Goal: Task Accomplishment & Management: Complete application form

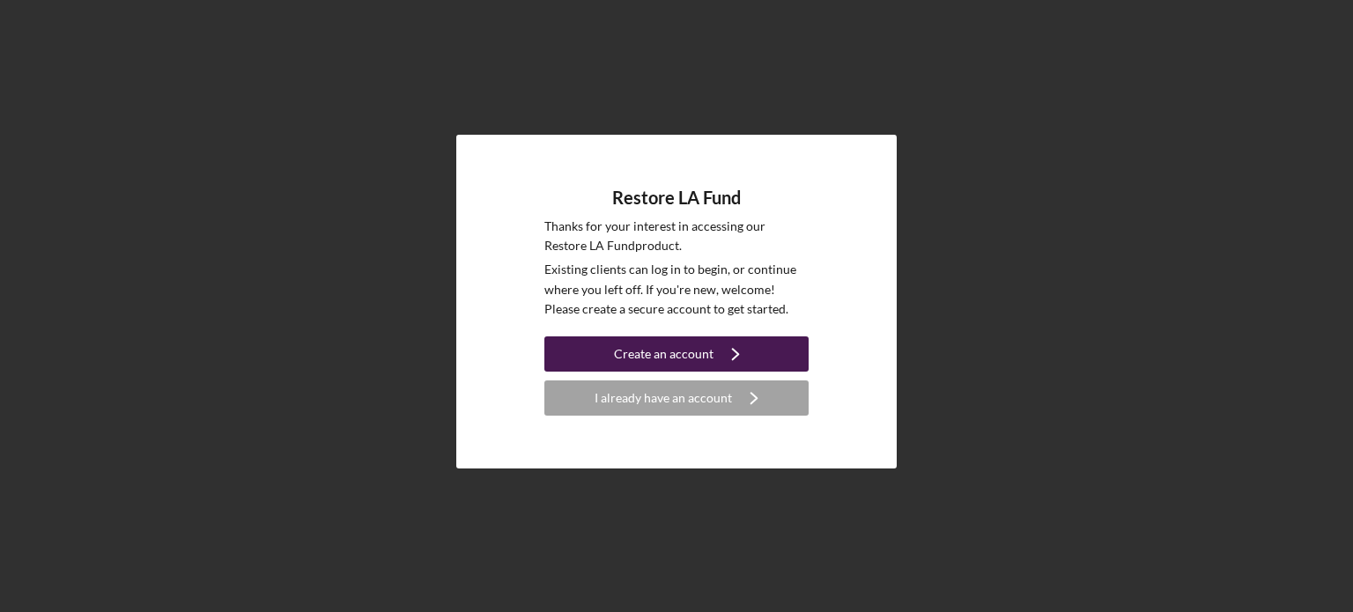
click at [726, 360] on icon "Icon/Navigate" at bounding box center [736, 354] width 44 height 44
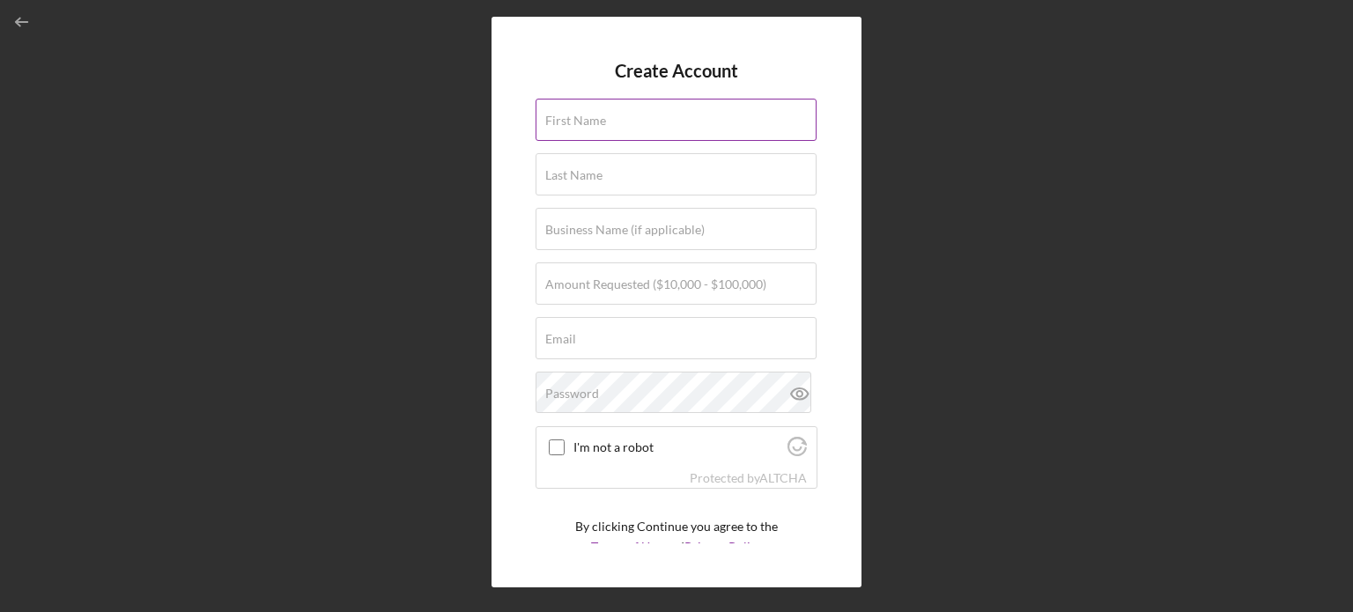
click at [641, 115] on div "First Name" at bounding box center [677, 121] width 282 height 44
type input "[PERSON_NAME]"
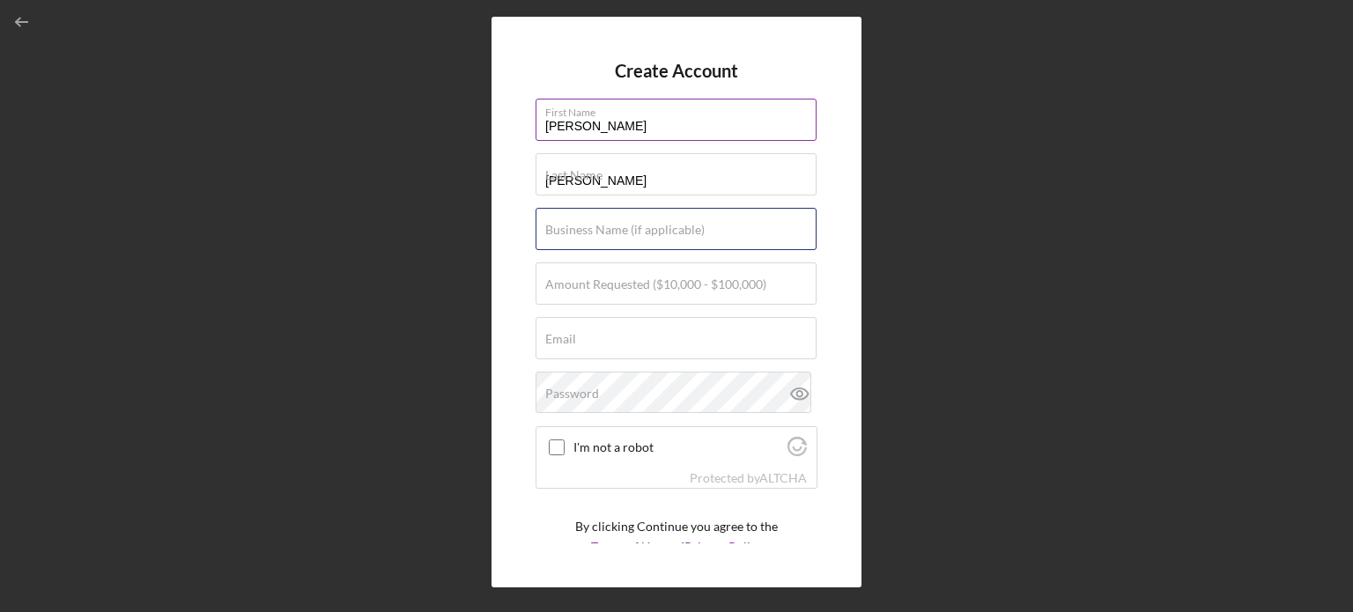
type input "Twins Security Service"
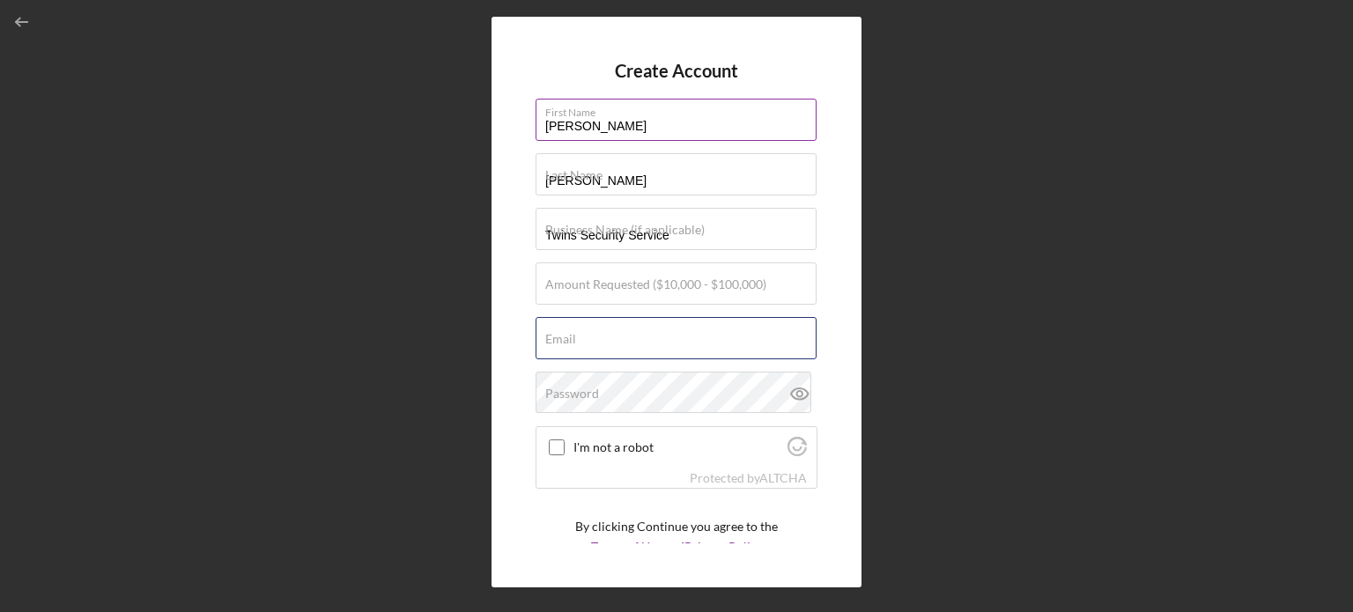
type input "[EMAIL_ADDRESS][DOMAIN_NAME]"
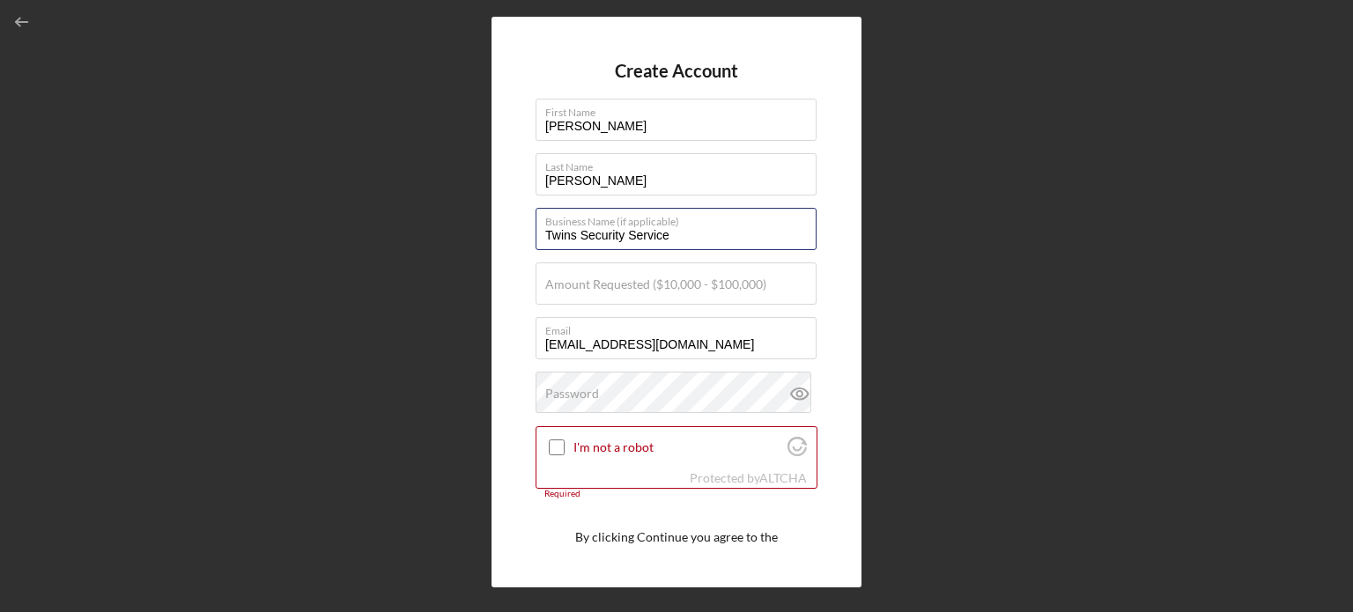
drag, startPoint x: 690, startPoint y: 238, endPoint x: 503, endPoint y: 256, distance: 187.7
click at [503, 256] on div "Create Account First Name [PERSON_NAME] Last Name [PERSON_NAME] Business Name (…" at bounding box center [677, 302] width 370 height 571
type input "[GEOGRAPHIC_DATA]"
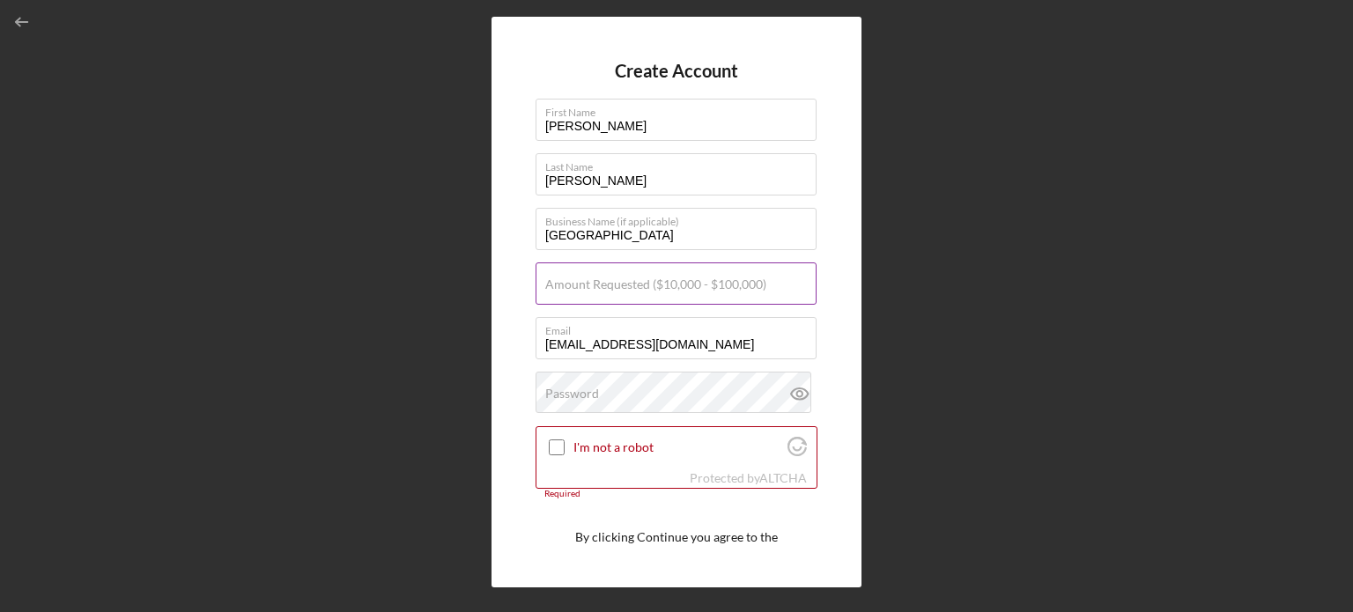
click at [623, 286] on label "Amount Requested ($10,000 - $100,000)" at bounding box center [655, 284] width 221 height 14
click at [623, 286] on input "Amount Requested ($10,000 - $100,000)" at bounding box center [676, 284] width 281 height 42
type input "$250,000"
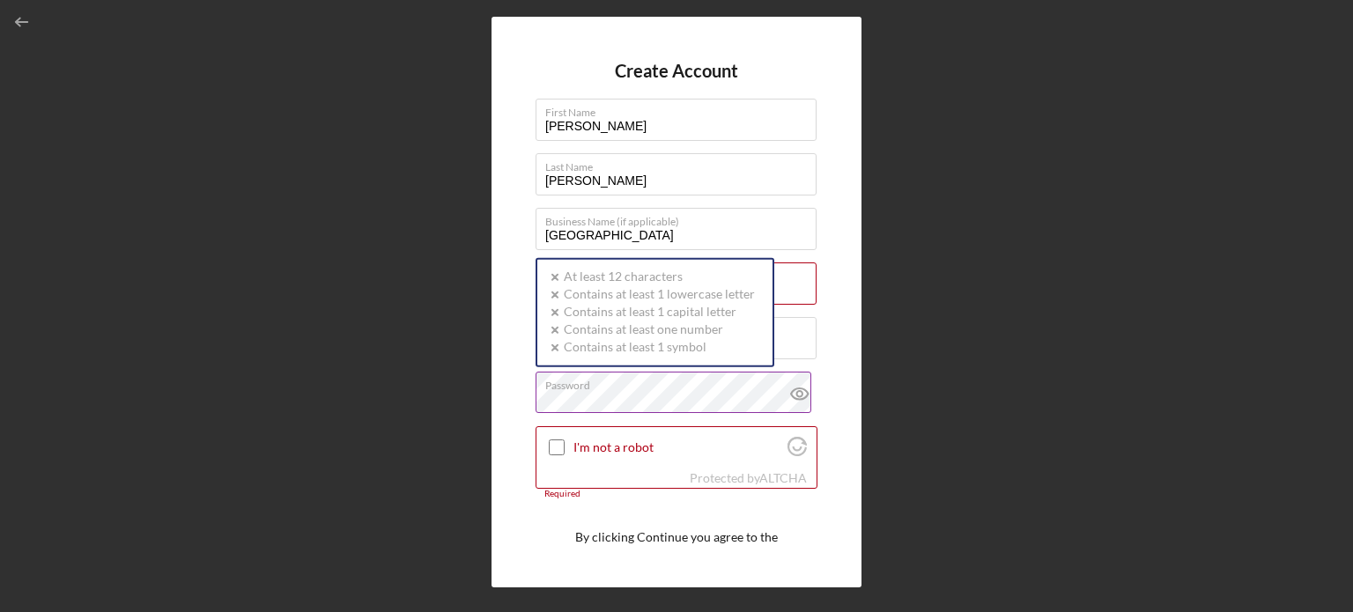
click at [667, 381] on div "Password Icon/icon-validation-no At least 12 characters Icon/icon-validation-no…" at bounding box center [677, 394] width 282 height 44
click at [662, 385] on label "Password" at bounding box center [680, 382] width 271 height 19
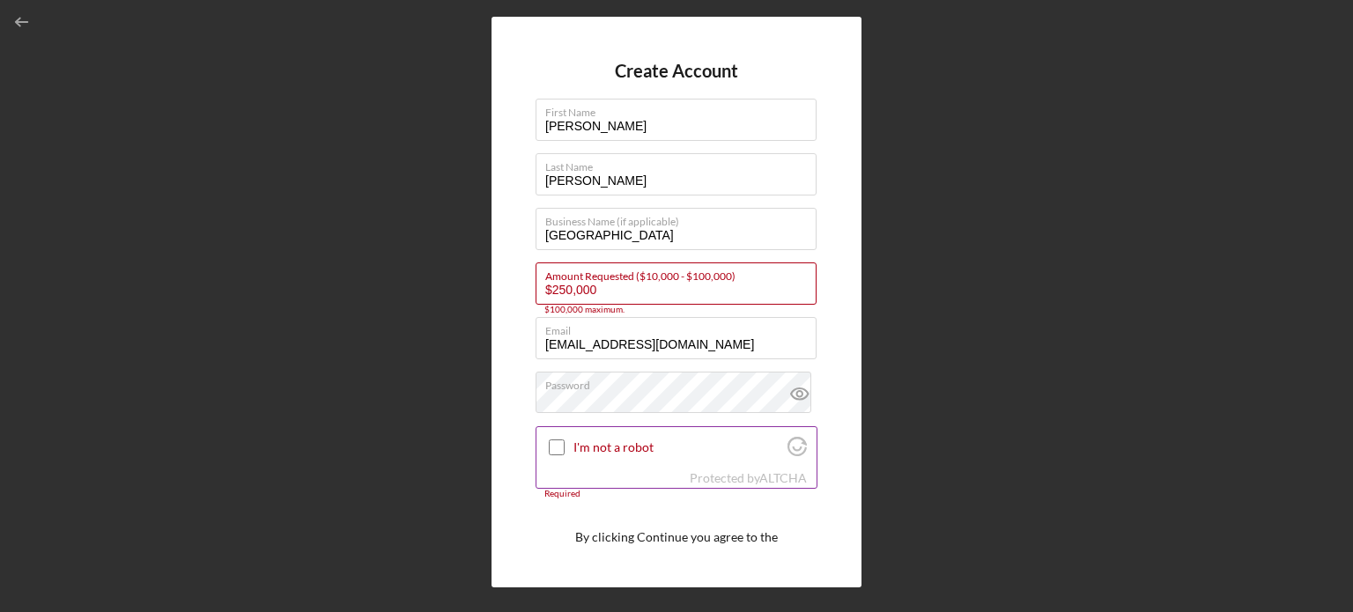
click at [566, 447] on div at bounding box center [556, 447] width 21 height 21
click at [562, 447] on input "I'm not a robot" at bounding box center [557, 448] width 16 height 16
checkbox input "true"
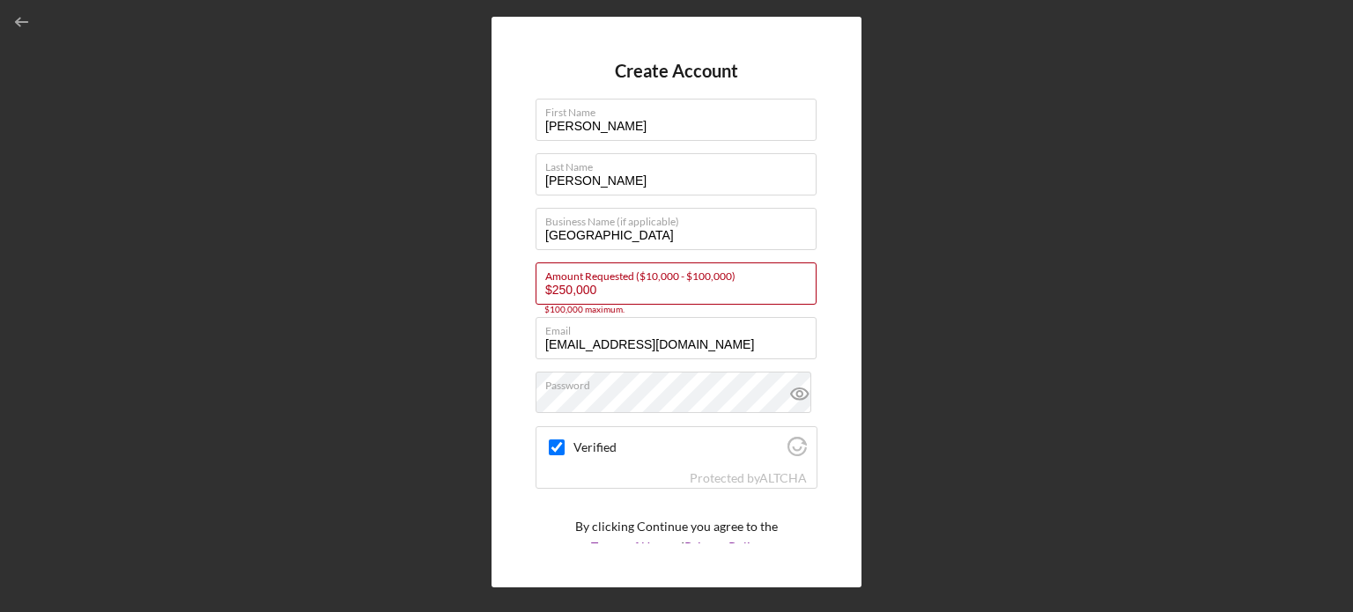
scroll to position [66, 0]
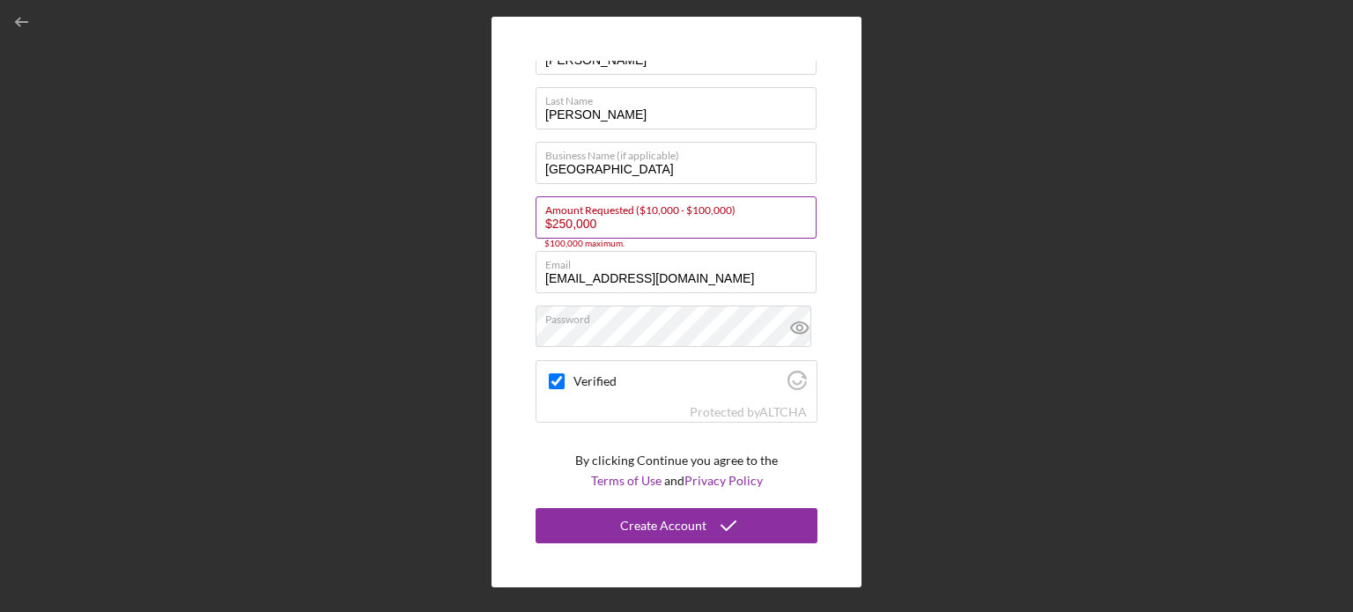
click at [684, 240] on div "$100,000 maximum." at bounding box center [677, 244] width 282 height 11
click at [662, 220] on input "$250,000" at bounding box center [676, 217] width 281 height 42
type input "$2"
type input "$100,000"
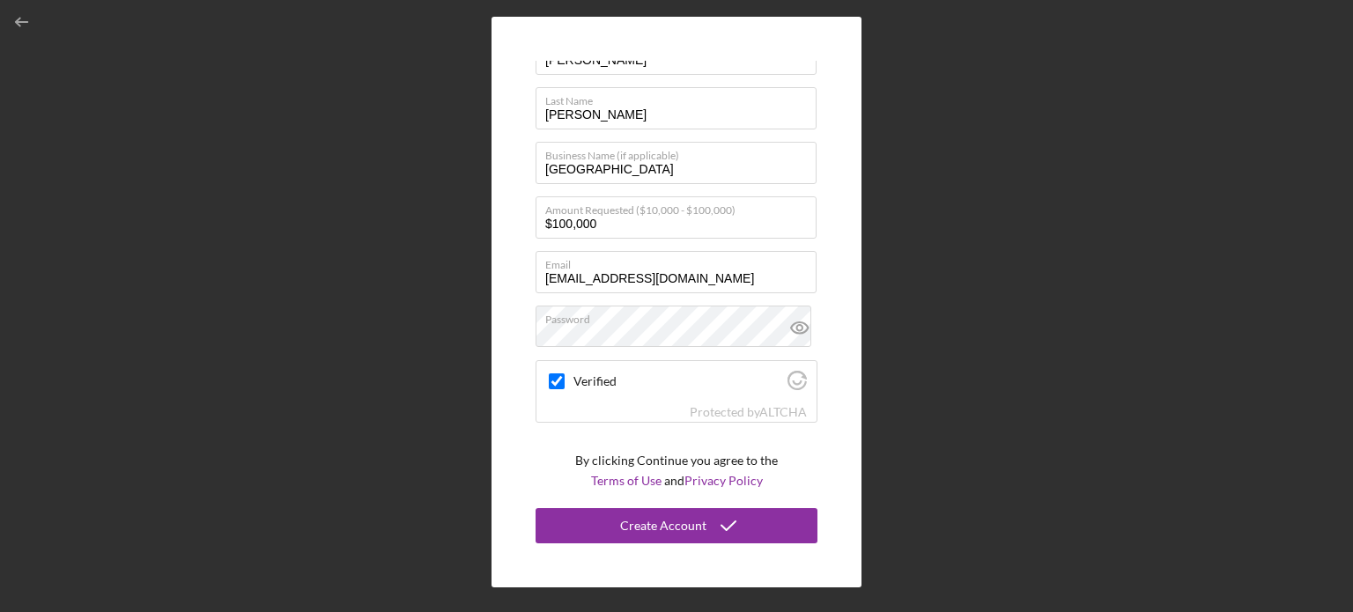
click at [517, 292] on div "Create Account First Name [PERSON_NAME] Last Name [PERSON_NAME] Business Name (…" at bounding box center [677, 302] width 370 height 571
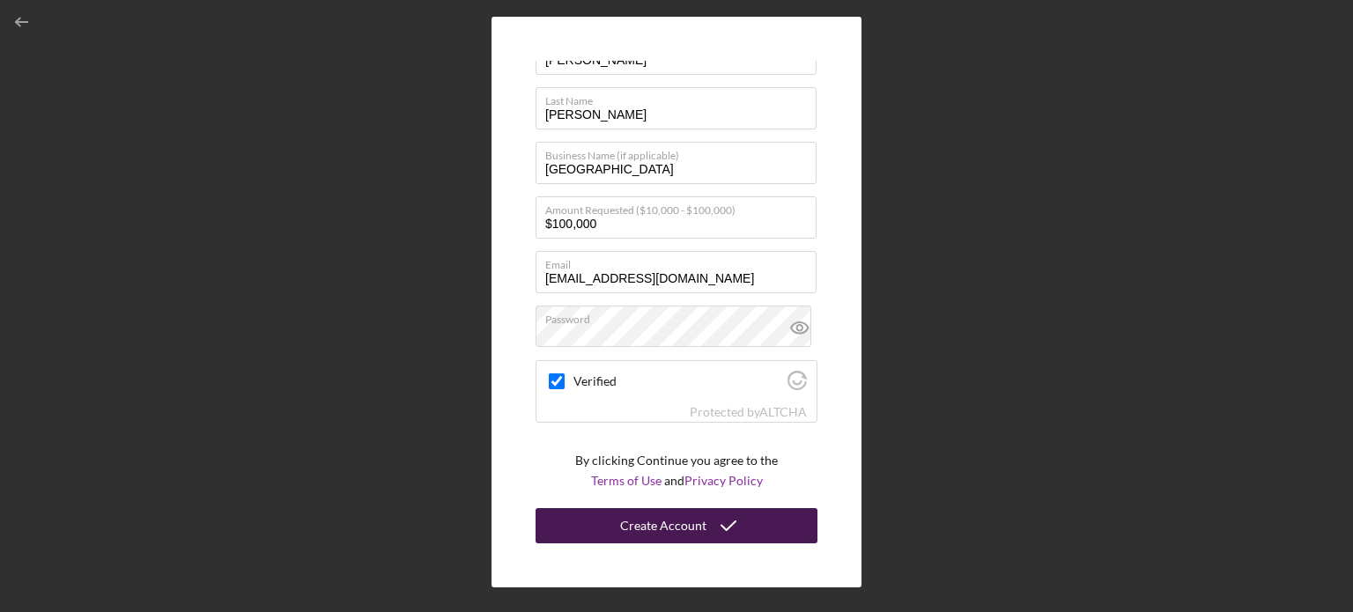
click at [698, 528] on div "Create Account" at bounding box center [663, 525] width 86 height 35
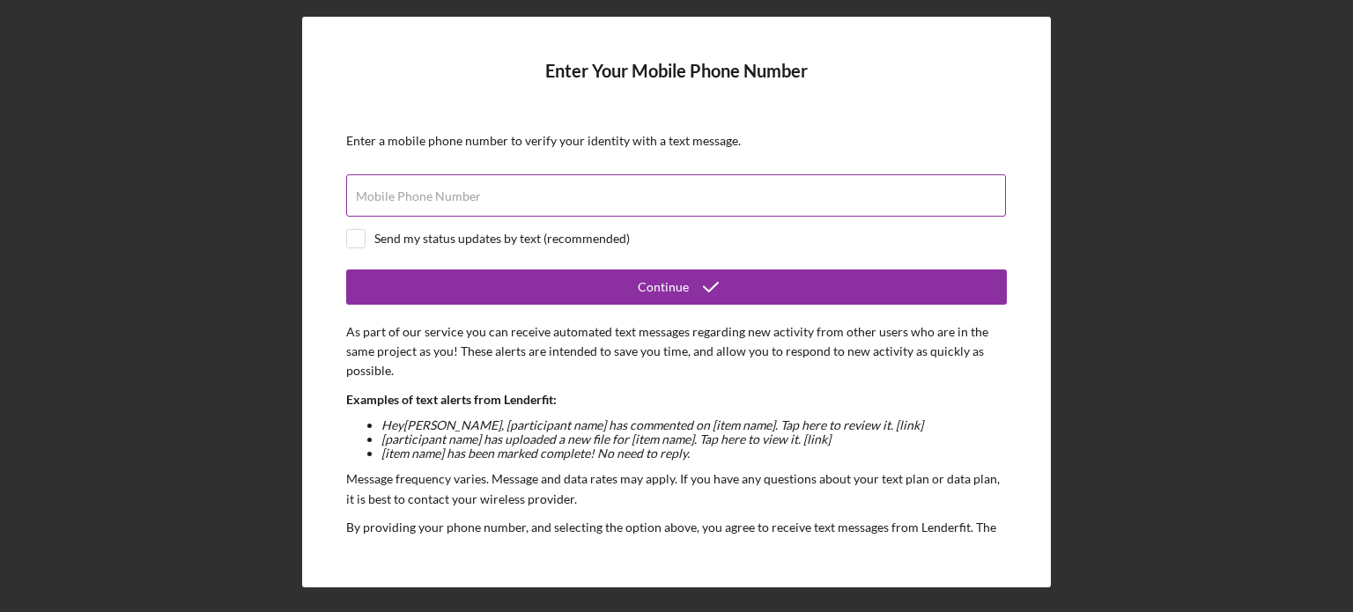
click at [643, 176] on div "Mobile Phone Number" at bounding box center [676, 196] width 661 height 44
click at [677, 265] on form "Enter Your Mobile Phone Number Enter a mobile phone number to verify your ident…" at bounding box center [676, 302] width 661 height 483
click at [564, 196] on input "Mobile Phone Number" at bounding box center [676, 195] width 660 height 42
type input "[PHONE_NUMBER]"
click at [655, 235] on div "Send my status updates by text (recommended)" at bounding box center [676, 238] width 661 height 19
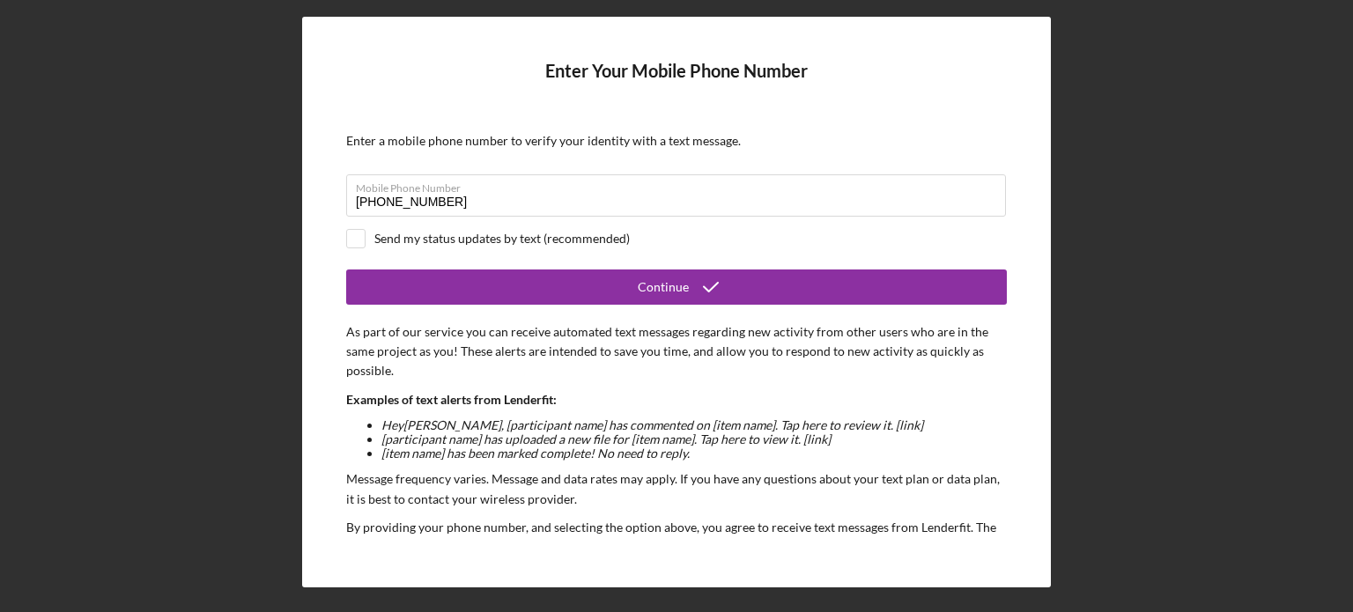
checkbox input "true"
click at [692, 304] on form "Enter Your Mobile Phone Number Enter a mobile phone number to verify your ident…" at bounding box center [676, 302] width 661 height 483
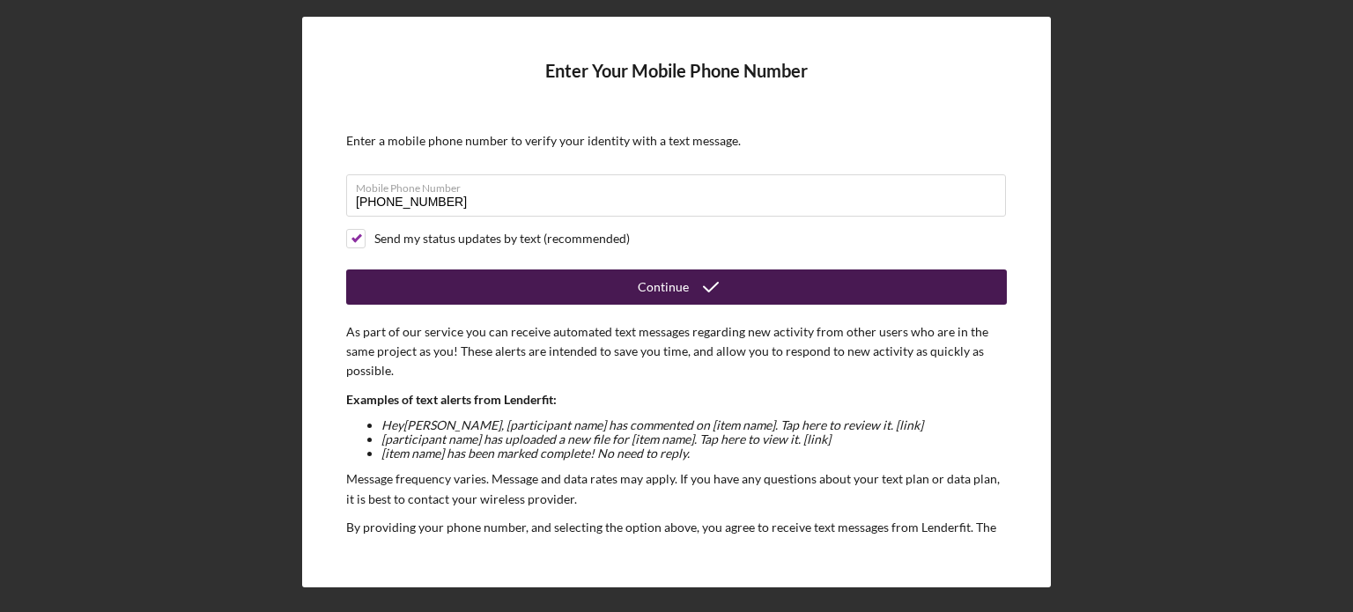
click at [692, 300] on icon "submit" at bounding box center [711, 287] width 44 height 44
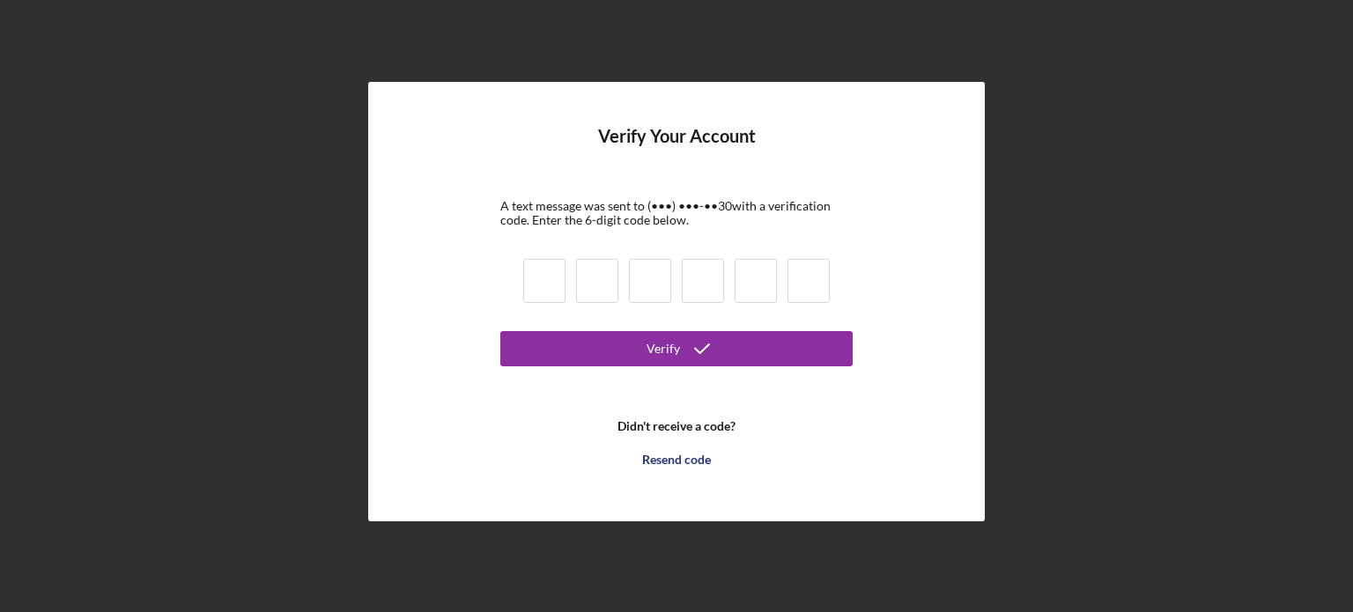
click at [533, 279] on input at bounding box center [544, 281] width 42 height 44
type input "7"
type input "4"
type input "6"
type input "8"
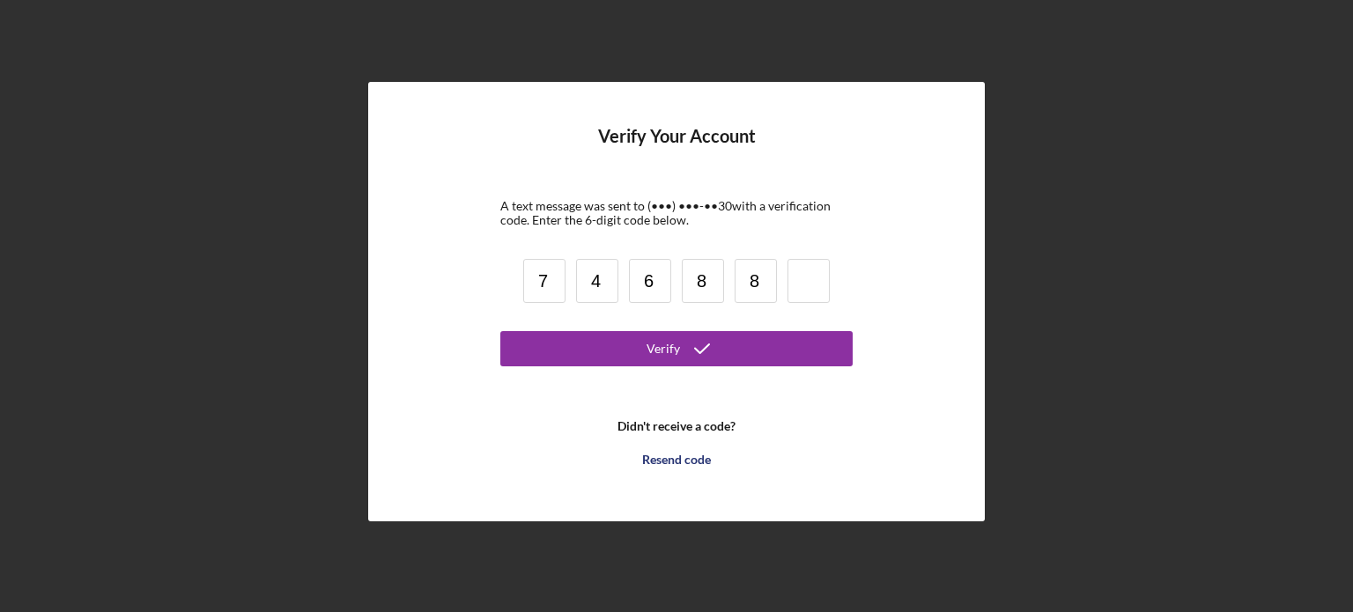
type input "8"
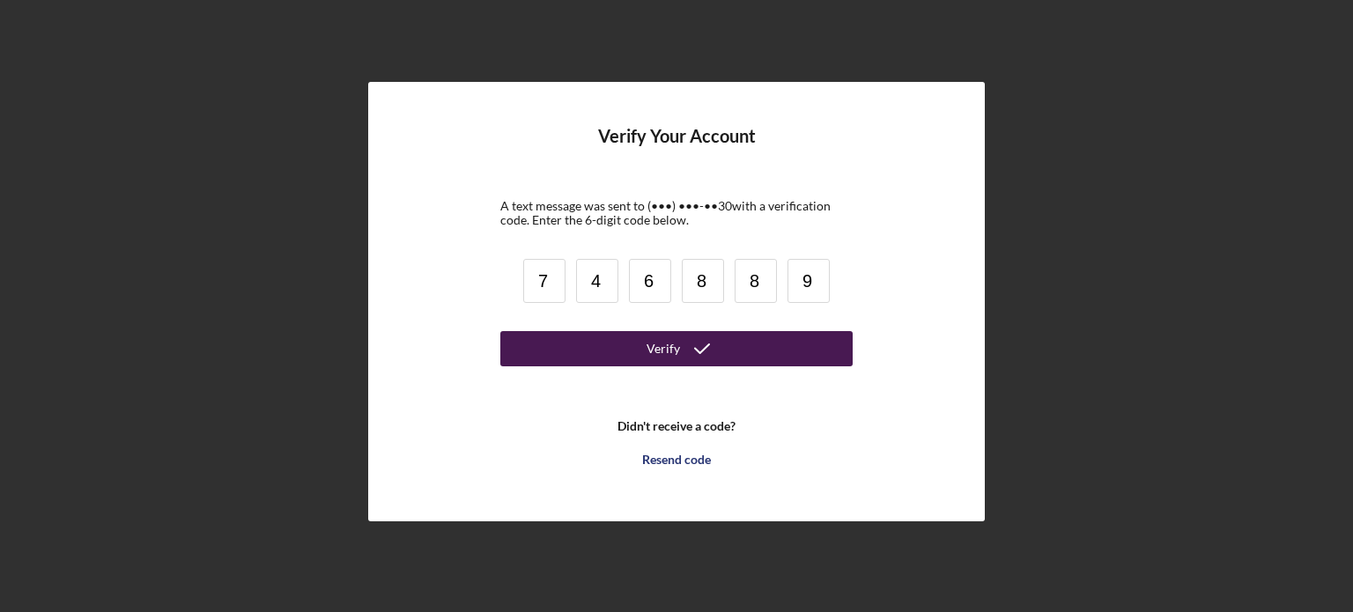
type input "9"
click at [613, 344] on button "Verify" at bounding box center [676, 348] width 352 height 35
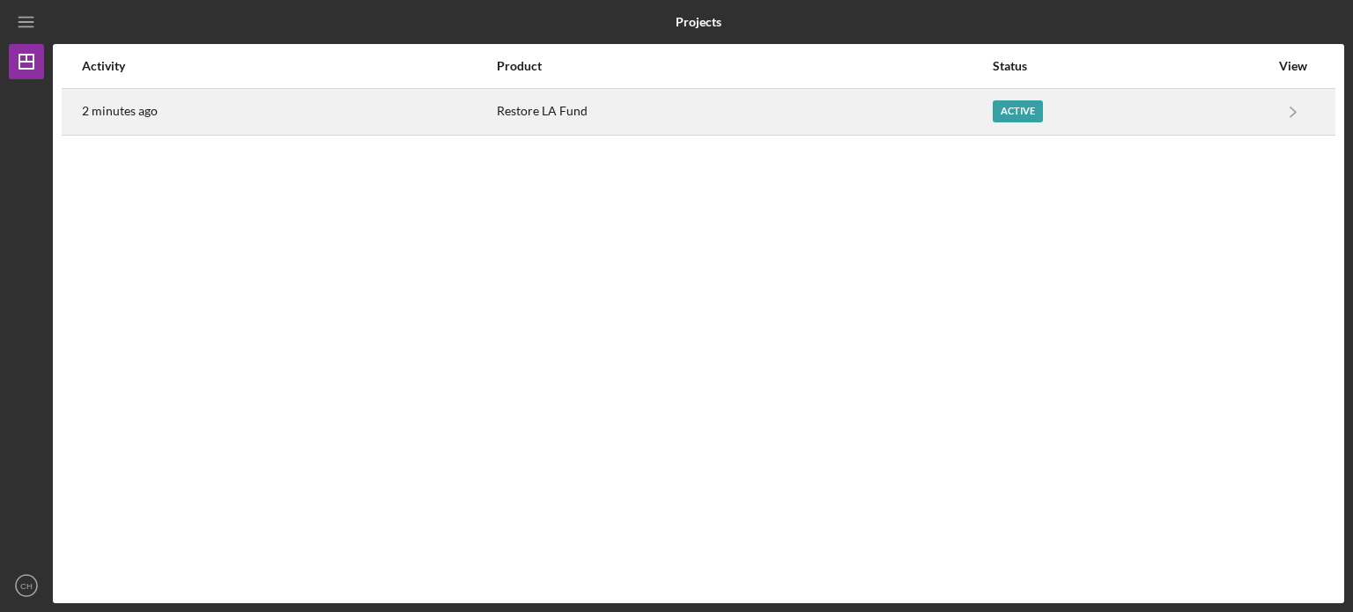
click at [1033, 115] on div "Active" at bounding box center [1018, 111] width 50 height 22
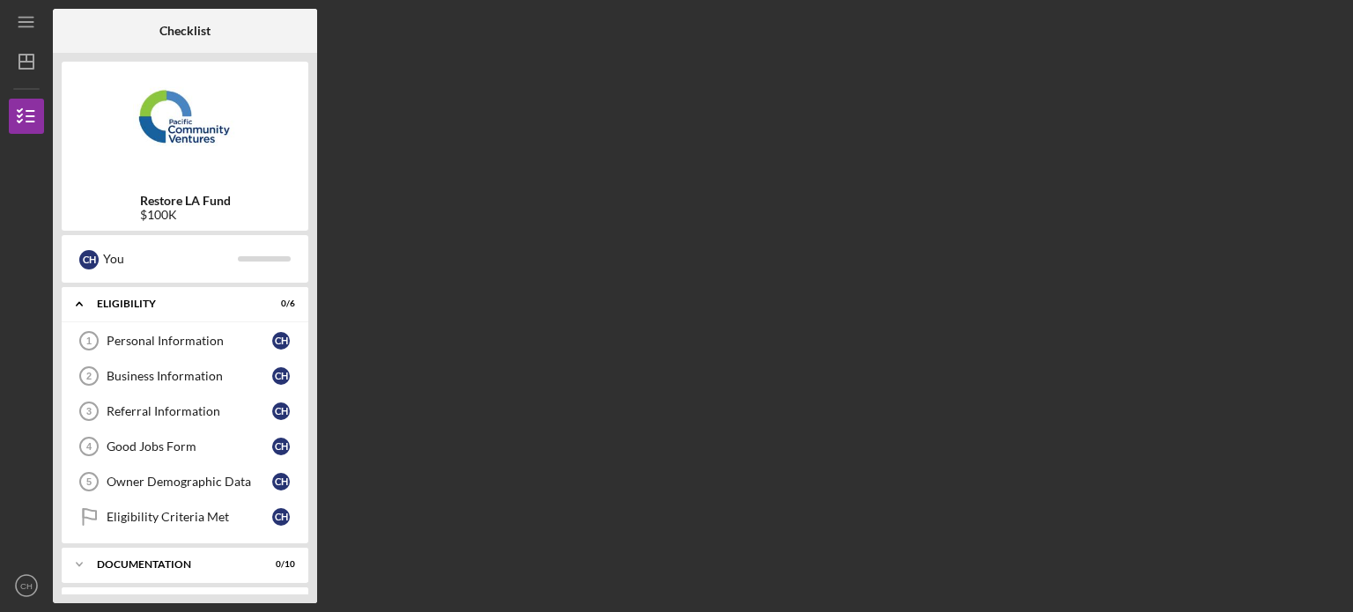
click at [945, 213] on div "Checklist Restore LA Fund $100K C H You Icon/Expander Eligibility 0 / 6 Persona…" at bounding box center [698, 306] width 1291 height 595
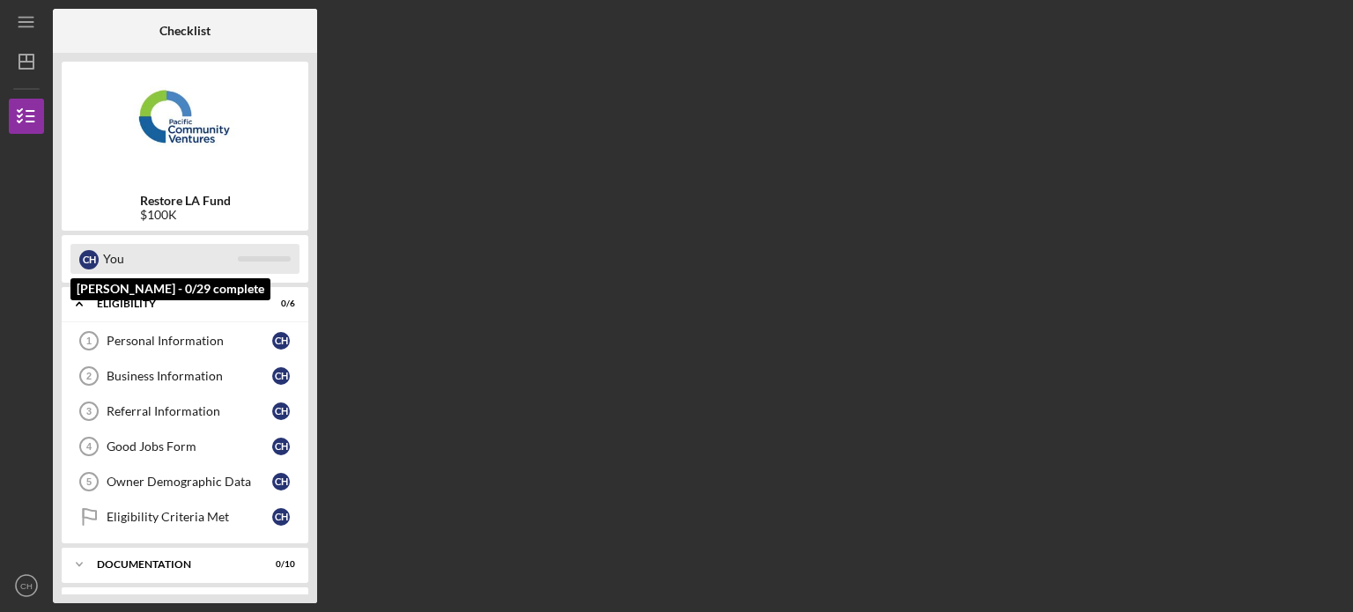
click at [141, 252] on div "You" at bounding box center [170, 259] width 135 height 30
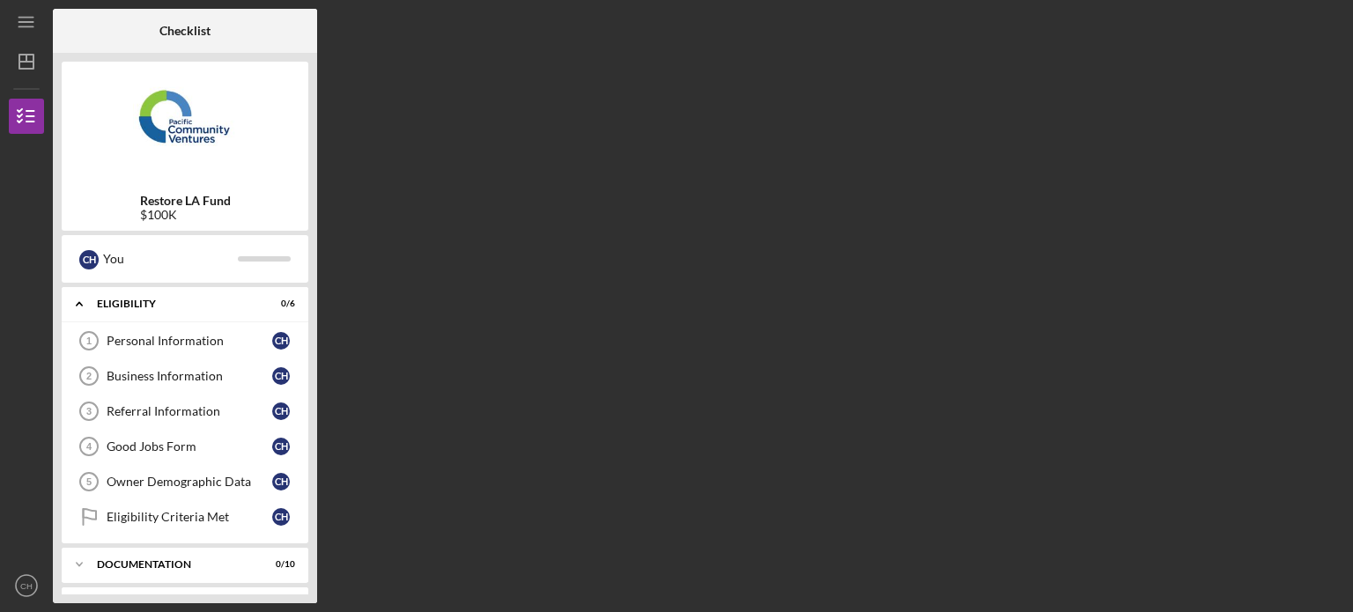
click at [177, 196] on b "Restore LA Fund" at bounding box center [185, 201] width 91 height 14
click at [268, 206] on div "Restore LA Fund $100K" at bounding box center [185, 208] width 247 height 28
click at [204, 327] on link "Personal Information 1 Personal Information C H" at bounding box center [184, 340] width 229 height 35
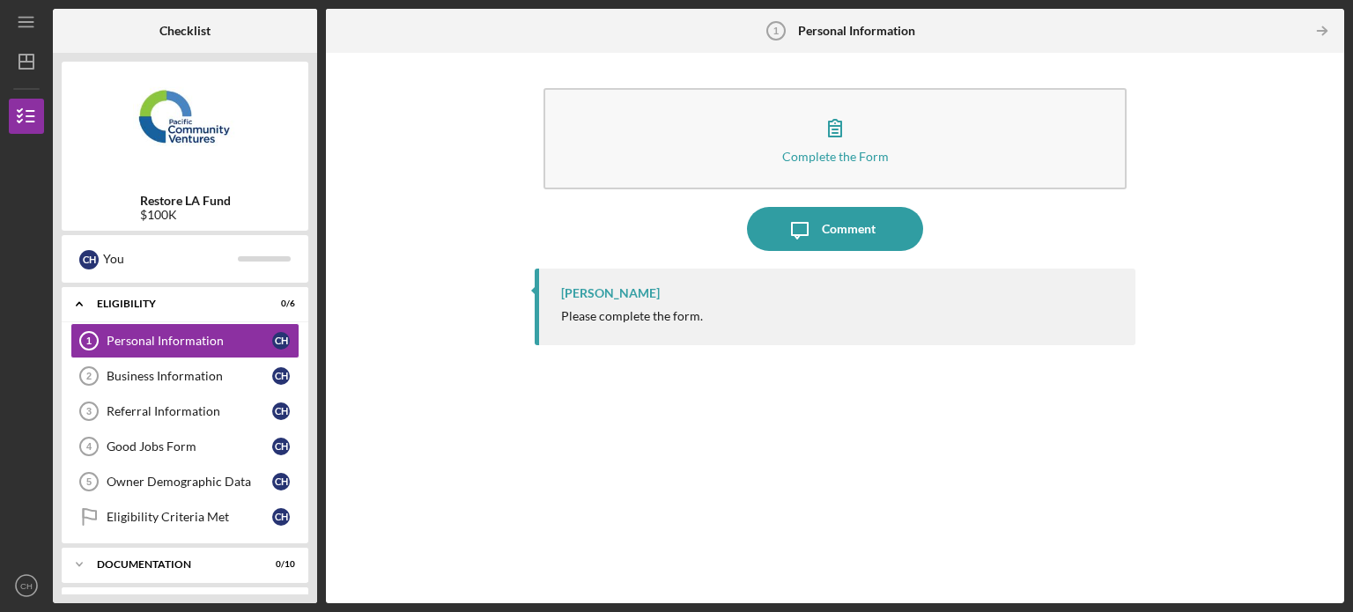
click at [425, 201] on div "Complete the Form Form Icon/Message Comment [PERSON_NAME] Please complete the f…" at bounding box center [835, 328] width 1001 height 533
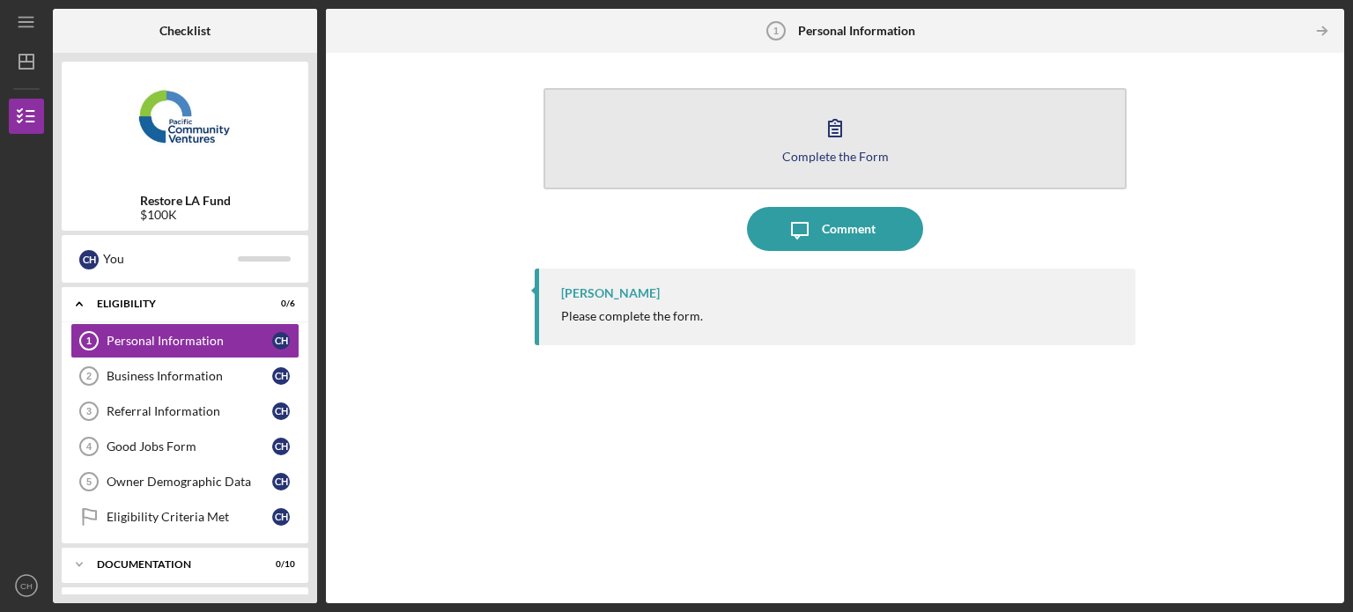
click at [880, 158] on div "Complete the Form" at bounding box center [835, 156] width 107 height 13
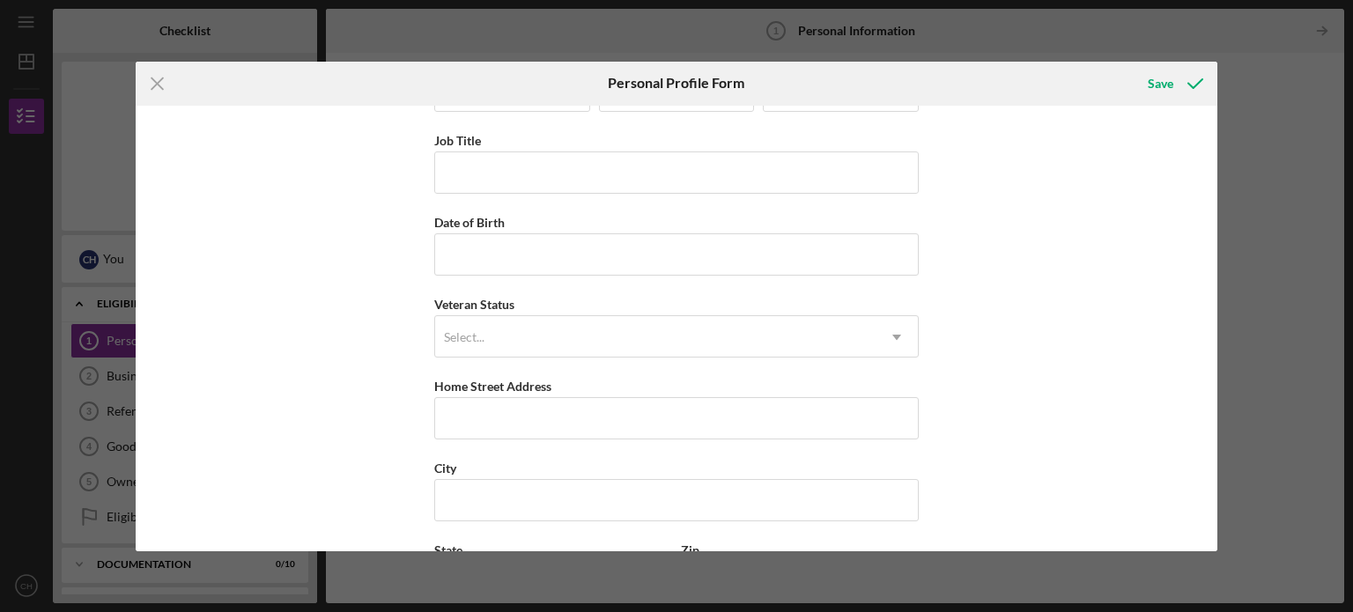
scroll to position [65, 0]
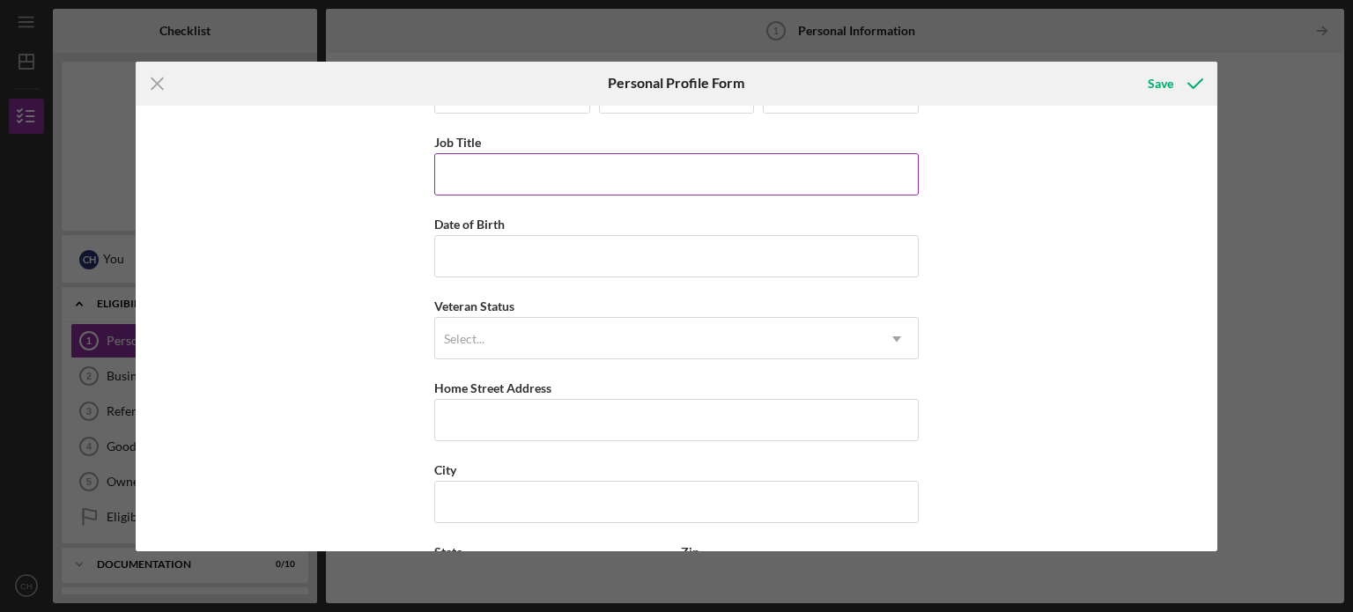
click at [802, 171] on input "Job Title" at bounding box center [676, 174] width 484 height 42
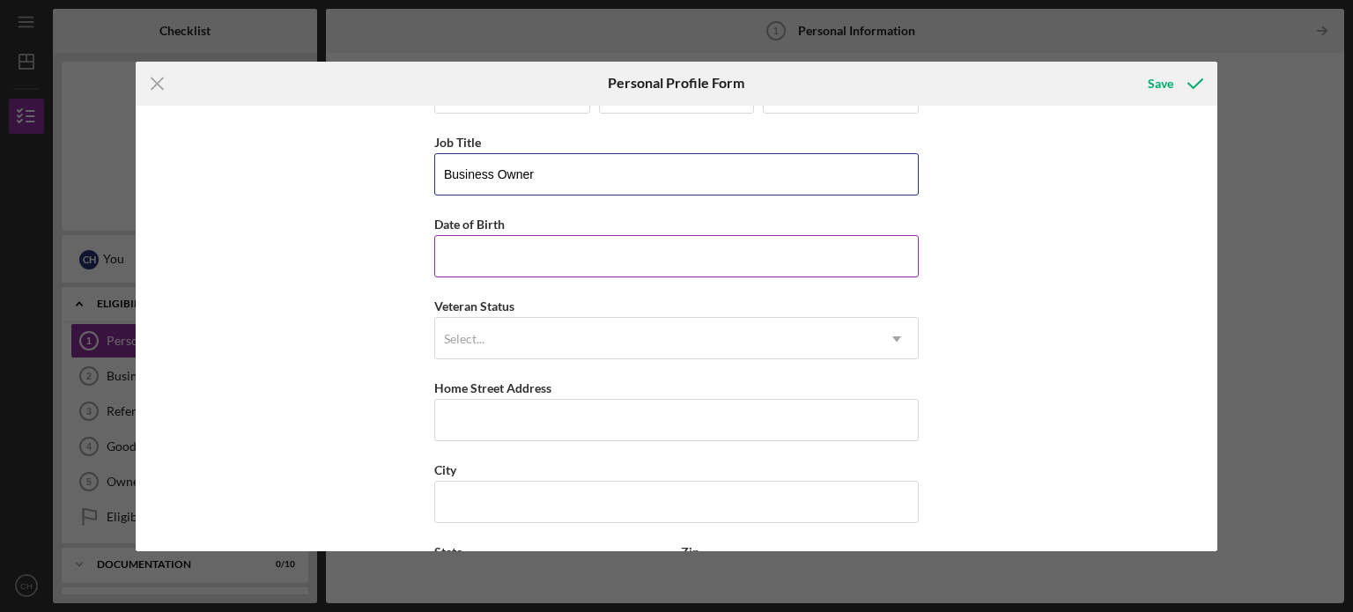
type input "Business Owner"
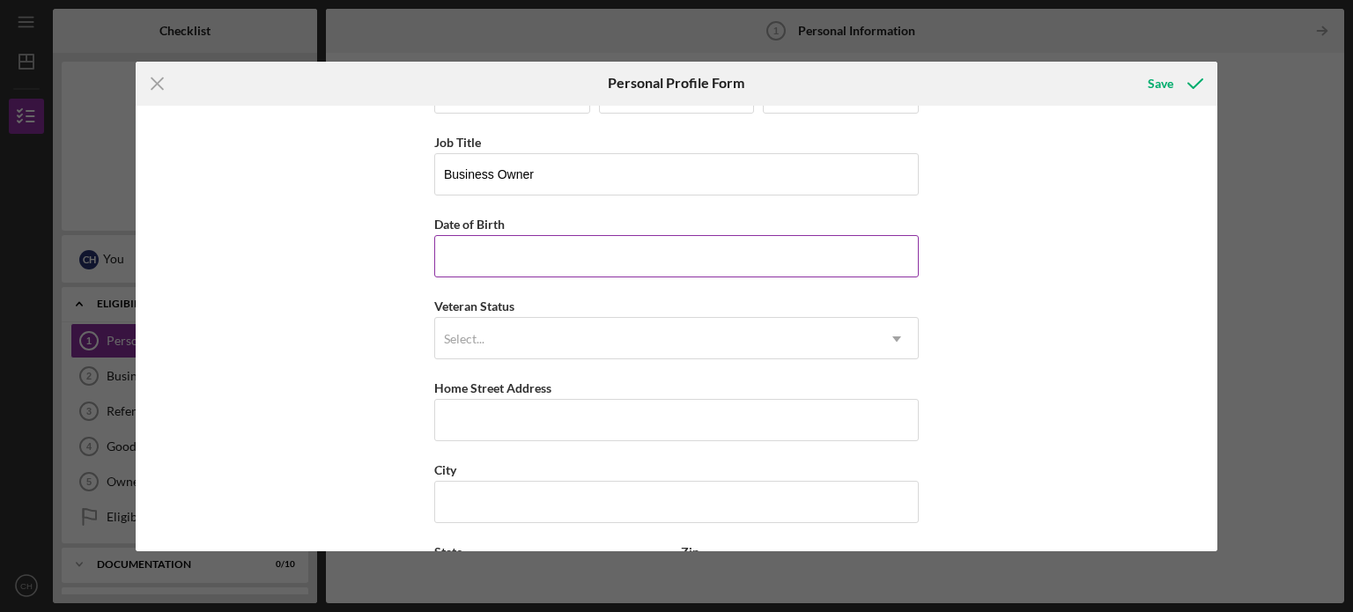
click at [780, 248] on input "Date of Birth" at bounding box center [676, 256] width 484 height 42
click at [716, 237] on input "05/10/964y" at bounding box center [676, 256] width 484 height 42
type input "[DATE]"
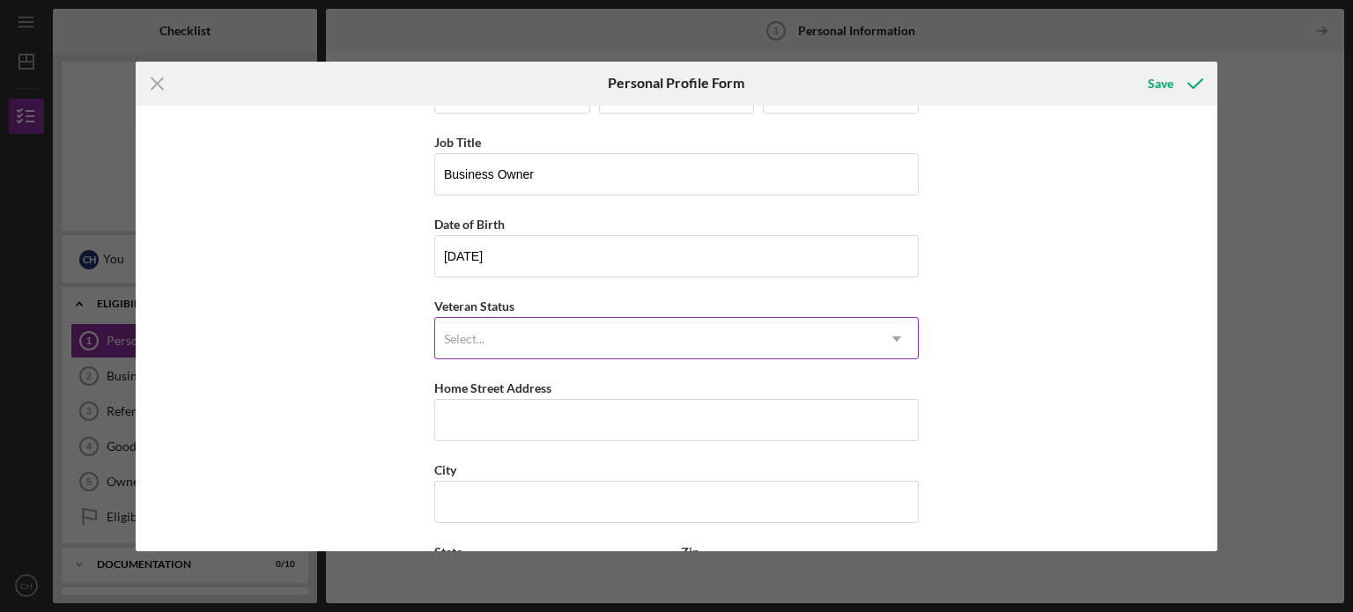
click at [656, 323] on div "Select..." at bounding box center [655, 339] width 440 height 41
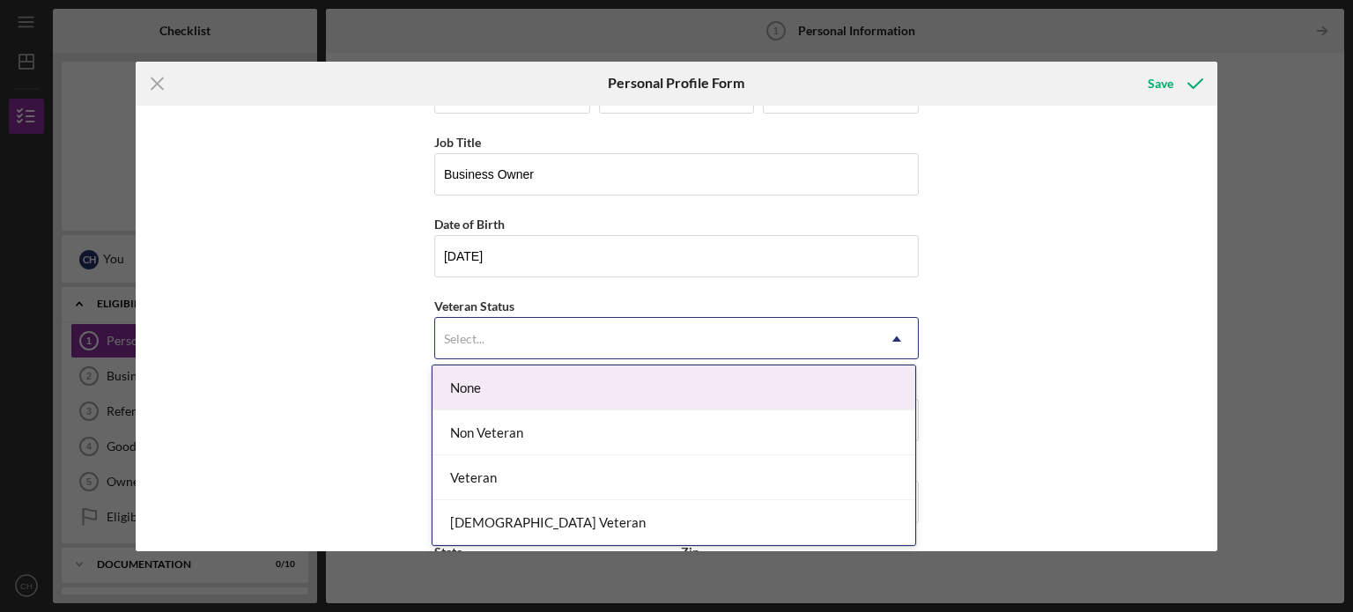
click at [655, 387] on div "None" at bounding box center [674, 388] width 483 height 45
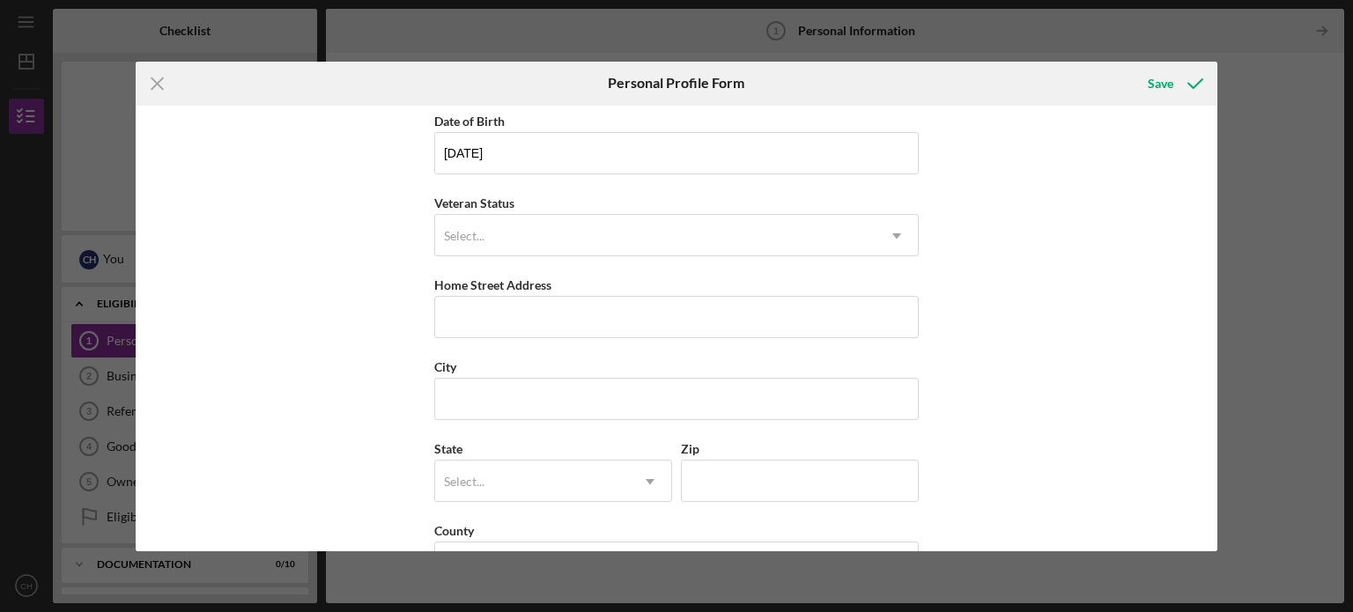
scroll to position [176, 0]
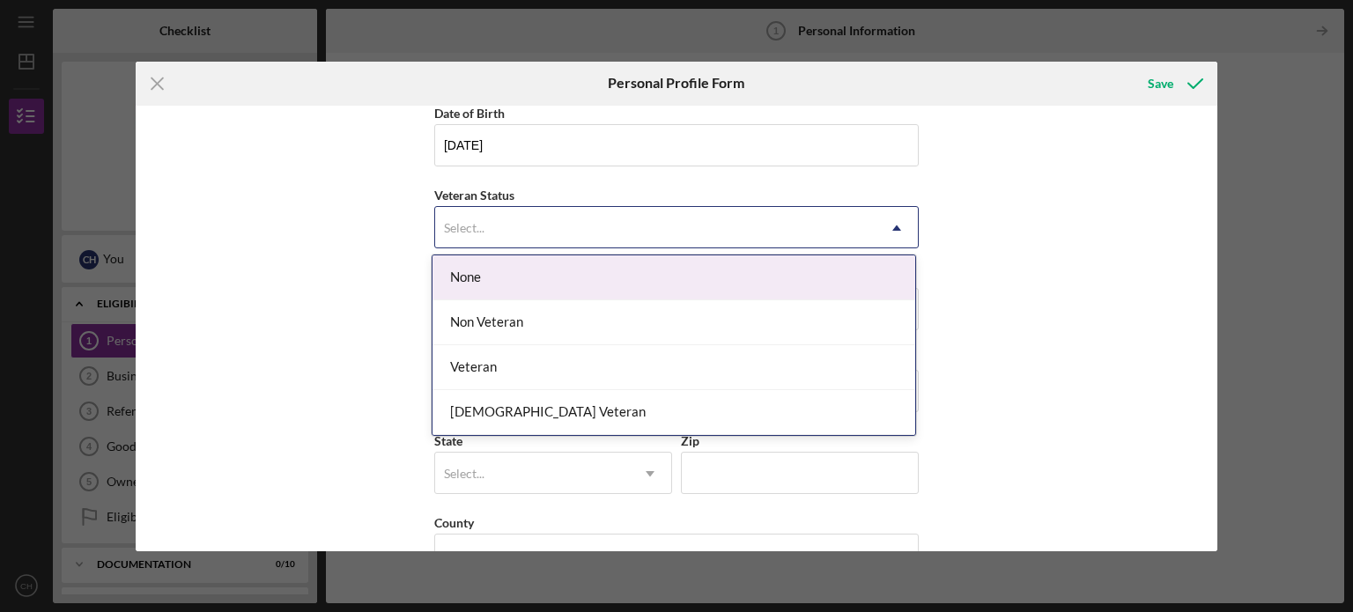
click at [814, 240] on div "Select..." at bounding box center [655, 228] width 440 height 41
click at [711, 271] on div "None" at bounding box center [674, 277] width 483 height 45
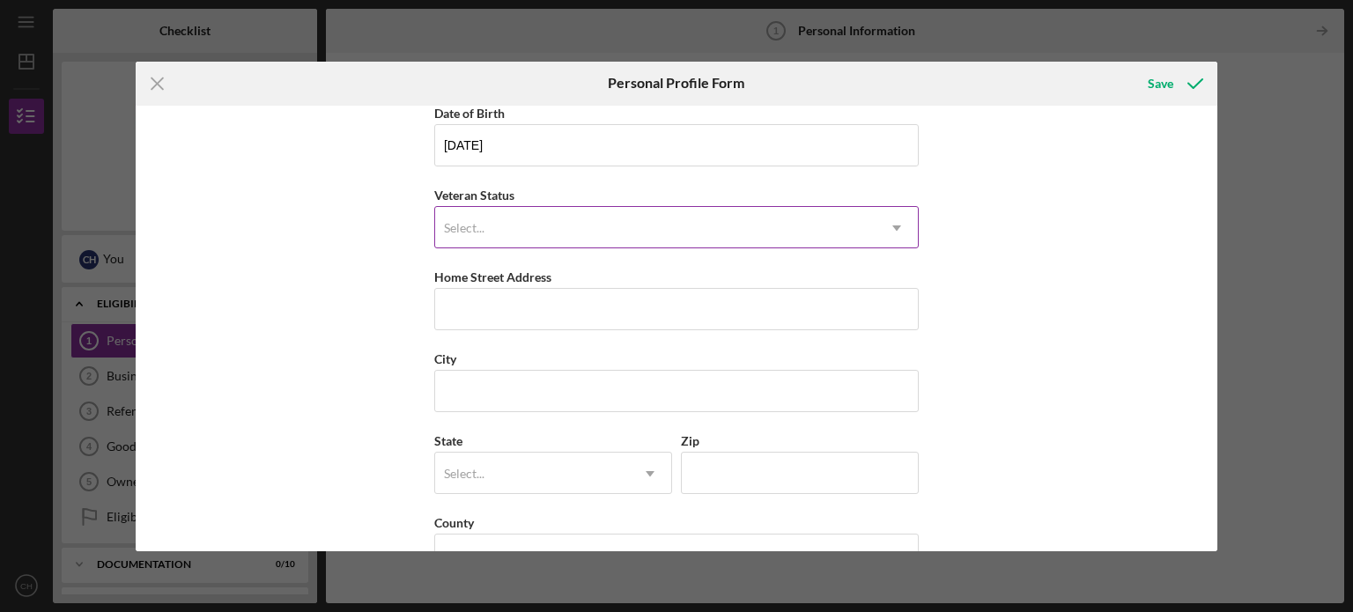
click at [860, 238] on div "Select..." at bounding box center [655, 228] width 440 height 41
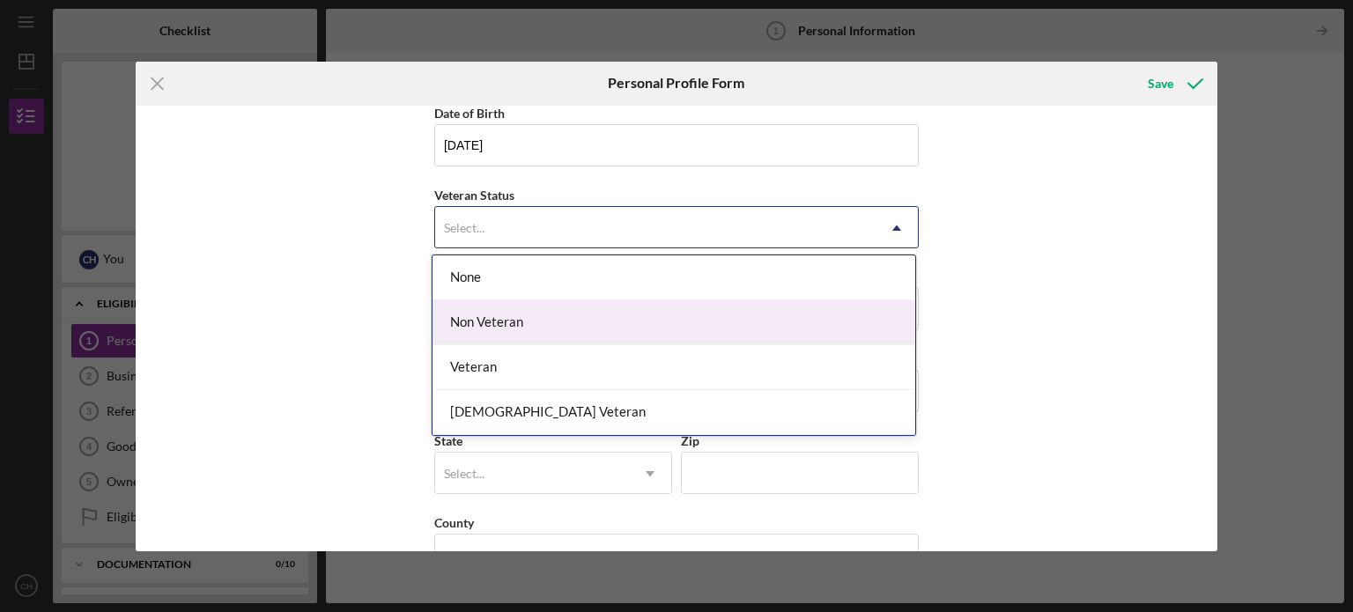
click at [689, 321] on div "Non Veteran" at bounding box center [674, 322] width 483 height 45
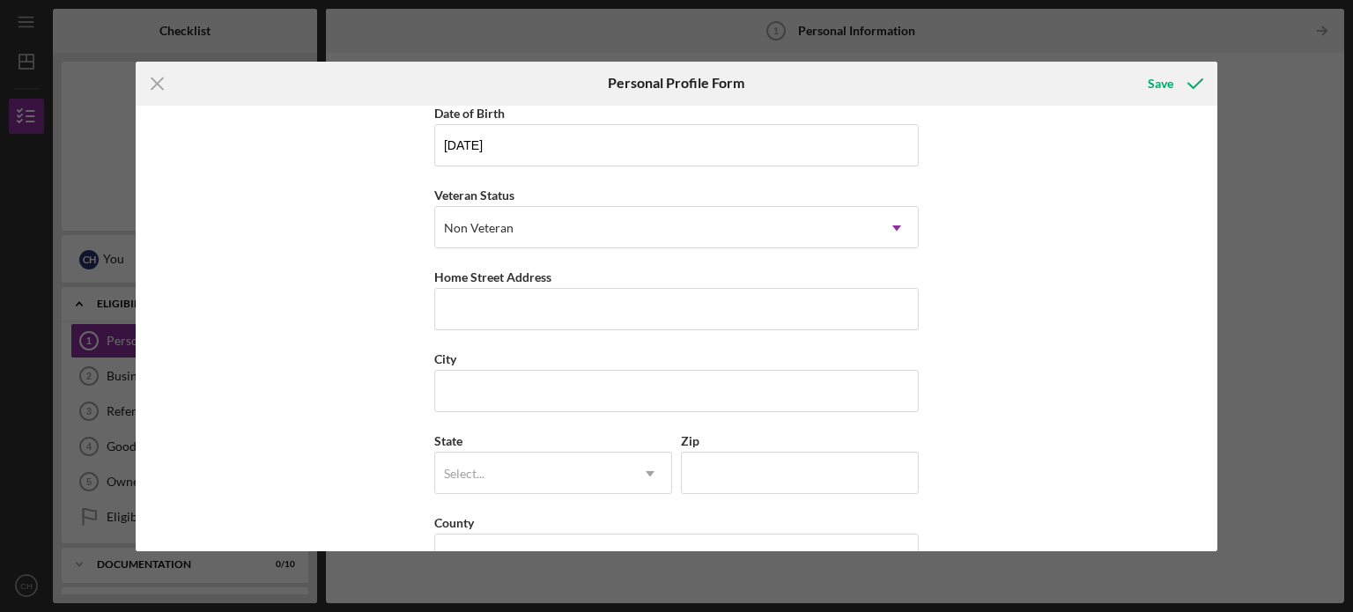
click at [973, 316] on div "First Name [PERSON_NAME] Middle Name Last Name [PERSON_NAME] Job Title Business…" at bounding box center [677, 329] width 1083 height 446
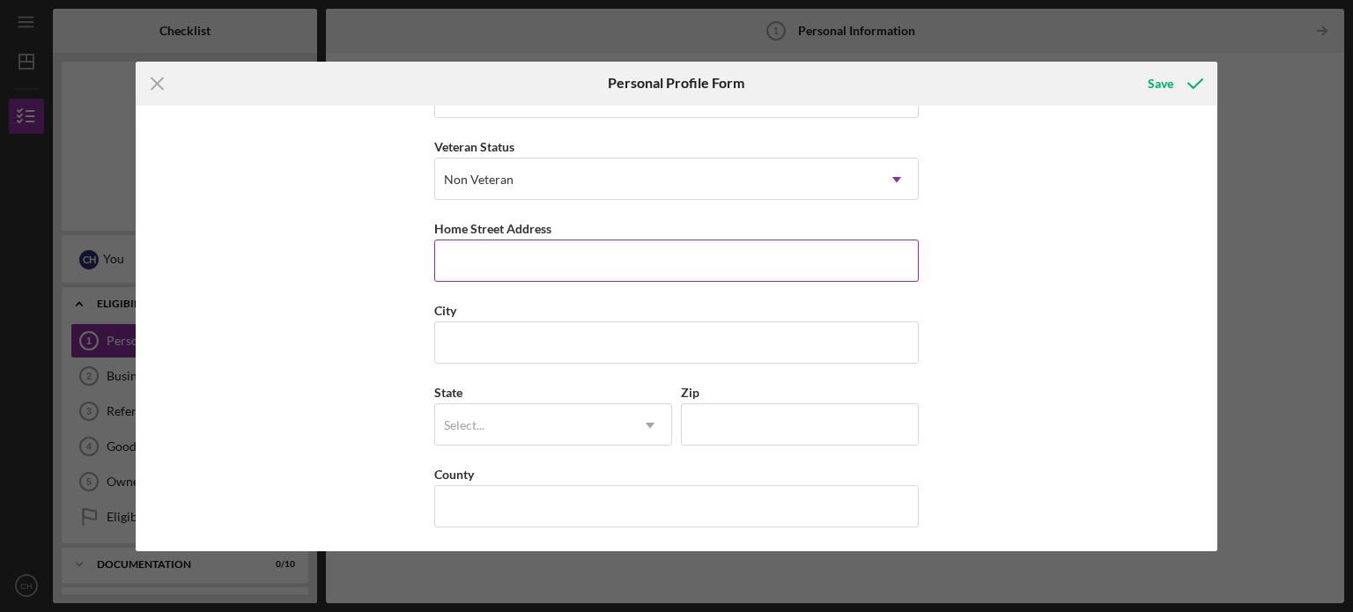
click at [697, 258] on input "Home Street Address" at bounding box center [676, 261] width 484 height 42
type input "[STREET_ADDRESS]"
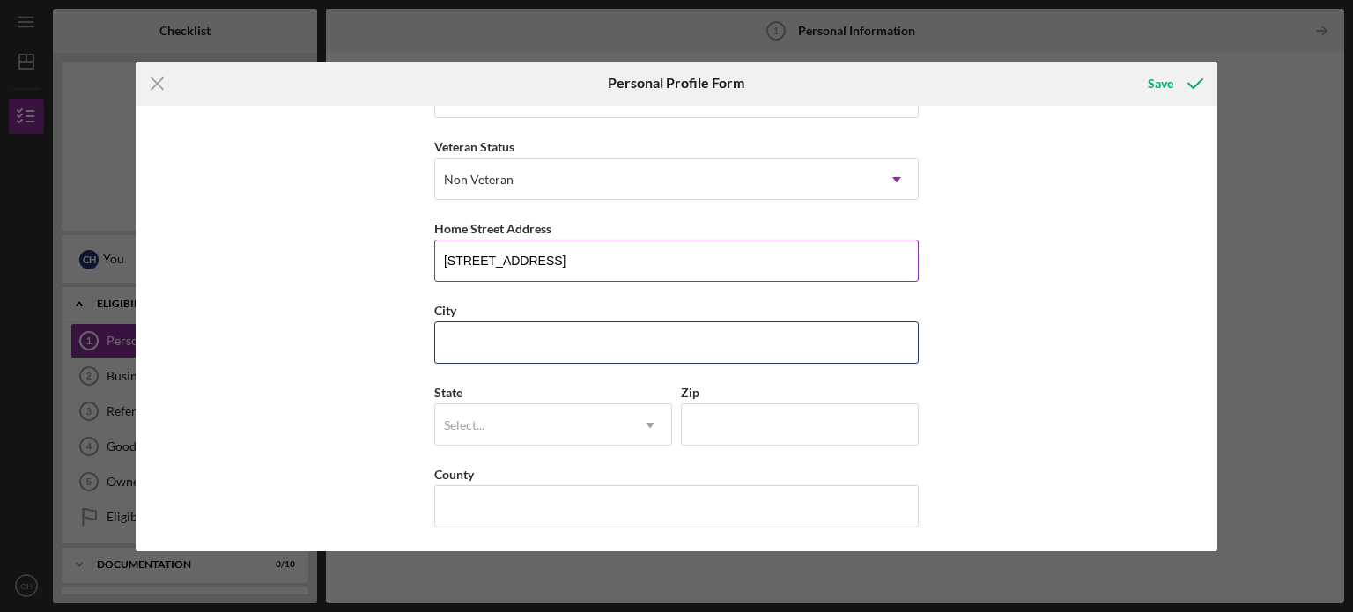
type input "[PERSON_NAME]"
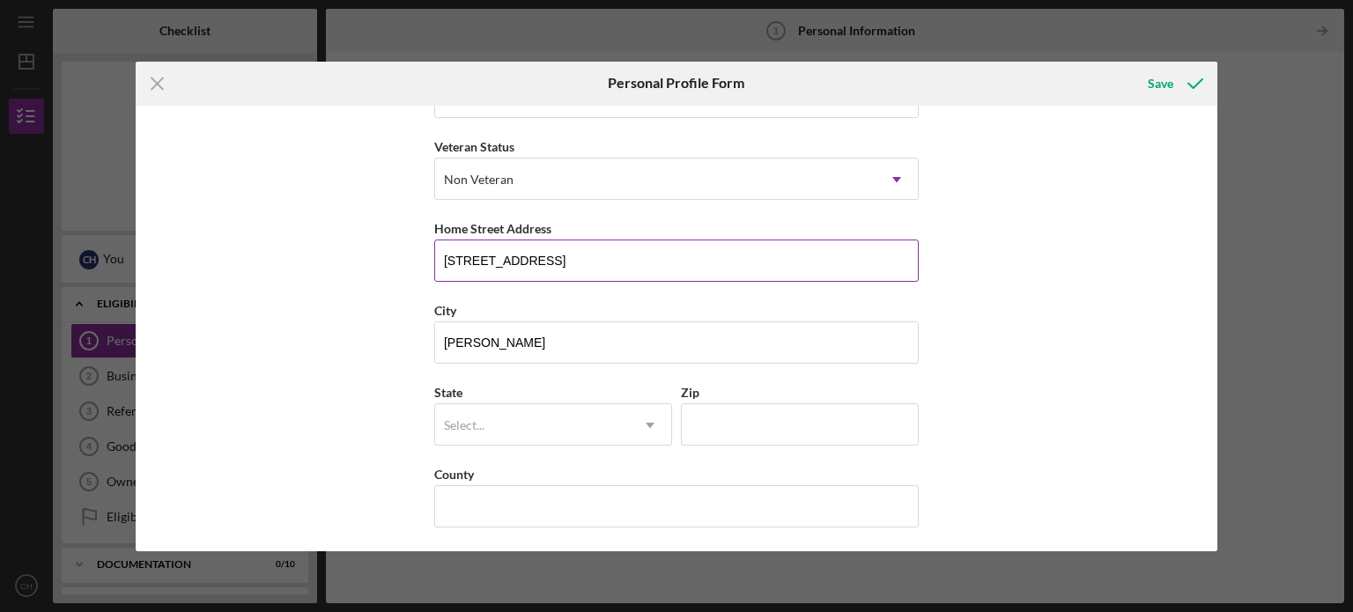
type input "CA"
type input "91331"
type input "[GEOGRAPHIC_DATA]"
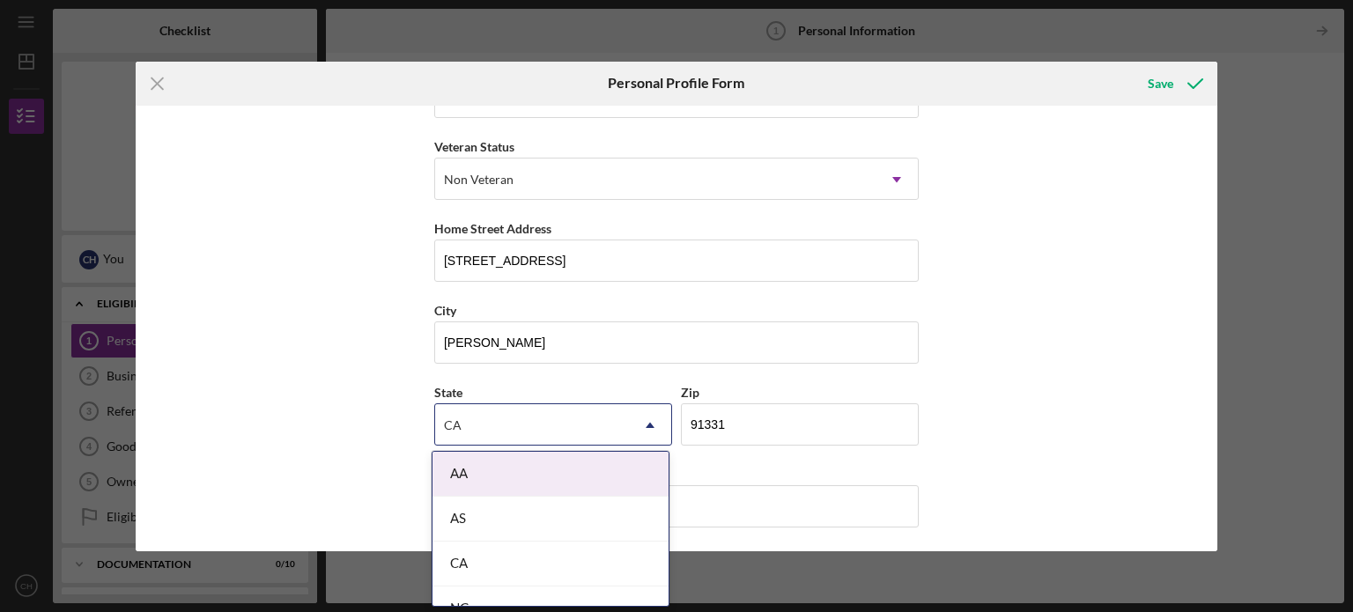
click at [981, 329] on div "First Name [PERSON_NAME] Middle Name Last Name [PERSON_NAME] Job Title Business…" at bounding box center [677, 329] width 1083 height 446
click at [1051, 350] on div "First Name [PERSON_NAME] Middle Name Last Name [PERSON_NAME] Job Title Business…" at bounding box center [677, 329] width 1083 height 446
click at [627, 375] on div "First Name [PERSON_NAME] Middle Name Last Name [PERSON_NAME] Job Title Business…" at bounding box center [676, 218] width 484 height 656
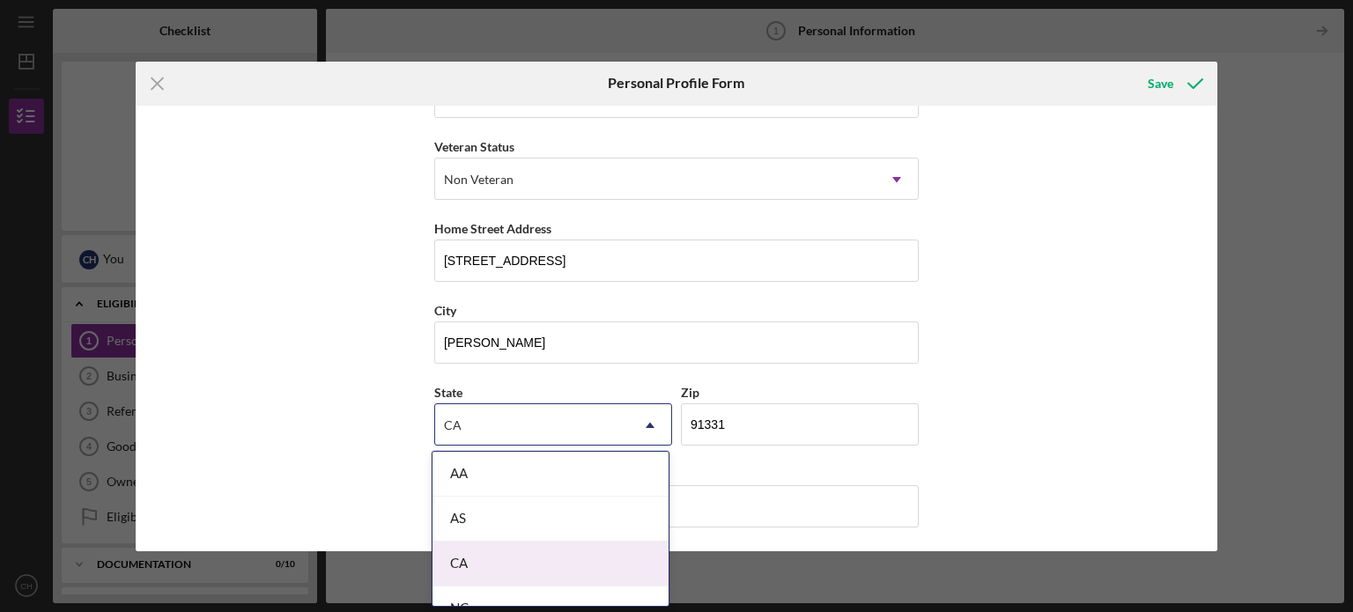
click at [498, 559] on div "CA" at bounding box center [551, 564] width 236 height 45
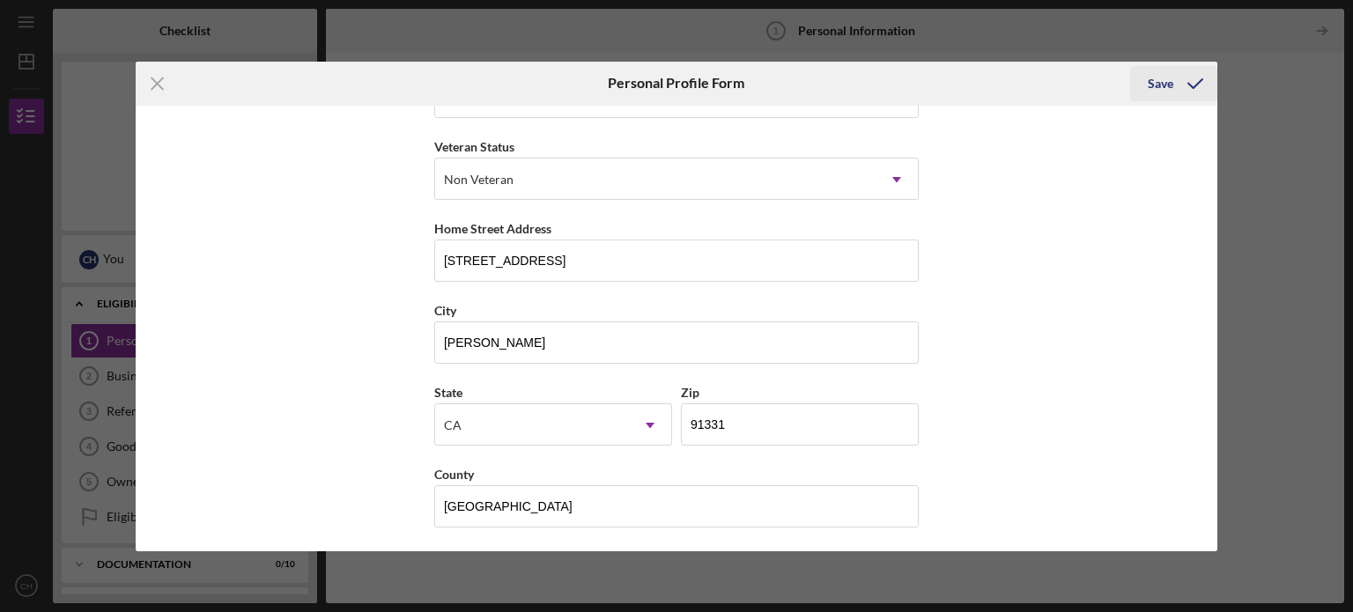
click at [1193, 82] on icon "submit" at bounding box center [1195, 84] width 44 height 44
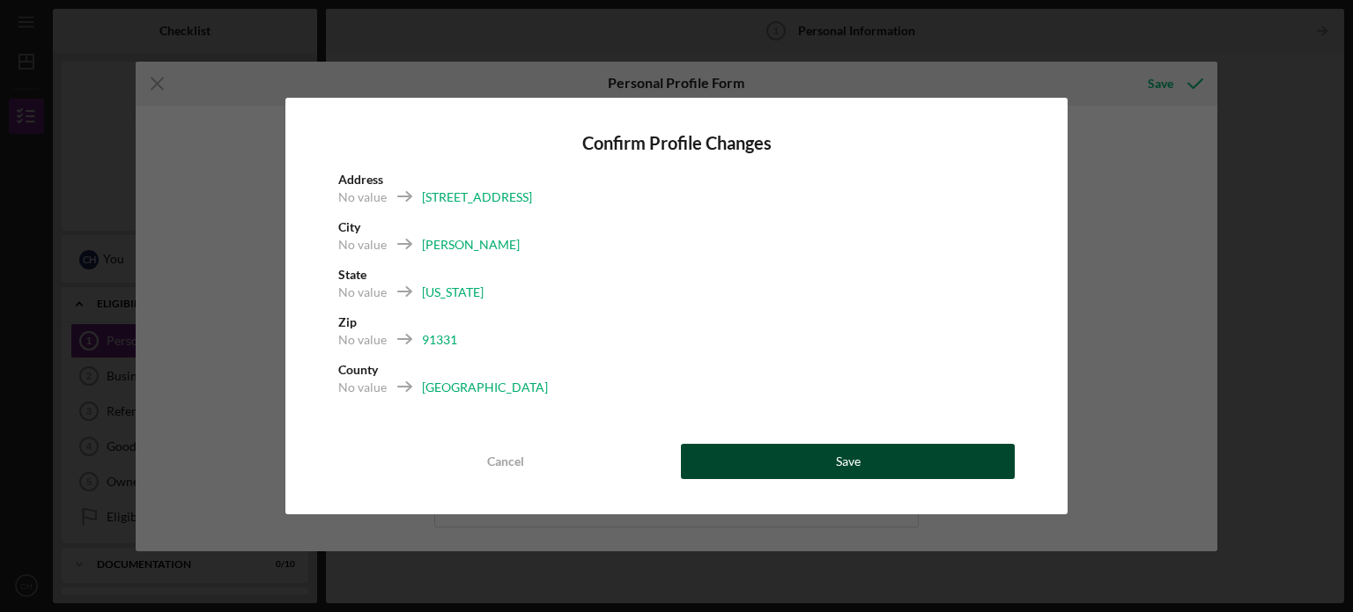
click at [810, 459] on button "Save" at bounding box center [848, 461] width 334 height 35
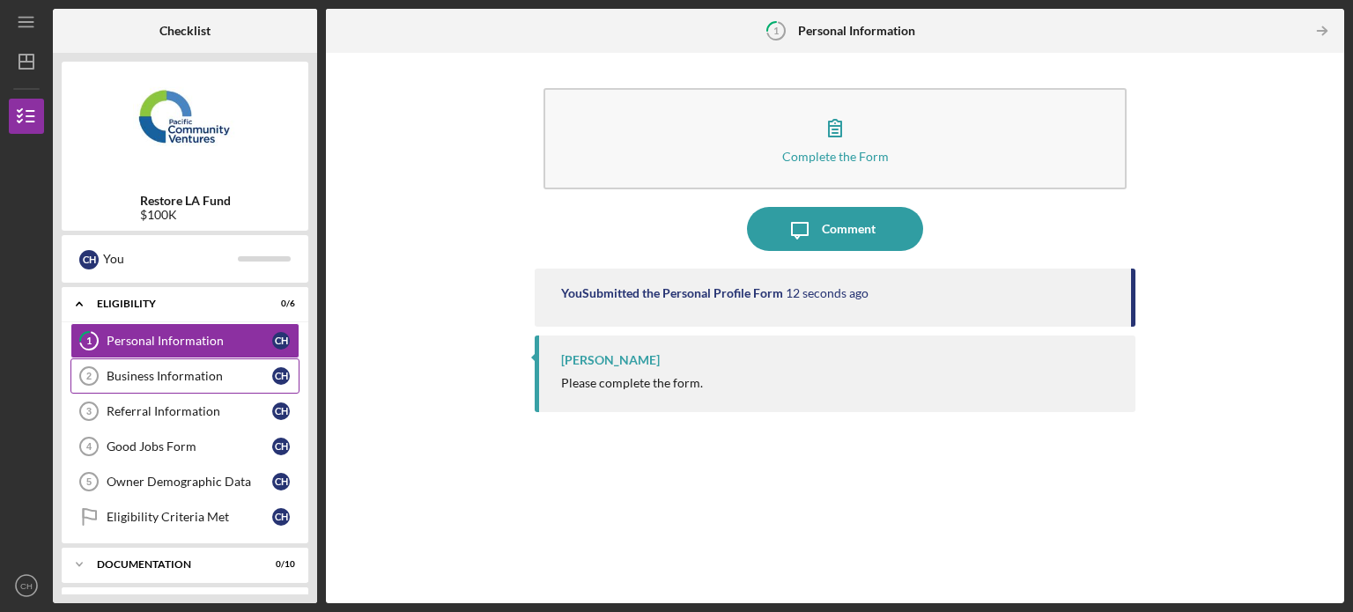
click at [203, 385] on link "Business Information 2 Business Information C H" at bounding box center [184, 376] width 229 height 35
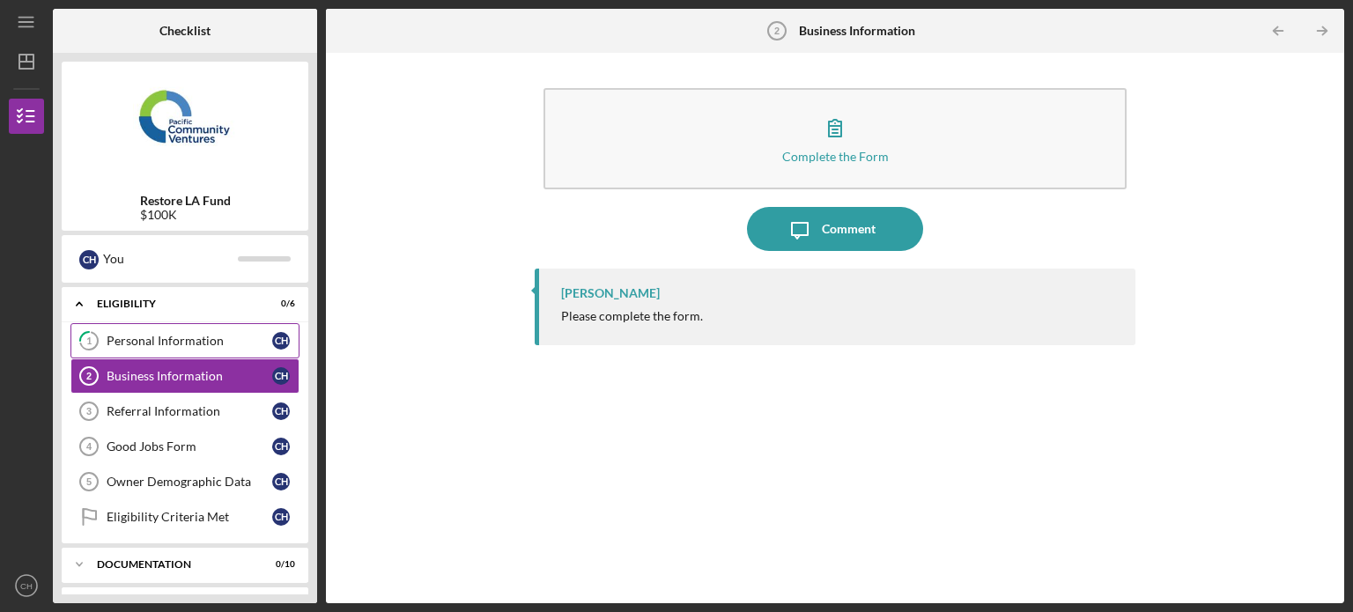
click at [204, 344] on div "Personal Information" at bounding box center [190, 341] width 166 height 14
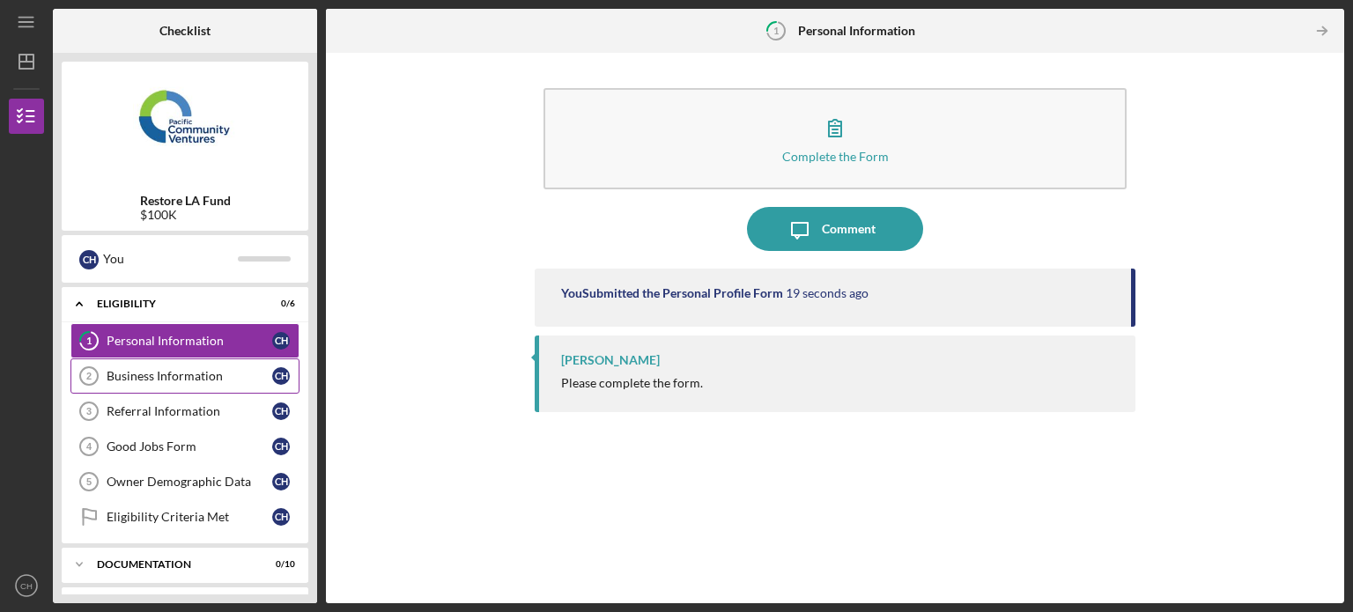
click at [226, 377] on div "Business Information" at bounding box center [190, 376] width 166 height 14
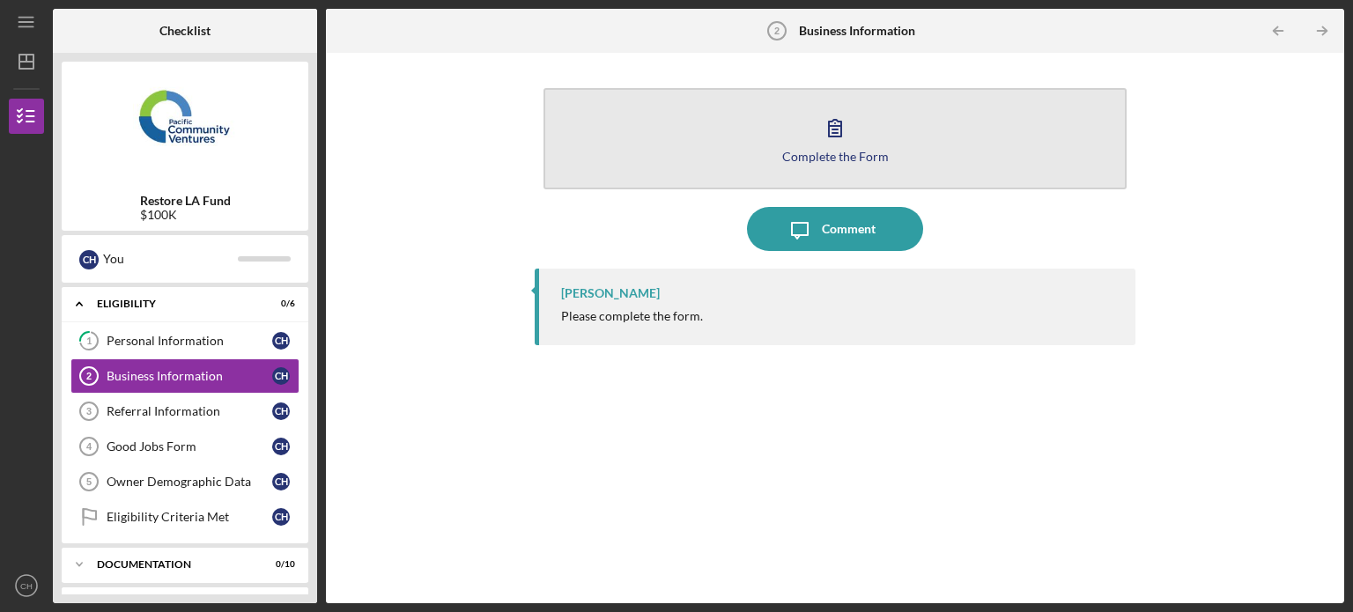
click at [818, 166] on button "Complete the Form Form" at bounding box center [835, 138] width 583 height 101
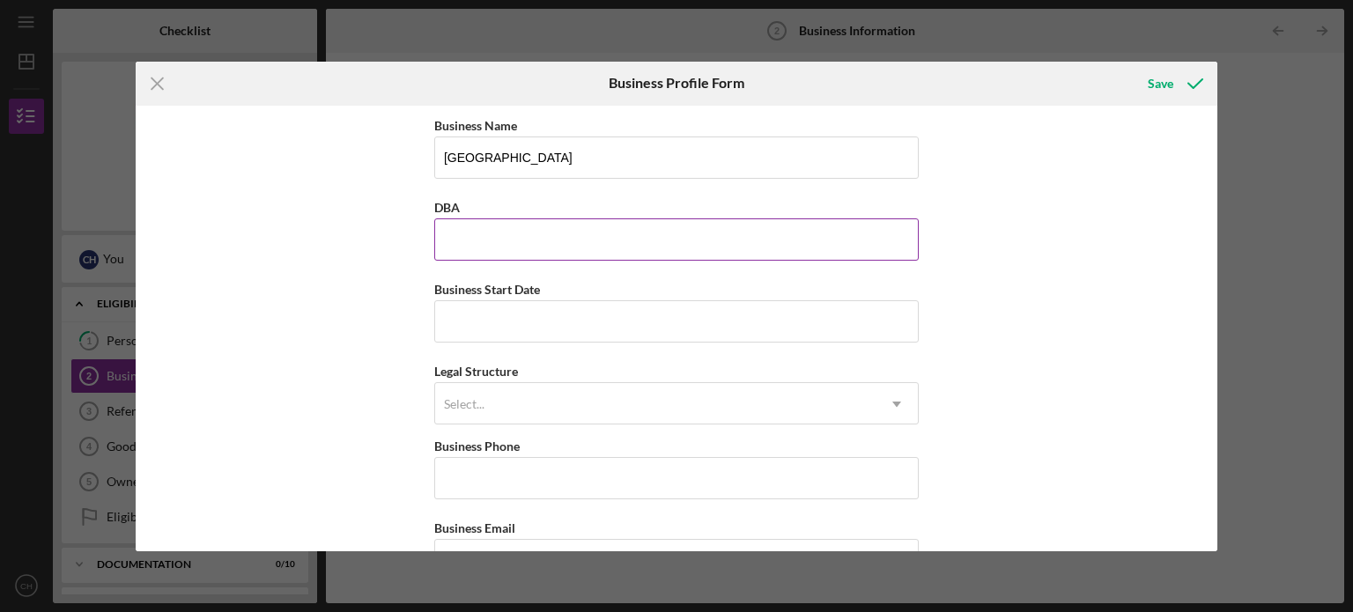
click at [617, 259] on input "DBA" at bounding box center [676, 239] width 484 height 42
type input "[GEOGRAPHIC_DATA]"
click at [1002, 285] on div "Business Name [GEOGRAPHIC_DATA] Restaurant DBA [GEOGRAPHIC_DATA] Restaurant Bus…" at bounding box center [677, 329] width 1083 height 446
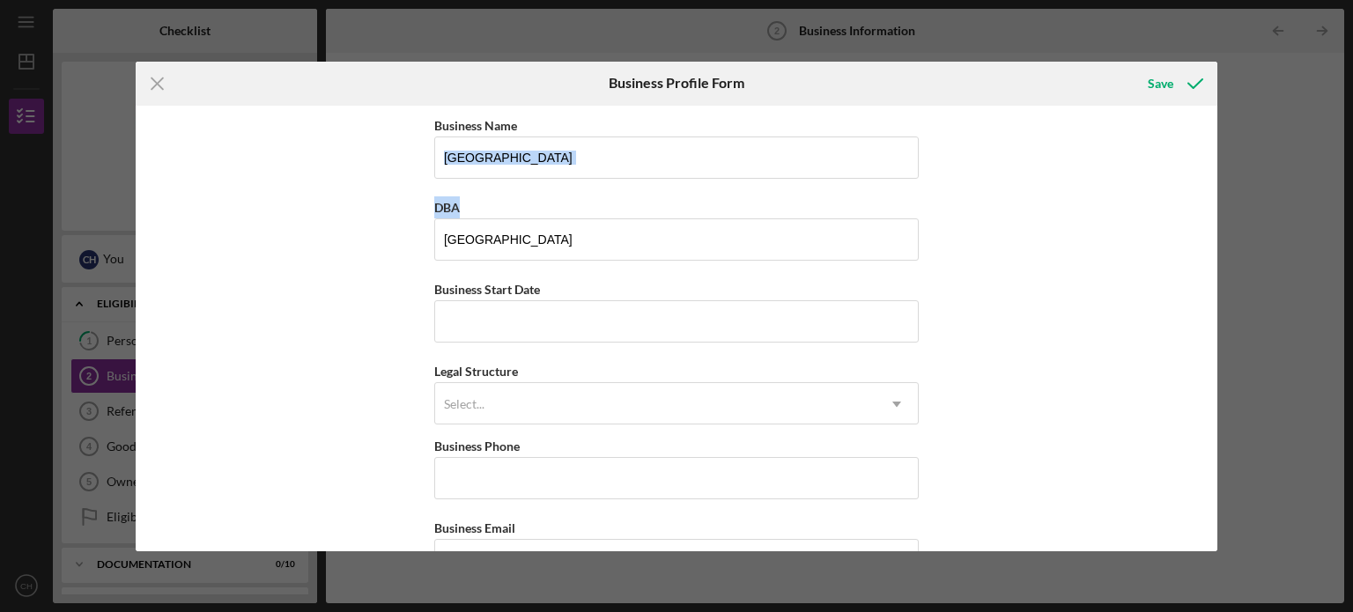
drag, startPoint x: 1218, startPoint y: 156, endPoint x: 1217, endPoint y: 182, distance: 26.5
click at [1217, 182] on div "Icon/Menu Close Business Profile Form Save Business Name [GEOGRAPHIC_DATA] Rest…" at bounding box center [676, 306] width 1353 height 612
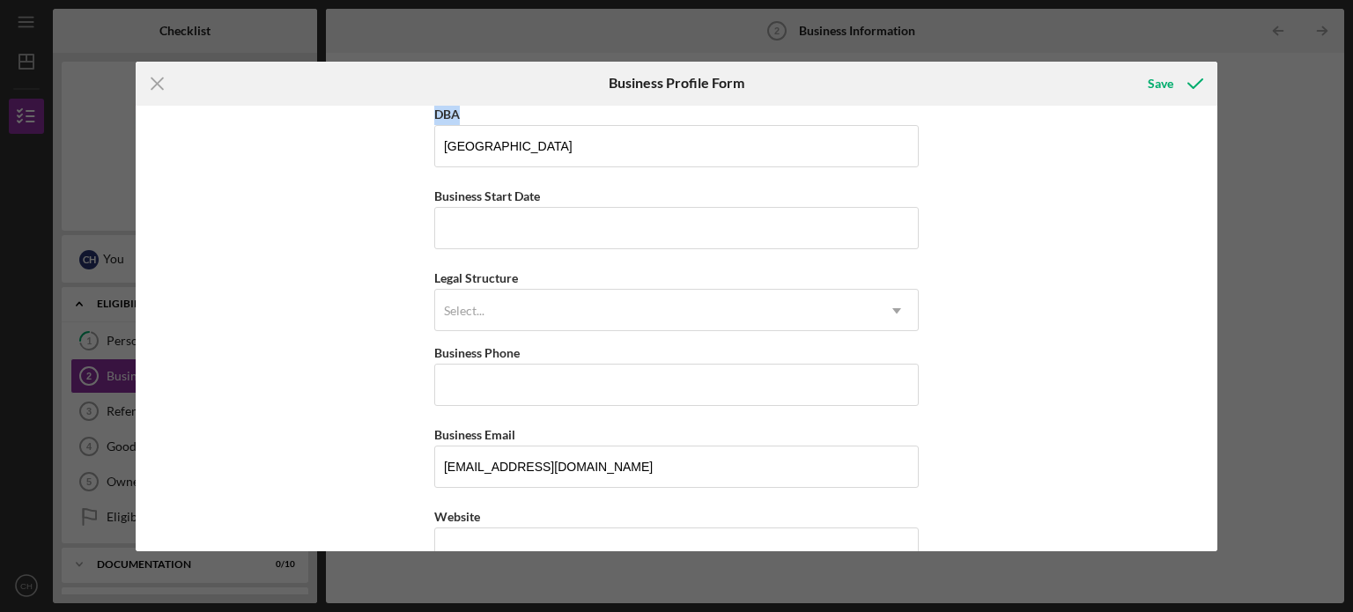
scroll to position [96, 0]
click at [726, 234] on input "Business Start Date" at bounding box center [676, 225] width 484 height 42
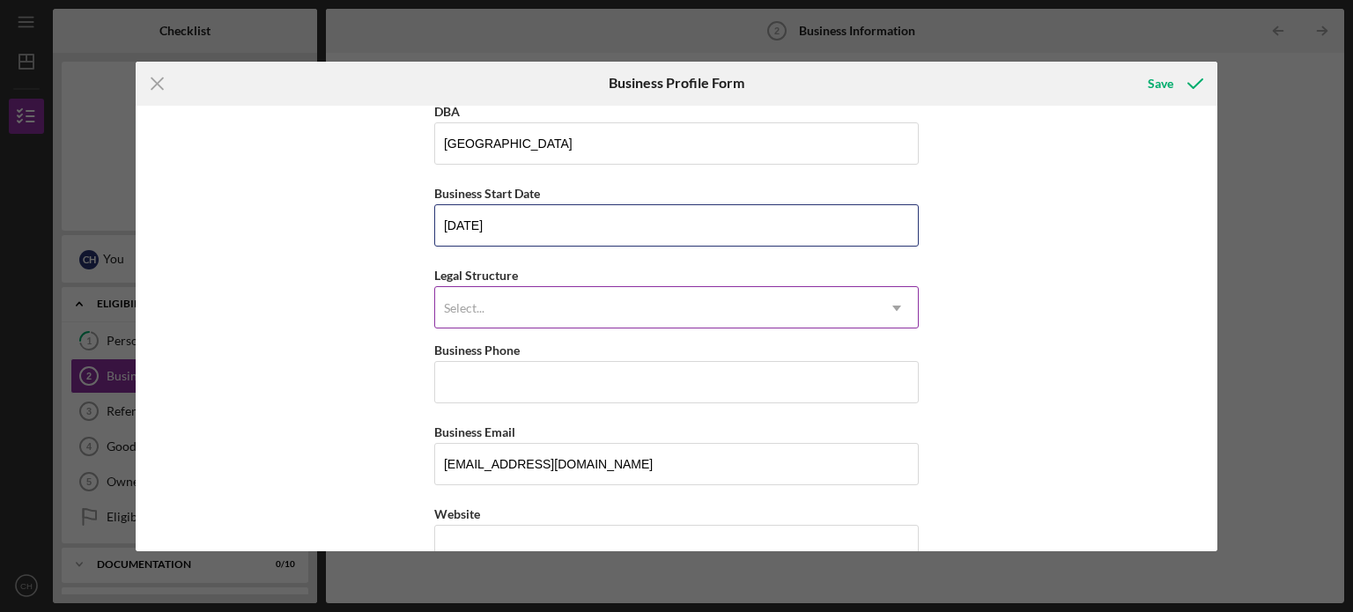
type input "[DATE]"
click at [709, 305] on div "Select..." at bounding box center [655, 308] width 440 height 41
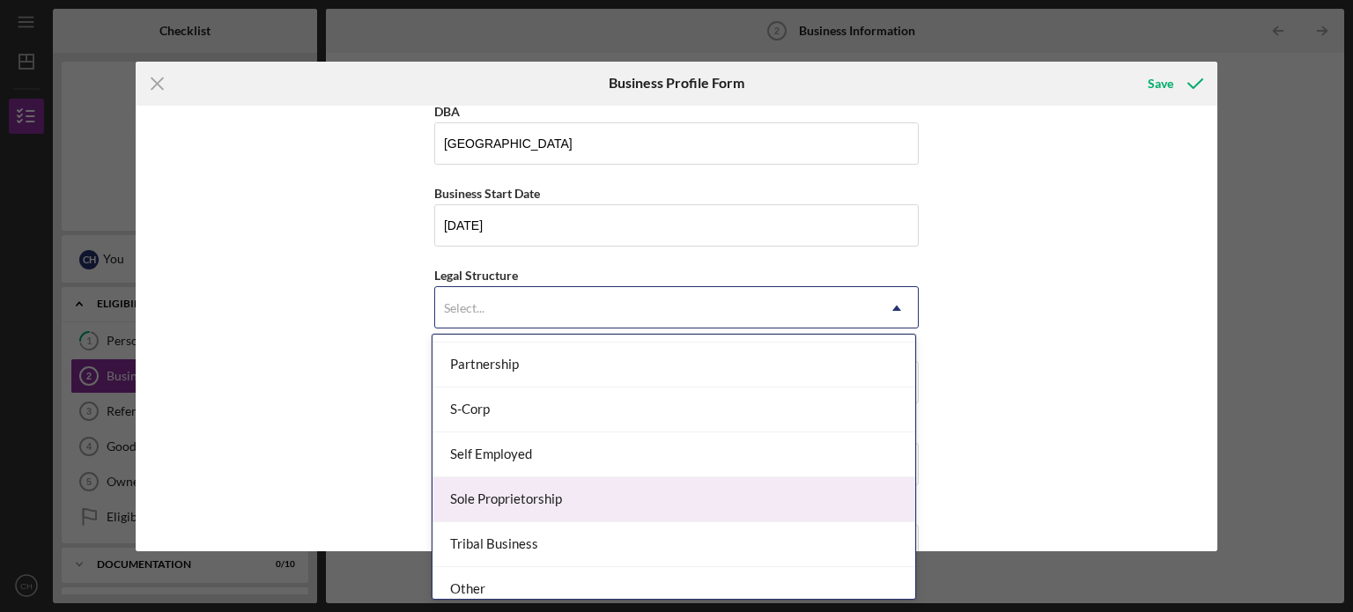
scroll to position [406, 0]
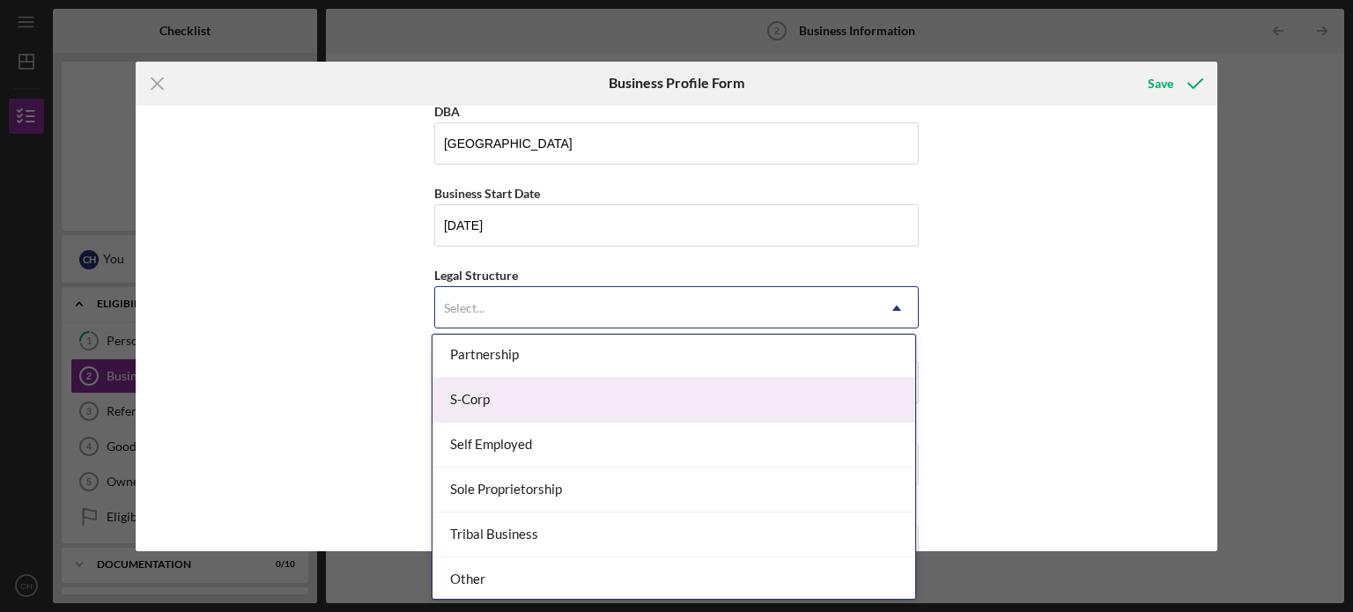
click at [727, 413] on div "S-Corp" at bounding box center [674, 400] width 483 height 45
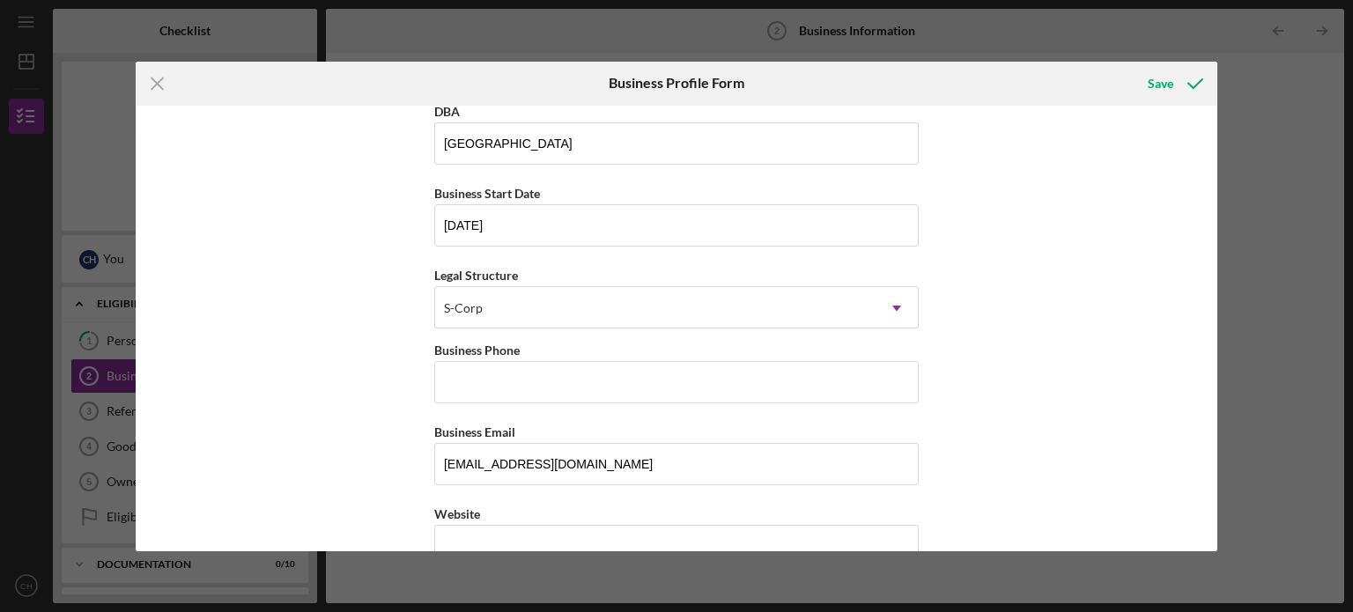
click at [987, 351] on div "Business Name [GEOGRAPHIC_DATA] Restaurant DBA [GEOGRAPHIC_DATA] Restaurant Bus…" at bounding box center [677, 329] width 1083 height 446
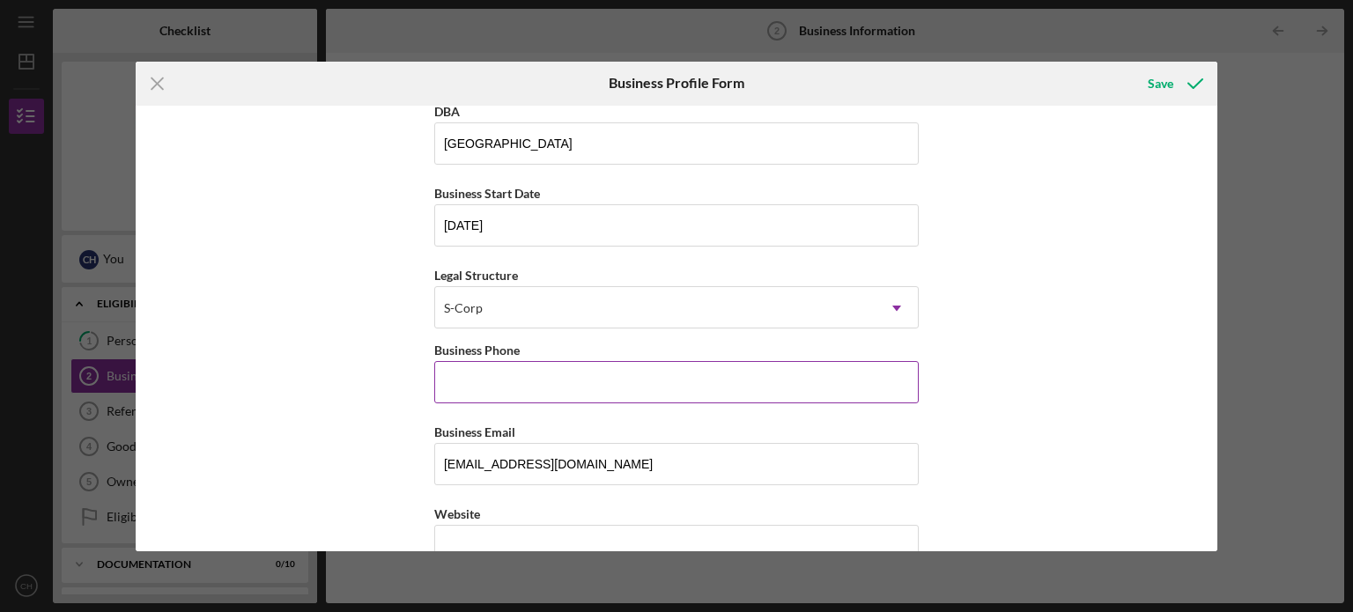
click at [715, 387] on input "Business Phone" at bounding box center [676, 382] width 484 height 42
type input "[PHONE_NUMBER]"
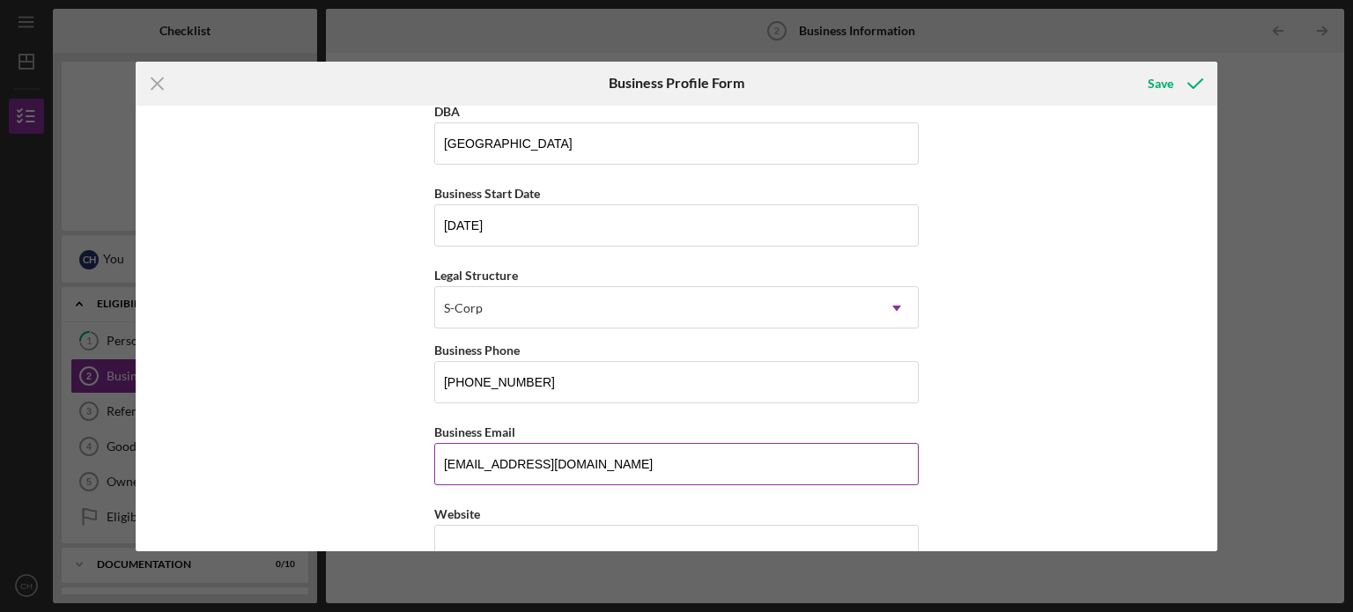
click at [636, 460] on input "[EMAIL_ADDRESS][DOMAIN_NAME]" at bounding box center [676, 464] width 484 height 42
type input "t"
type input "a"
type input "[EMAIL_ADDRESS][DOMAIN_NAME]"
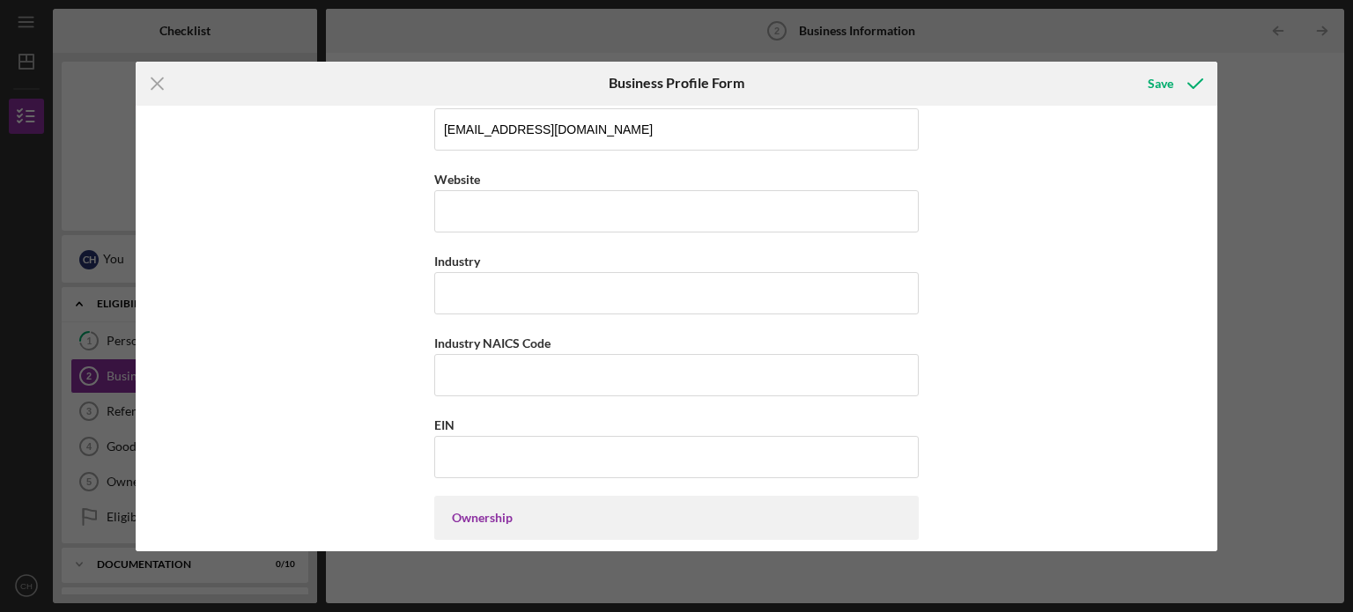
scroll to position [433, 0]
click at [514, 221] on input "Website" at bounding box center [676, 209] width 484 height 42
paste input "[DOMAIN_NAME][URL]"
type input "[DOMAIN_NAME][URL]"
click at [949, 237] on div "Business Name [GEOGRAPHIC_DATA] Restaurant DBA [GEOGRAPHIC_DATA] Restaurant Bus…" at bounding box center [677, 329] width 1083 height 446
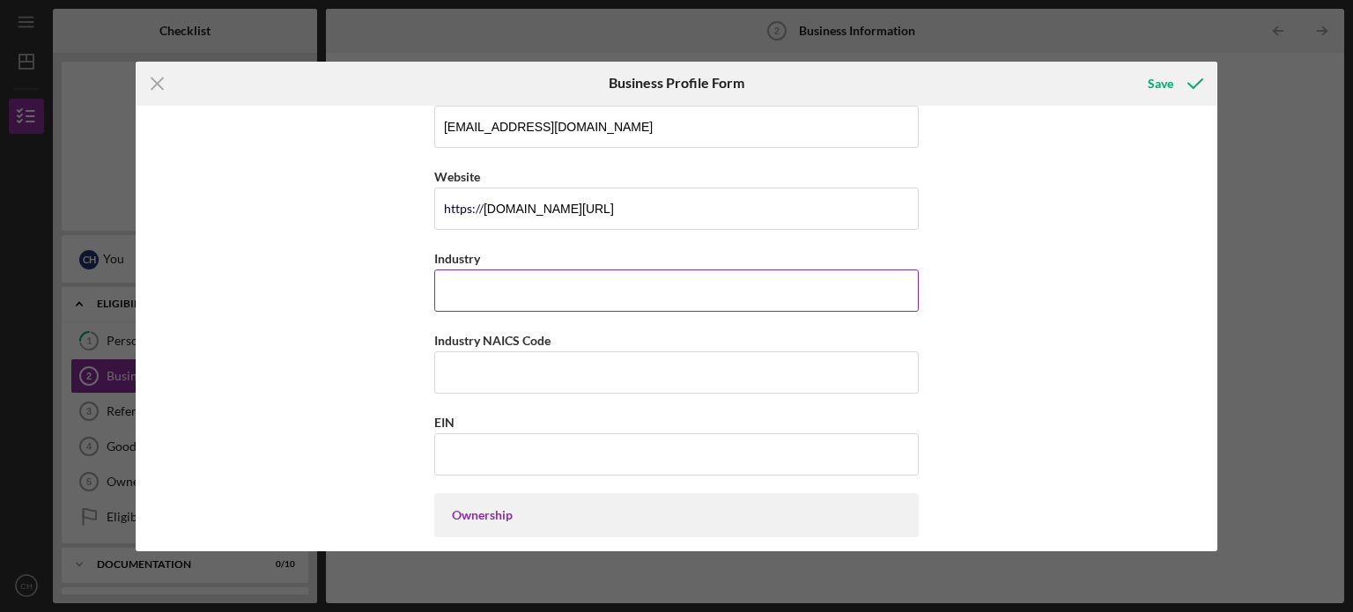
click at [724, 281] on input "Industry" at bounding box center [676, 291] width 484 height 42
type input "Food"
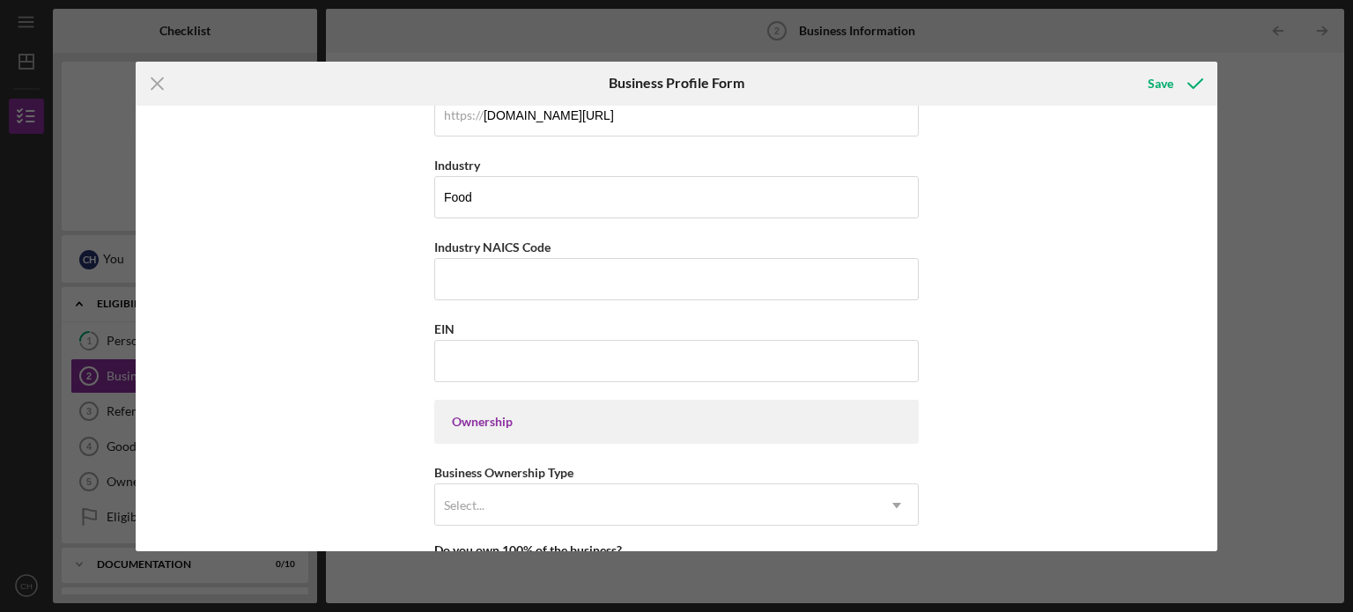
scroll to position [530, 0]
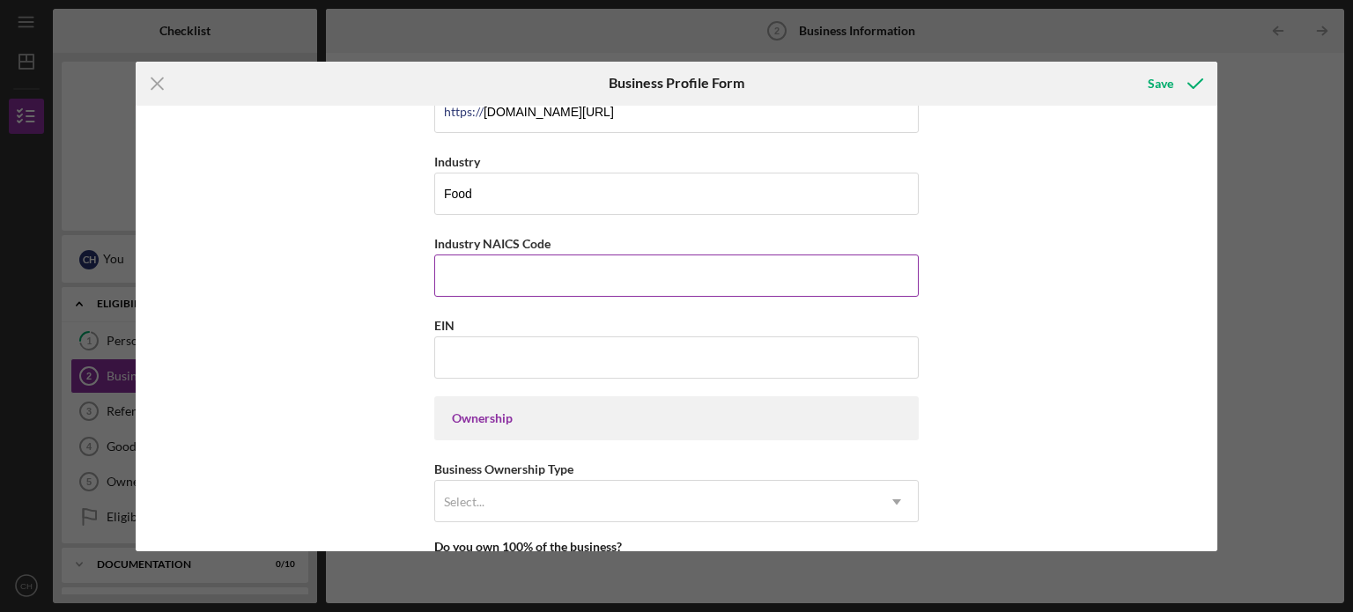
click at [491, 263] on input "Industry NAICS Code" at bounding box center [676, 276] width 484 height 42
paste input "722511"
type input "722511"
click at [950, 288] on div "Business Name [GEOGRAPHIC_DATA] Restaurant DBA [GEOGRAPHIC_DATA] Restaurant Bus…" at bounding box center [677, 329] width 1083 height 446
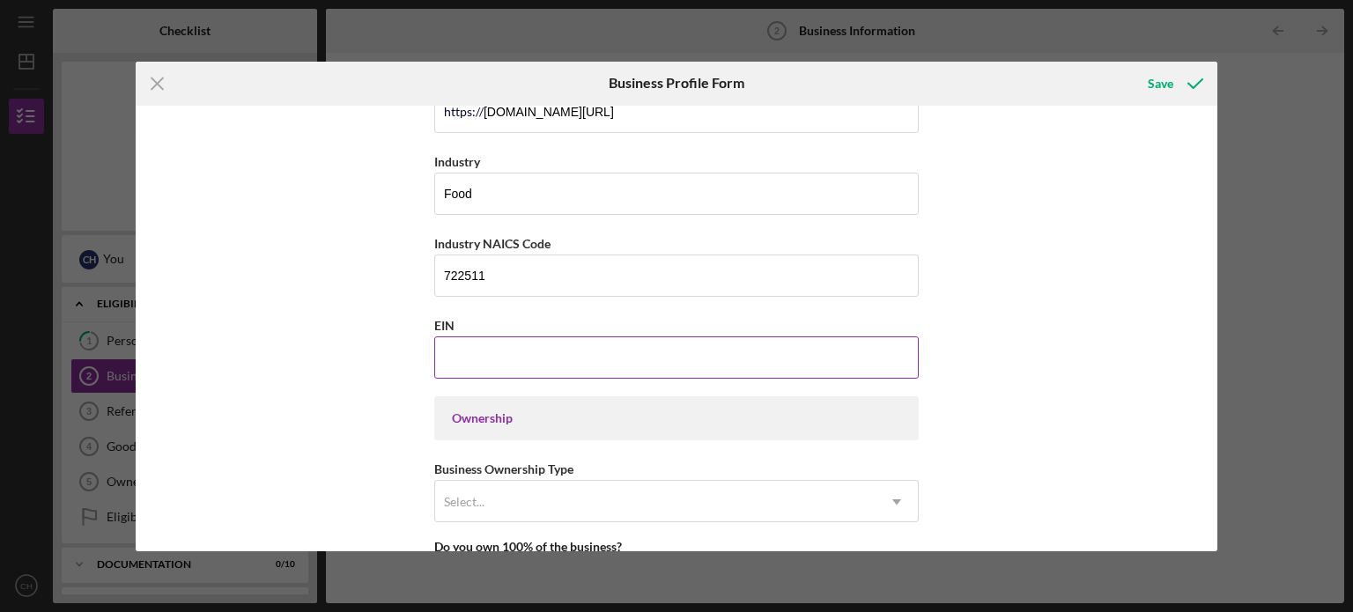
click at [761, 364] on input "EIN" at bounding box center [676, 358] width 484 height 42
type input "[US_EMPLOYER_IDENTIFICATION_NUMBER]"
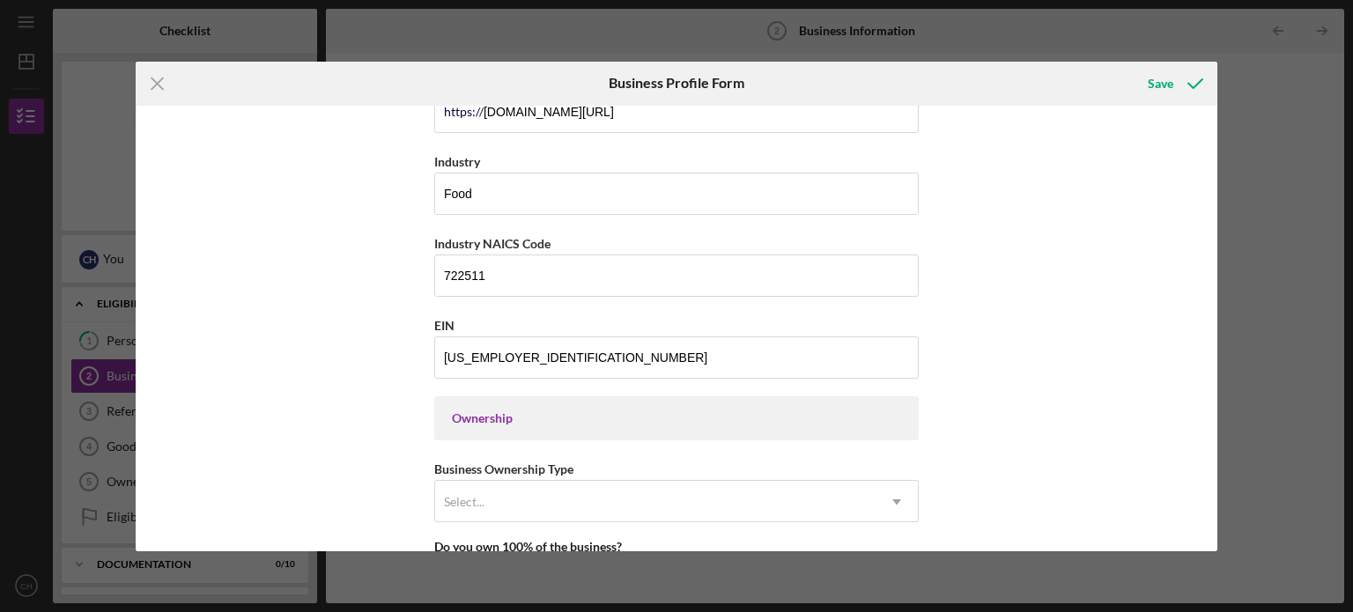
click at [1065, 298] on div "Business Name [GEOGRAPHIC_DATA] Restaurant DBA [GEOGRAPHIC_DATA] Restaurant Bus…" at bounding box center [677, 329] width 1083 height 446
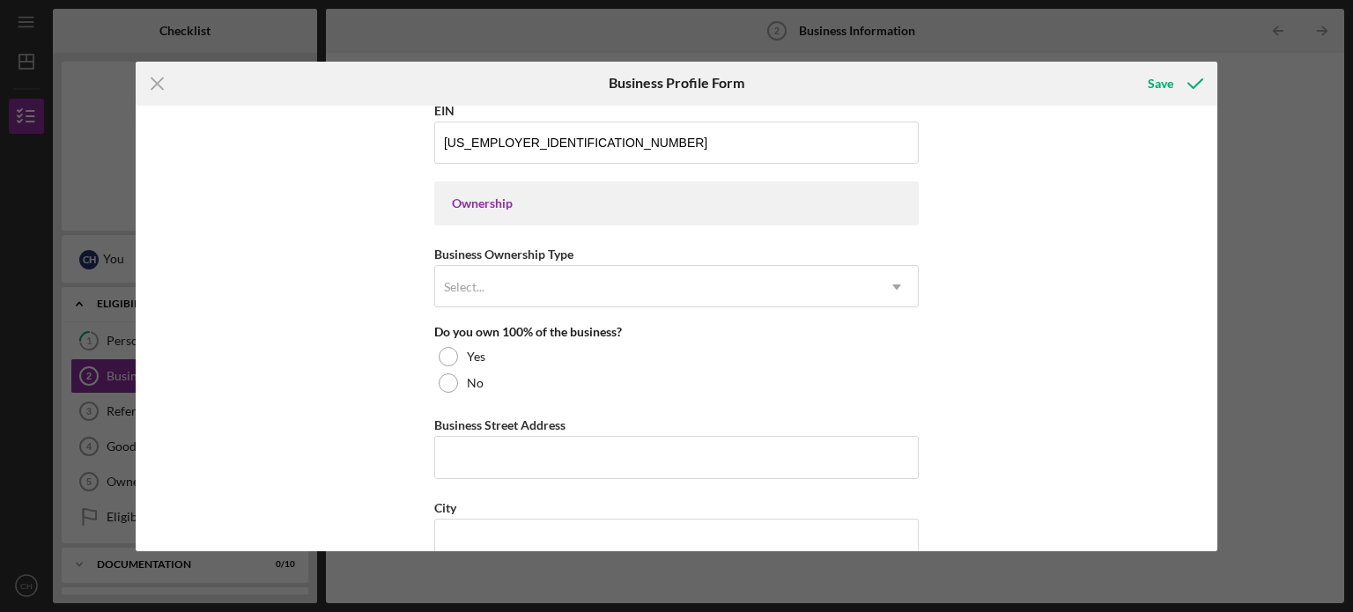
scroll to position [754, 0]
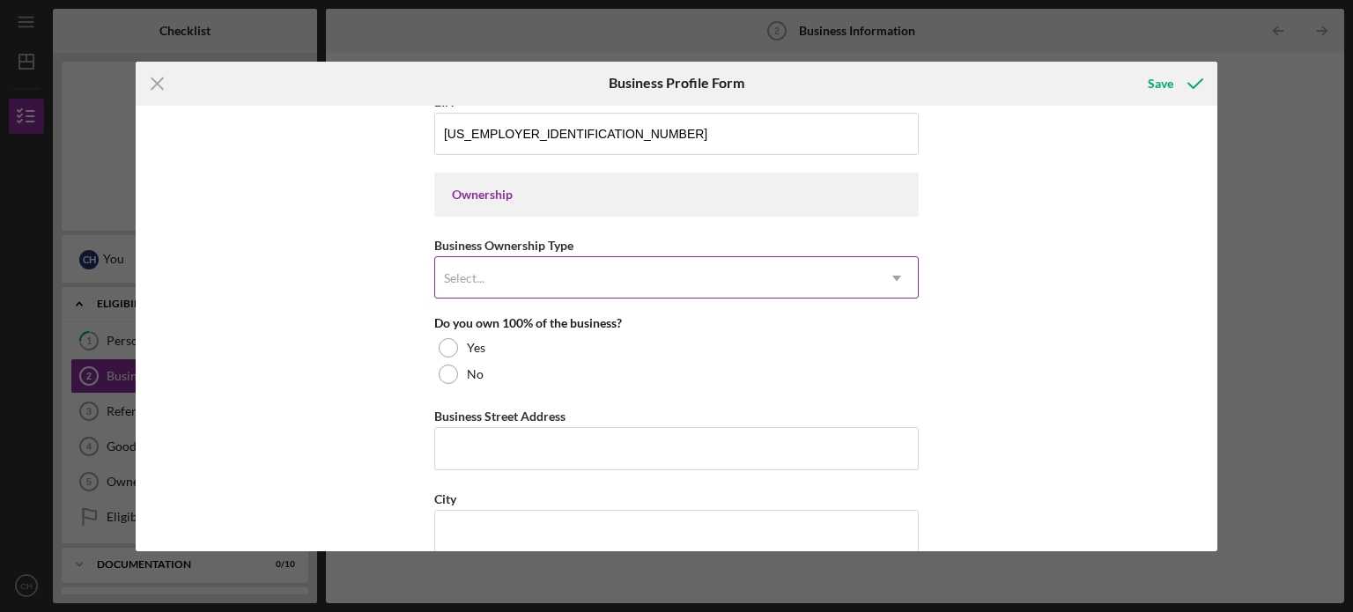
click at [758, 281] on div "Select..." at bounding box center [655, 278] width 440 height 41
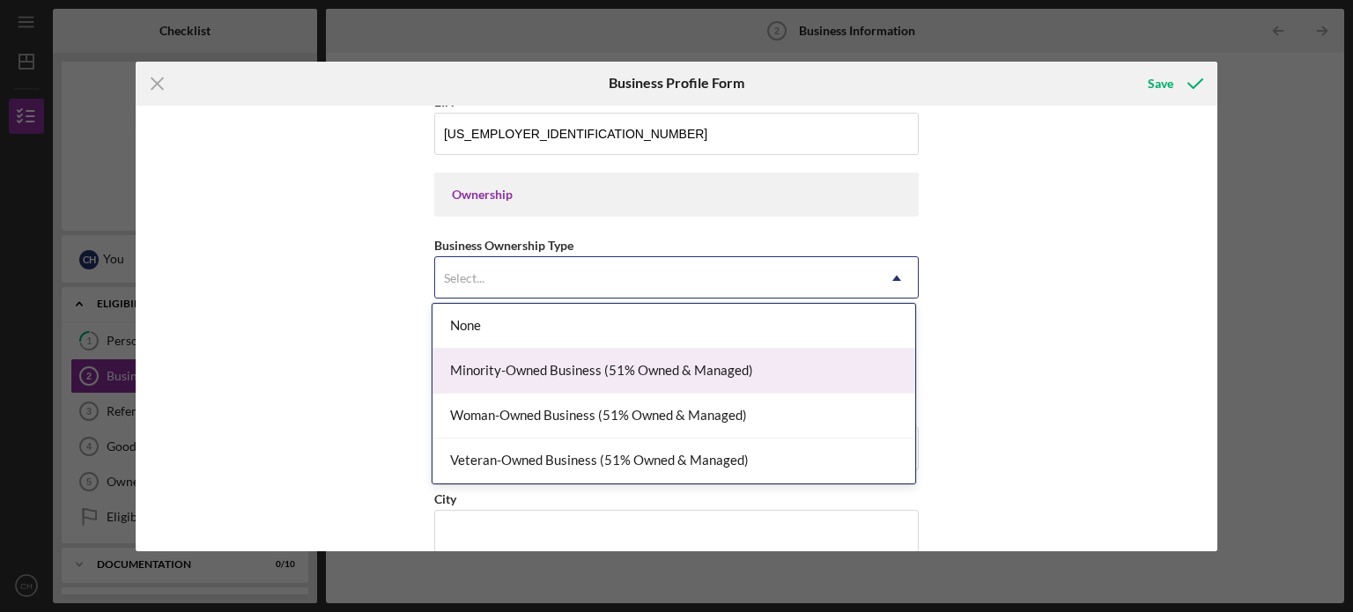
click at [727, 375] on div "Minority-Owned Business (51% Owned & Managed)" at bounding box center [674, 371] width 483 height 45
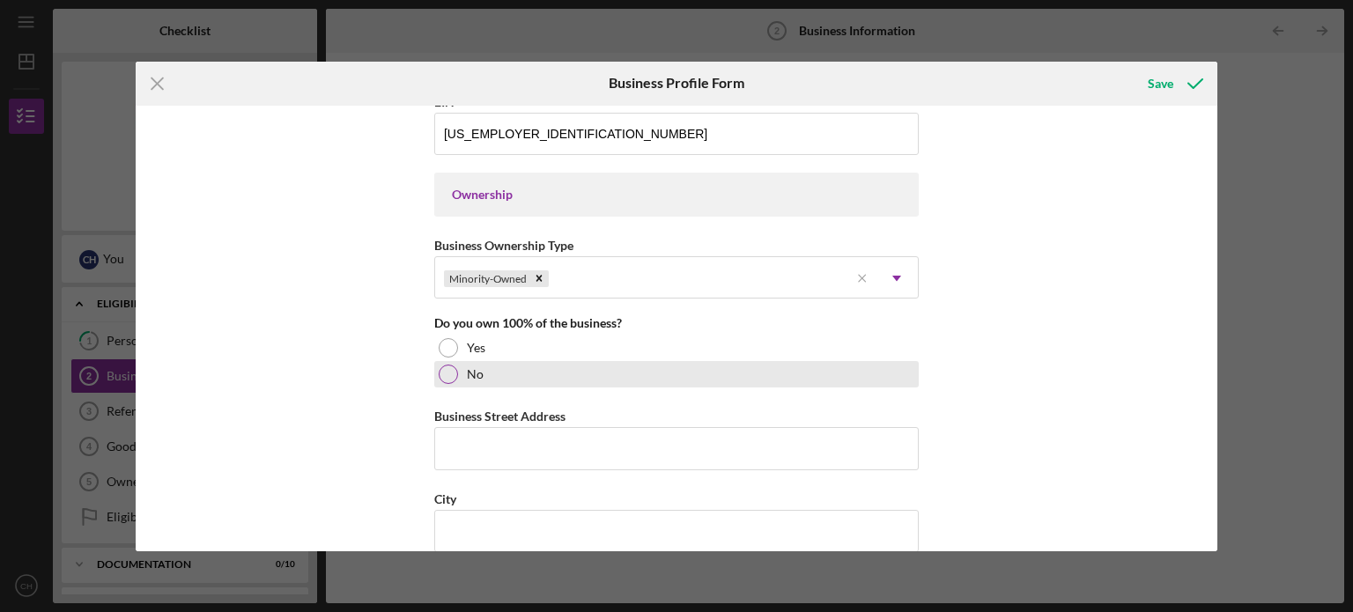
click at [511, 363] on div "No" at bounding box center [676, 374] width 484 height 26
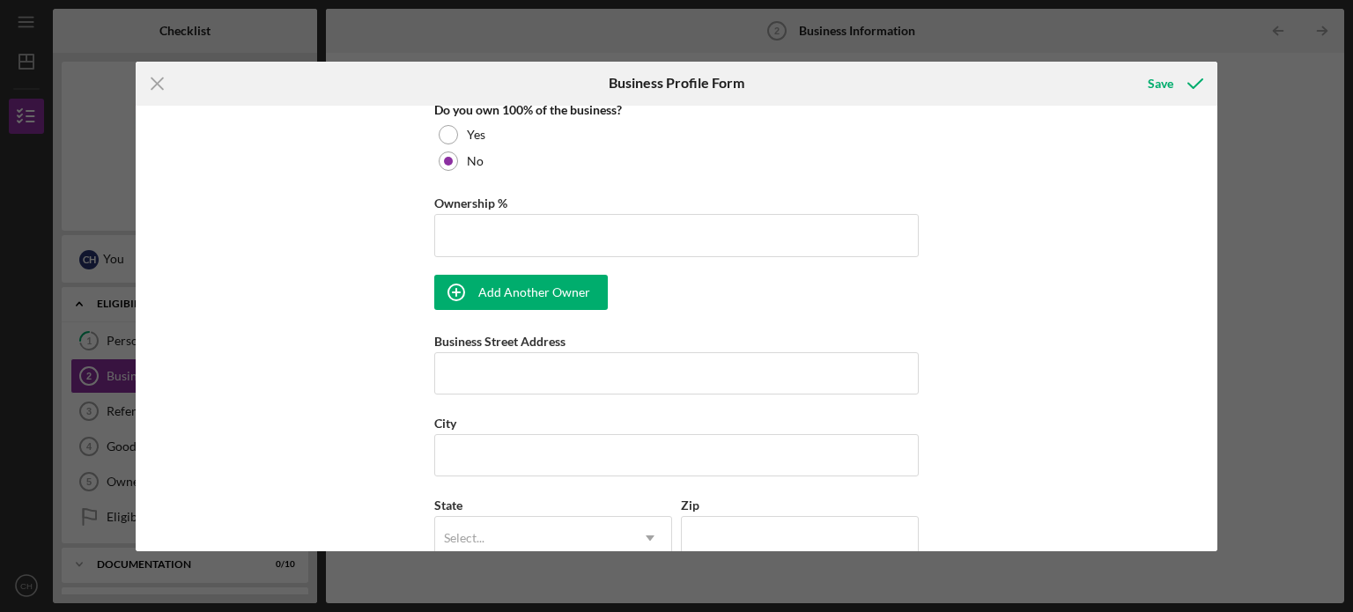
scroll to position [973, 0]
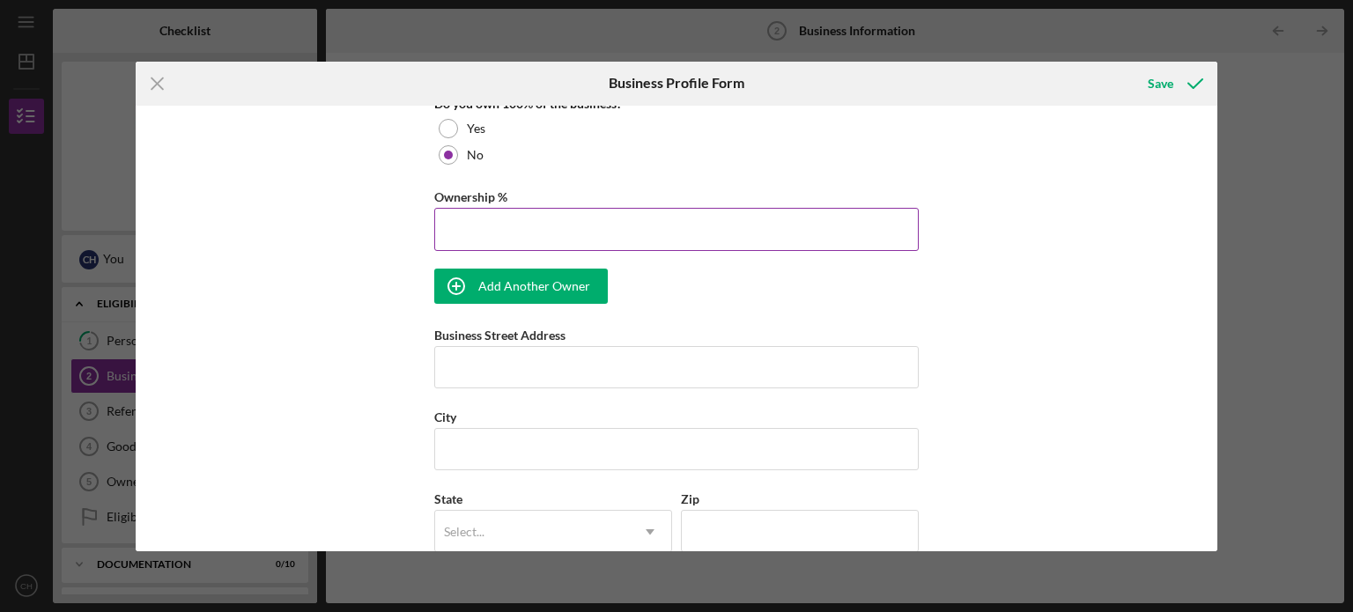
click at [618, 209] on input "Ownership %" at bounding box center [676, 229] width 484 height 42
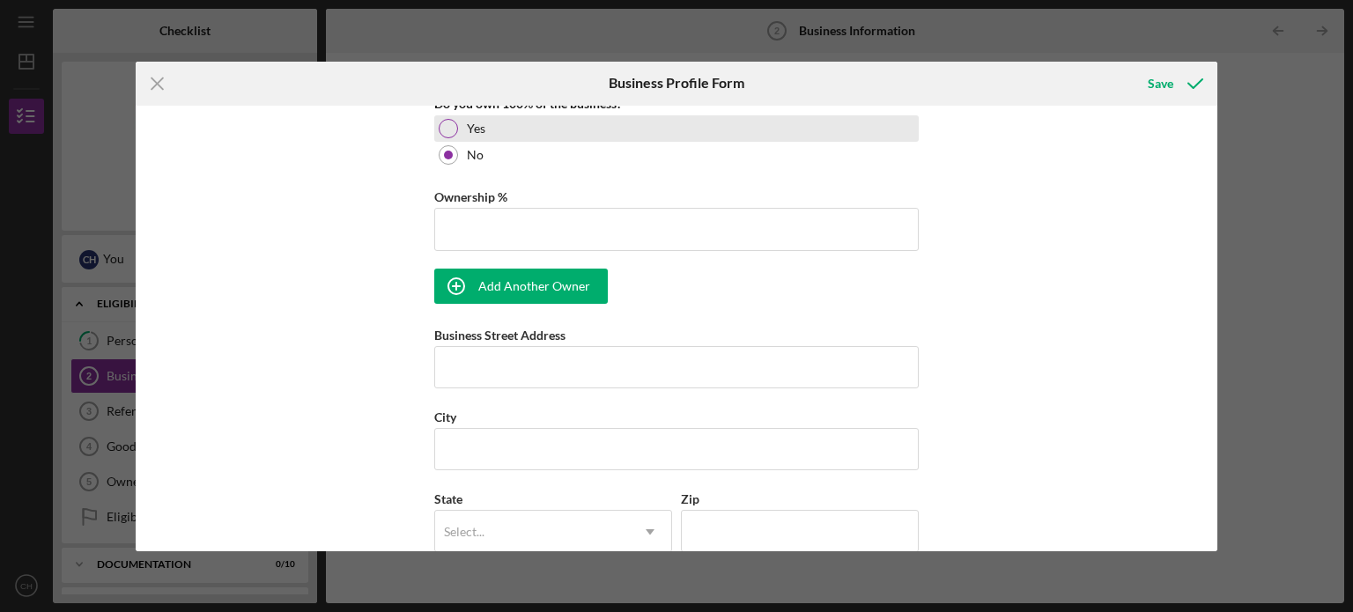
click at [447, 137] on div "Yes" at bounding box center [676, 128] width 484 height 26
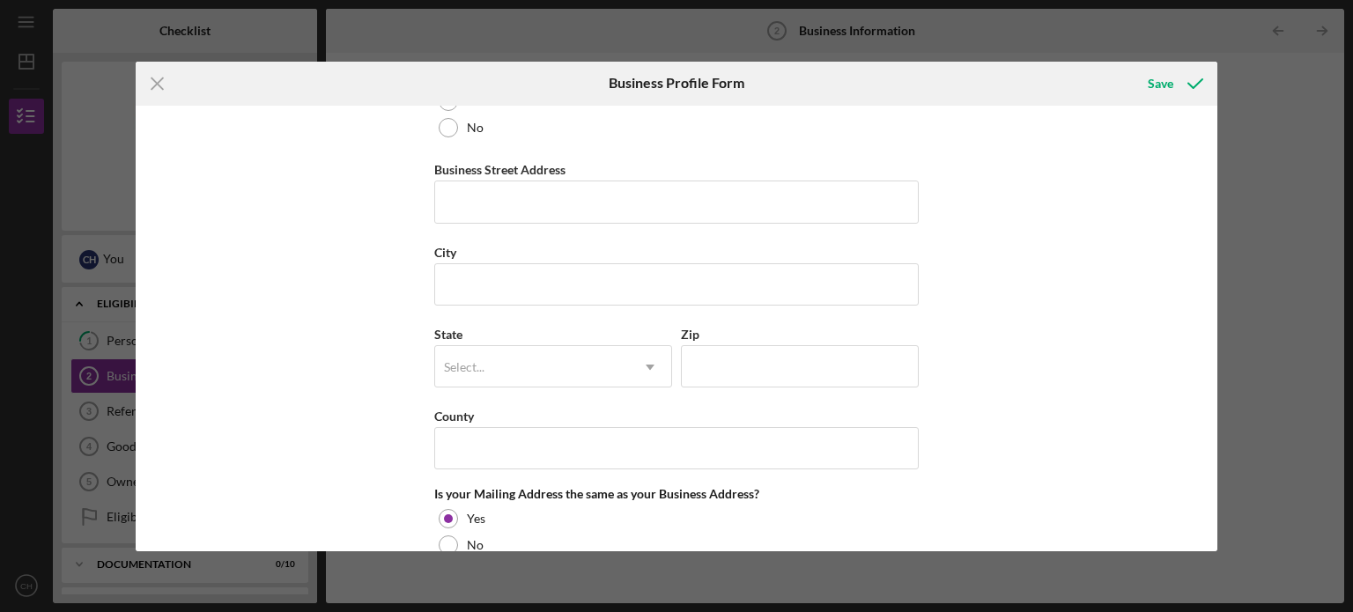
scroll to position [1011, 0]
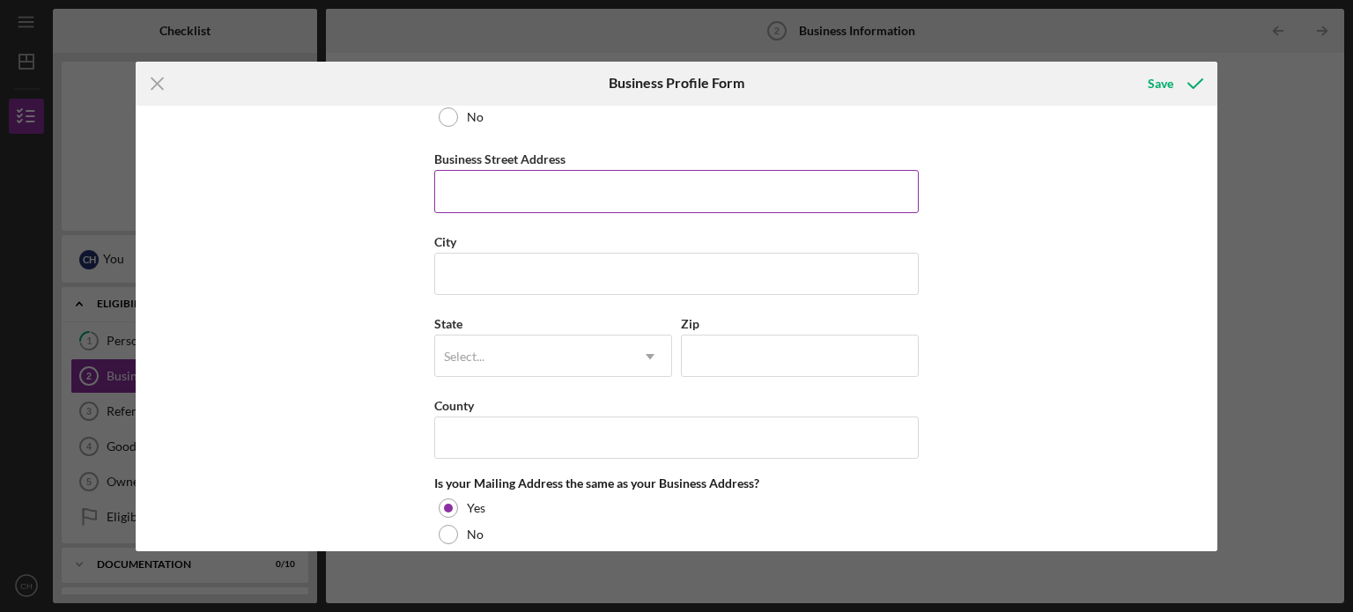
click at [507, 188] on input "Business Street Address" at bounding box center [676, 191] width 484 height 42
type input "[STREET_ADDRESS][PERSON_NAME]"
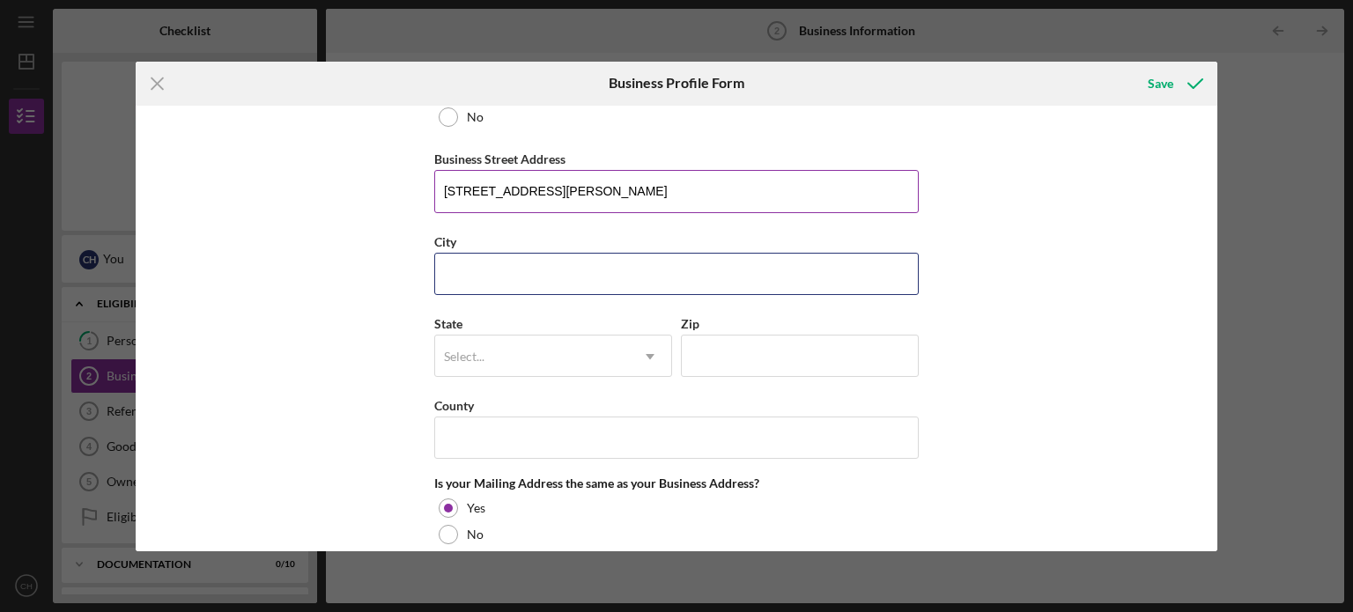
type input "[GEOGRAPHIC_DATA]"
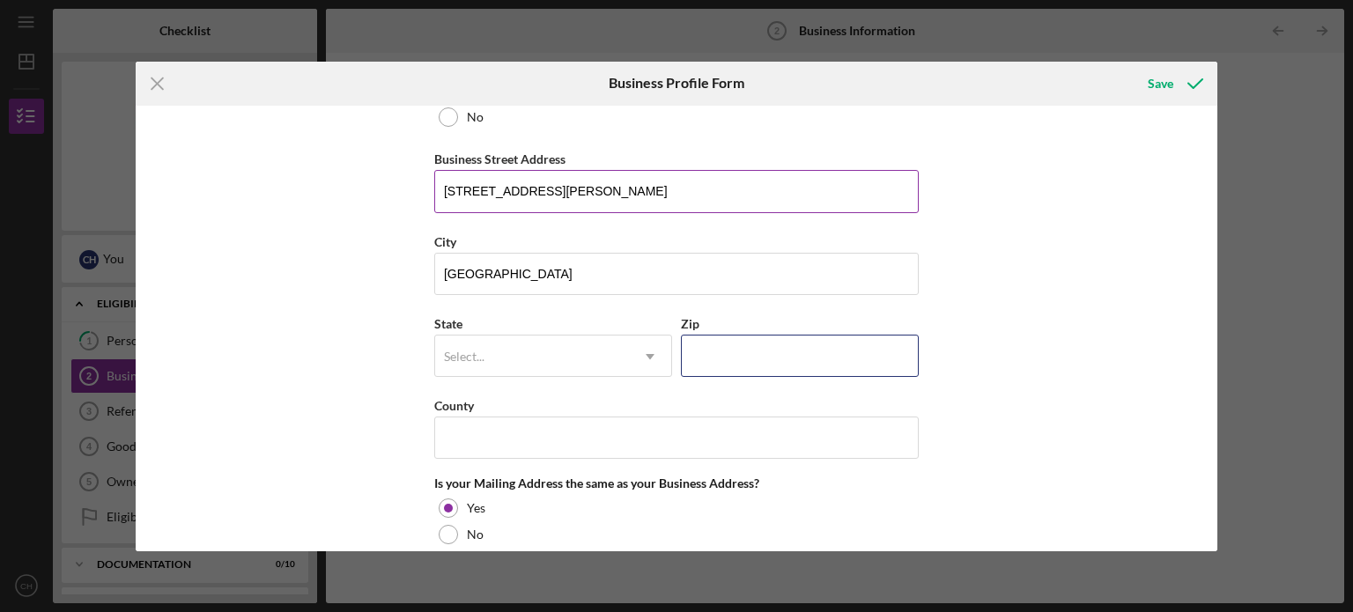
type input "90006"
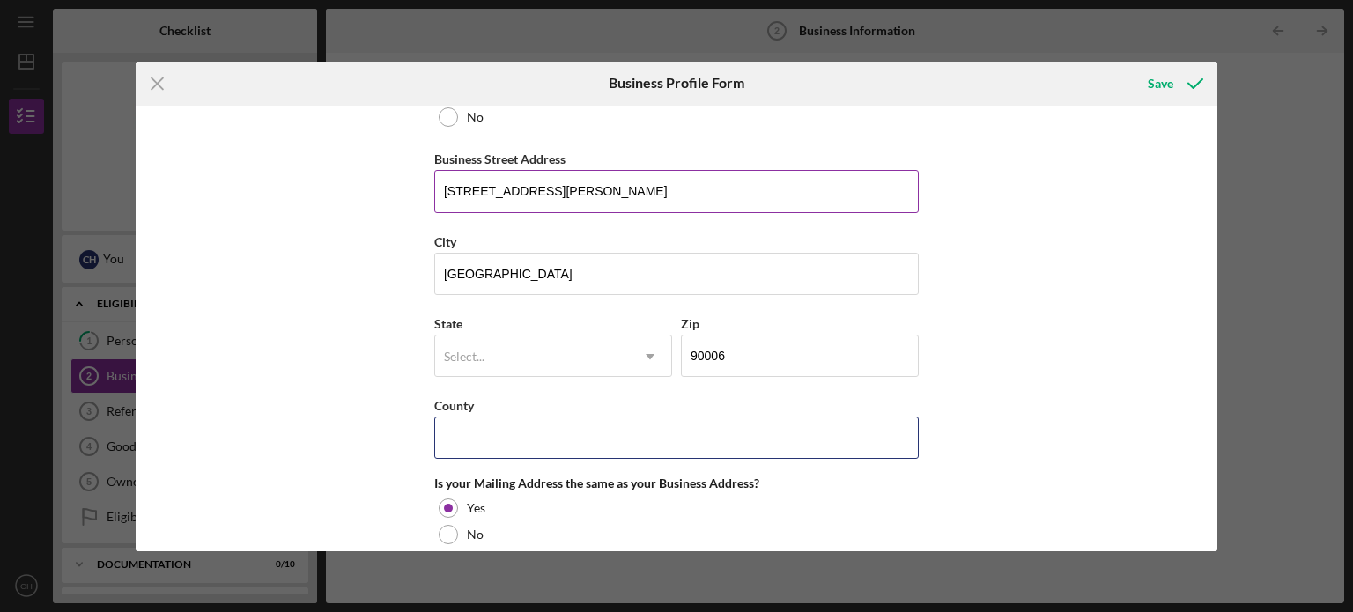
type input "[US_STATE]"
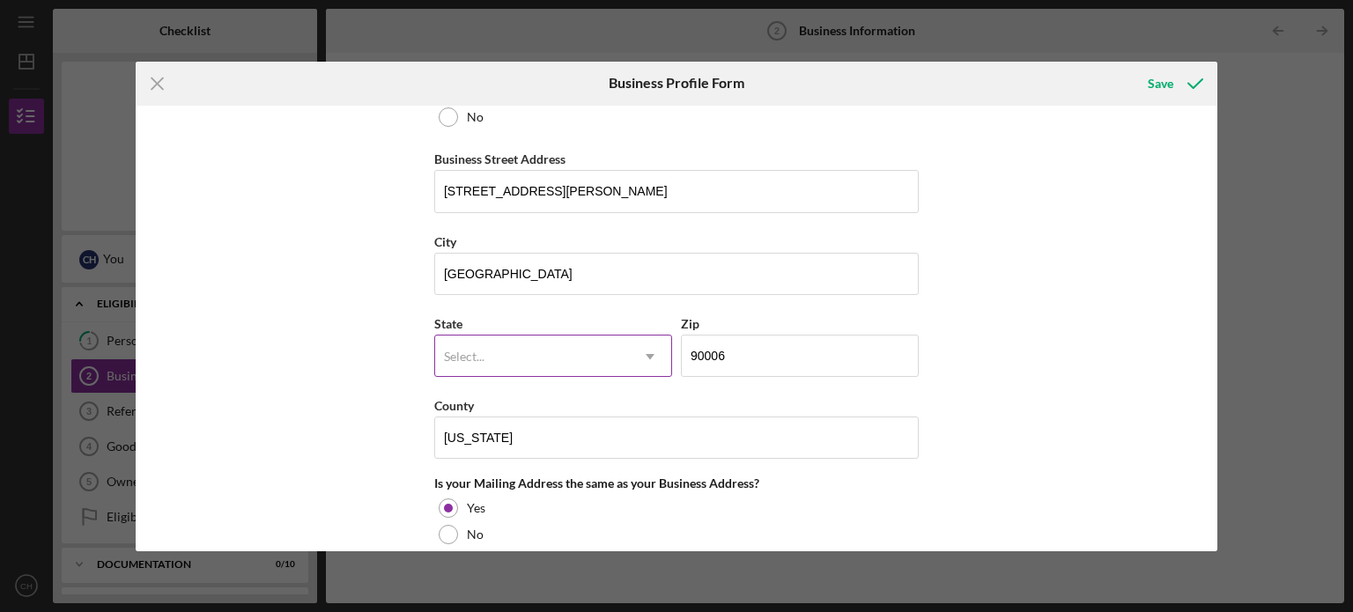
click at [550, 335] on div "Select... Icon/Dropdown Arrow" at bounding box center [553, 356] width 238 height 42
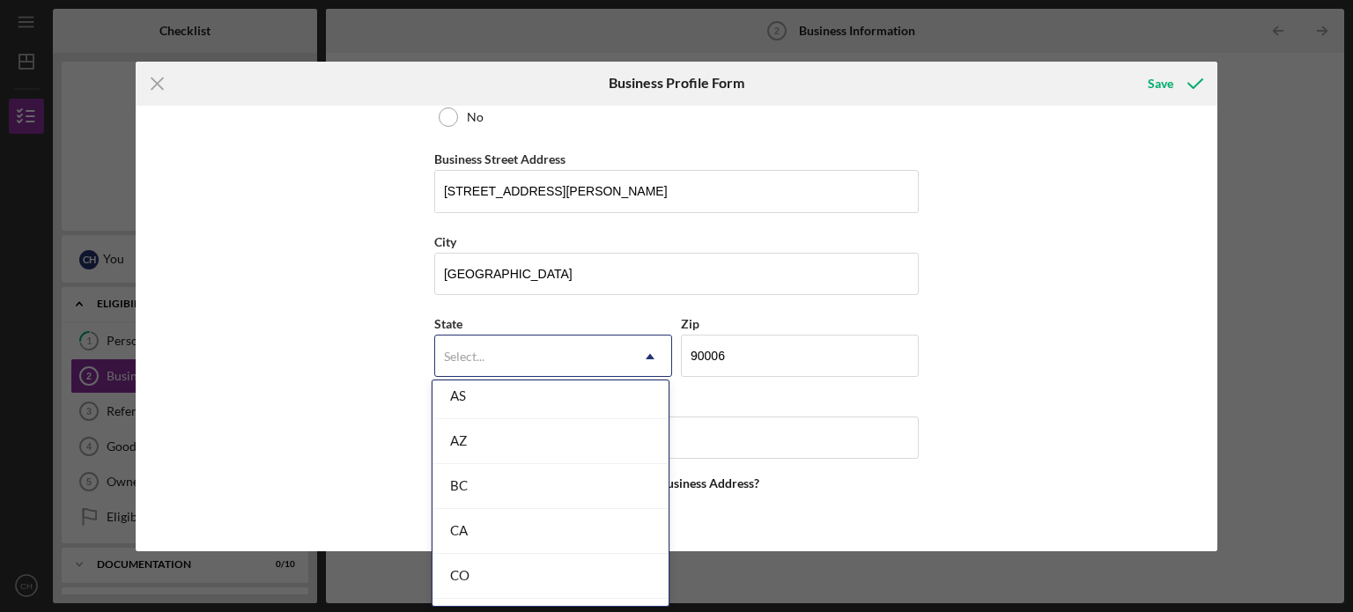
scroll to position [416, 0]
click at [483, 496] on div "CA" at bounding box center [551, 481] width 236 height 45
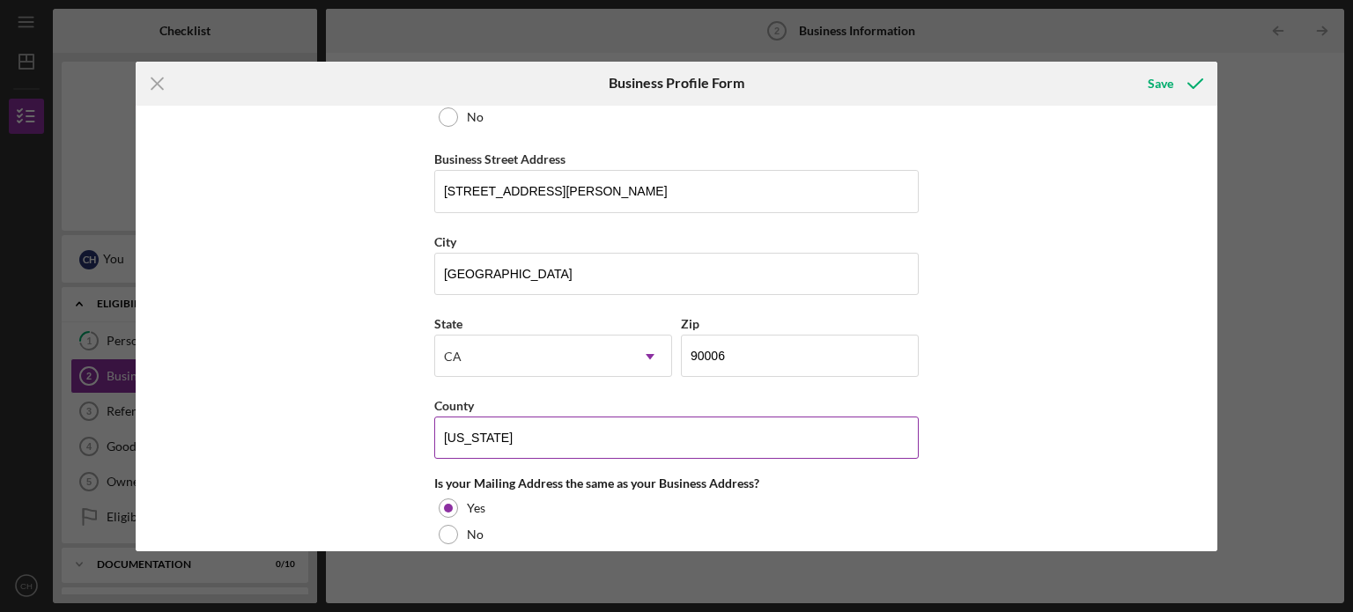
click at [914, 395] on div "County" at bounding box center [676, 406] width 484 height 22
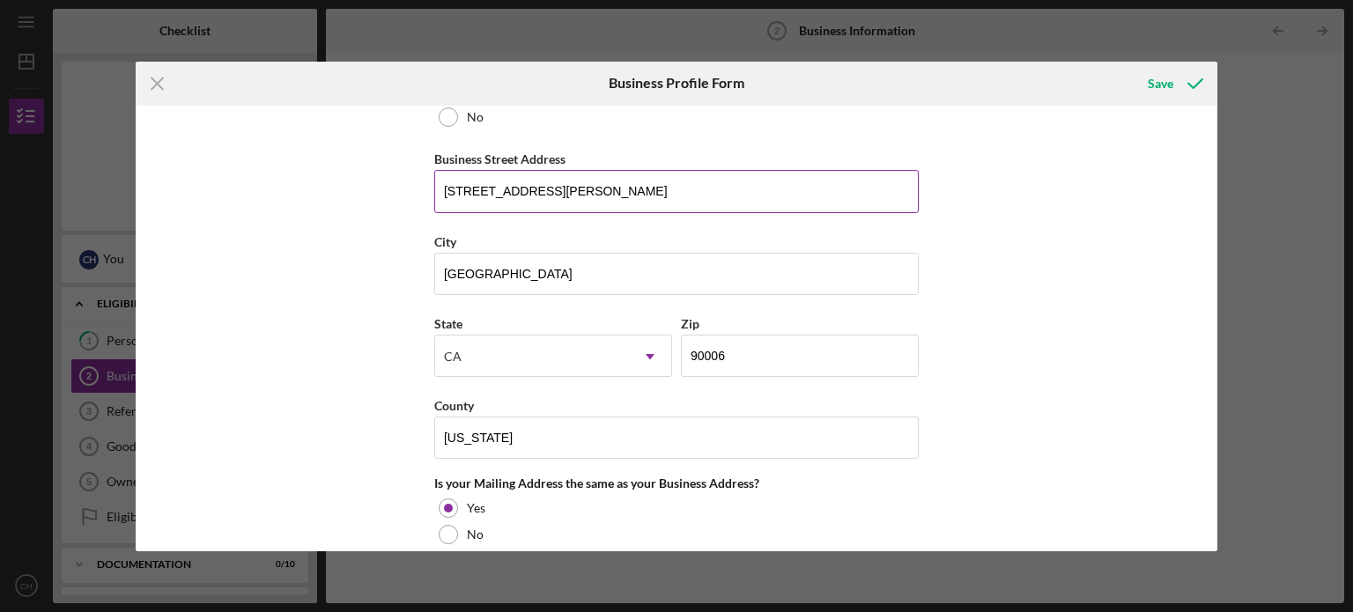
click at [693, 192] on input "[STREET_ADDRESS][PERSON_NAME]" at bounding box center [676, 191] width 484 height 42
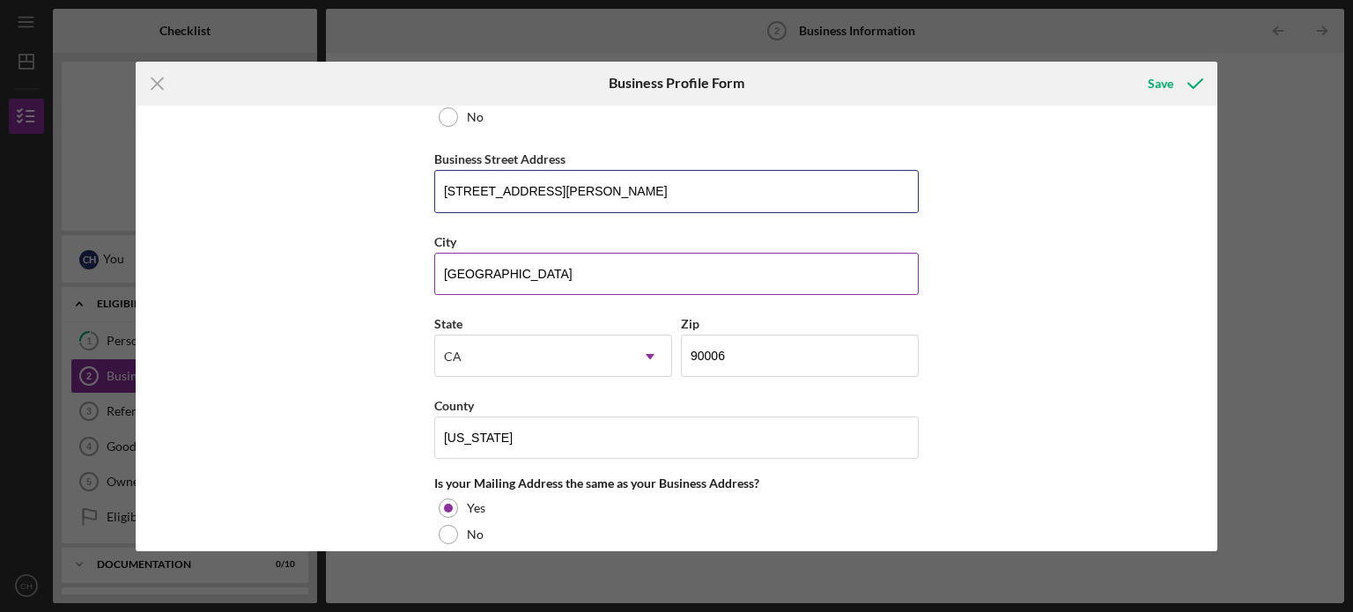
type input "[STREET_ADDRESS][PERSON_NAME]"
click at [903, 288] on input "[GEOGRAPHIC_DATA]" at bounding box center [676, 274] width 484 height 42
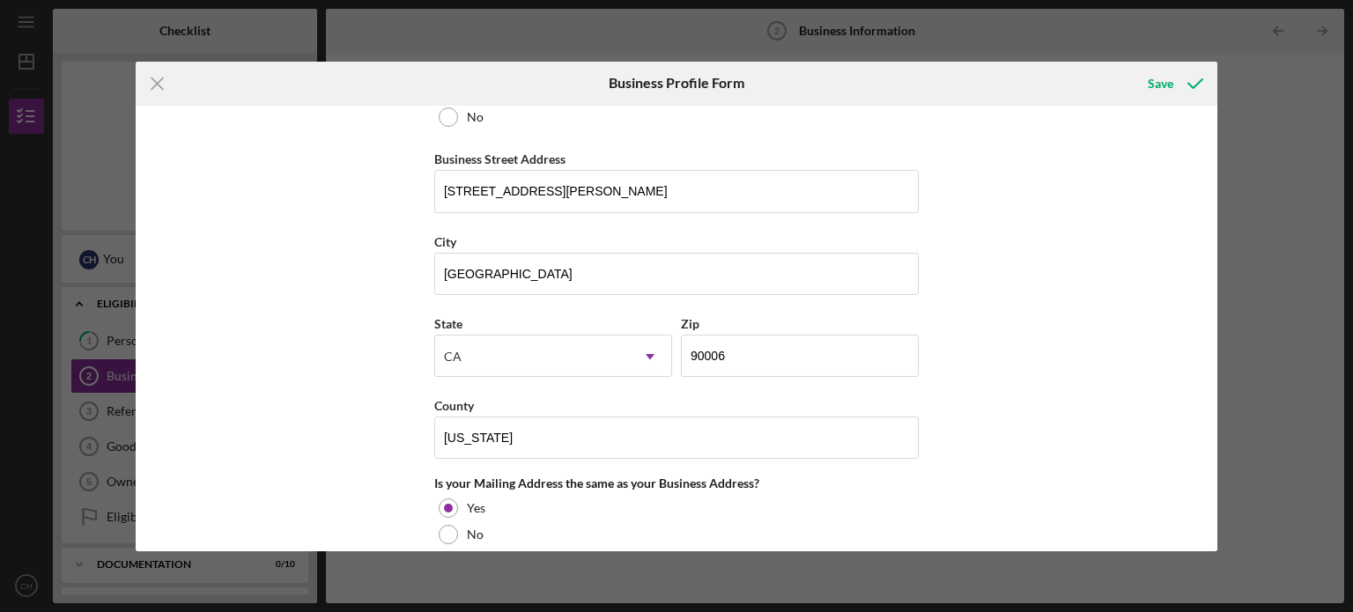
click at [1099, 292] on div "Business Name [GEOGRAPHIC_DATA] Restaurant DBA [GEOGRAPHIC_DATA] Restaurant Bus…" at bounding box center [677, 329] width 1083 height 446
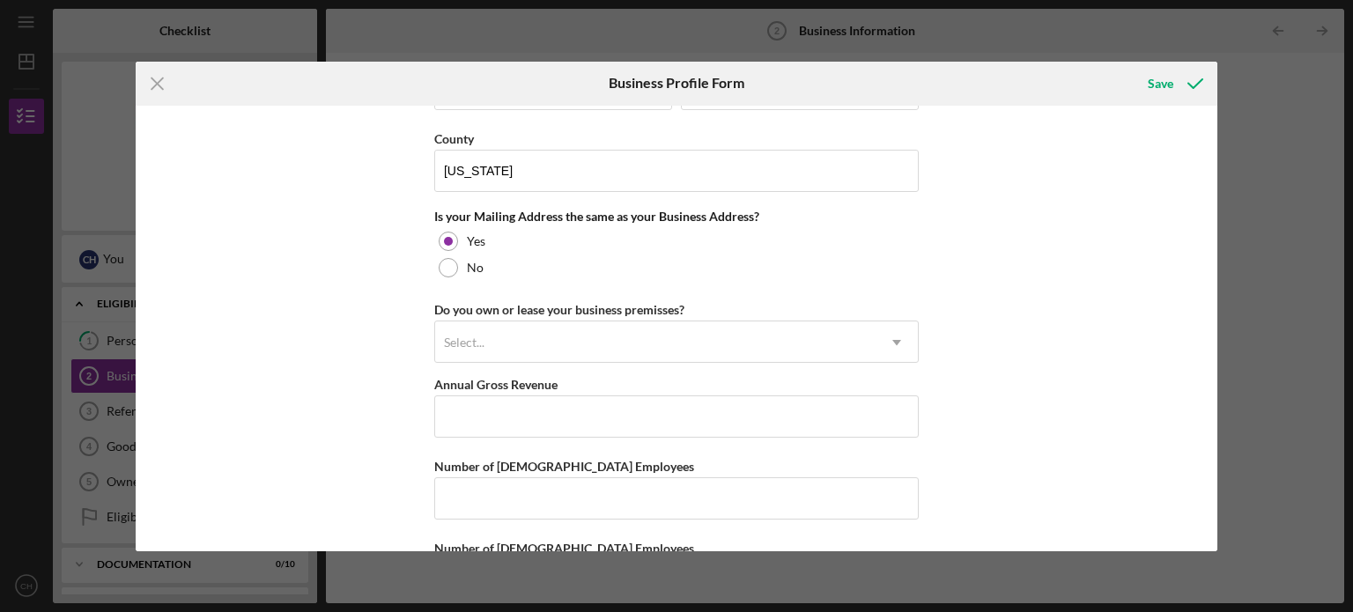
scroll to position [1350, 0]
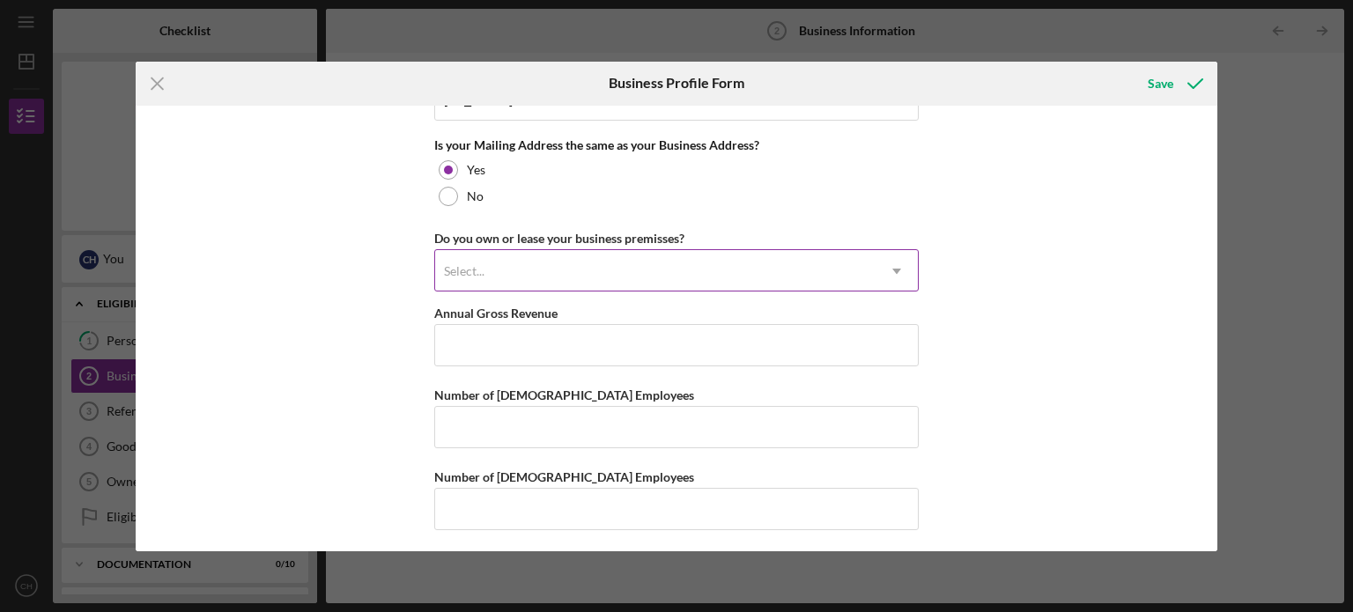
click at [564, 275] on div "Select..." at bounding box center [655, 271] width 440 height 41
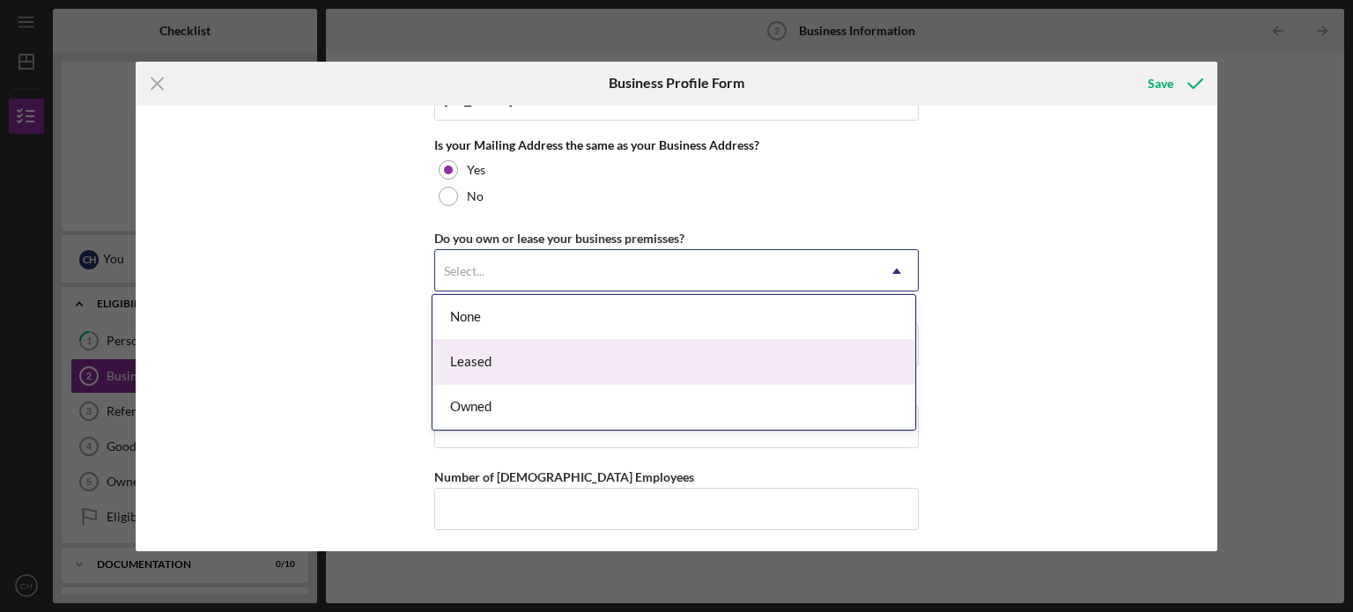
click at [546, 358] on div "Leased" at bounding box center [674, 362] width 483 height 45
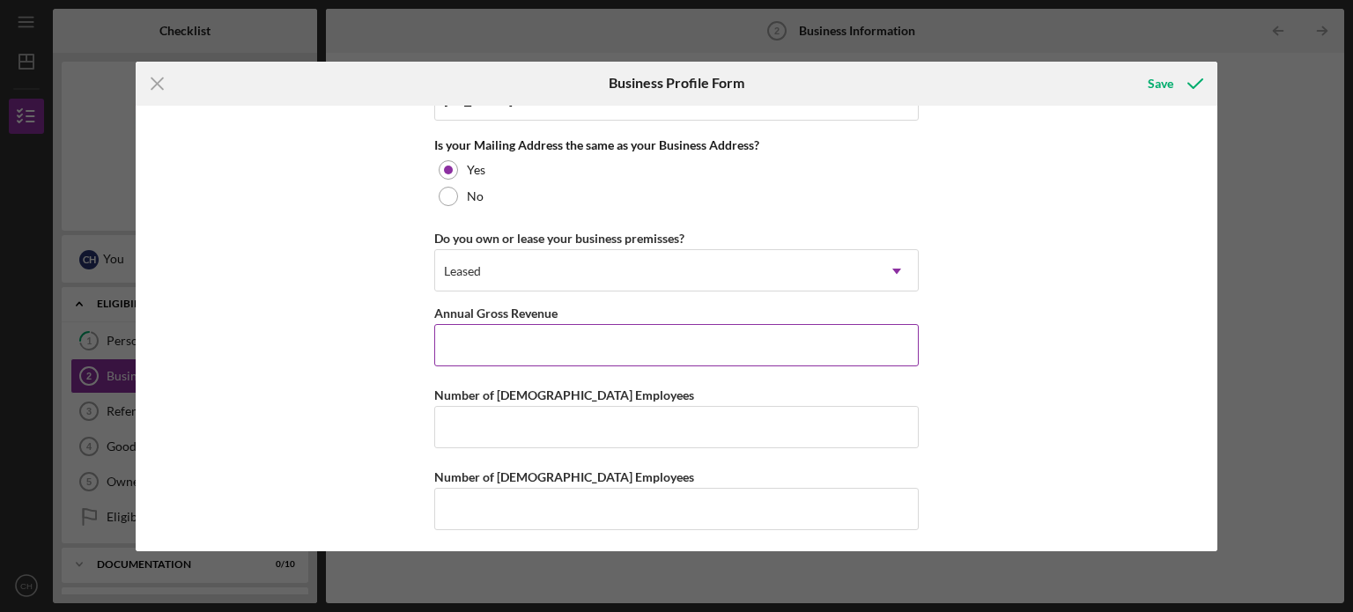
click at [508, 351] on input "Annual Gross Revenue" at bounding box center [676, 345] width 484 height 42
type input "$608,600"
click at [977, 329] on div "Business Name [GEOGRAPHIC_DATA] Restaurant DBA [GEOGRAPHIC_DATA] Restaurant Bus…" at bounding box center [677, 329] width 1083 height 446
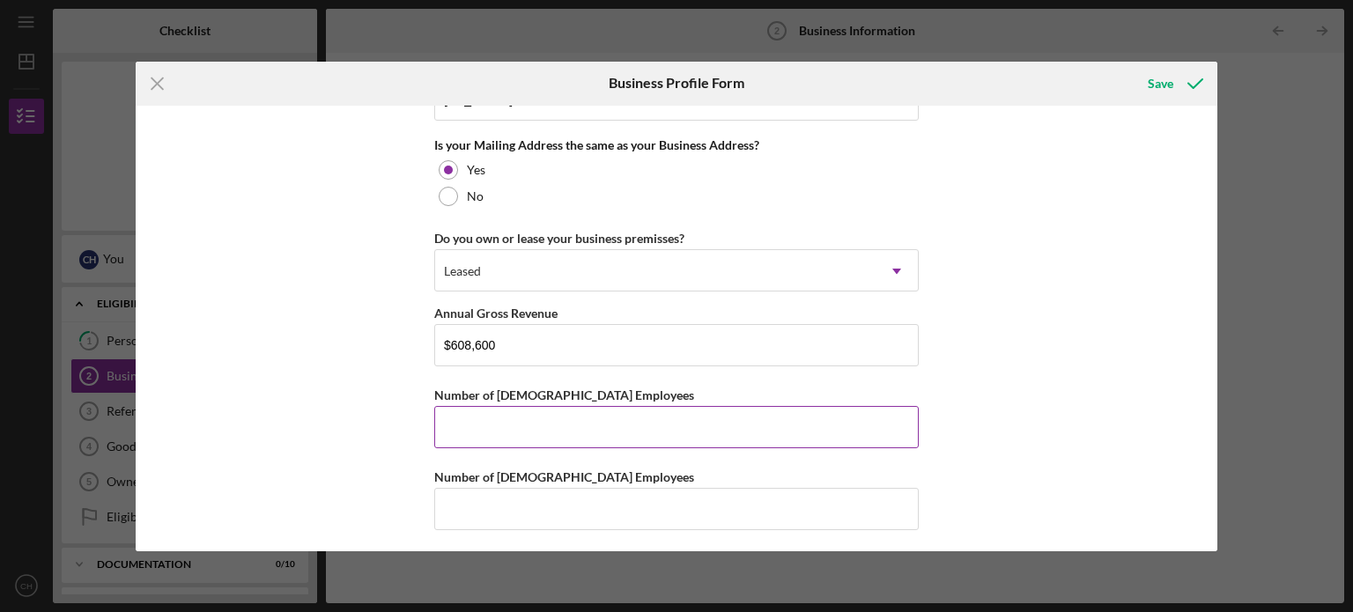
click at [762, 434] on input "Number of [DEMOGRAPHIC_DATA] Employees" at bounding box center [676, 427] width 484 height 42
type input "7"
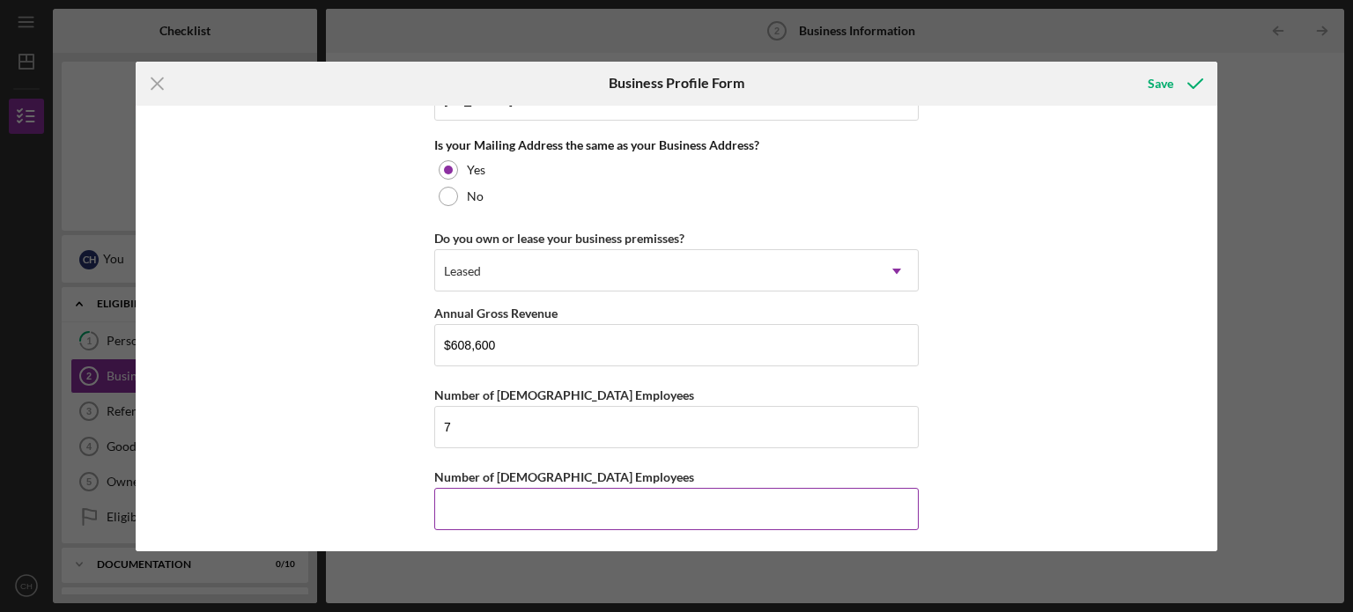
click at [629, 503] on input "Number of [DEMOGRAPHIC_DATA] Employees" at bounding box center [676, 509] width 484 height 42
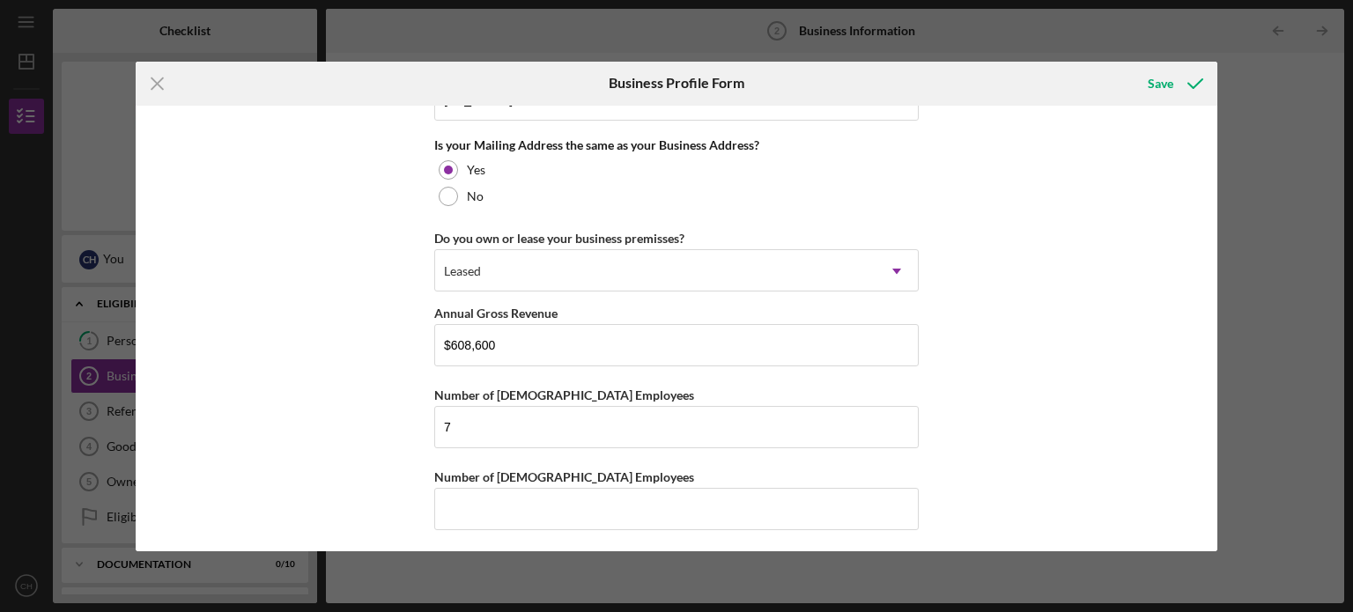
drag, startPoint x: 1218, startPoint y: 445, endPoint x: 1212, endPoint y: 462, distance: 18.7
click at [1212, 462] on div "Icon/Menu Close Business Profile Form Save Business Name [GEOGRAPHIC_DATA] Rest…" at bounding box center [676, 306] width 1353 height 612
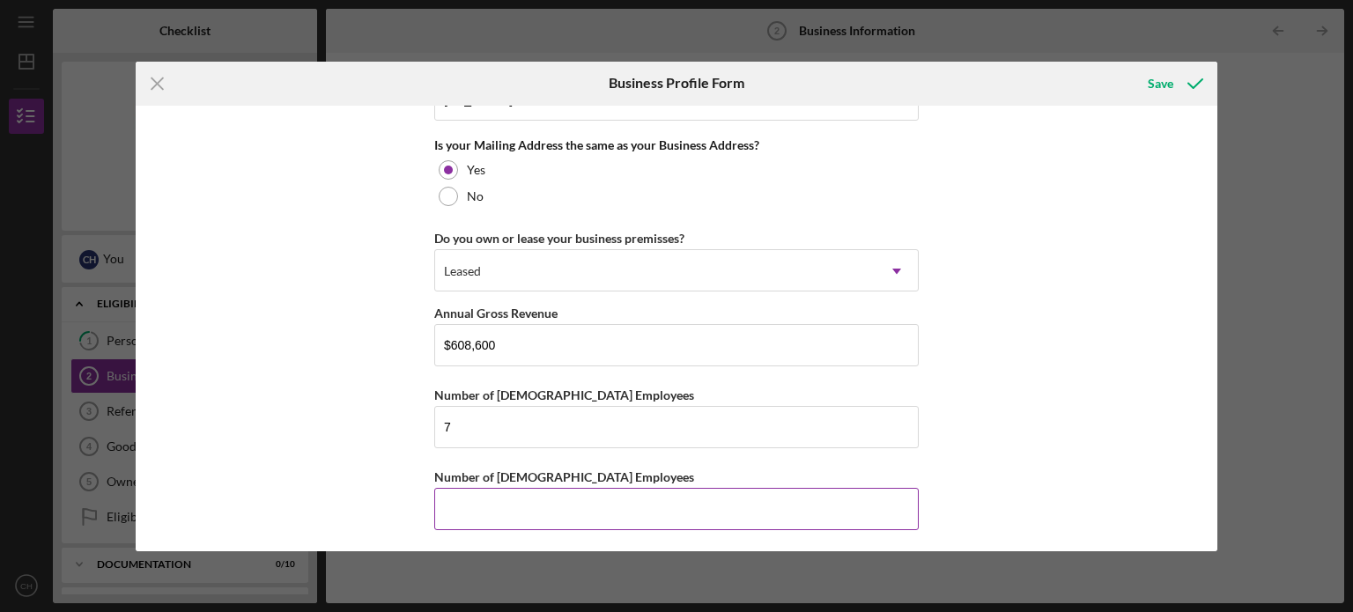
click at [819, 501] on input "Number of [DEMOGRAPHIC_DATA] Employees" at bounding box center [676, 509] width 484 height 42
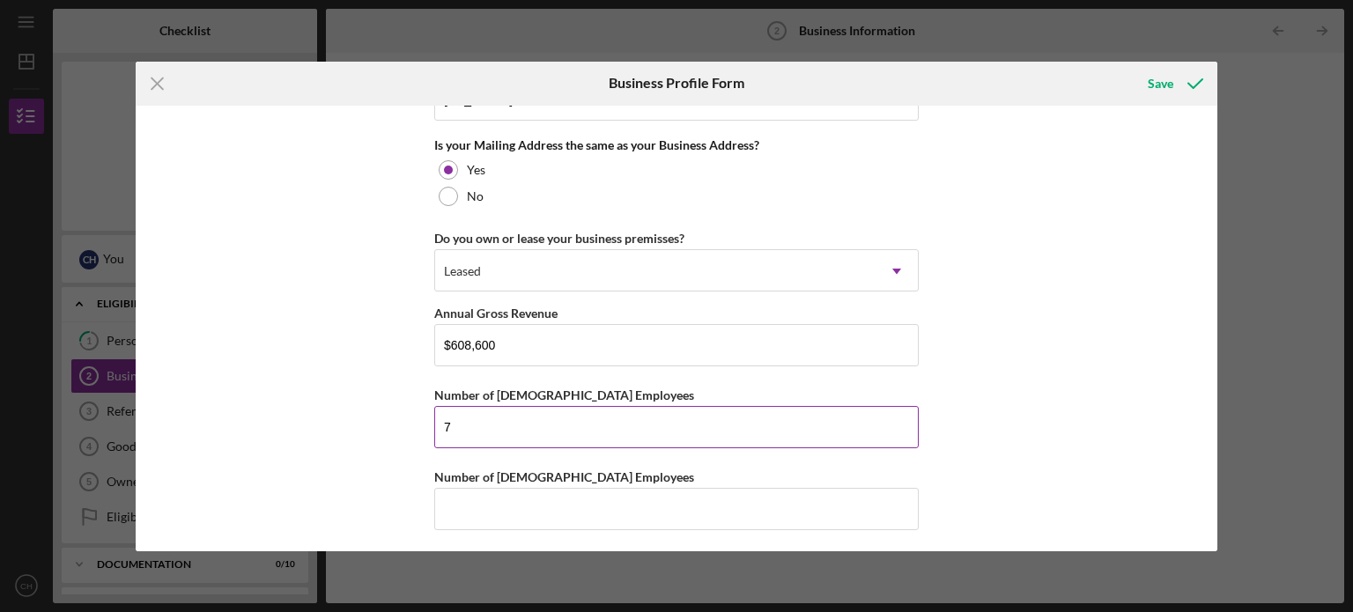
click at [636, 411] on input "7" at bounding box center [676, 427] width 484 height 42
type input "0"
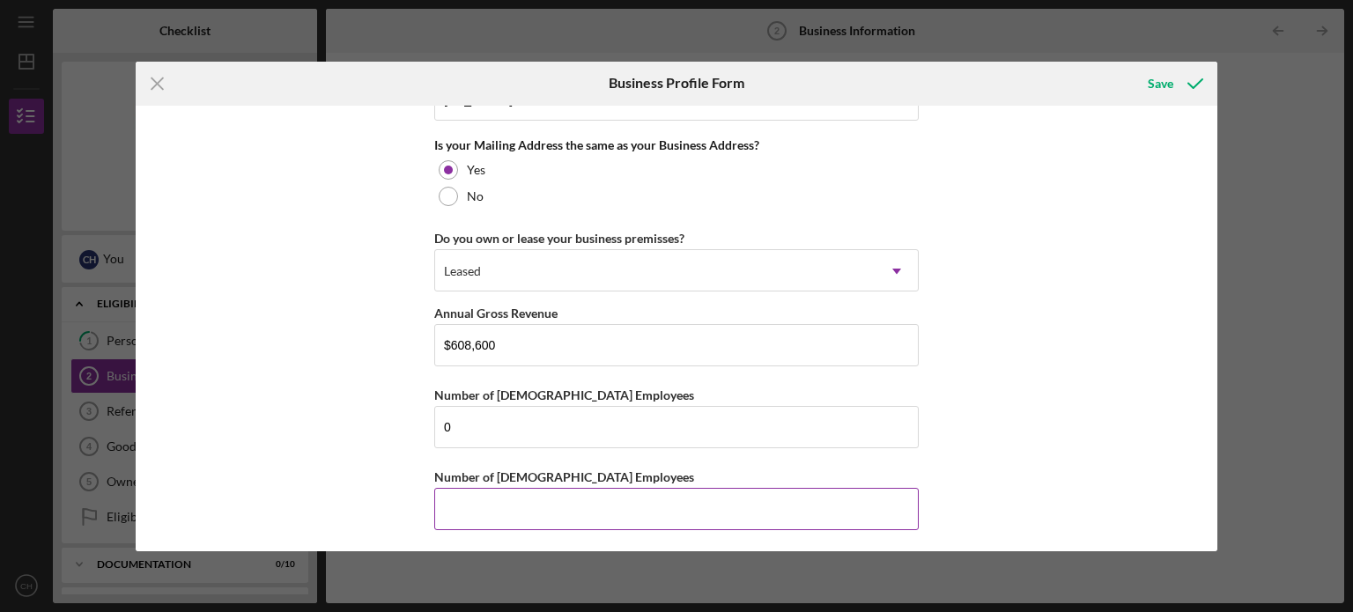
click at [573, 492] on input "Number of [DEMOGRAPHIC_DATA] Employees" at bounding box center [676, 509] width 484 height 42
type input "7"
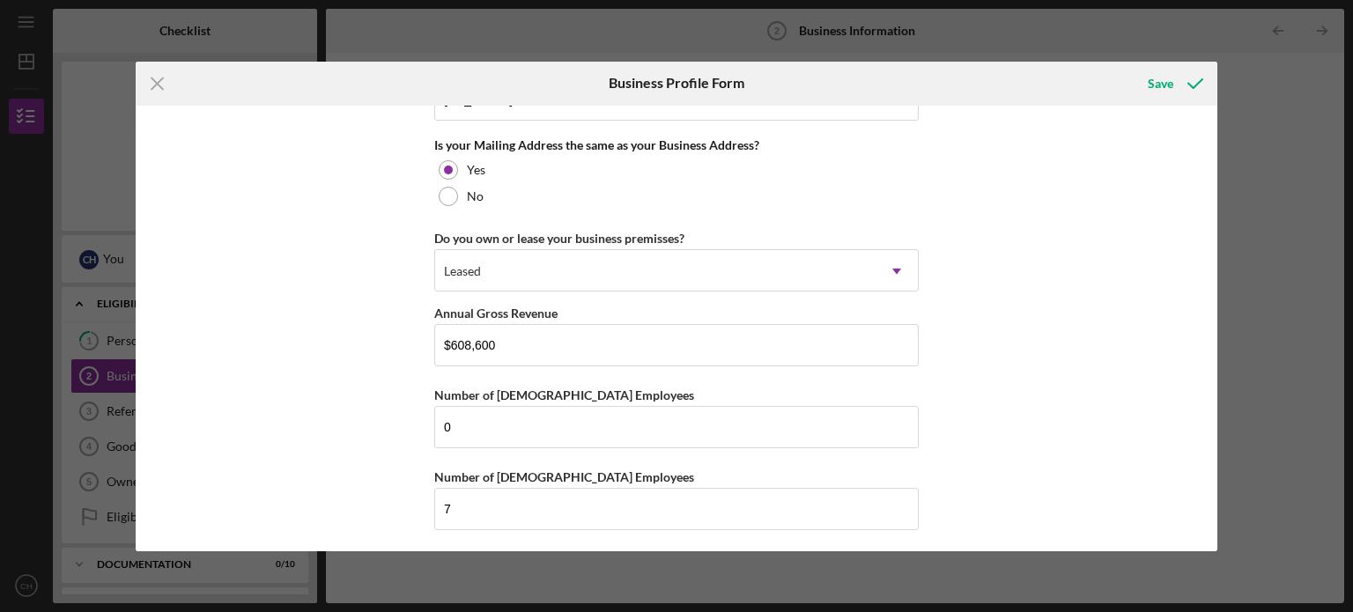
click at [1005, 350] on div "Business Name [GEOGRAPHIC_DATA] Restaurant DBA [GEOGRAPHIC_DATA] Restaurant Bus…" at bounding box center [677, 329] width 1083 height 446
drag, startPoint x: 1212, startPoint y: 459, endPoint x: 1209, endPoint y: 485, distance: 26.7
click at [1209, 485] on div "Business Name [GEOGRAPHIC_DATA] Restaurant DBA [GEOGRAPHIC_DATA] Restaurant Bus…" at bounding box center [677, 329] width 1083 height 446
drag, startPoint x: 989, startPoint y: 438, endPoint x: 962, endPoint y: 402, distance: 45.3
click at [962, 402] on div "Business Name [GEOGRAPHIC_DATA] Restaurant DBA [GEOGRAPHIC_DATA] Restaurant Bus…" at bounding box center [677, 329] width 1083 height 446
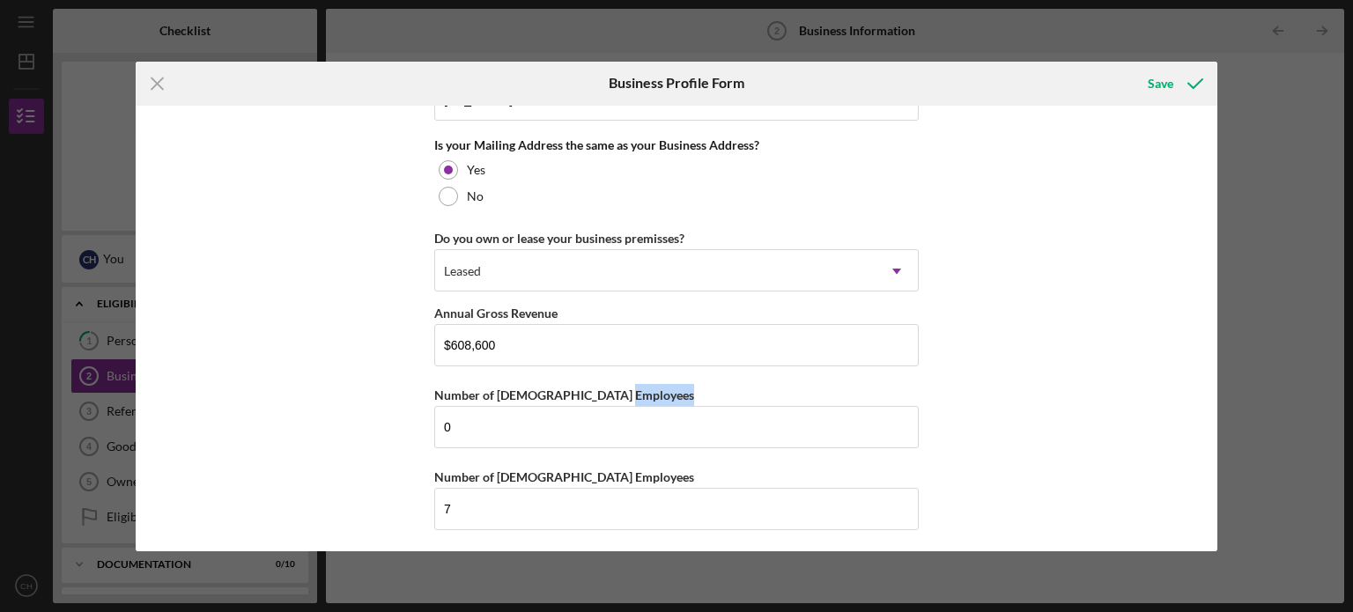
click at [965, 394] on div "Business Name [GEOGRAPHIC_DATA] Restaurant DBA [GEOGRAPHIC_DATA] Restaurant Bus…" at bounding box center [677, 329] width 1083 height 446
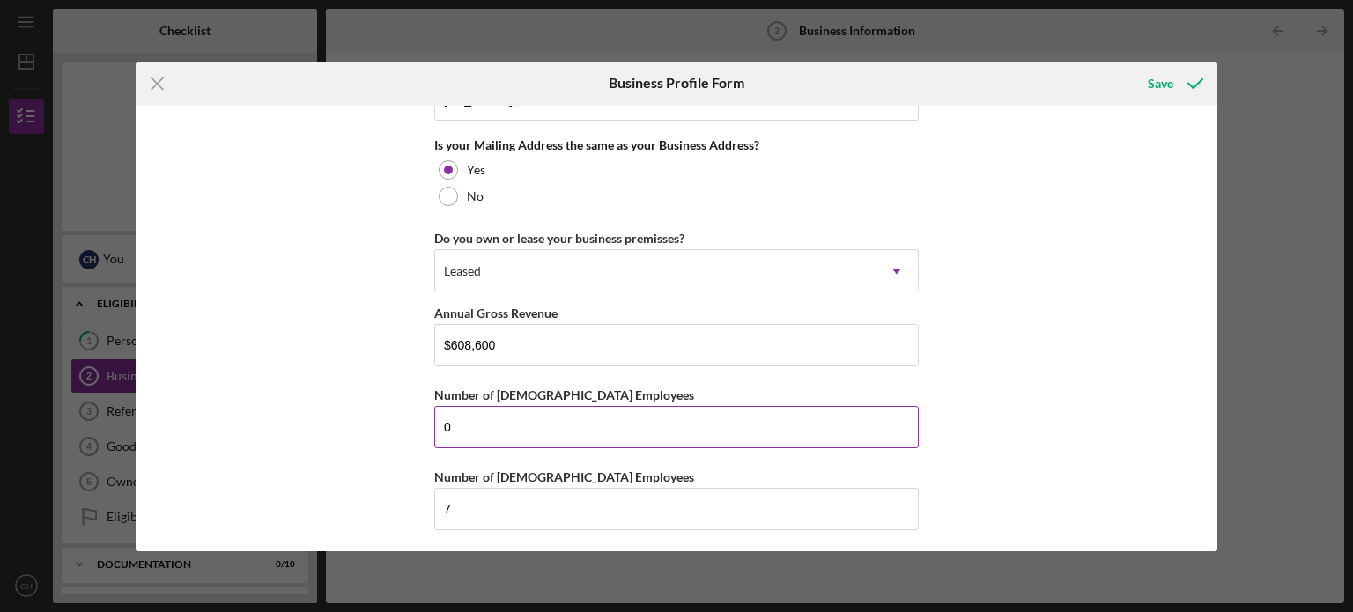
click at [703, 411] on input "0" at bounding box center [676, 427] width 484 height 42
type input "1"
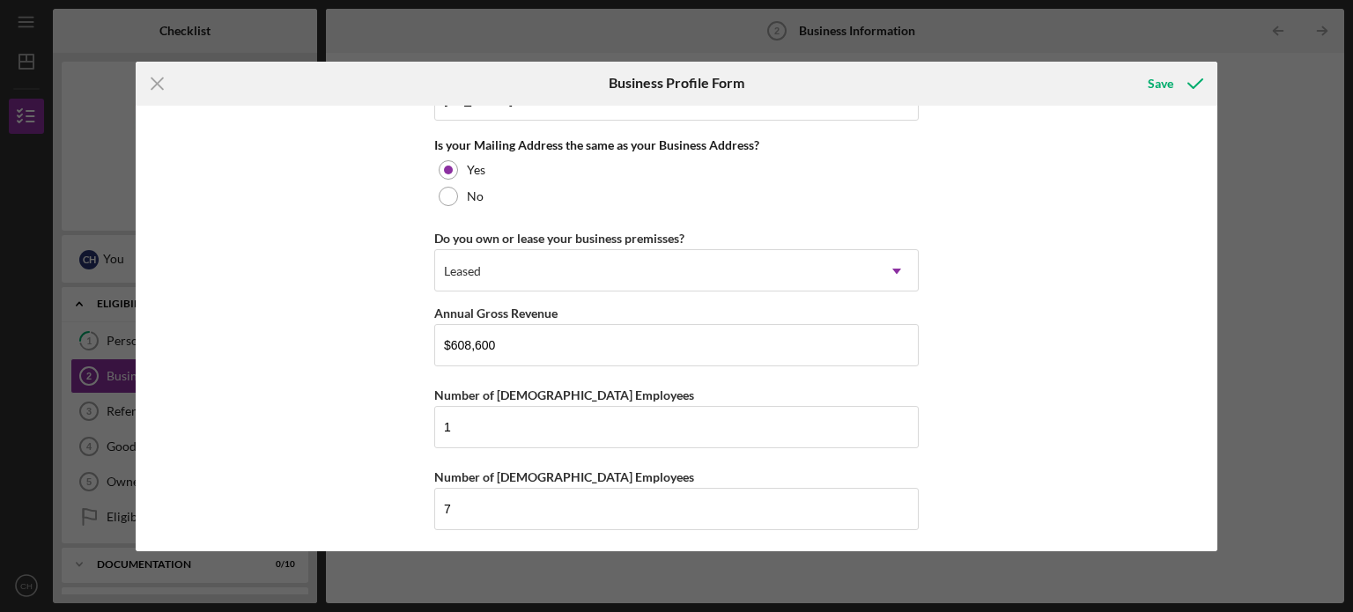
click at [960, 382] on div "Business Name [GEOGRAPHIC_DATA] Restaurant DBA [GEOGRAPHIC_DATA] Restaurant Bus…" at bounding box center [677, 329] width 1083 height 446
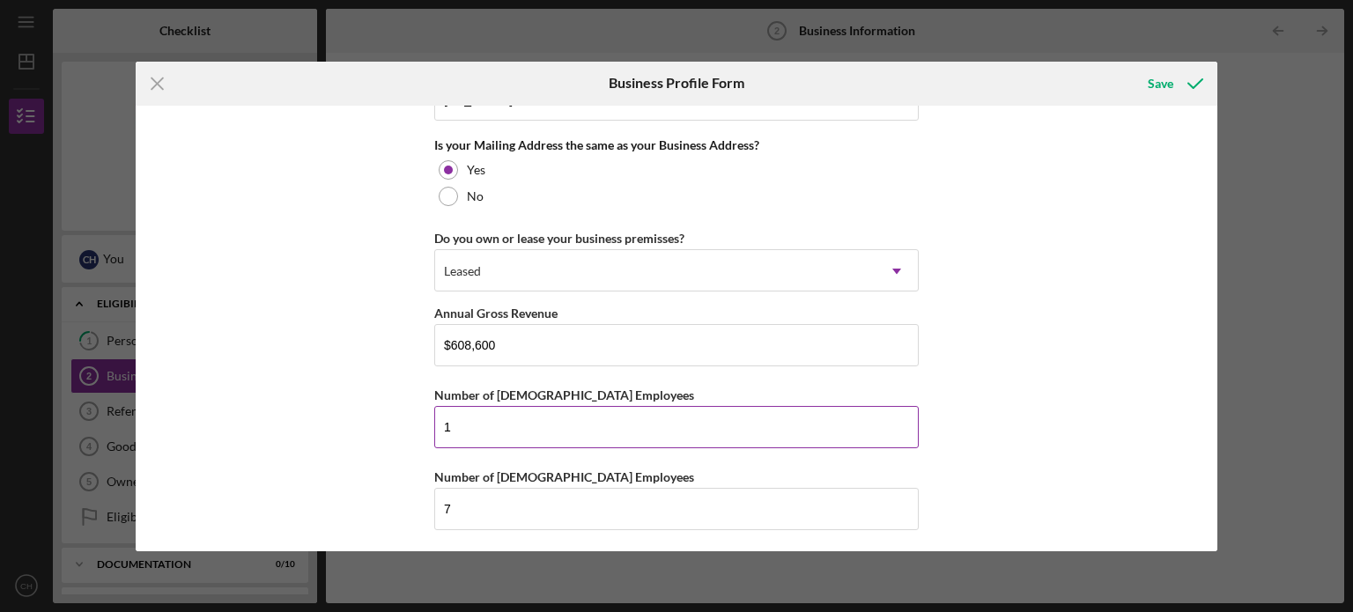
click at [514, 430] on input "1" at bounding box center [676, 427] width 484 height 42
type input "1"
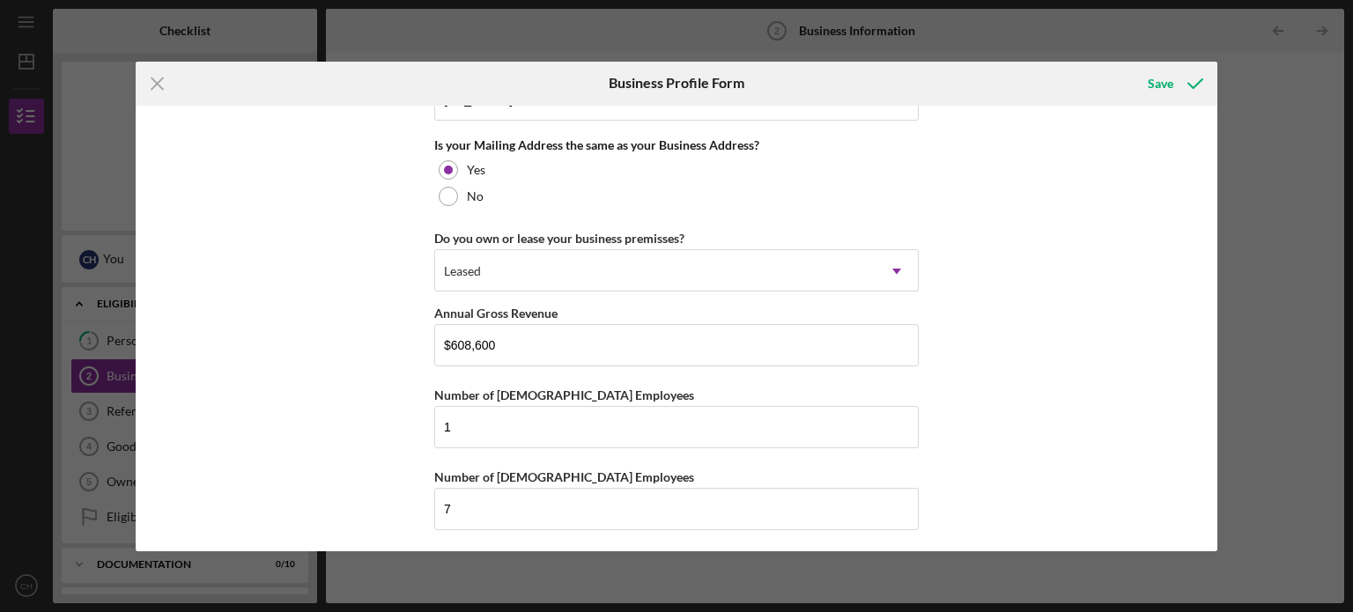
click at [1052, 328] on div "Business Name [GEOGRAPHIC_DATA] Restaurant DBA [GEOGRAPHIC_DATA] Restaurant Bus…" at bounding box center [677, 329] width 1083 height 446
click at [1159, 75] on div "Save" at bounding box center [1161, 83] width 26 height 35
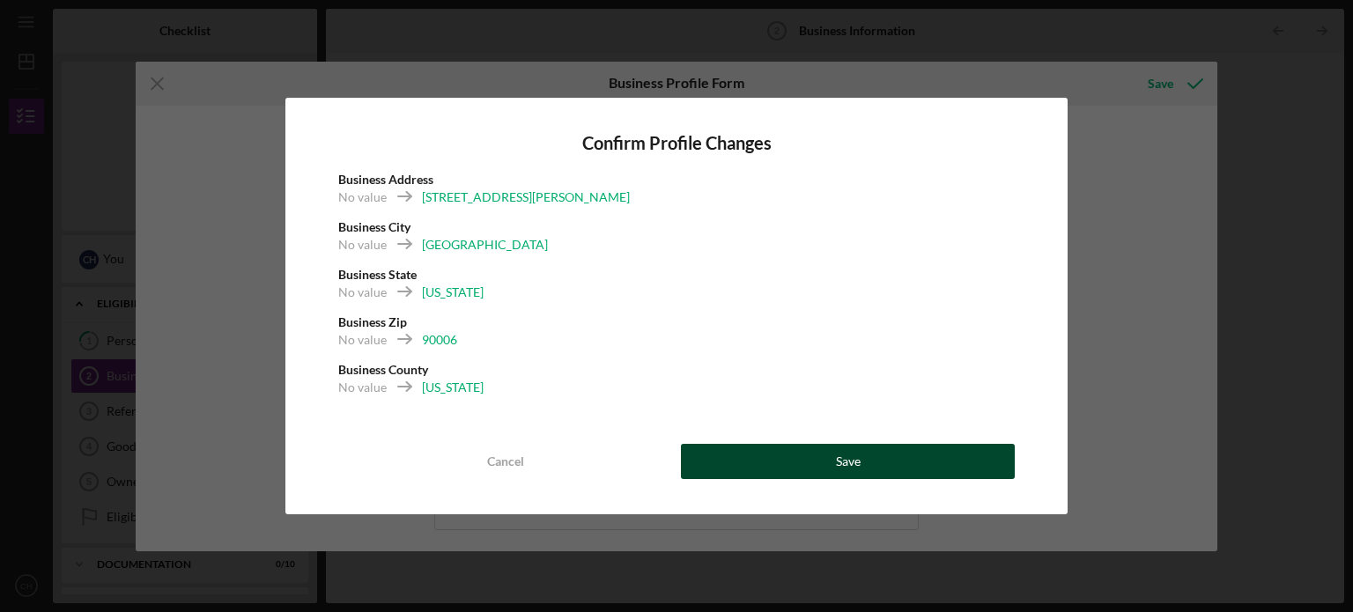
click at [844, 459] on div "Save" at bounding box center [848, 461] width 25 height 35
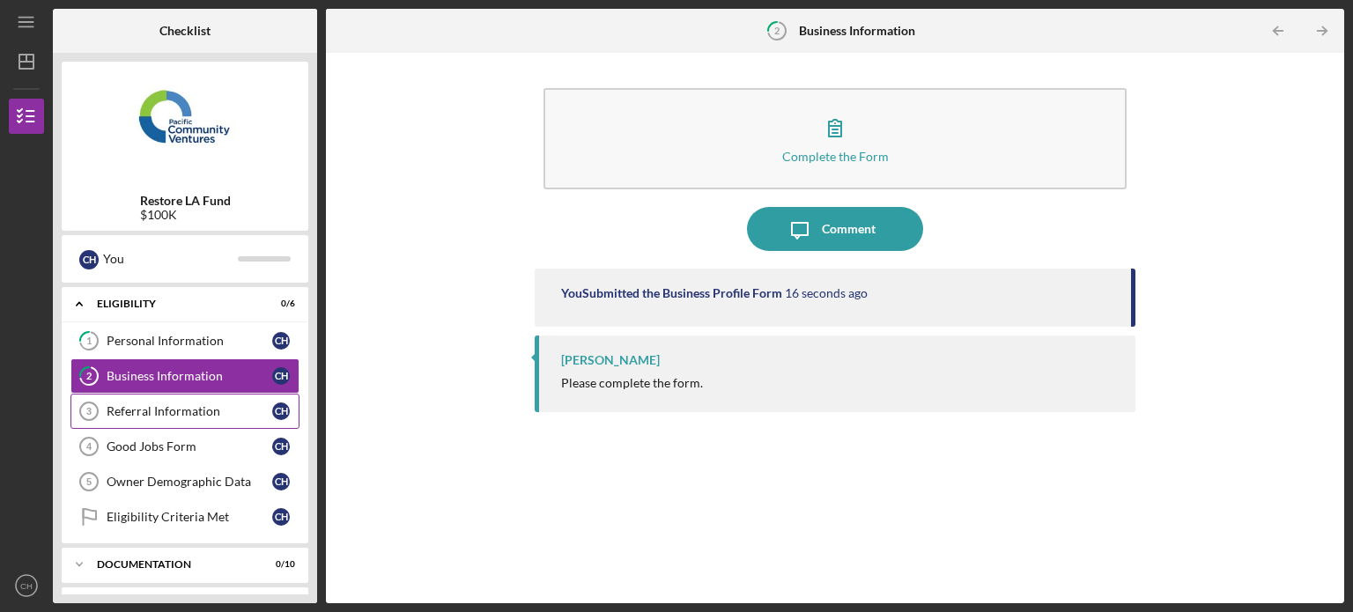
click at [152, 412] on div "Referral Information" at bounding box center [190, 411] width 166 height 14
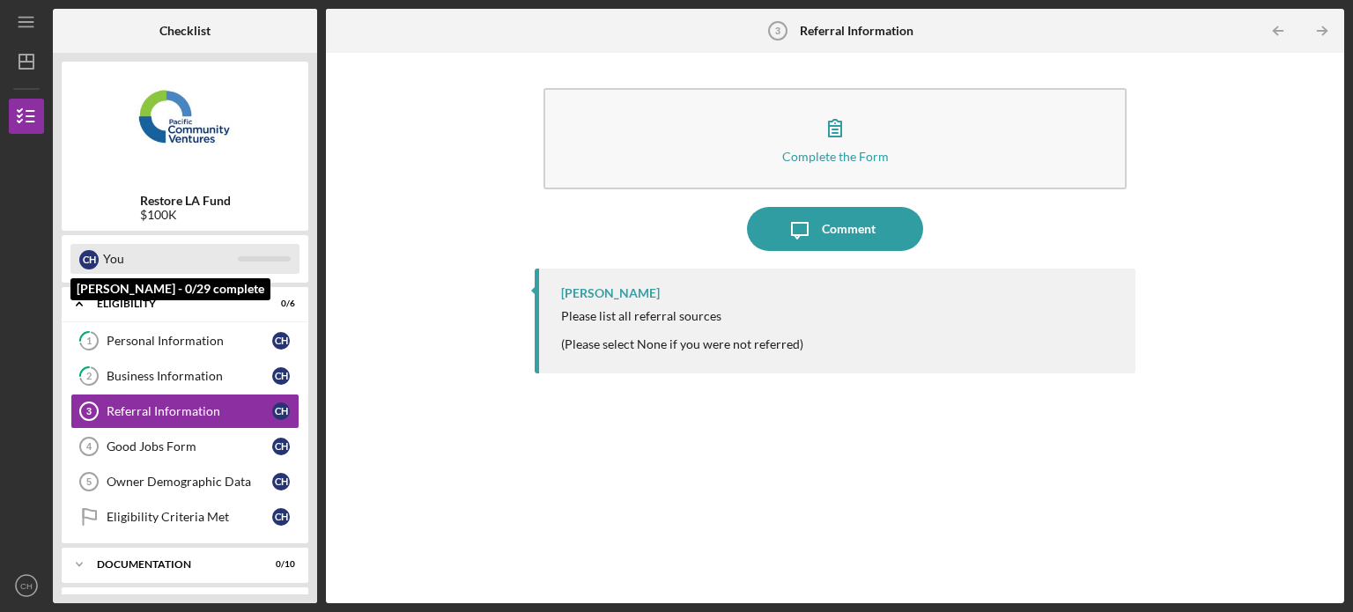
click at [211, 261] on div "You" at bounding box center [170, 259] width 135 height 30
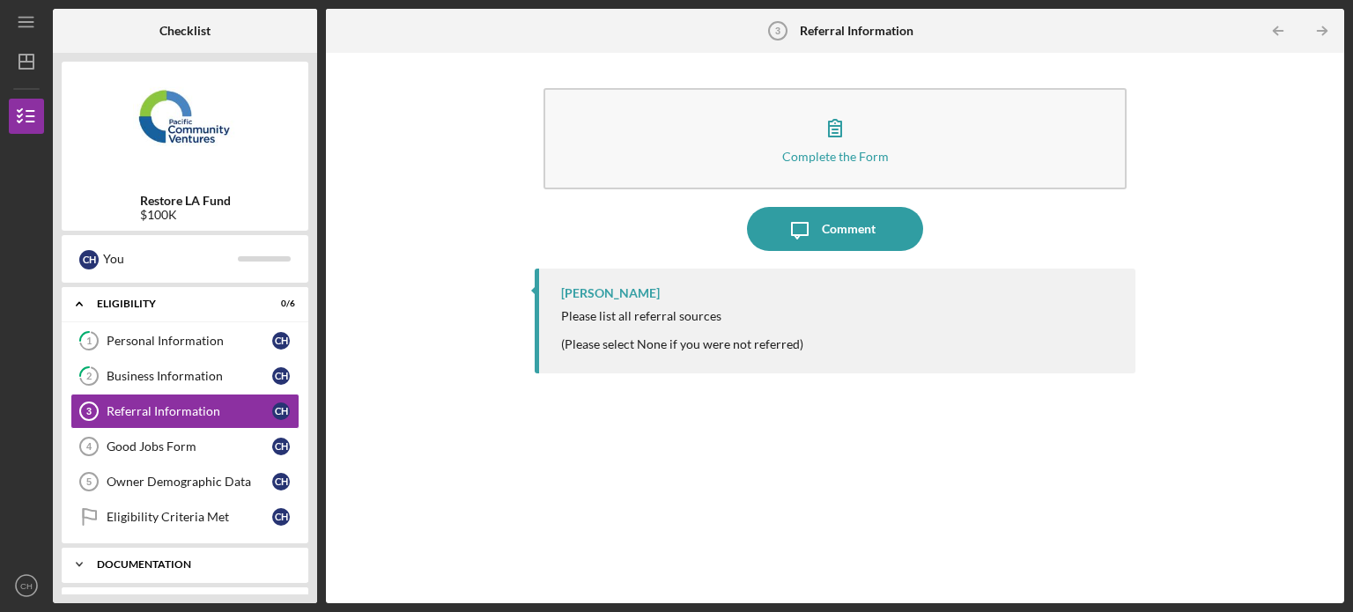
click at [190, 569] on div "Icon/Expander Documentation 0 / 10" at bounding box center [185, 564] width 247 height 35
click at [317, 306] on div "Checklist Restore LA Fund $100K C H You Icon/Expander Eligibility 0 / 6 1 Perso…" at bounding box center [698, 306] width 1291 height 595
click at [1314, 33] on icon "Icon/Table Pagination Arrow" at bounding box center [1322, 31] width 40 height 40
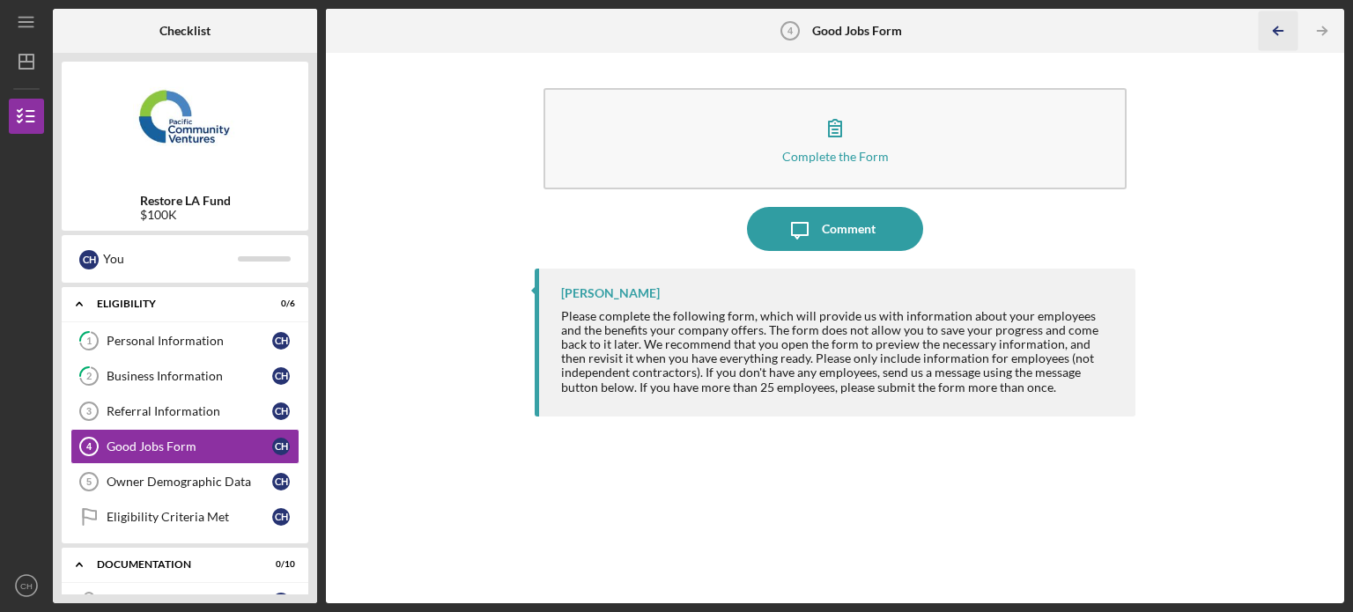
click at [1265, 34] on icon "Icon/Table Pagination Arrow" at bounding box center [1278, 31] width 40 height 40
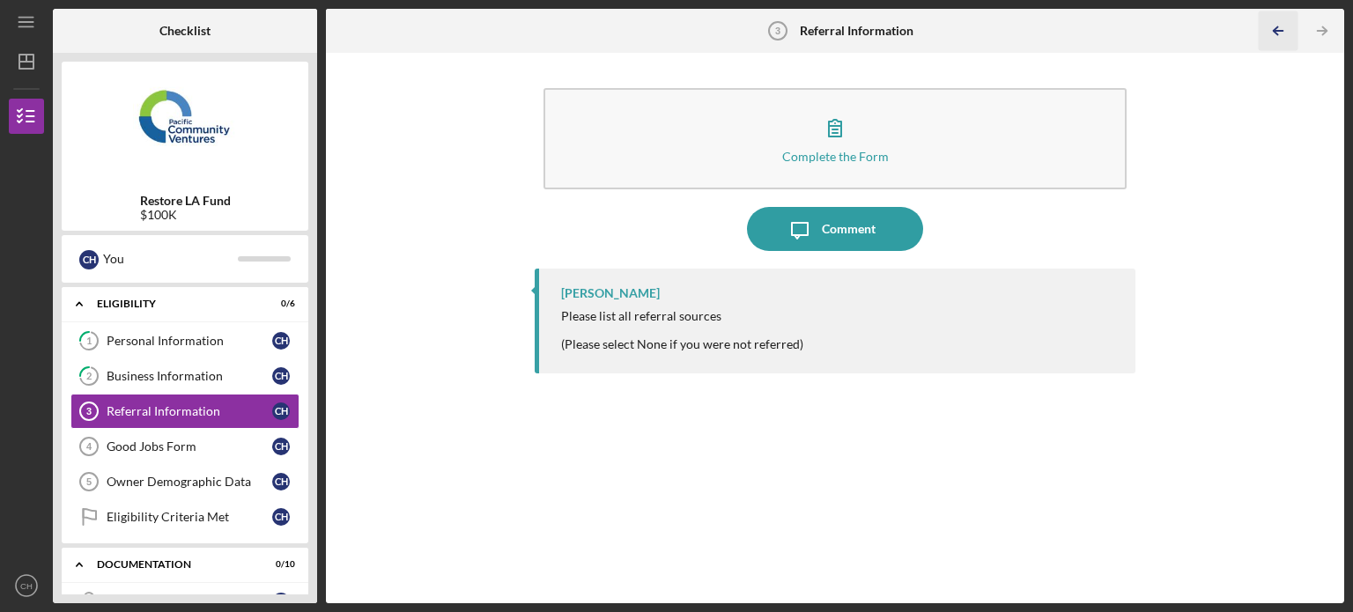
click at [1265, 34] on icon "Icon/Table Pagination Arrow" at bounding box center [1278, 31] width 40 height 40
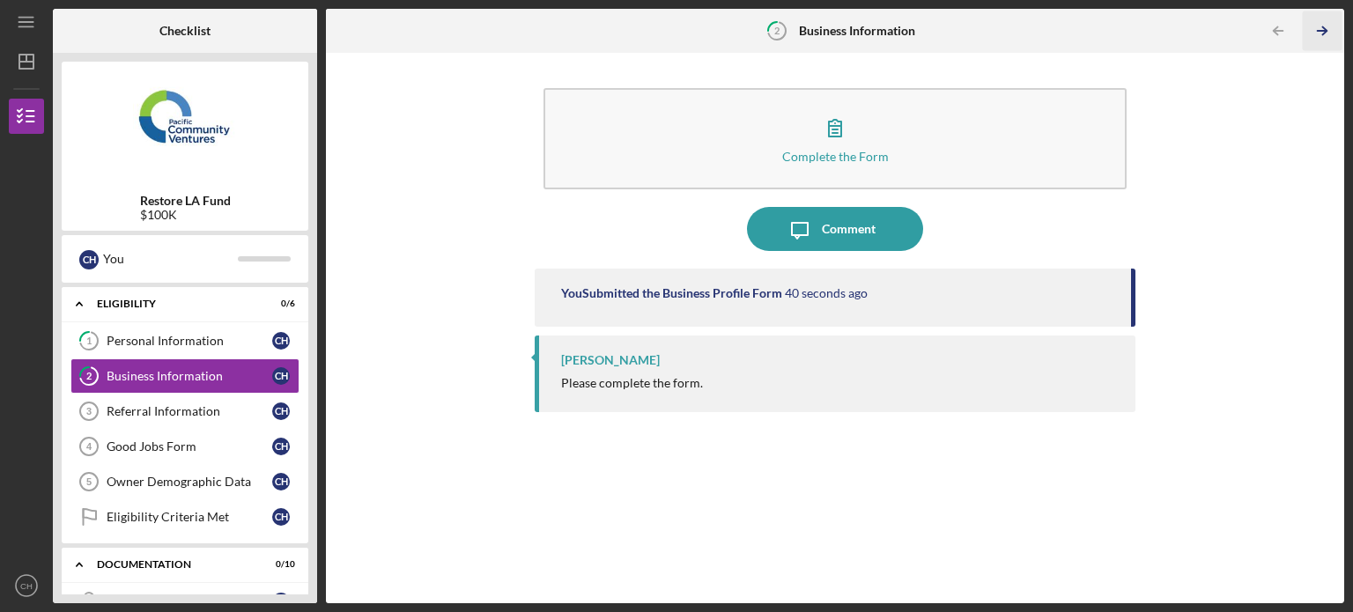
click at [1321, 30] on icon "Icon/Table Pagination Arrow" at bounding box center [1322, 31] width 40 height 40
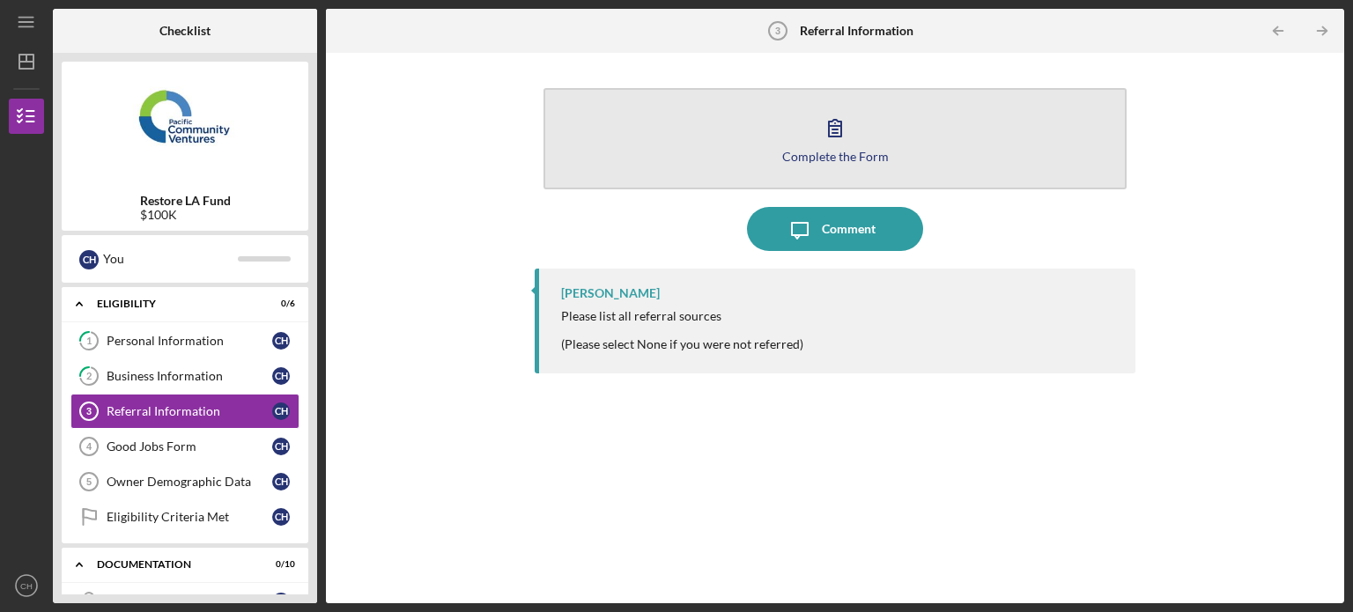
click at [838, 144] on icon "button" at bounding box center [835, 128] width 44 height 44
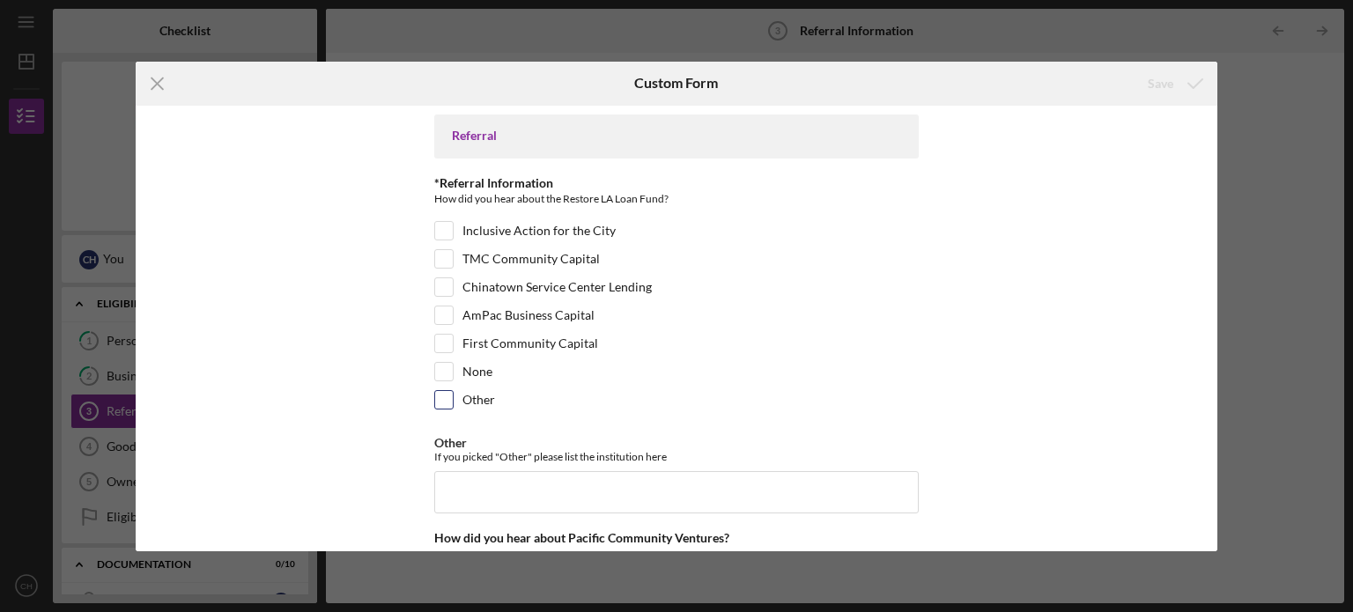
click at [462, 399] on label "Other" at bounding box center [478, 400] width 33 height 18
click at [453, 399] on input "Other" at bounding box center [444, 400] width 18 height 18
checkbox input "true"
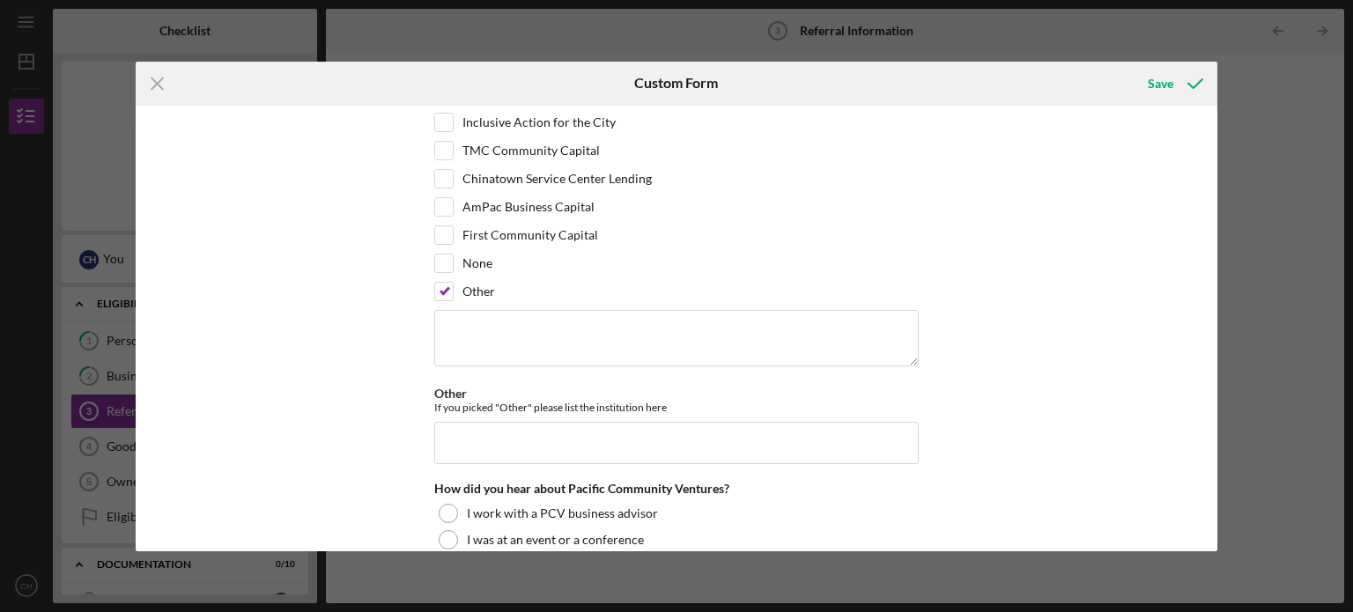
scroll to position [152, 0]
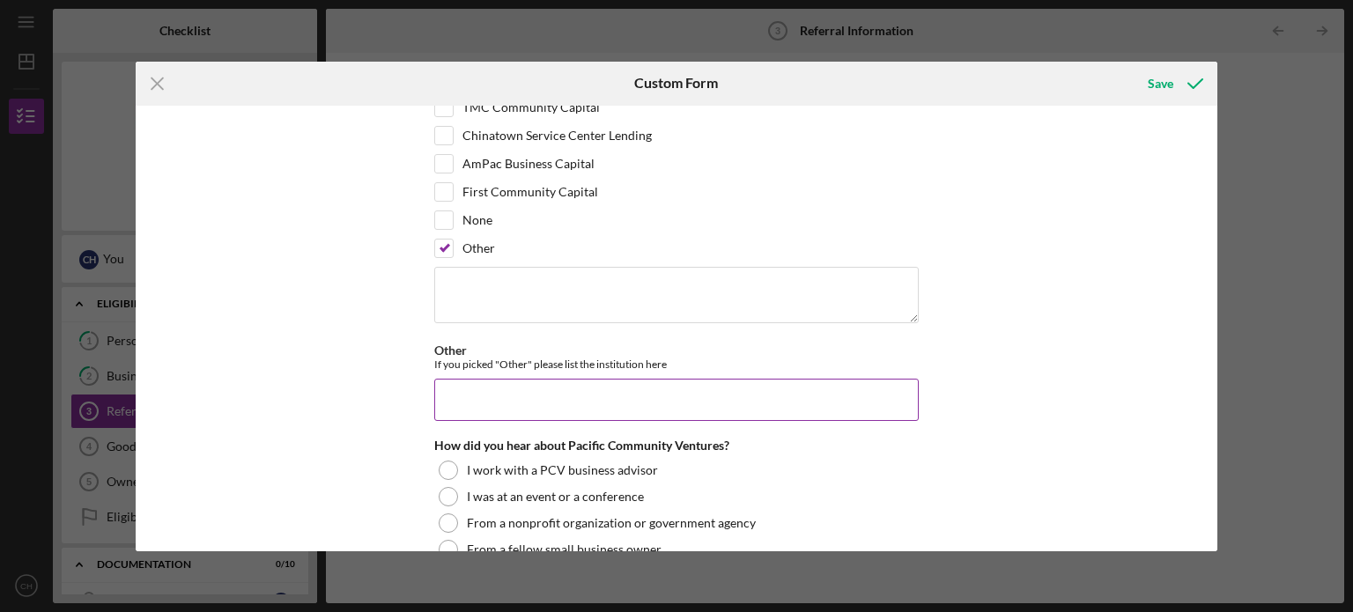
click at [705, 394] on input "Other" at bounding box center [676, 400] width 484 height 42
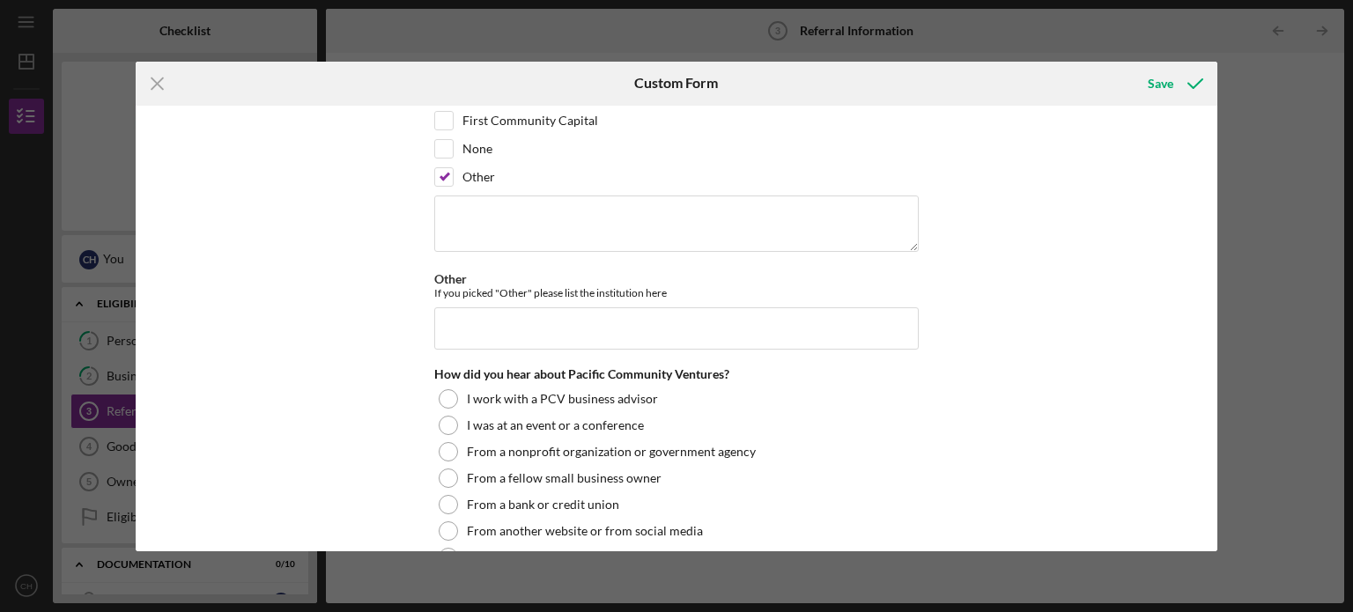
scroll to position [226, 0]
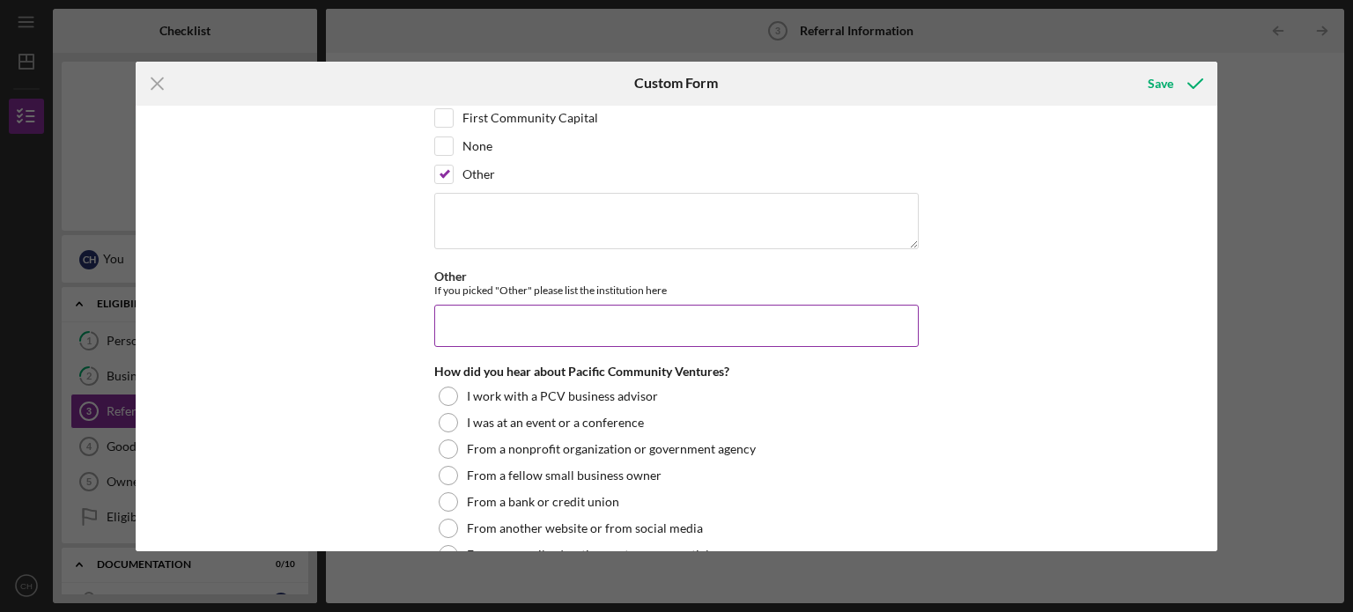
click at [766, 338] on input "Other" at bounding box center [676, 326] width 484 height 42
type input "Email-newsletter"
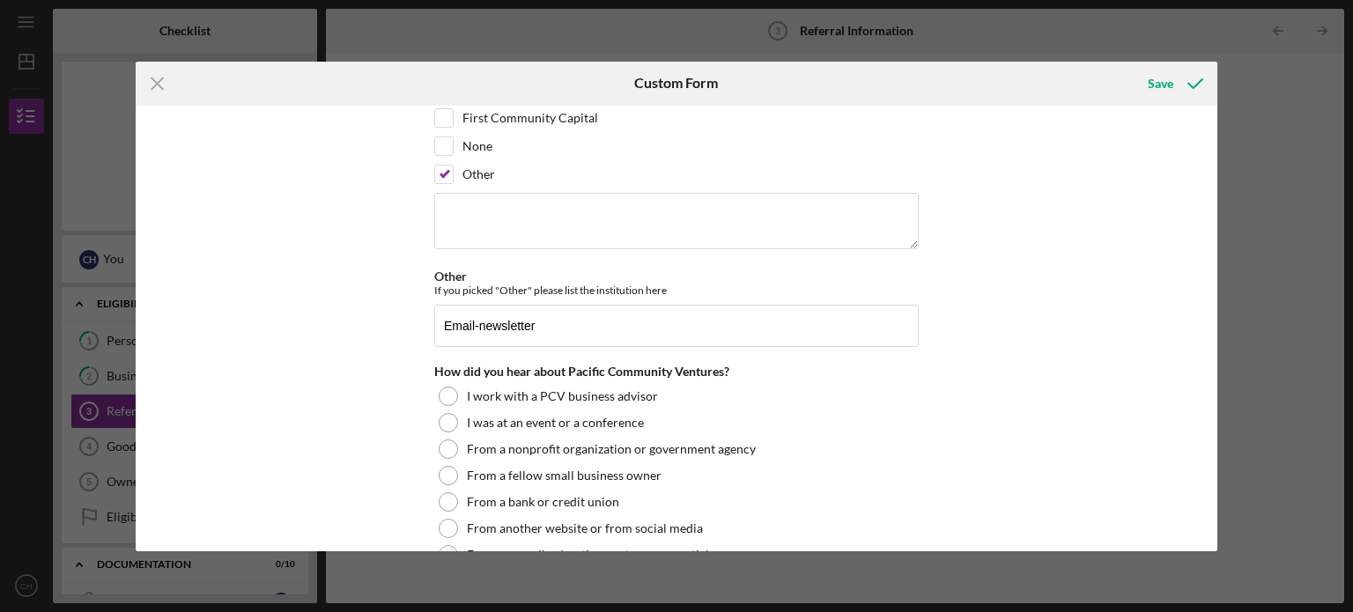
click at [960, 372] on div "Referral *Referral Information How did you hear about the Restore LA Loan Fund?…" at bounding box center [677, 329] width 1083 height 446
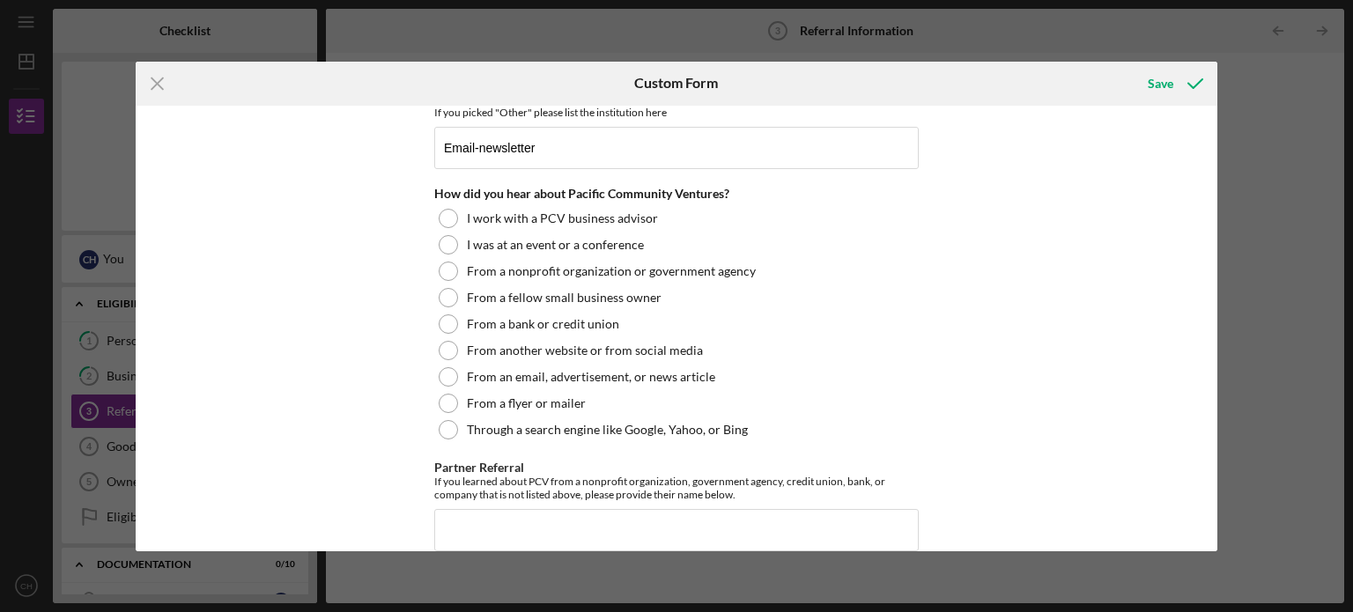
scroll to position [405, 0]
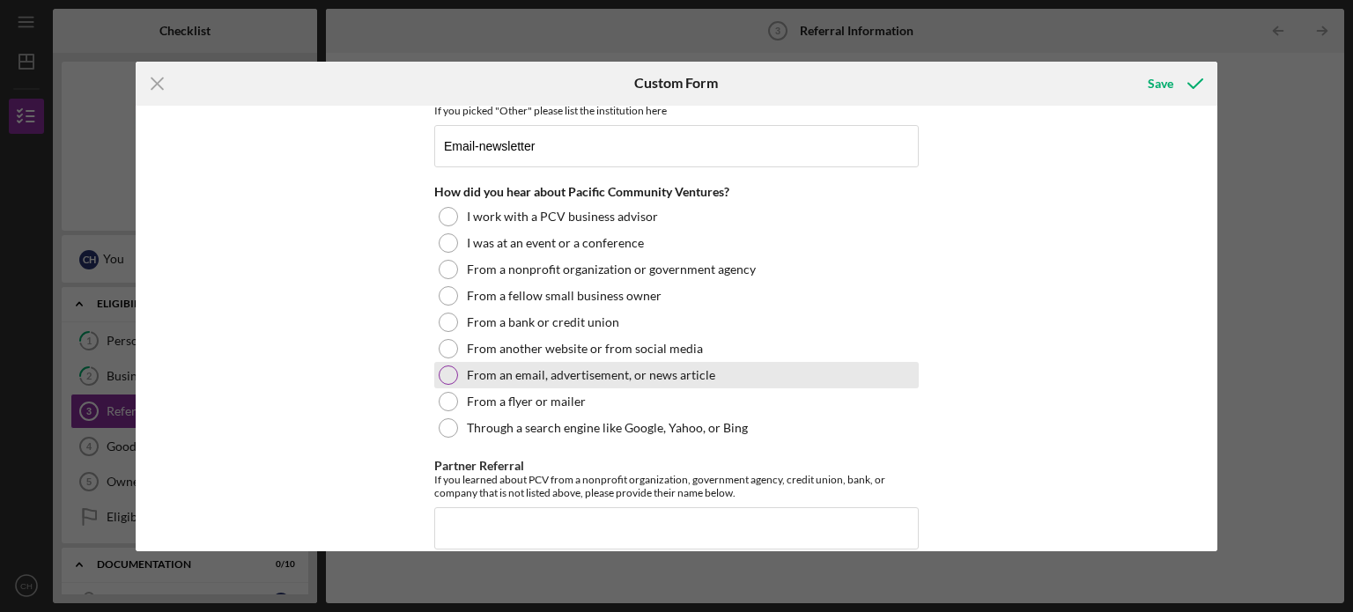
click at [447, 377] on div at bounding box center [448, 375] width 19 height 19
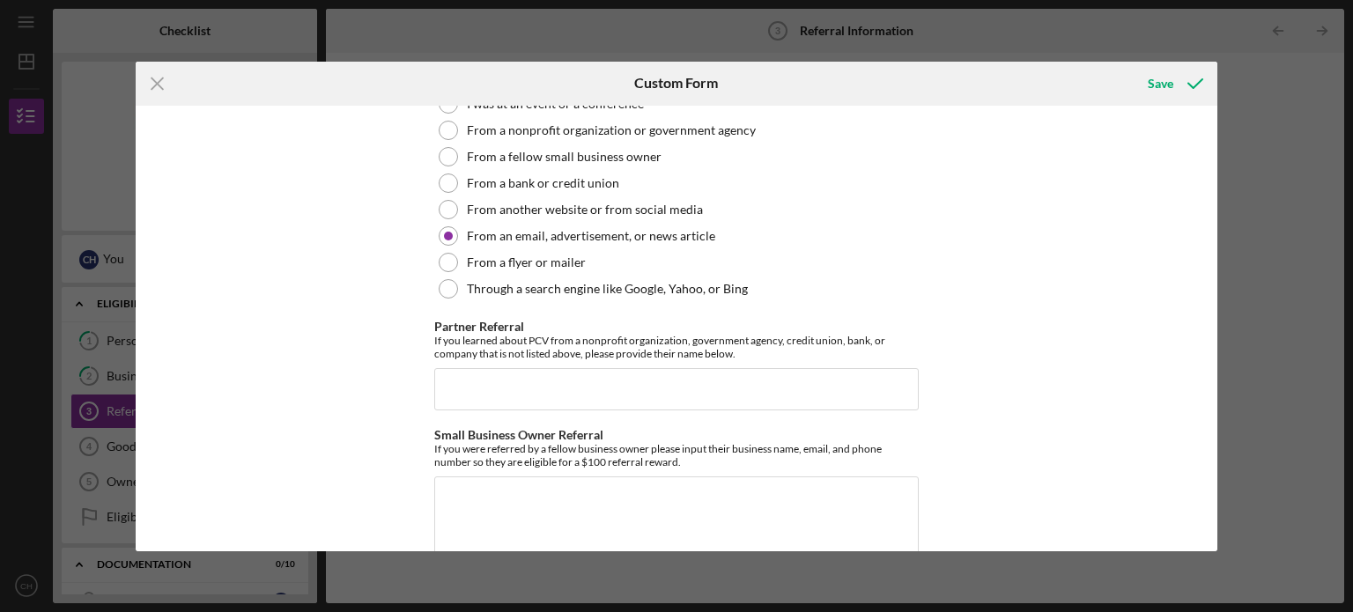
scroll to position [581, 0]
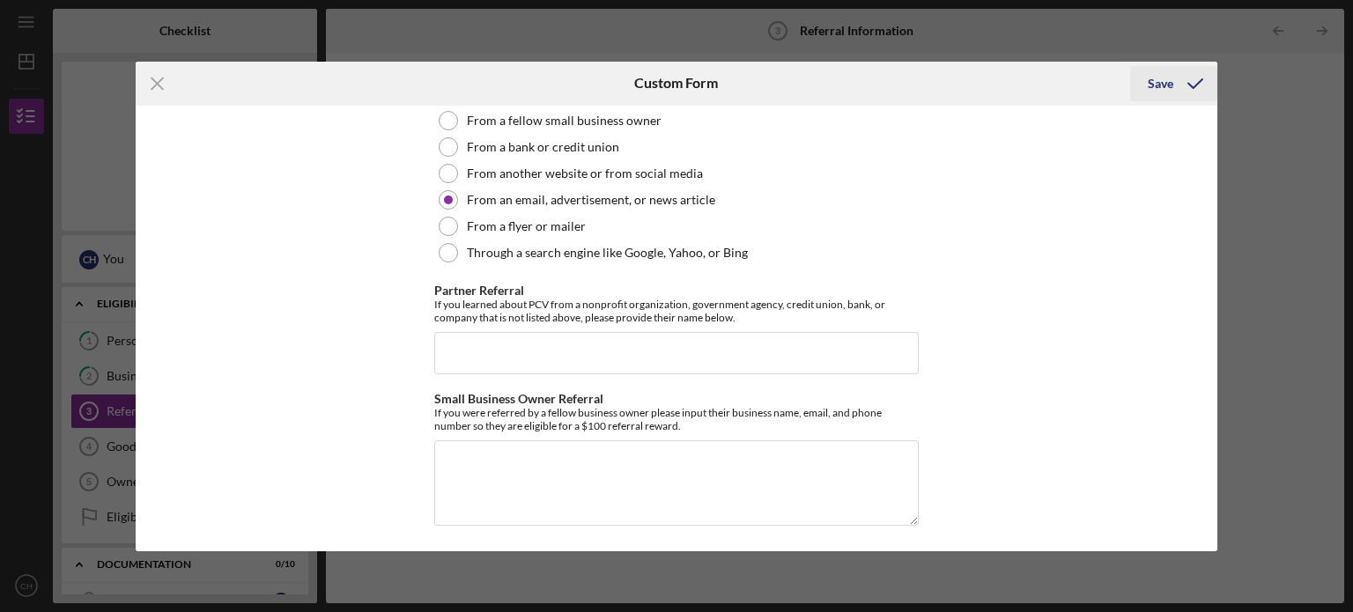
click at [1163, 84] on div "Save" at bounding box center [1161, 83] width 26 height 35
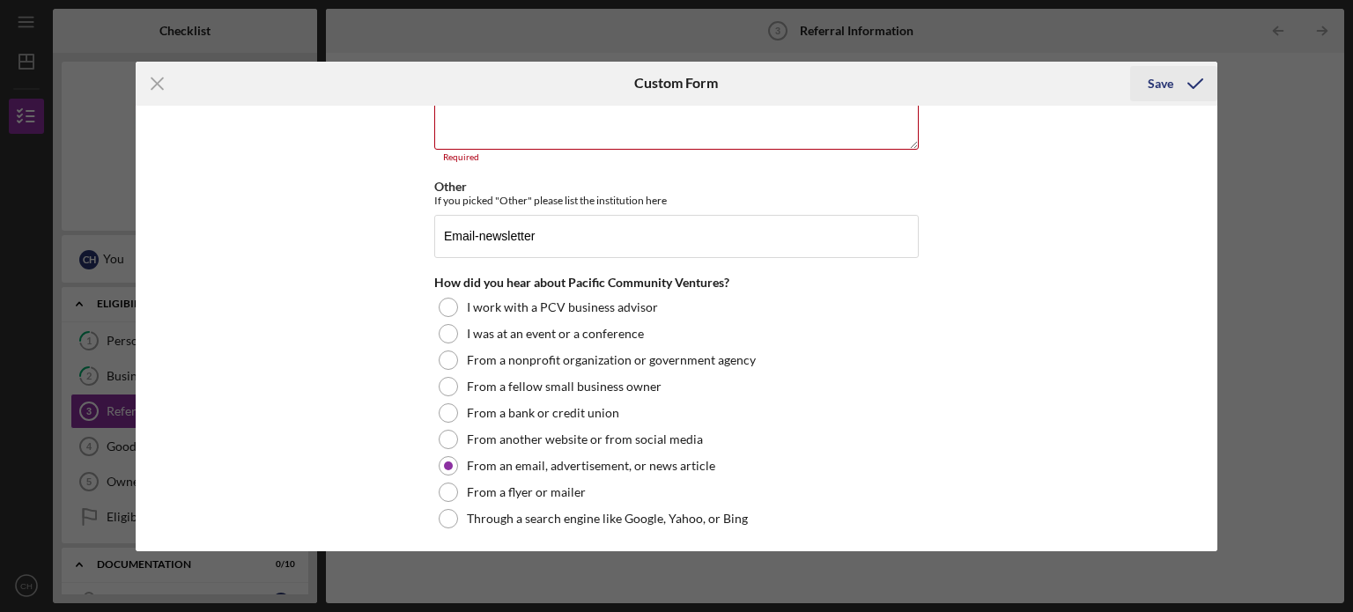
scroll to position [310, 0]
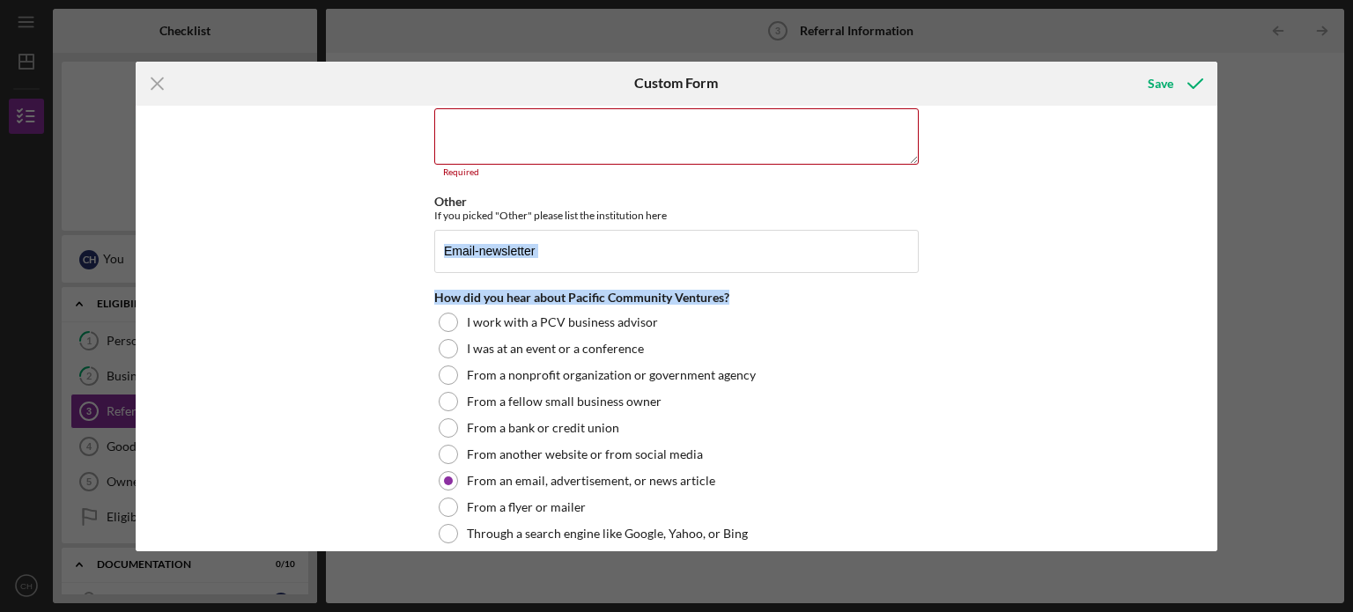
drag, startPoint x: 1210, startPoint y: 281, endPoint x: 1217, endPoint y: 209, distance: 72.5
click at [1217, 209] on div "Referral *Referral Information How did you hear about the Restore LA Loan Fund?…" at bounding box center [677, 329] width 1083 height 446
click at [1198, 221] on div "Referral *Referral Information How did you hear about the Restore LA Loan Fund?…" at bounding box center [677, 329] width 1083 height 446
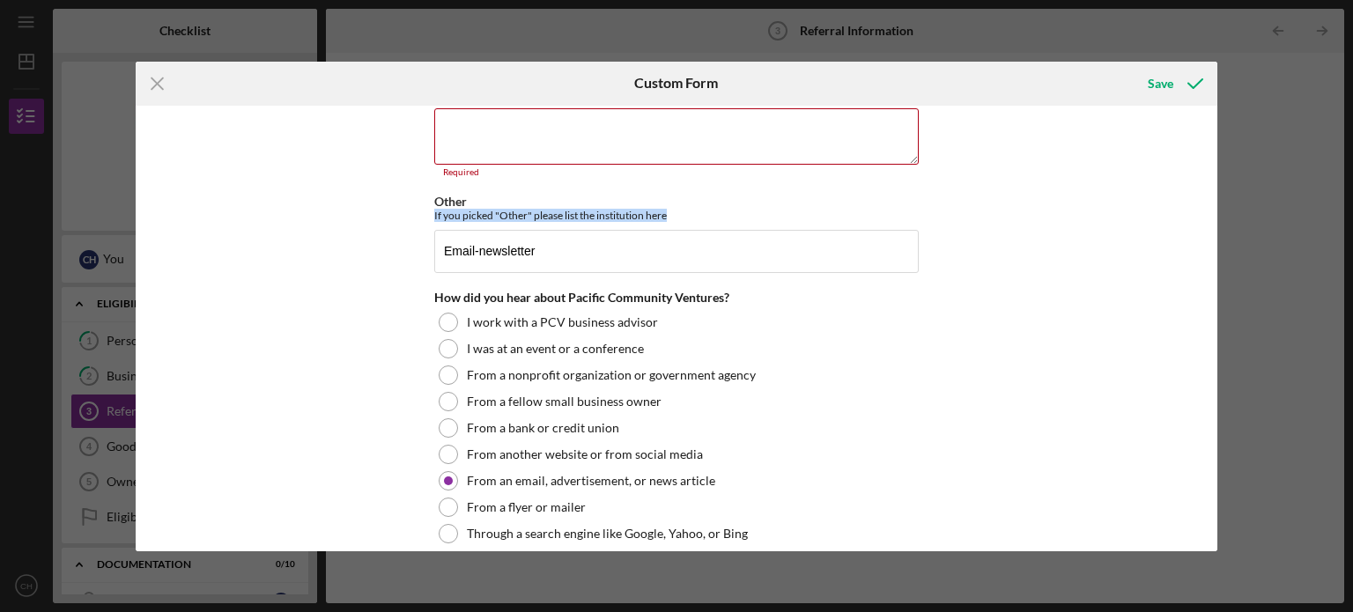
drag, startPoint x: 1212, startPoint y: 256, endPoint x: 1217, endPoint y: 183, distance: 73.3
click at [1217, 183] on div "Icon/Menu Close Custom Form Save Referral *Referral Information How did you hea…" at bounding box center [676, 306] width 1353 height 612
click at [1211, 186] on div "Referral *Referral Information How did you hear about the Restore LA Loan Fund?…" at bounding box center [677, 329] width 1083 height 446
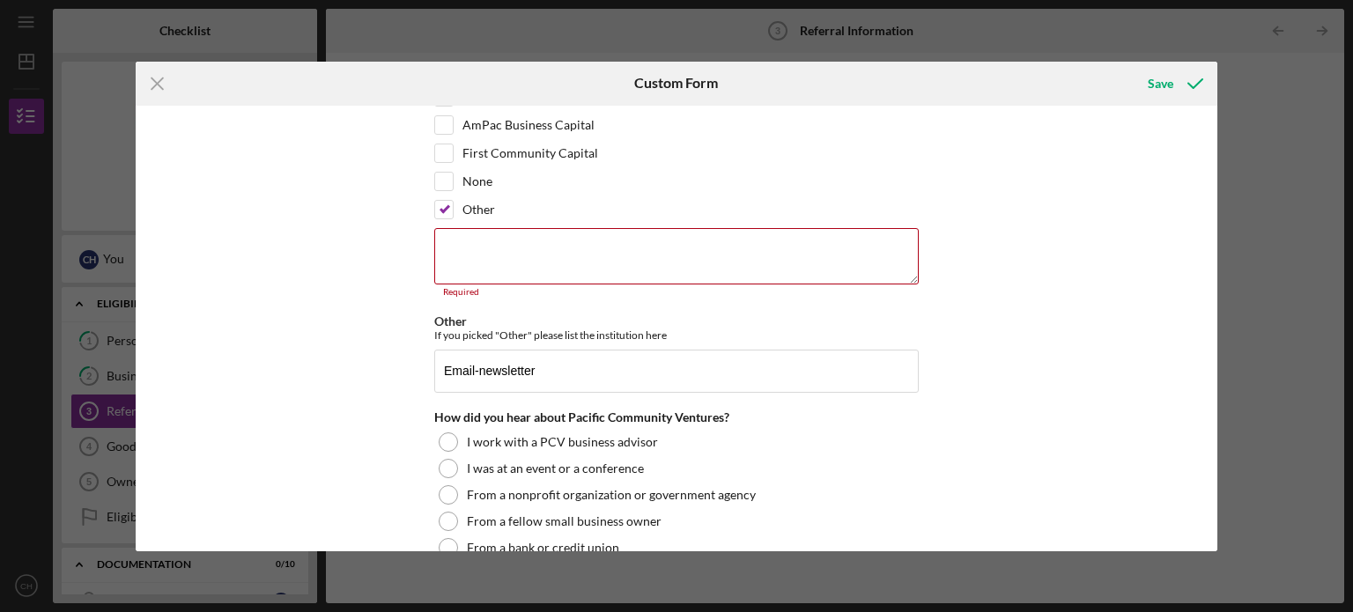
scroll to position [173, 0]
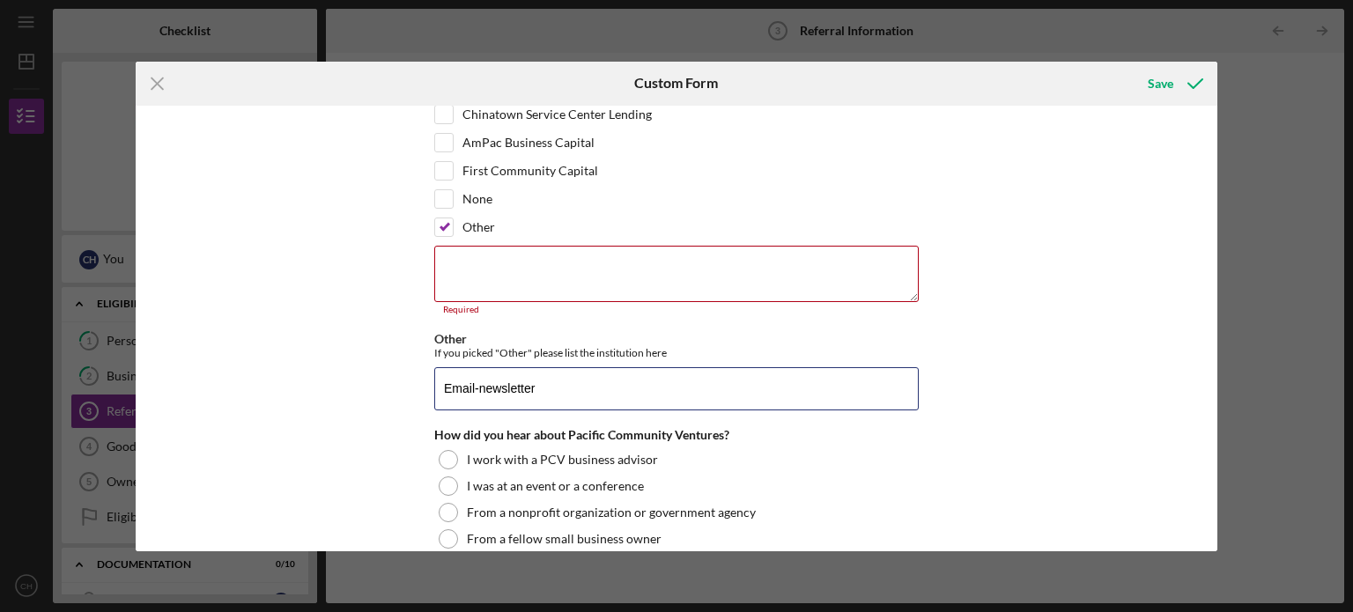
drag, startPoint x: 544, startPoint y: 390, endPoint x: 402, endPoint y: 380, distance: 143.1
click at [402, 380] on div "Referral *Referral Information How did you hear about the Restore LA Loan Fund?…" at bounding box center [677, 329] width 1083 height 446
click at [514, 260] on textarea at bounding box center [676, 274] width 484 height 56
paste textarea "Email-newsletter"
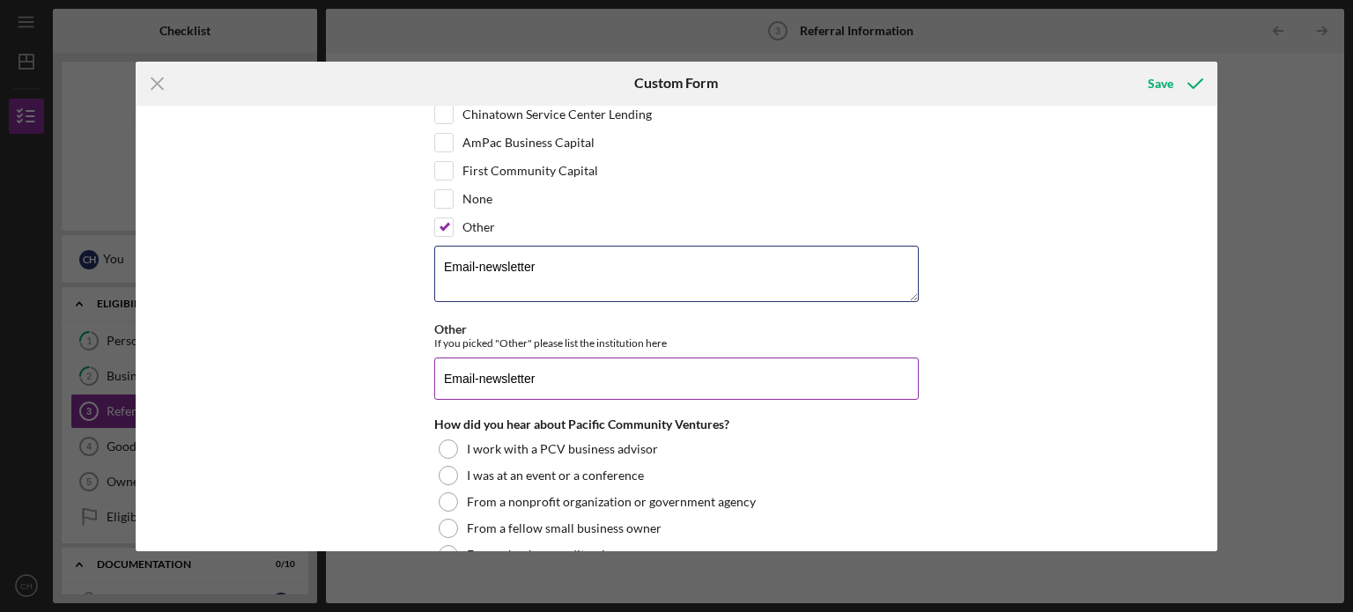
type textarea "Email-newsletter"
drag, startPoint x: 560, startPoint y: 373, endPoint x: 372, endPoint y: 385, distance: 188.9
click at [372, 385] on div "Referral *Referral Information How did you hear about the Restore LA Loan Fund?…" at bounding box center [677, 329] width 1083 height 446
type input "yahoo"
click at [976, 317] on div "Referral *Referral Information How did you hear about the Restore LA Loan Fund?…" at bounding box center [677, 329] width 1083 height 446
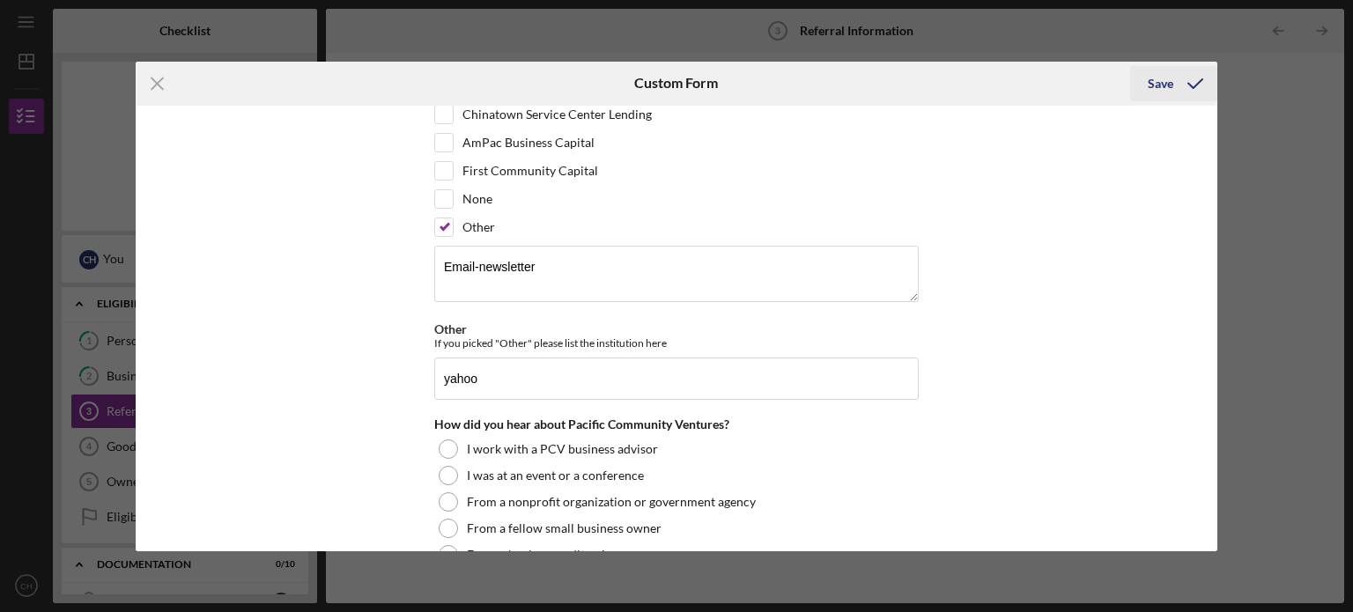
click at [1150, 85] on div "Save" at bounding box center [1161, 83] width 26 height 35
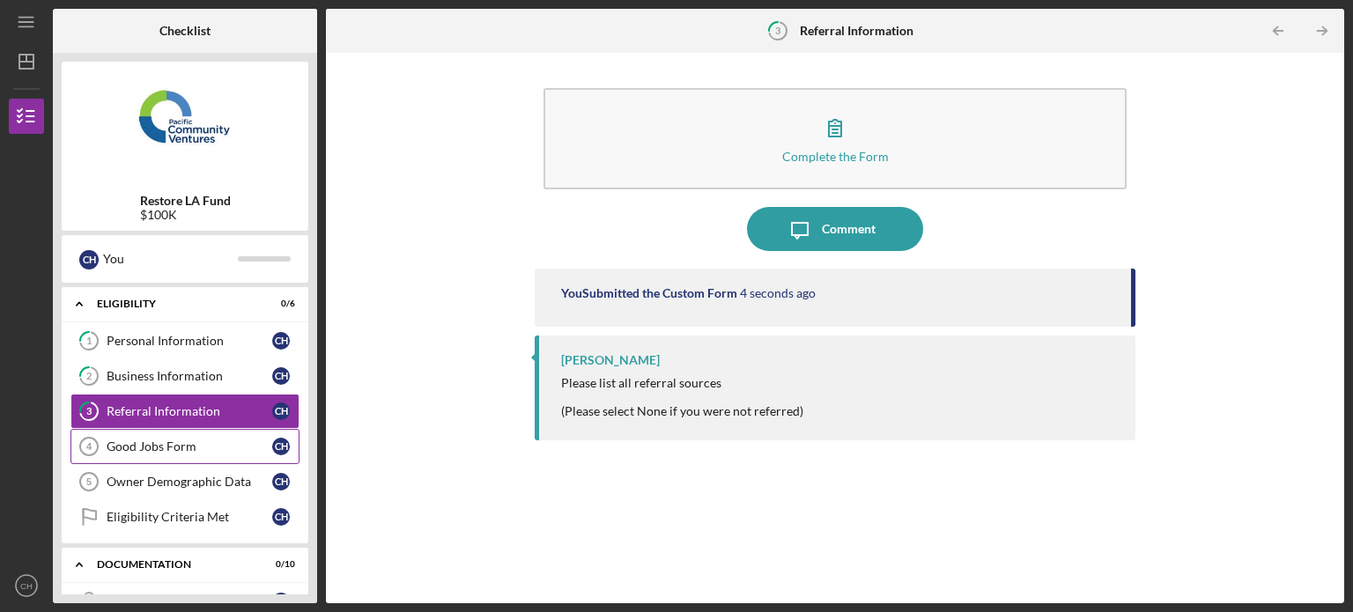
click at [222, 451] on div "Good Jobs Form" at bounding box center [190, 447] width 166 height 14
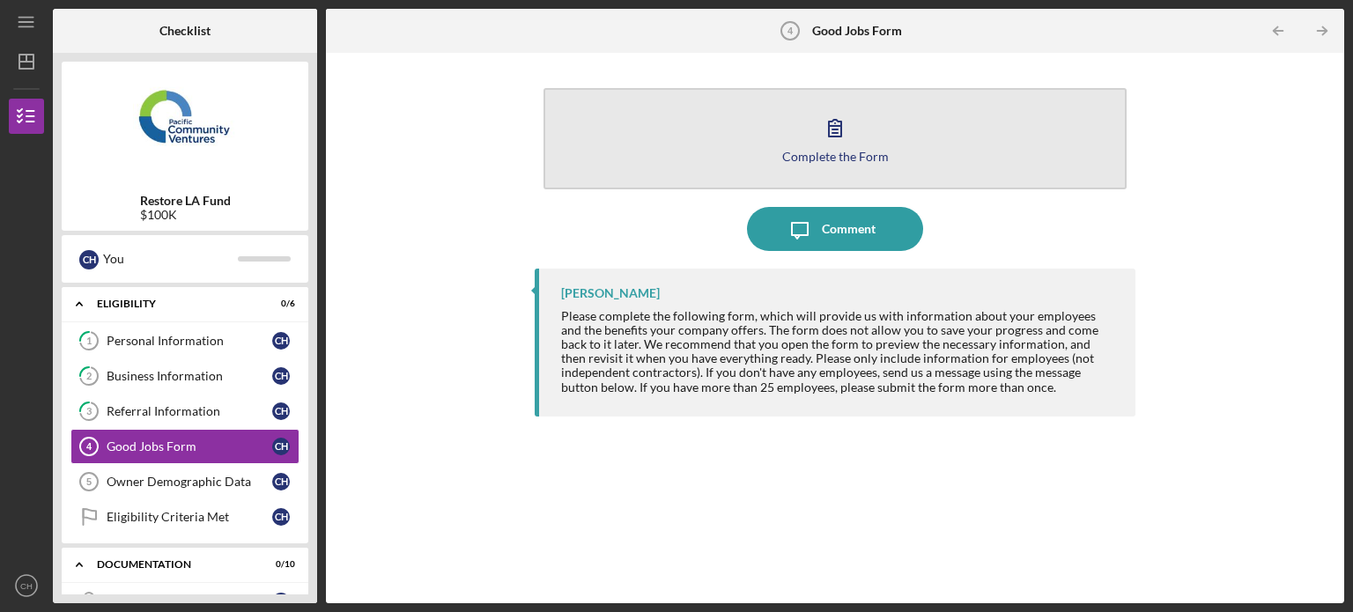
click at [809, 150] on div "Complete the Form" at bounding box center [835, 156] width 107 height 13
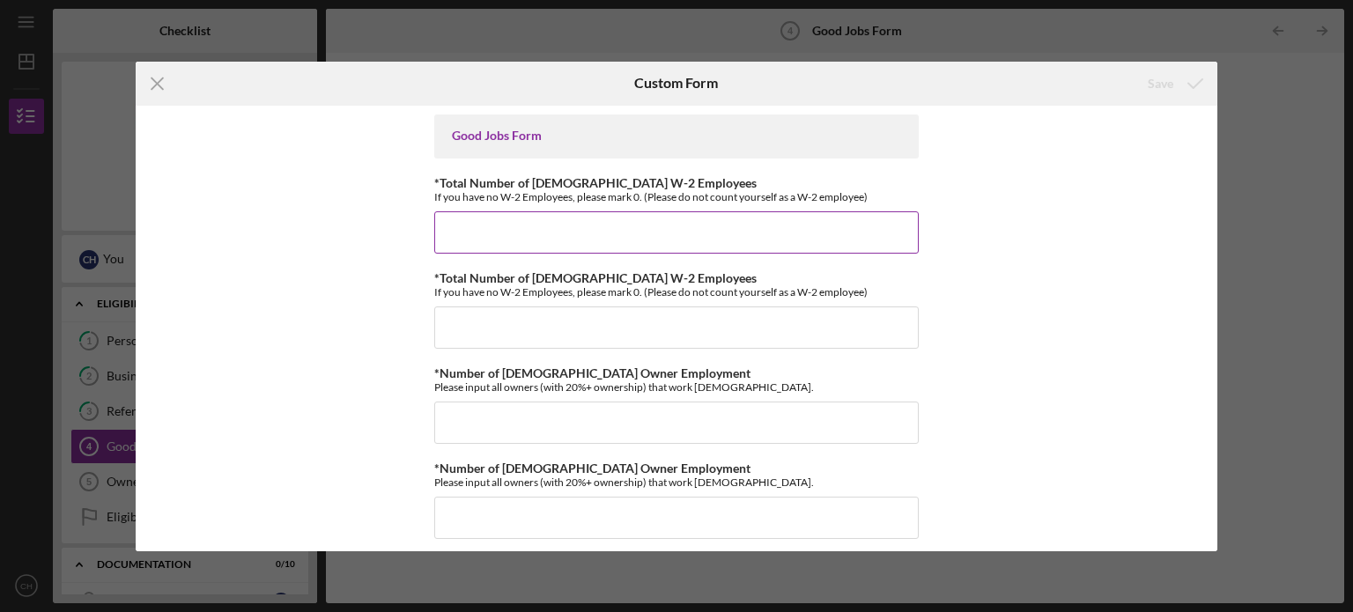
click at [548, 227] on input "*Total Number of [DEMOGRAPHIC_DATA] W-2 Employees" at bounding box center [676, 232] width 484 height 42
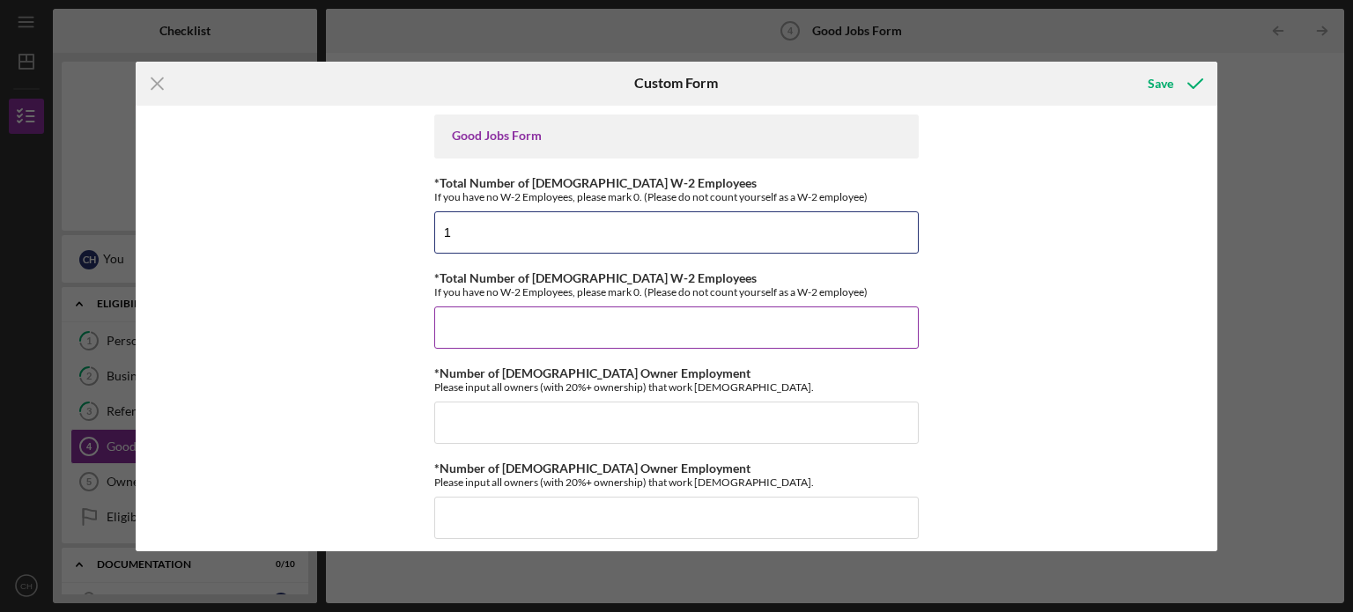
type input "1"
click at [555, 317] on input "*Total Number of [DEMOGRAPHIC_DATA] W-2 Employees" at bounding box center [676, 328] width 484 height 42
type input "7"
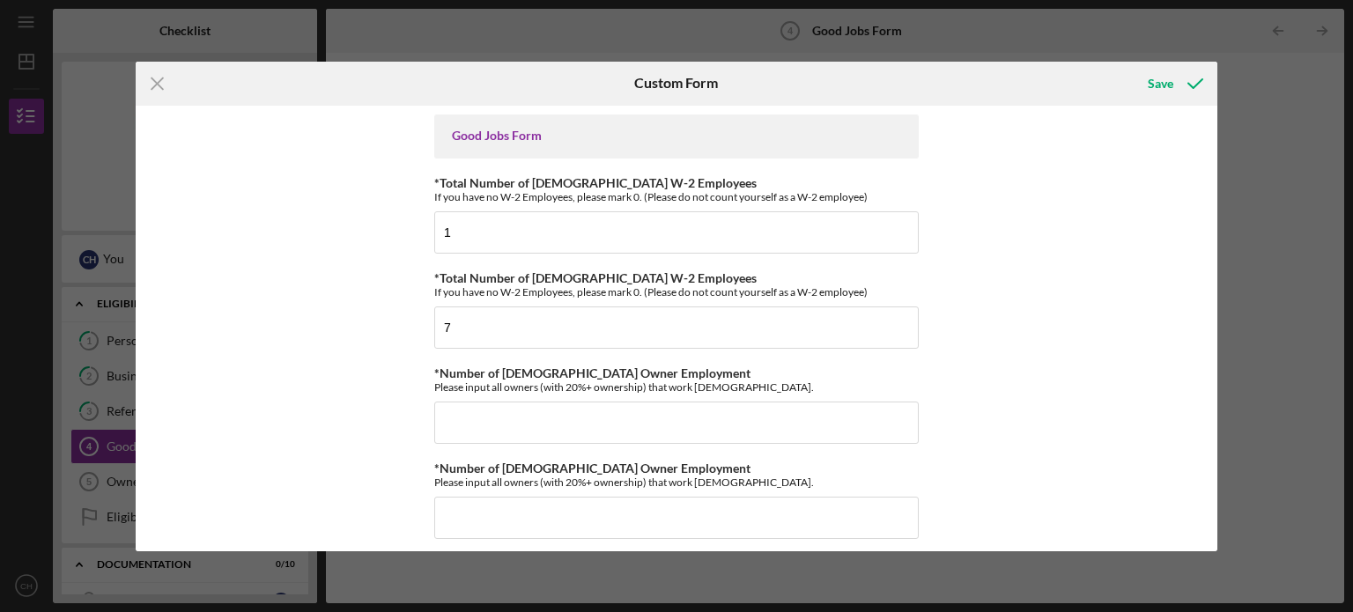
click at [1082, 243] on div "Good Jobs Form *Total Number of [DEMOGRAPHIC_DATA] W-2 Employees If you have no…" at bounding box center [677, 329] width 1083 height 446
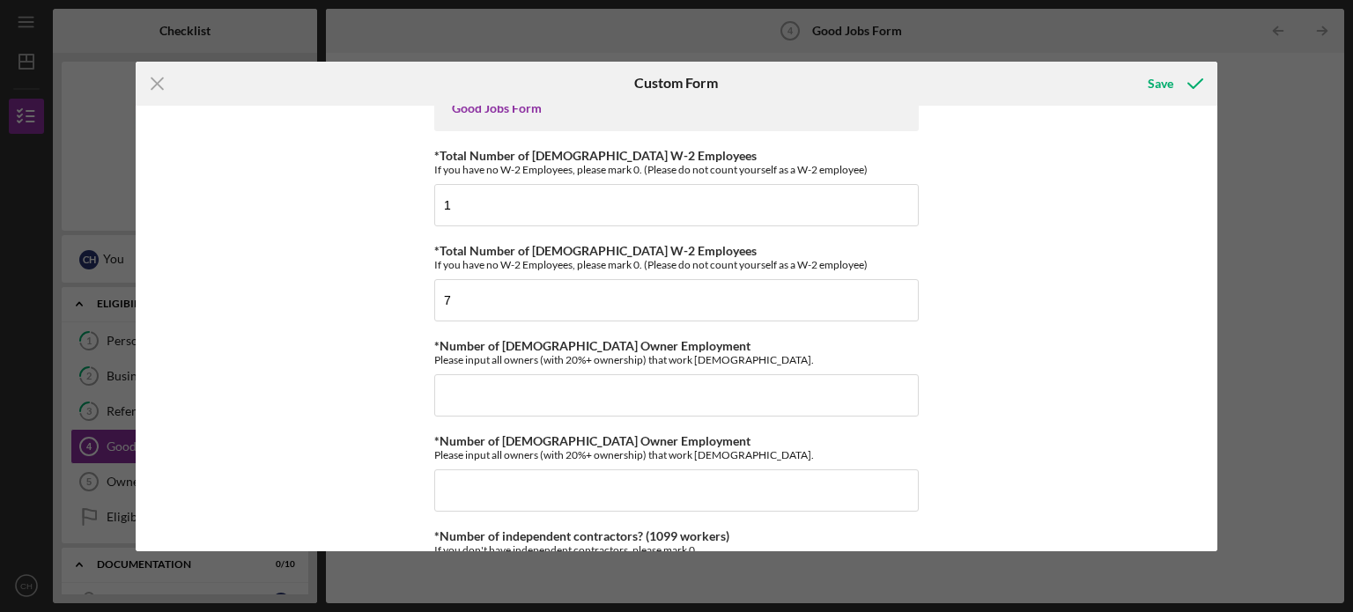
scroll to position [42, 0]
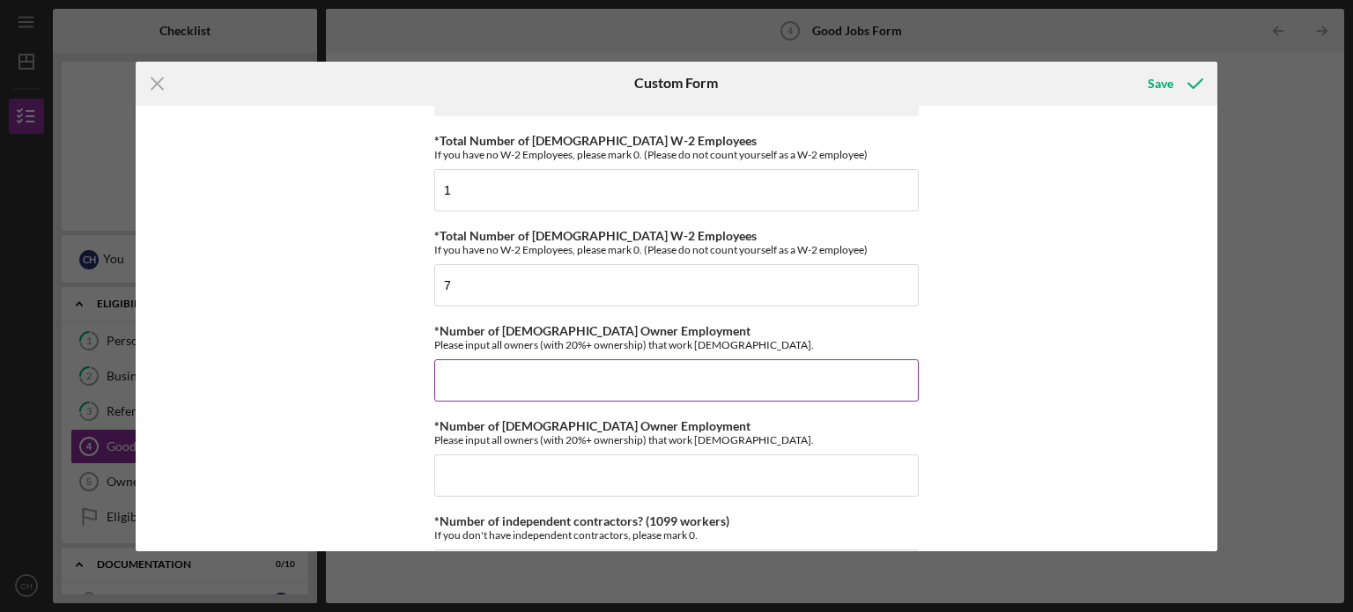
click at [675, 379] on input "*Number of [DEMOGRAPHIC_DATA] Owner Employment" at bounding box center [676, 380] width 484 height 42
type input "2"
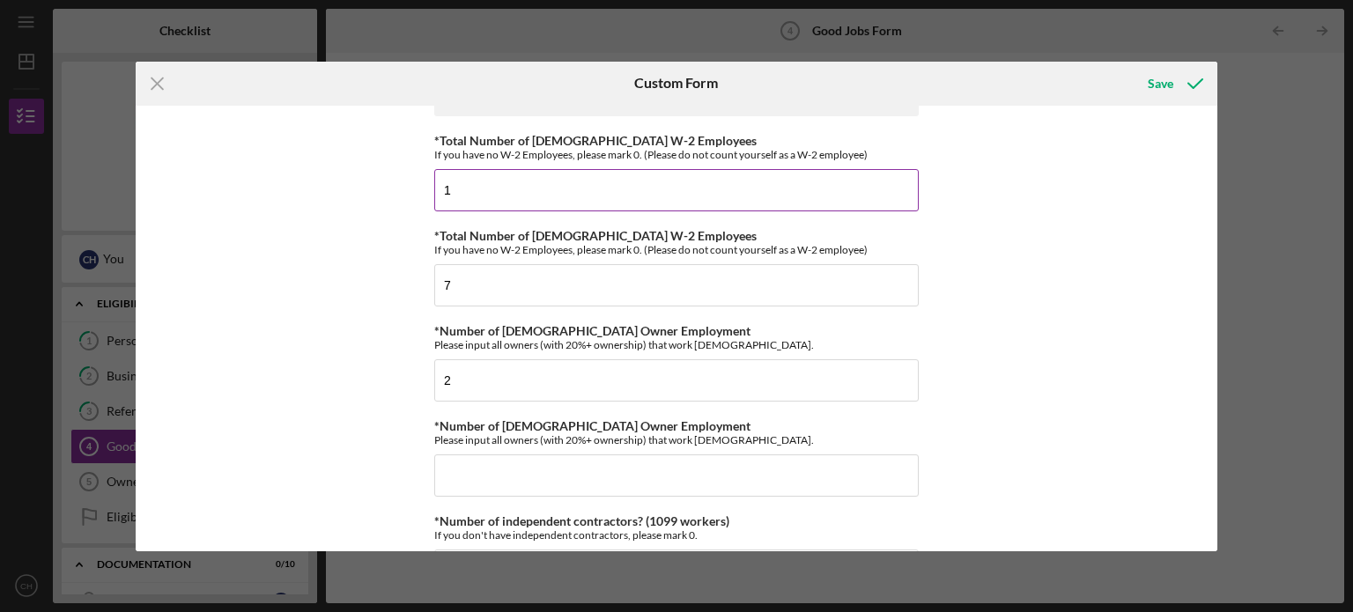
click at [677, 204] on input "1" at bounding box center [676, 190] width 484 height 42
type input "0"
click at [1013, 228] on div "Good Jobs Form *Total Number of [DEMOGRAPHIC_DATA] W-2 Employees If you have no…" at bounding box center [677, 329] width 1083 height 446
drag, startPoint x: 1210, startPoint y: 127, endPoint x: 1209, endPoint y: 142, distance: 15.0
click at [1209, 142] on div "Good Jobs Form *Total Number of [DEMOGRAPHIC_DATA] W-2 Employees If you have no…" at bounding box center [677, 329] width 1083 height 446
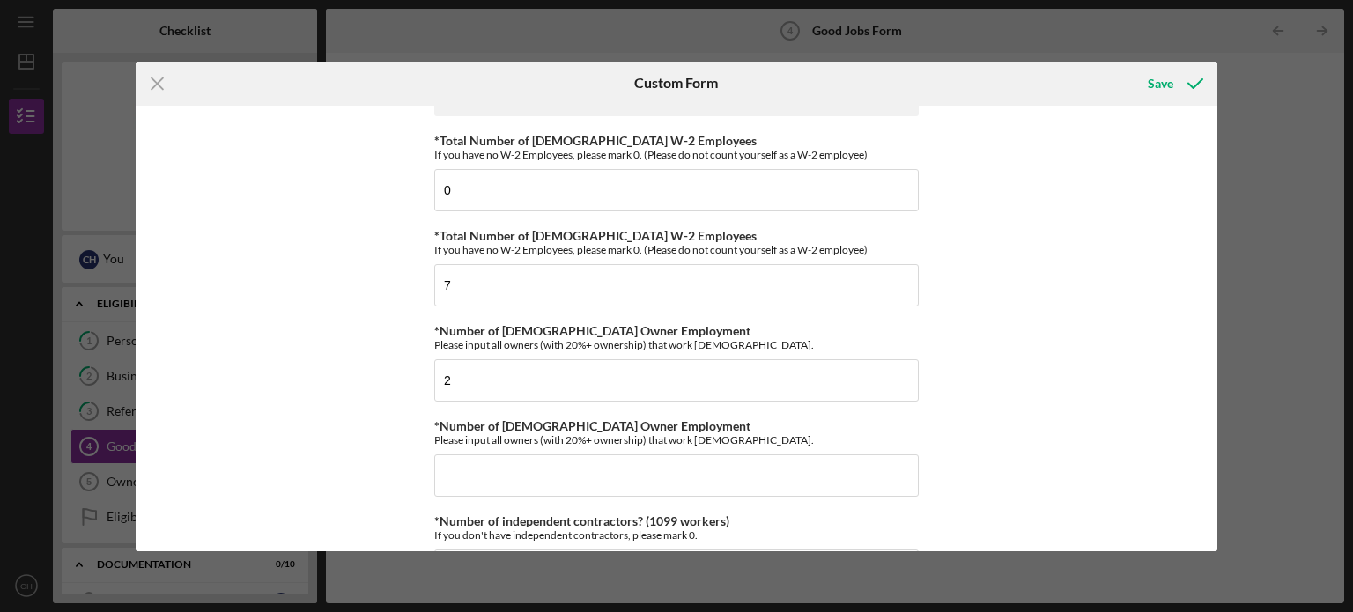
drag, startPoint x: 1218, startPoint y: 131, endPoint x: 1216, endPoint y: 142, distance: 10.9
click at [1216, 142] on div "Icon/Menu Close Custom Form Save Good Jobs Form *Total Number of [DEMOGRAPHIC_D…" at bounding box center [676, 306] width 1353 height 612
click at [956, 307] on div "Good Jobs Form *Total Number of [DEMOGRAPHIC_DATA] W-2 Employees If you have no…" at bounding box center [677, 329] width 1083 height 446
click at [941, 381] on div "Good Jobs Form *Total Number of [DEMOGRAPHIC_DATA] W-2 Employees If you have no…" at bounding box center [677, 329] width 1083 height 446
click at [1099, 344] on div "Good Jobs Form *Total Number of [DEMOGRAPHIC_DATA] W-2 Employees If you have no…" at bounding box center [677, 329] width 1083 height 446
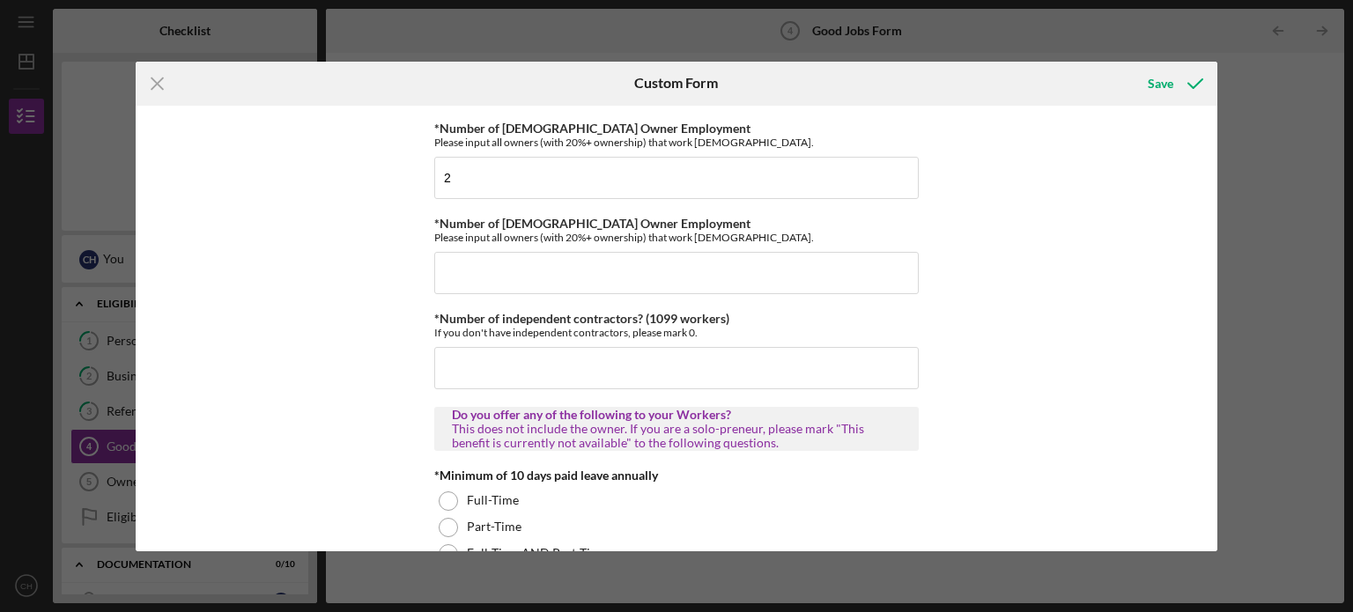
scroll to position [238, 0]
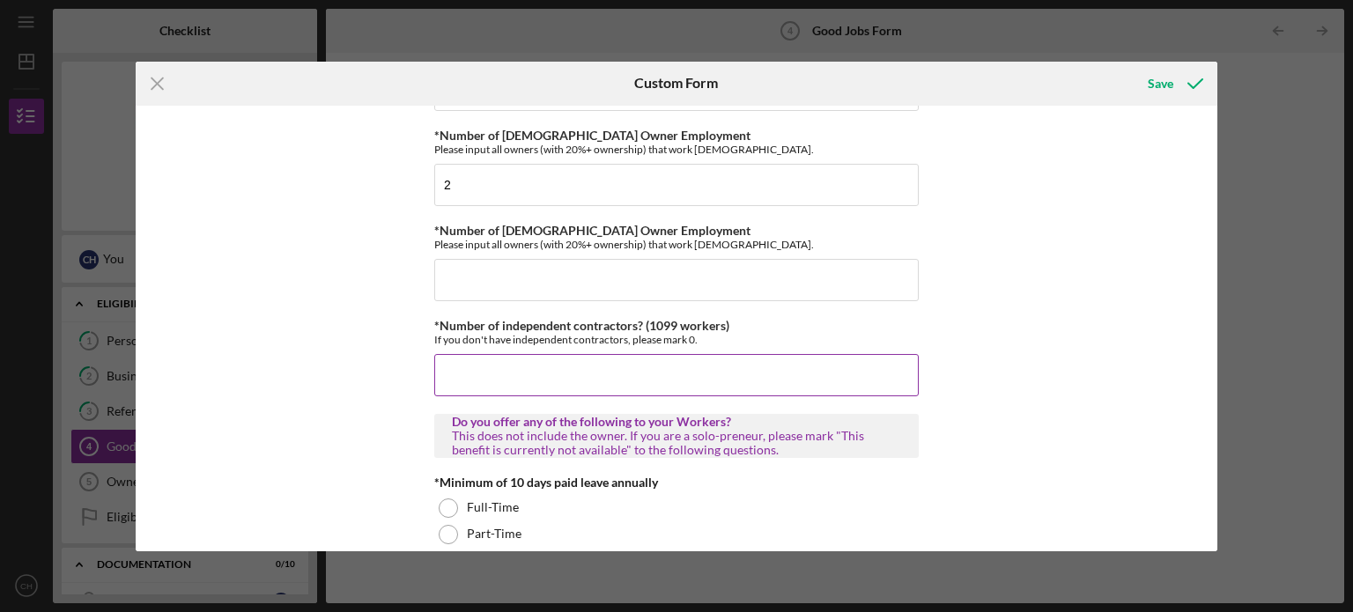
click at [738, 369] on input "*Number of independent contractors? (1099 workers)" at bounding box center [676, 375] width 484 height 42
type input "0"
click at [1043, 284] on div "Good Jobs Form *Total Number of [DEMOGRAPHIC_DATA] W-2 Employees If you have no…" at bounding box center [677, 329] width 1083 height 446
drag, startPoint x: 1212, startPoint y: 158, endPoint x: 1219, endPoint y: 129, distance: 29.9
click at [1219, 129] on div "Icon/Menu Close Custom Form Save Good Jobs Form *Total Number of [DEMOGRAPHIC_D…" at bounding box center [676, 306] width 1353 height 612
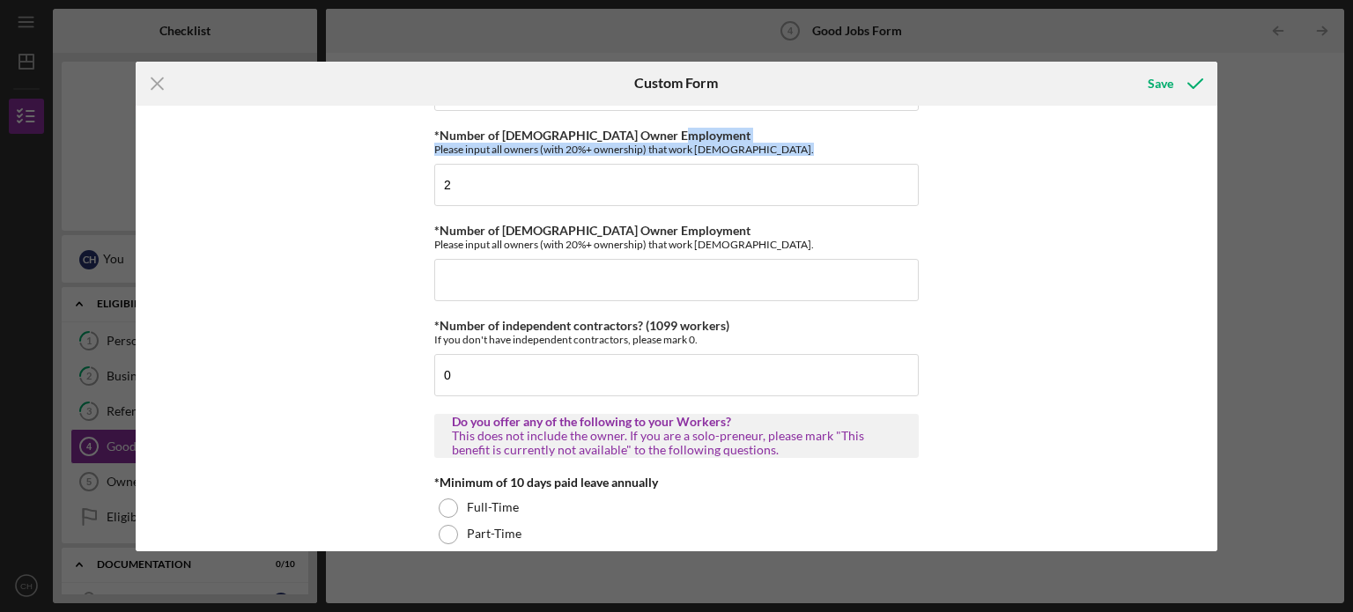
click at [1195, 141] on div "Good Jobs Form *Total Number of [DEMOGRAPHIC_DATA] W-2 Employees If you have no…" at bounding box center [677, 329] width 1083 height 446
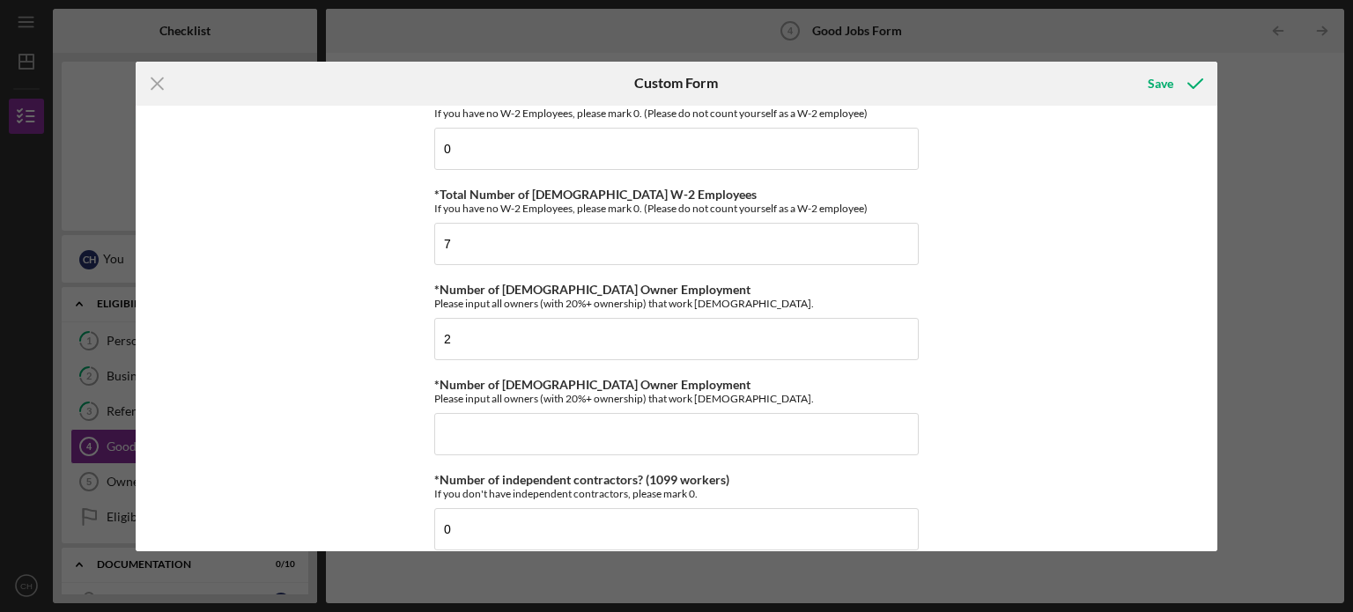
scroll to position [0, 0]
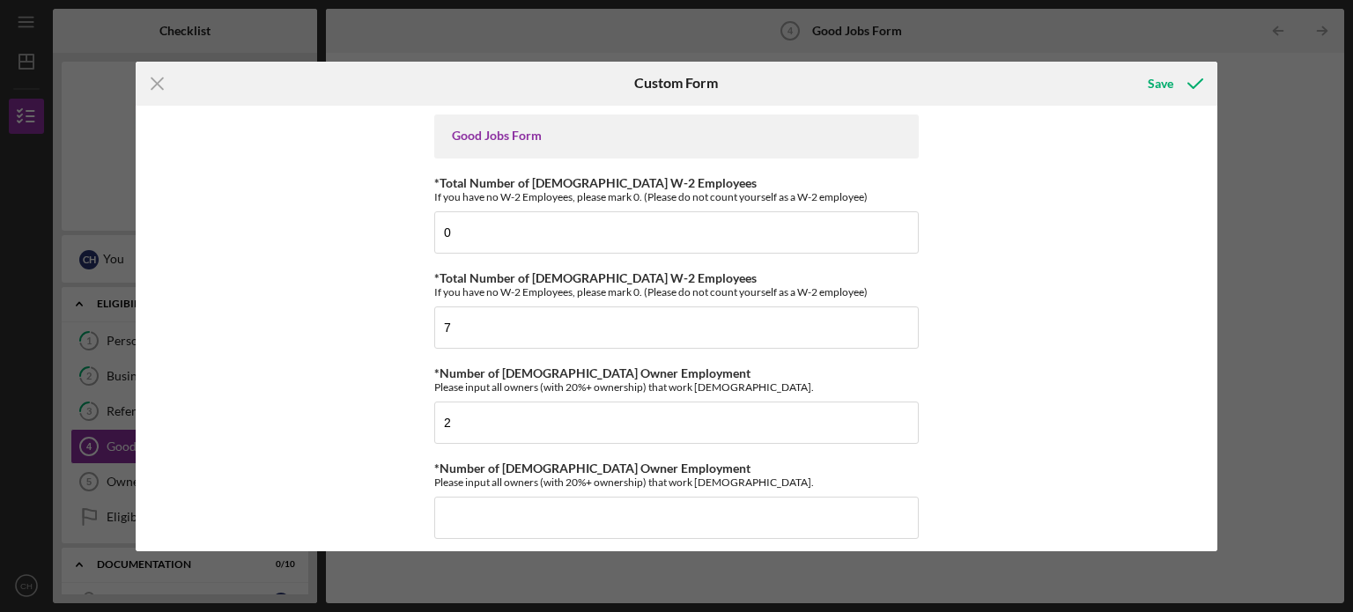
click at [986, 395] on div "Good Jobs Form *Total Number of [DEMOGRAPHIC_DATA] W-2 Employees If you have no…" at bounding box center [677, 329] width 1083 height 446
click at [963, 382] on div "Good Jobs Form *Total Number of [DEMOGRAPHIC_DATA] W-2 Employees If you have no…" at bounding box center [677, 329] width 1083 height 446
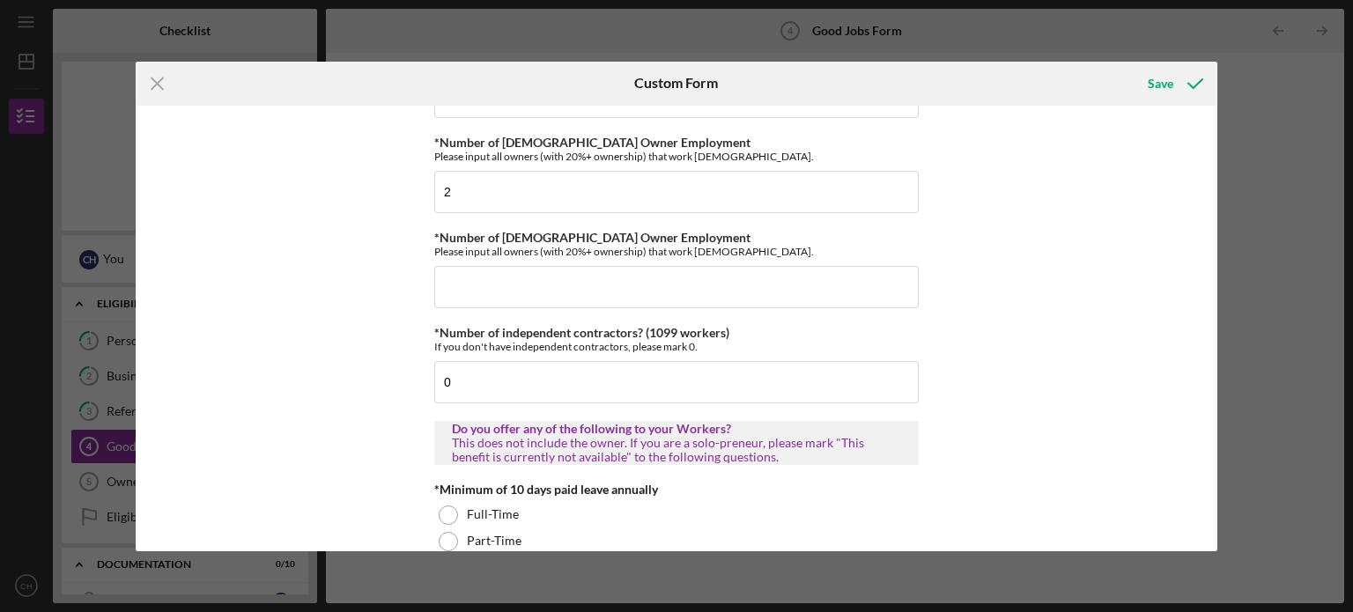
scroll to position [258, 0]
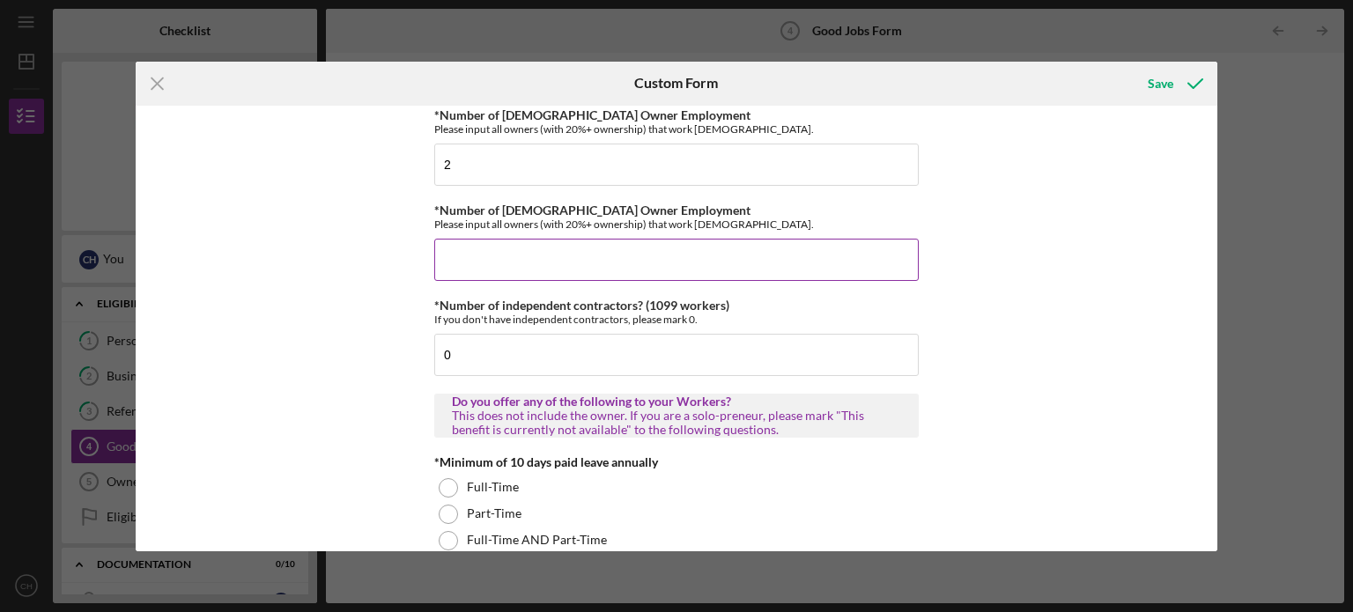
click at [795, 260] on input "*Number of [DEMOGRAPHIC_DATA] Owner Employment" at bounding box center [676, 260] width 484 height 42
type input "0"
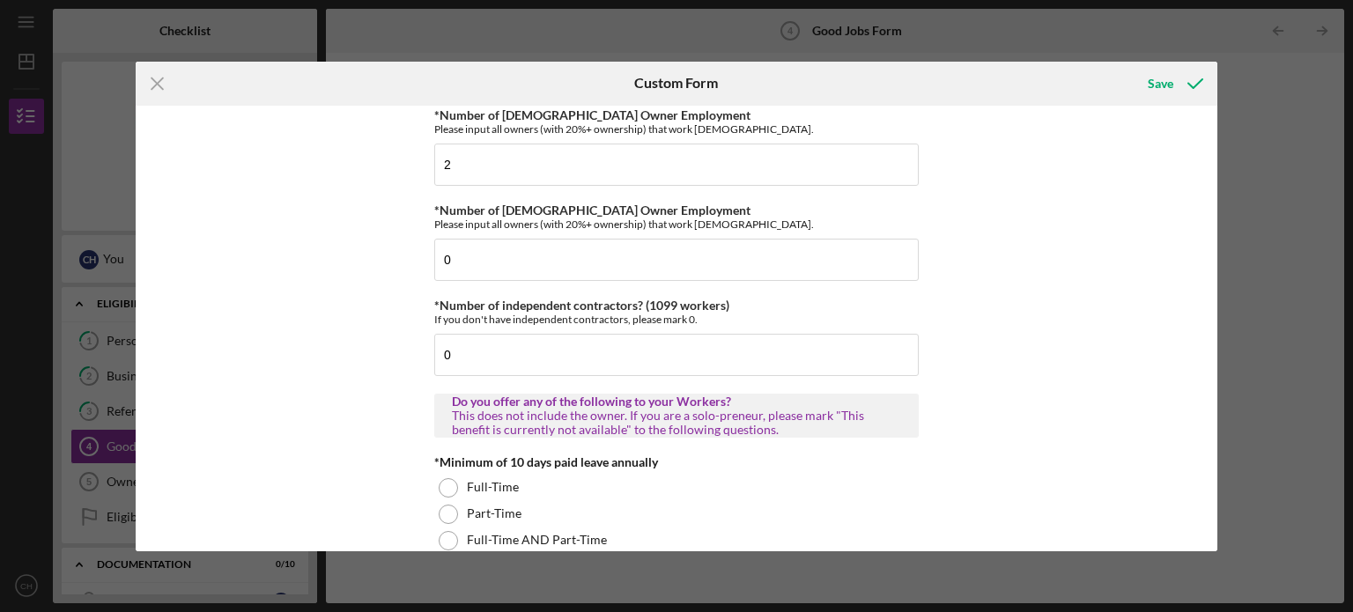
click at [1091, 224] on div "Good Jobs Form *Total Number of [DEMOGRAPHIC_DATA] W-2 Employees If you have no…" at bounding box center [677, 329] width 1083 height 446
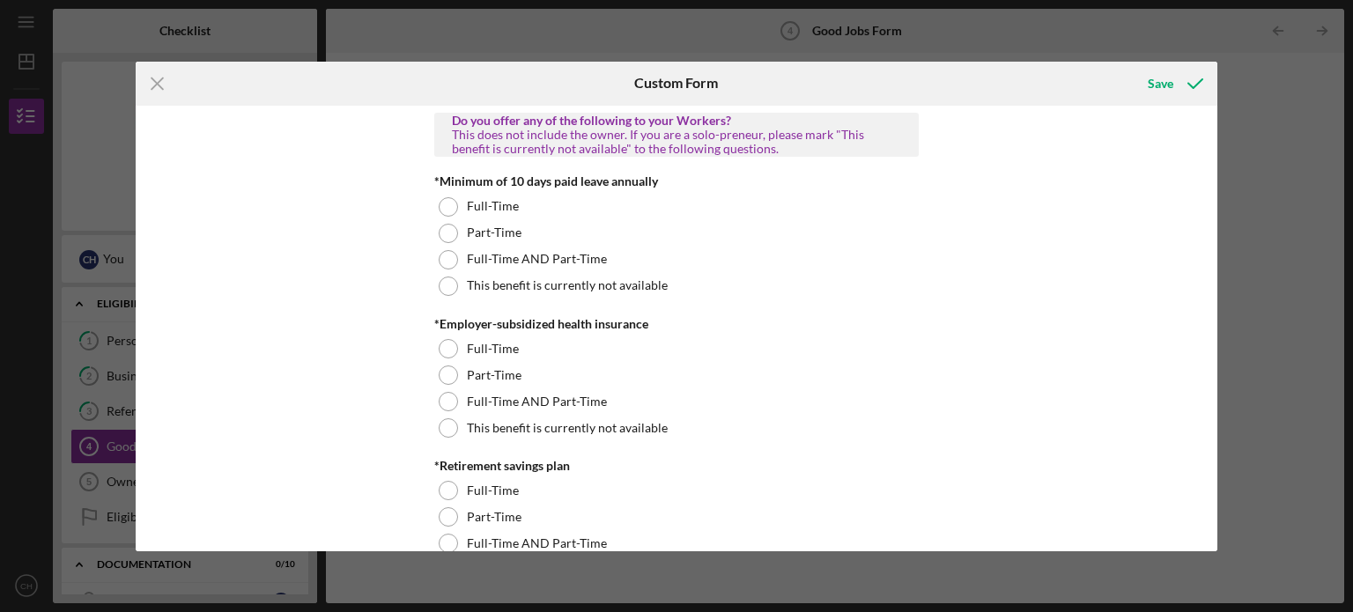
scroll to position [539, 0]
click at [1209, 181] on div "Good Jobs Form *Total Number of [DEMOGRAPHIC_DATA] W-2 Employees If you have no…" at bounding box center [677, 329] width 1083 height 446
drag, startPoint x: 1219, startPoint y: 181, endPoint x: 1219, endPoint y: 169, distance: 11.5
click at [1219, 169] on div "Icon/Menu Close Custom Form Save Good Jobs Form *Total Number of [DEMOGRAPHIC_D…" at bounding box center [676, 306] width 1353 height 612
click at [1117, 203] on div "Good Jobs Form *Total Number of [DEMOGRAPHIC_DATA] W-2 Employees If you have no…" at bounding box center [677, 329] width 1083 height 446
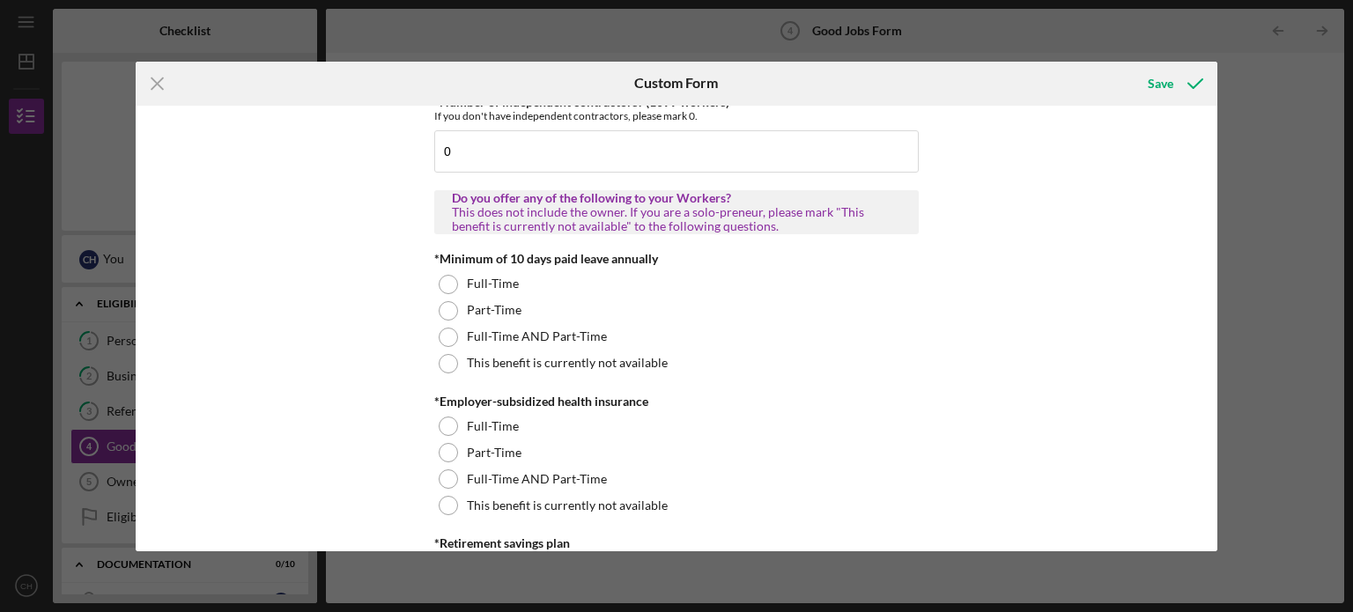
scroll to position [469, 0]
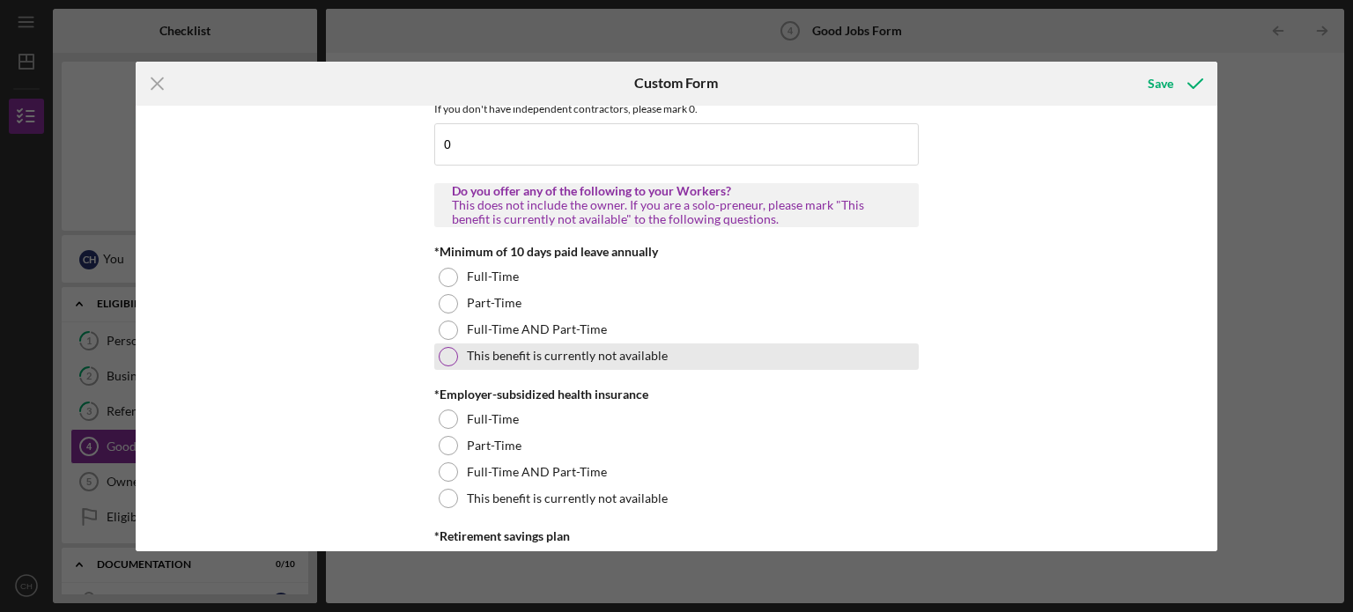
click at [449, 362] on div at bounding box center [448, 356] width 19 height 19
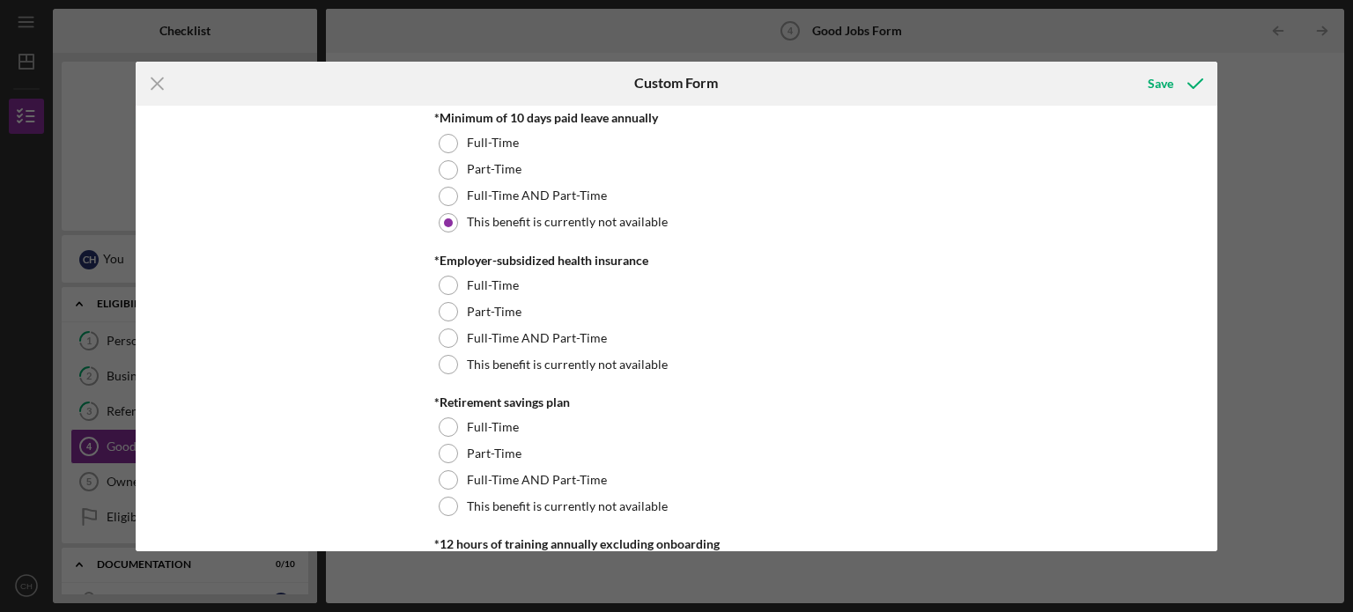
scroll to position [610, 0]
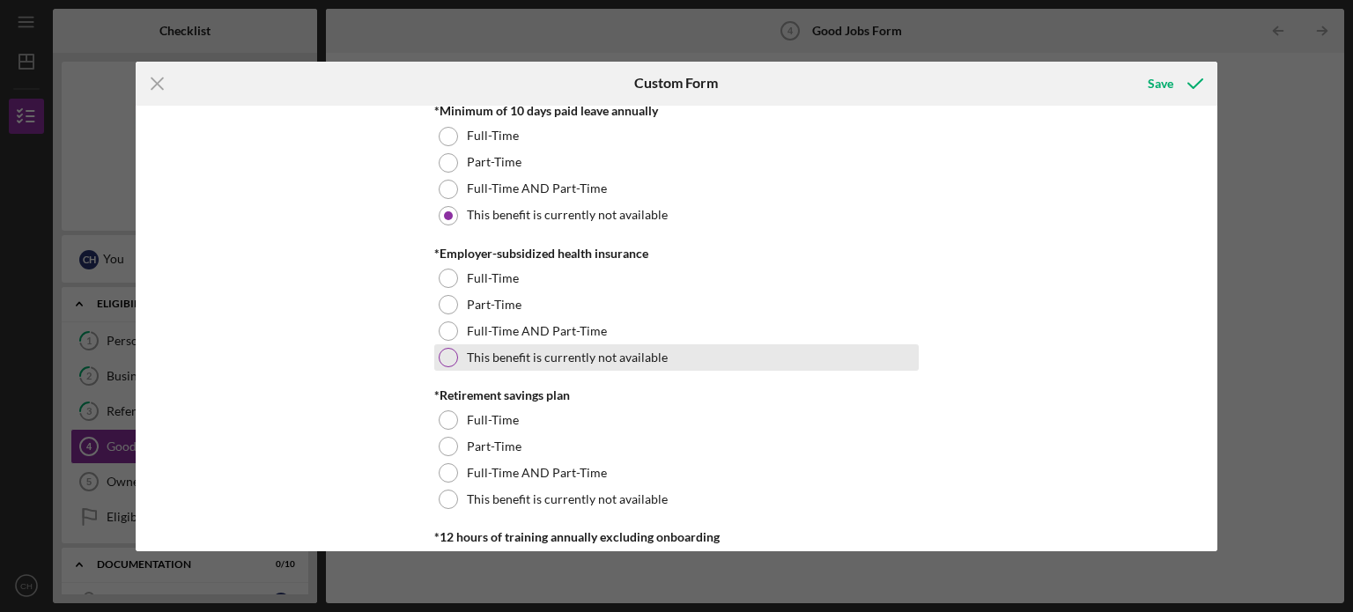
click at [449, 353] on div at bounding box center [448, 357] width 19 height 19
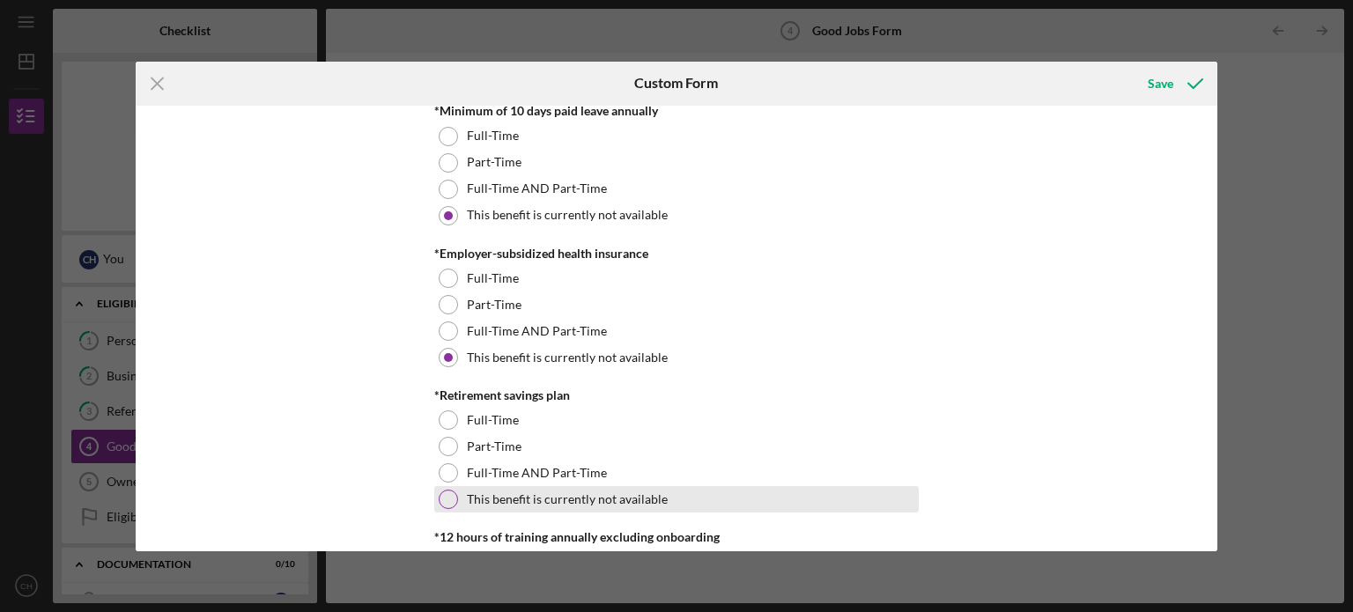
click at [451, 493] on div at bounding box center [448, 499] width 19 height 19
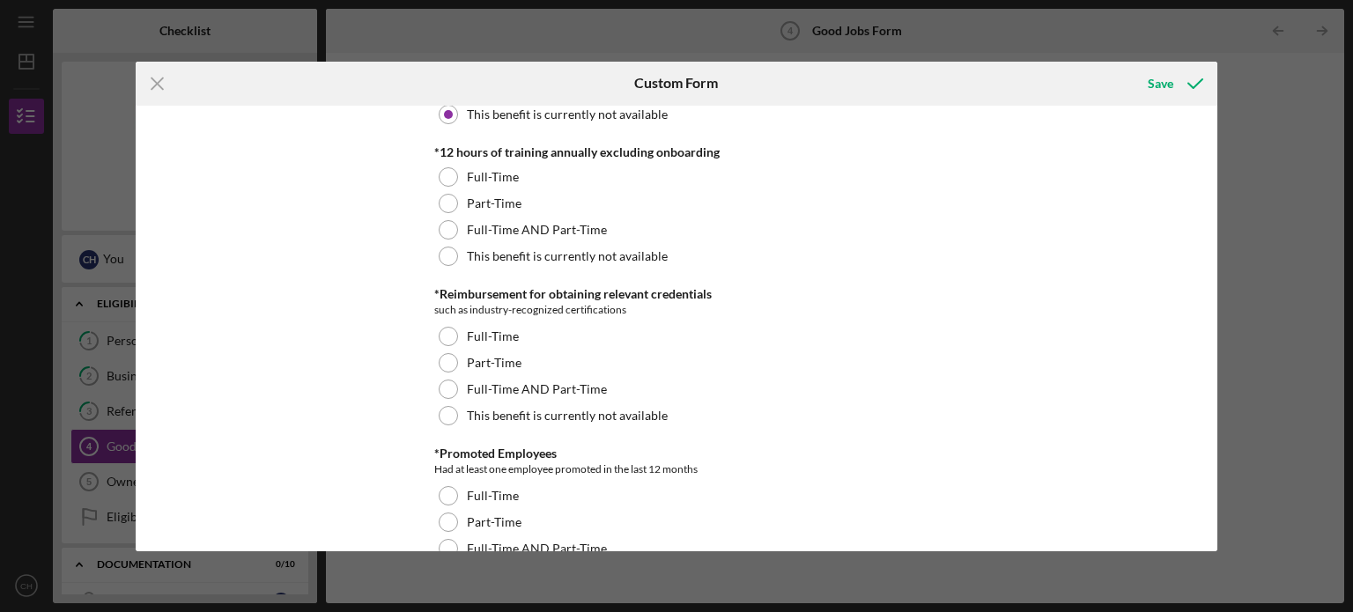
scroll to position [1002, 0]
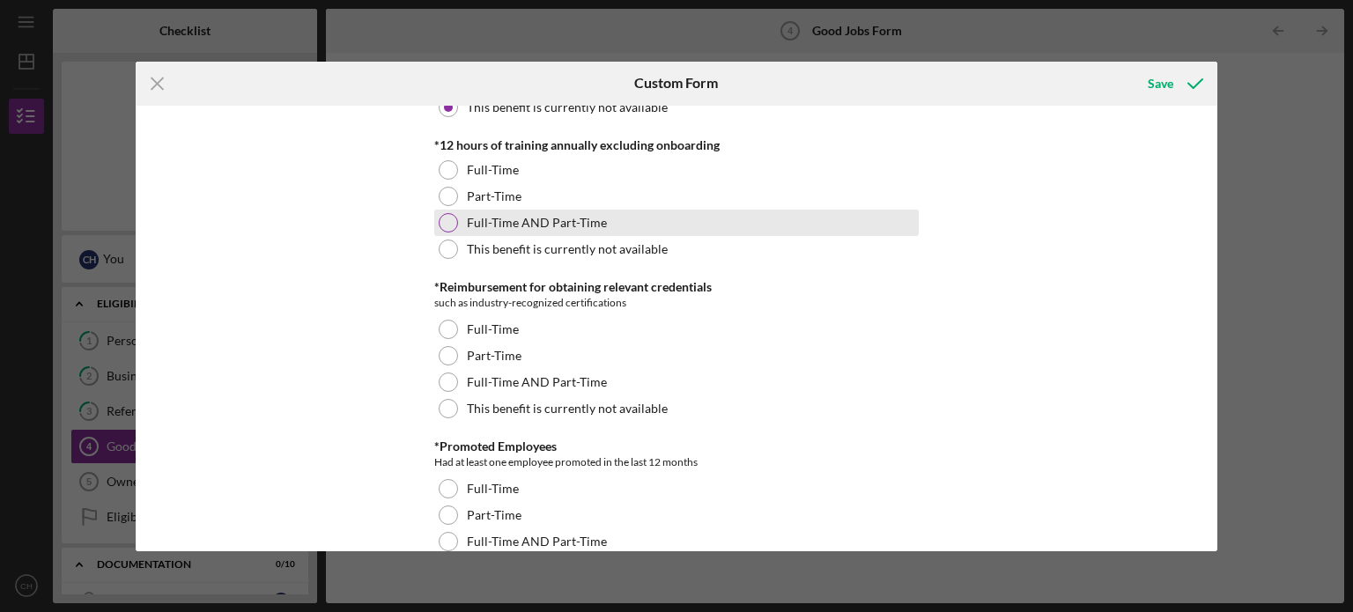
click at [443, 221] on div at bounding box center [448, 222] width 19 height 19
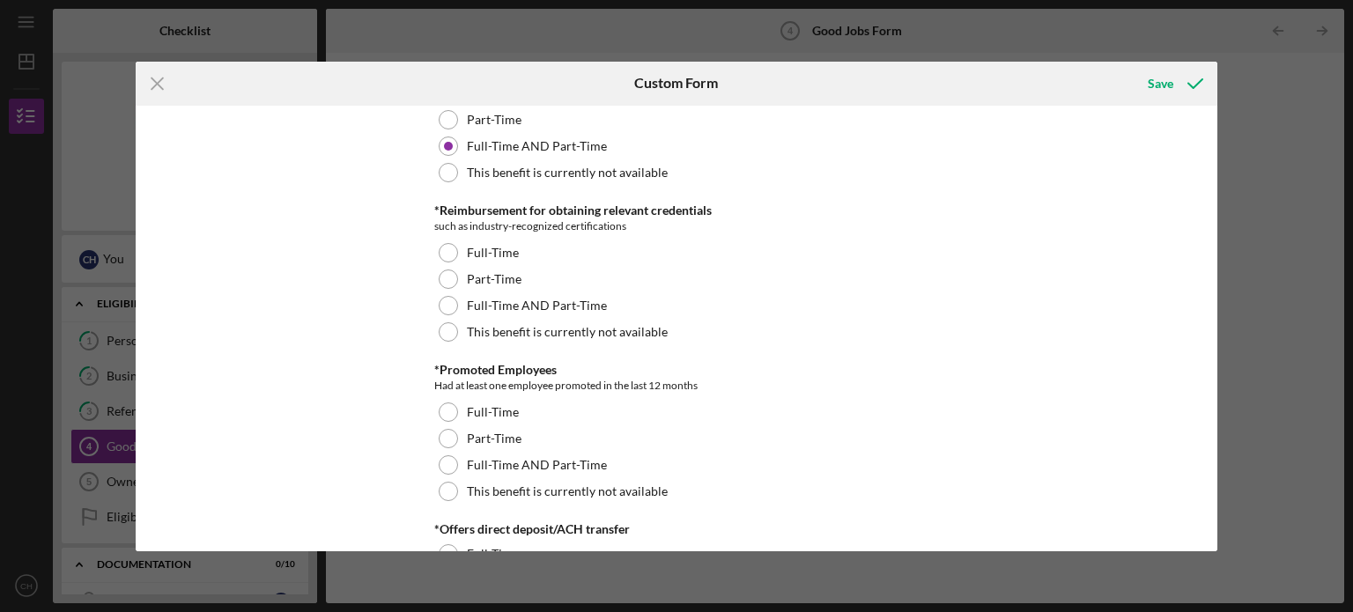
scroll to position [1085, 0]
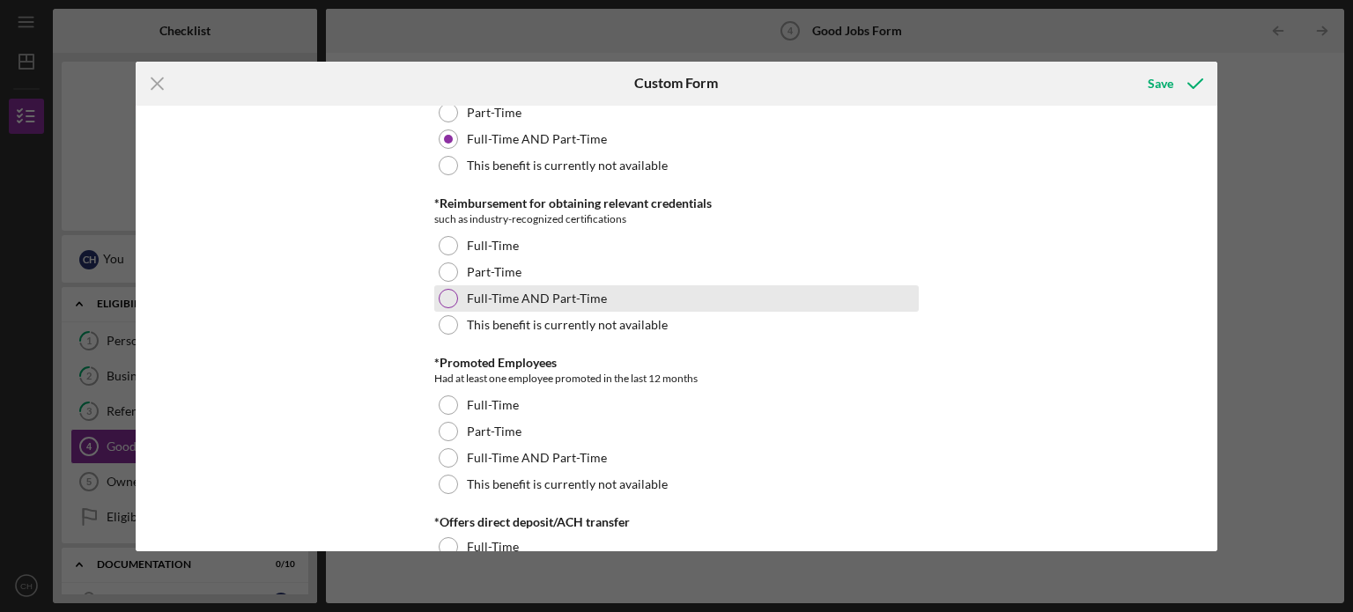
click at [597, 295] on label "Full-Time AND Part-Time" at bounding box center [537, 299] width 140 height 14
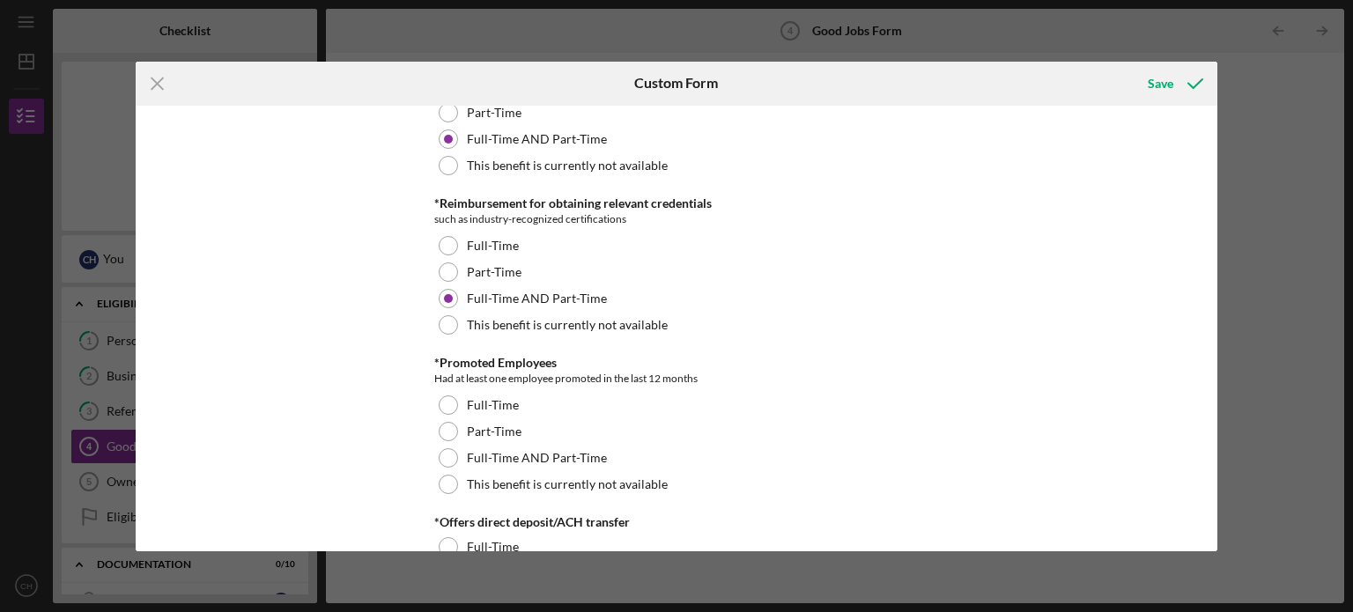
drag, startPoint x: 1212, startPoint y: 228, endPoint x: 1212, endPoint y: 253, distance: 24.7
click at [1212, 253] on div "Good Jobs Form *Total Number of [DEMOGRAPHIC_DATA] W-2 Employees If you have no…" at bounding box center [677, 329] width 1083 height 446
click at [1116, 255] on div "Good Jobs Form *Total Number of [DEMOGRAPHIC_DATA] W-2 Employees If you have no…" at bounding box center [677, 329] width 1083 height 446
drag, startPoint x: 1217, startPoint y: 233, endPoint x: 1217, endPoint y: 244, distance: 10.6
click at [1217, 244] on div "Icon/Menu Close Custom Form Save Good Jobs Form *Total Number of [DEMOGRAPHIC_D…" at bounding box center [676, 306] width 1353 height 612
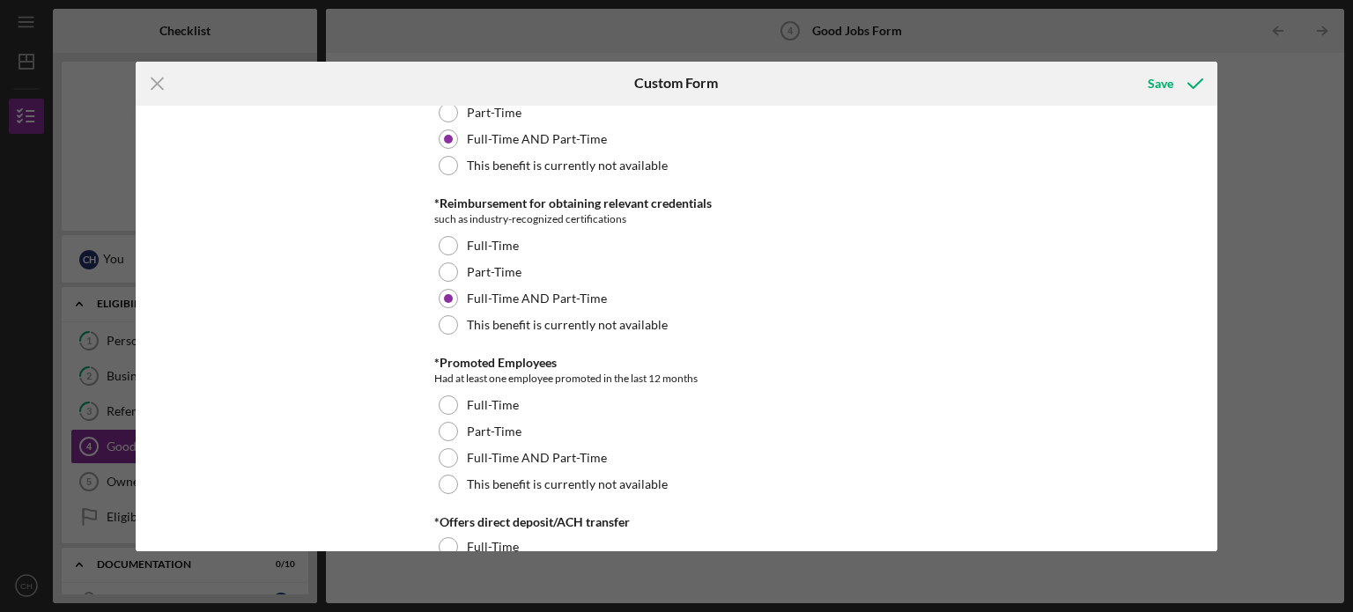
click at [1006, 302] on div "Good Jobs Form *Total Number of [DEMOGRAPHIC_DATA] W-2 Employees If you have no…" at bounding box center [677, 329] width 1083 height 446
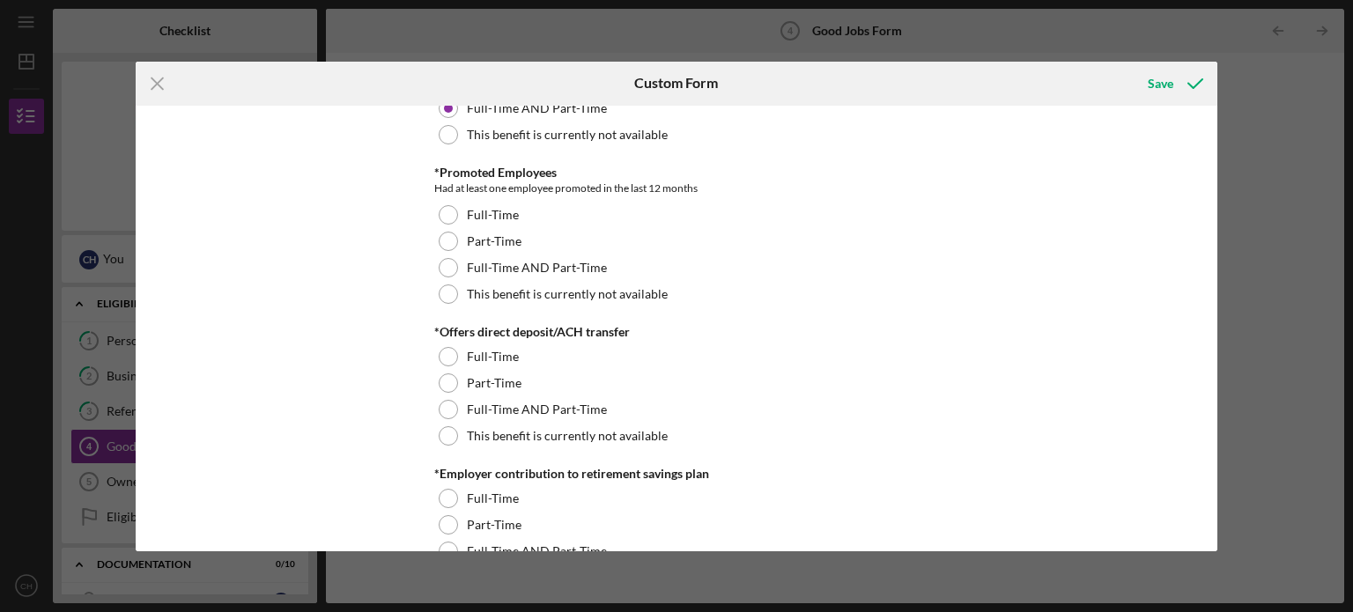
scroll to position [1282, 0]
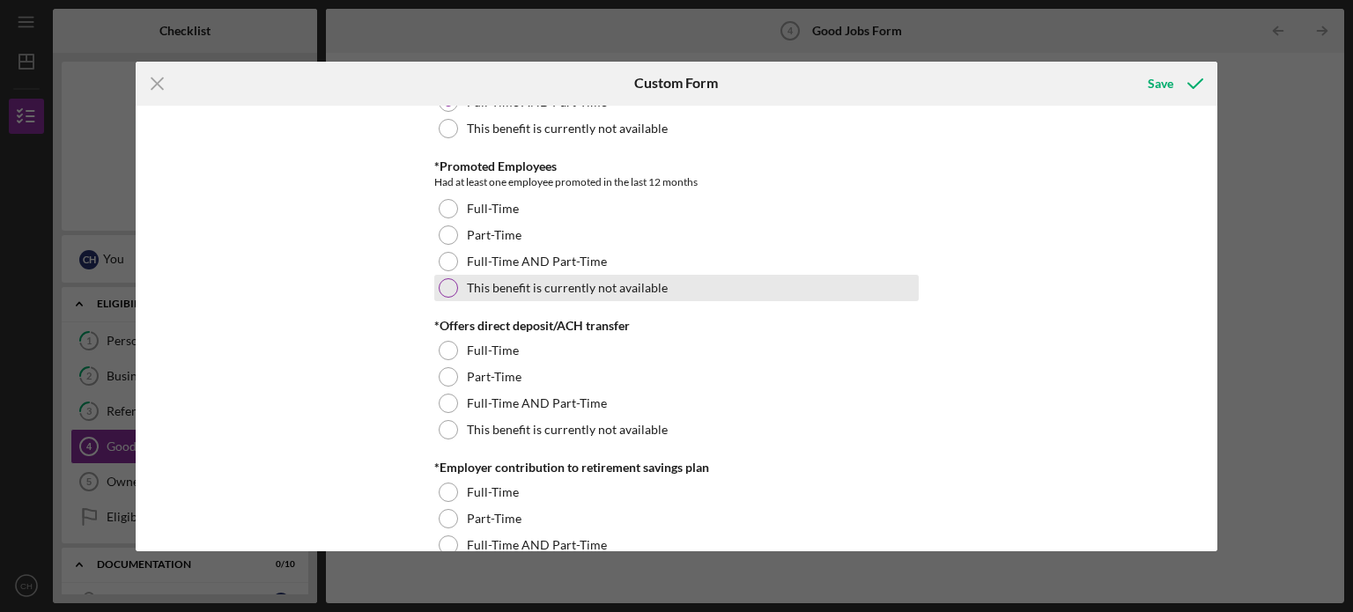
click at [589, 295] on div "This benefit is currently not available" at bounding box center [676, 288] width 484 height 26
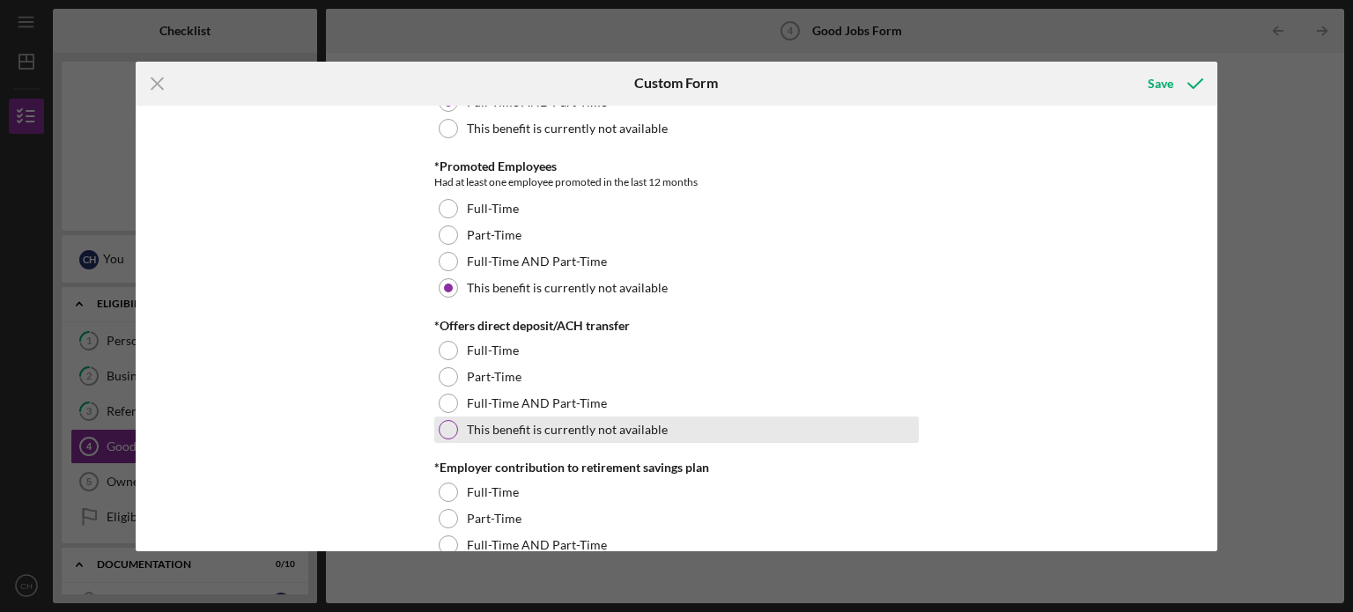
click at [591, 424] on label "This benefit is currently not available" at bounding box center [567, 430] width 201 height 14
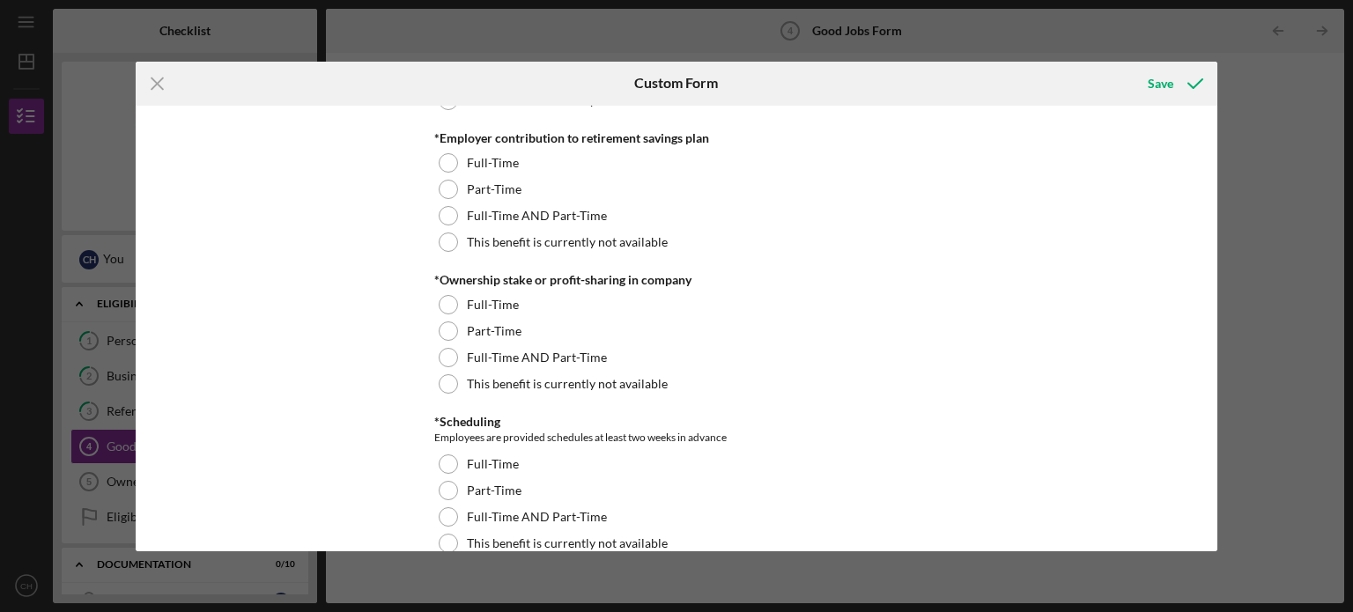
scroll to position [1625, 0]
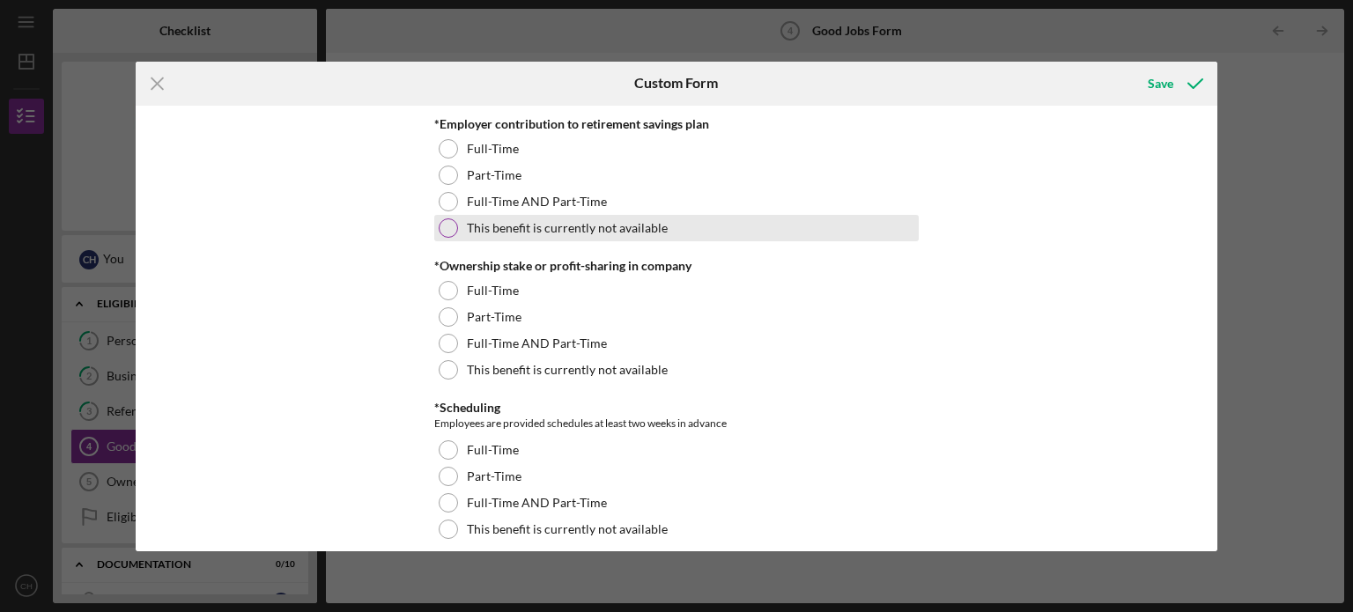
click at [518, 225] on label "This benefit is currently not available" at bounding box center [567, 228] width 201 height 14
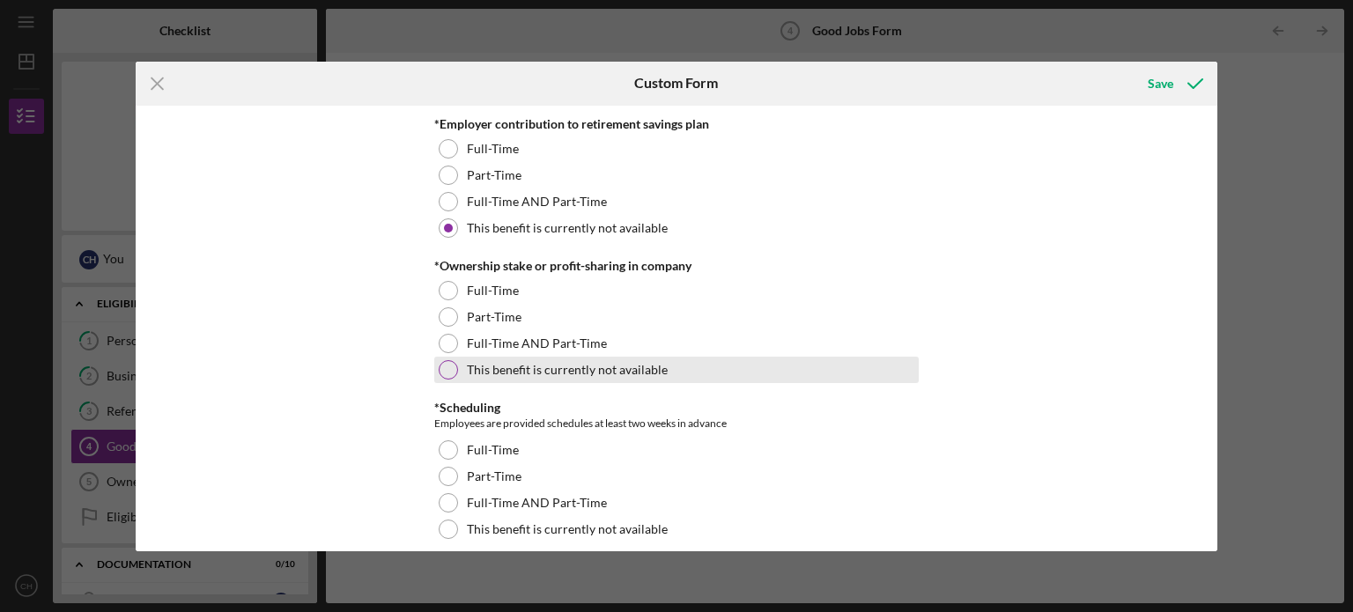
click at [515, 372] on label "This benefit is currently not available" at bounding box center [567, 370] width 201 height 14
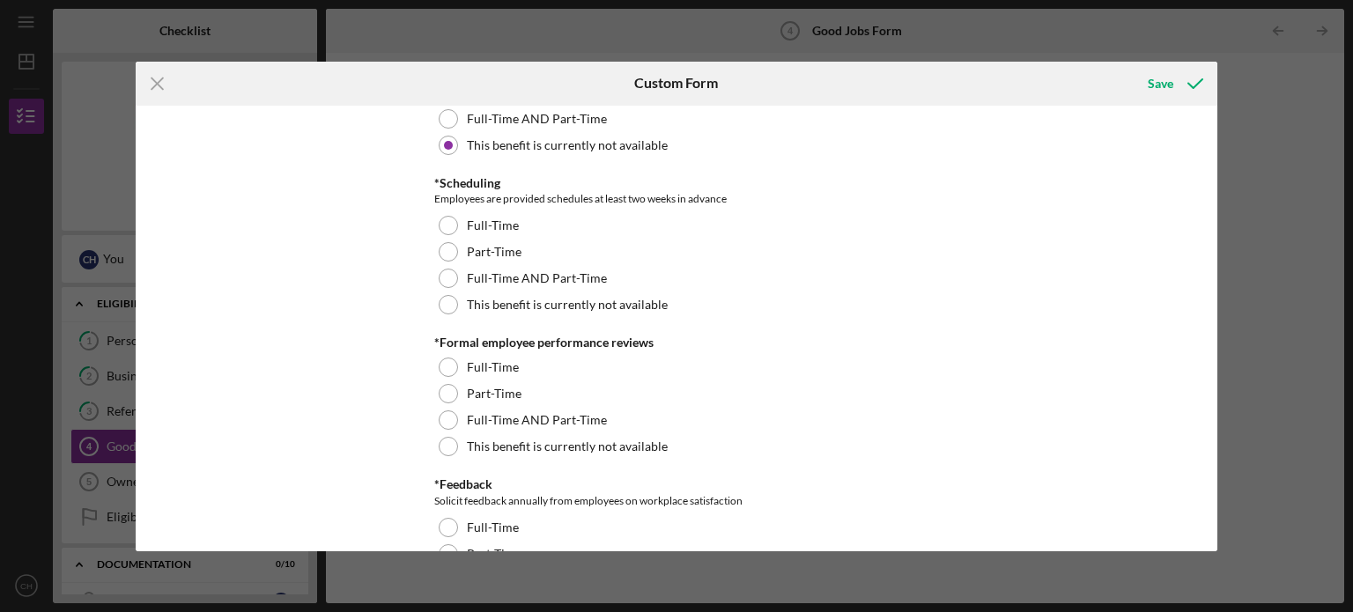
scroll to position [1871, 0]
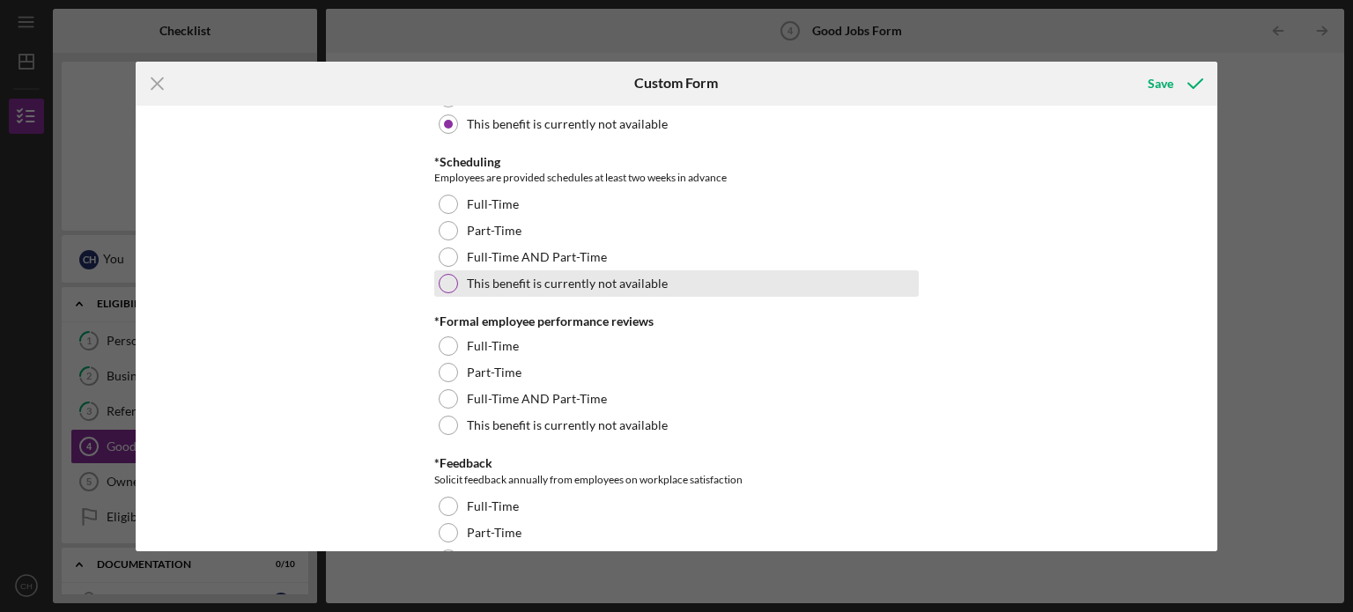
click at [671, 272] on div "This benefit is currently not available" at bounding box center [676, 283] width 484 height 26
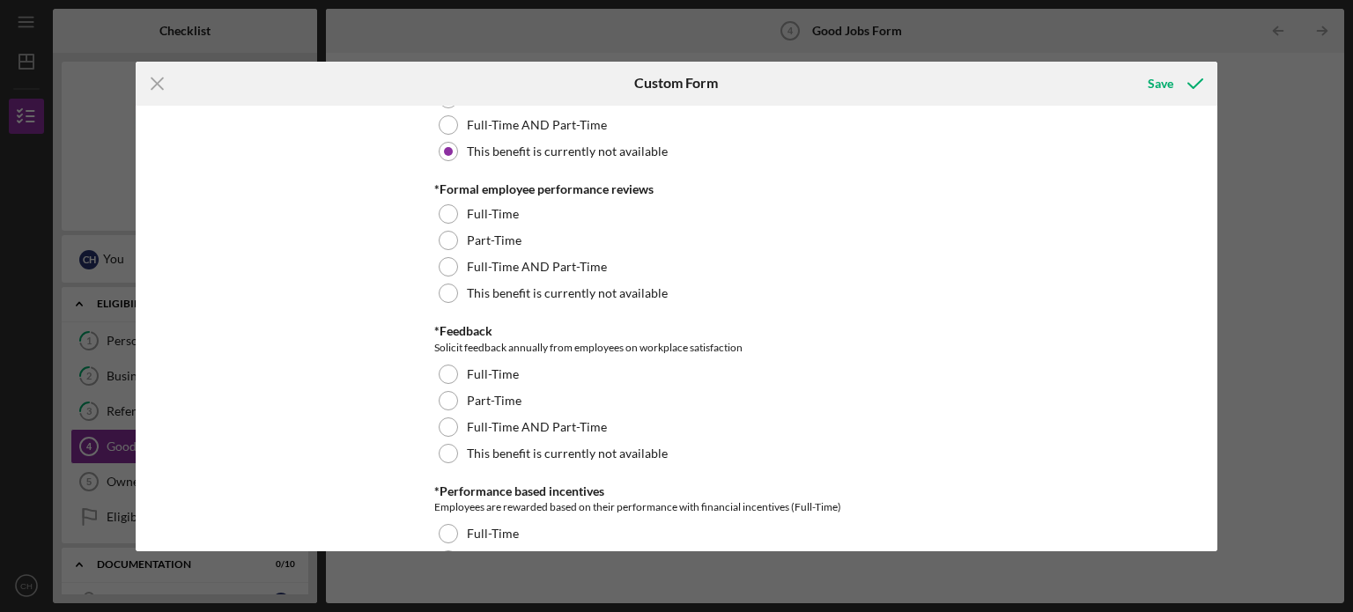
scroll to position [2031, 0]
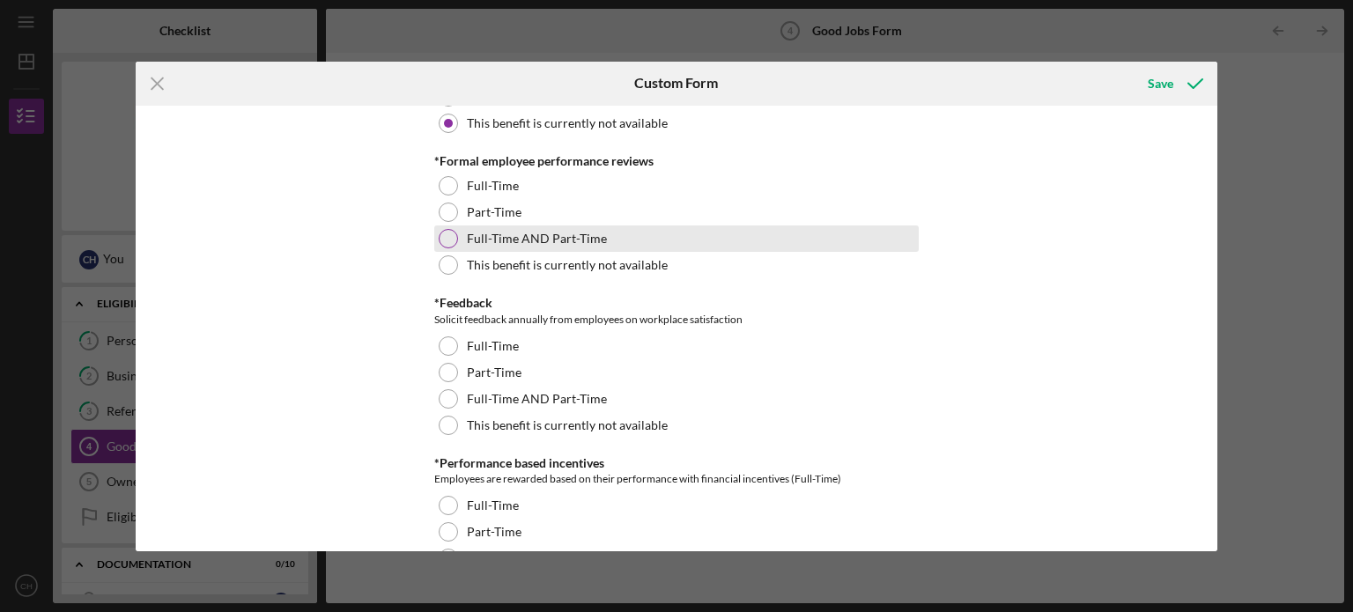
click at [497, 232] on label "Full-Time AND Part-Time" at bounding box center [537, 239] width 140 height 14
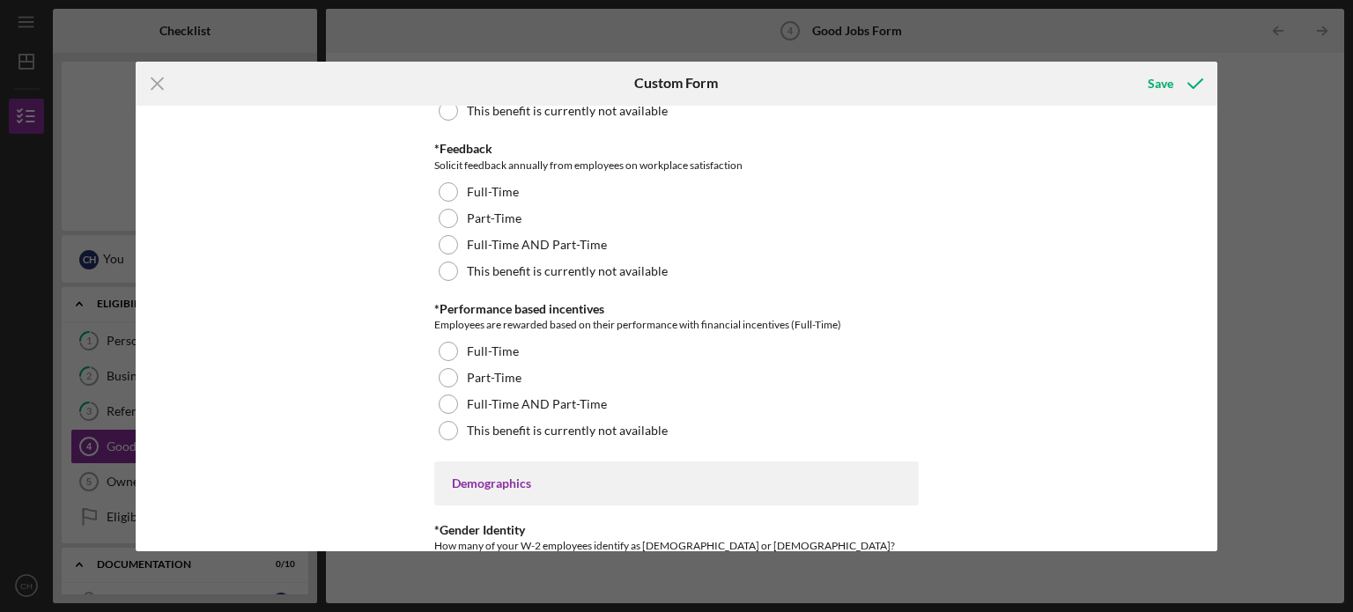
scroll to position [2193, 0]
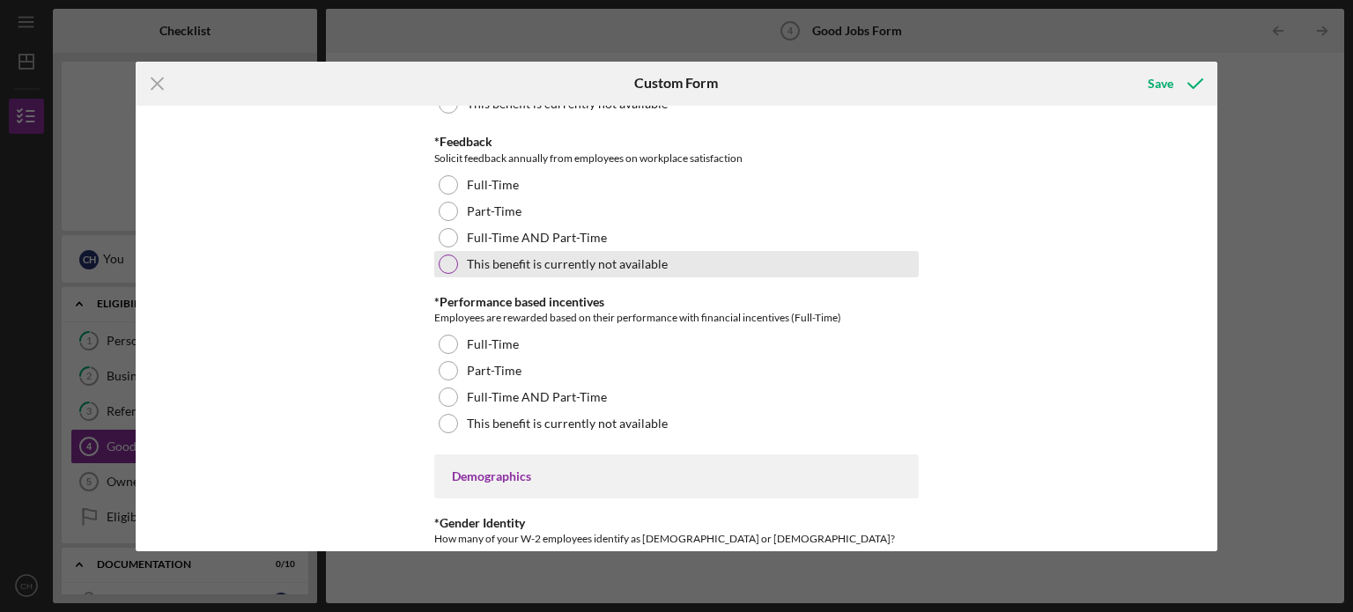
click at [648, 263] on label "This benefit is currently not available" at bounding box center [567, 264] width 201 height 14
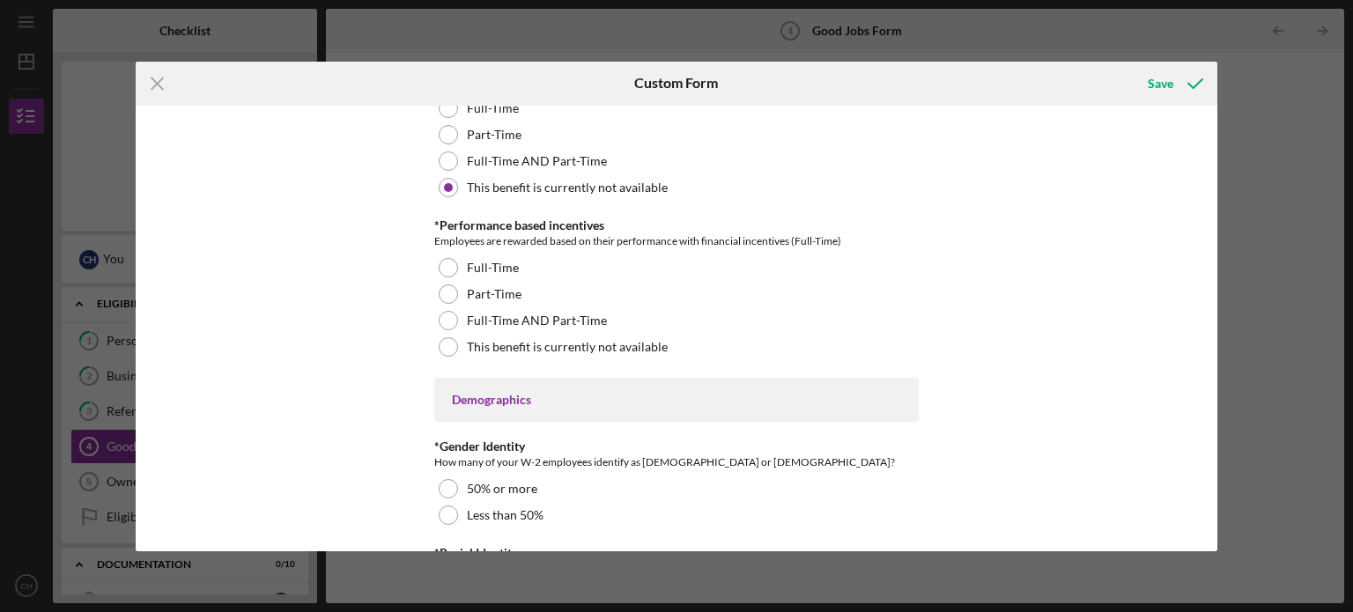
scroll to position [2283, 0]
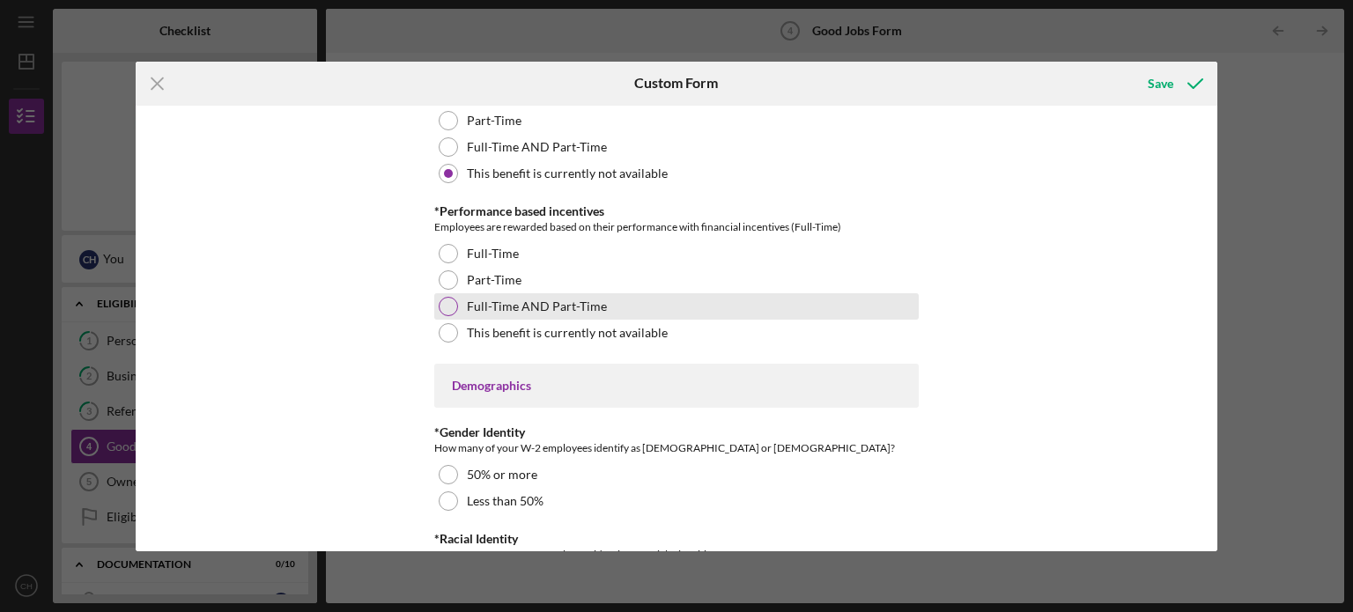
click at [577, 301] on label "Full-Time AND Part-Time" at bounding box center [537, 307] width 140 height 14
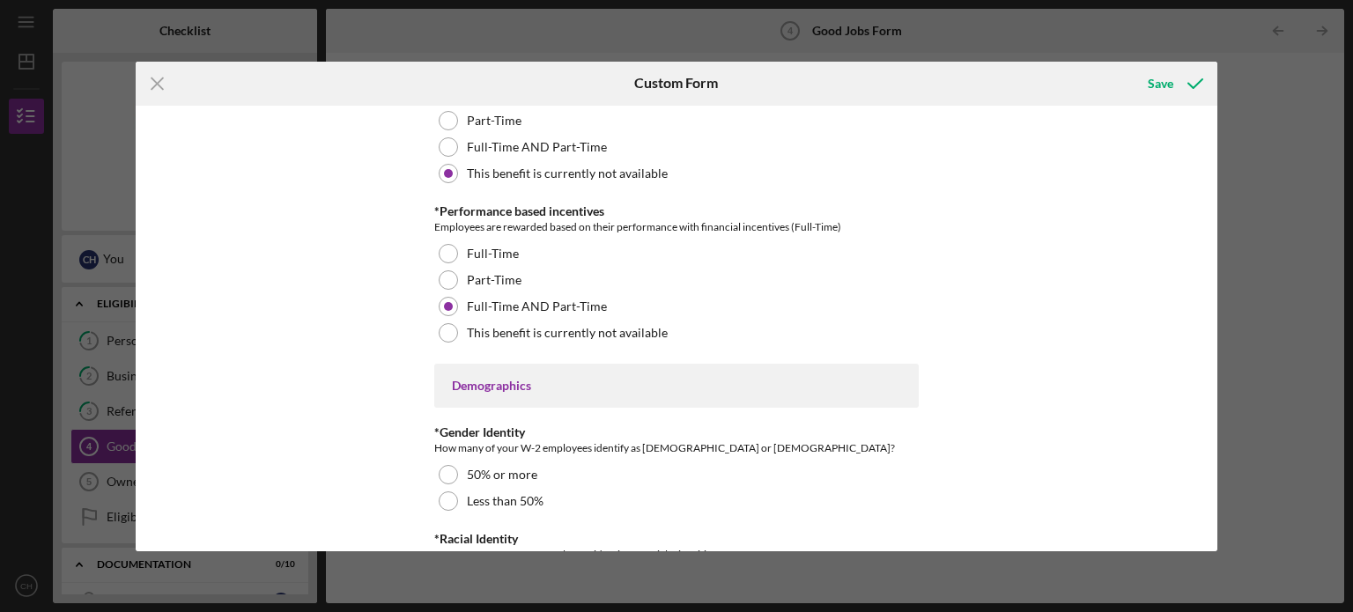
drag, startPoint x: 1212, startPoint y: 355, endPoint x: 1210, endPoint y: 373, distance: 17.7
click at [1210, 373] on div "Good Jobs Form *Total Number of [DEMOGRAPHIC_DATA] W-2 Employees If you have no…" at bounding box center [677, 329] width 1083 height 446
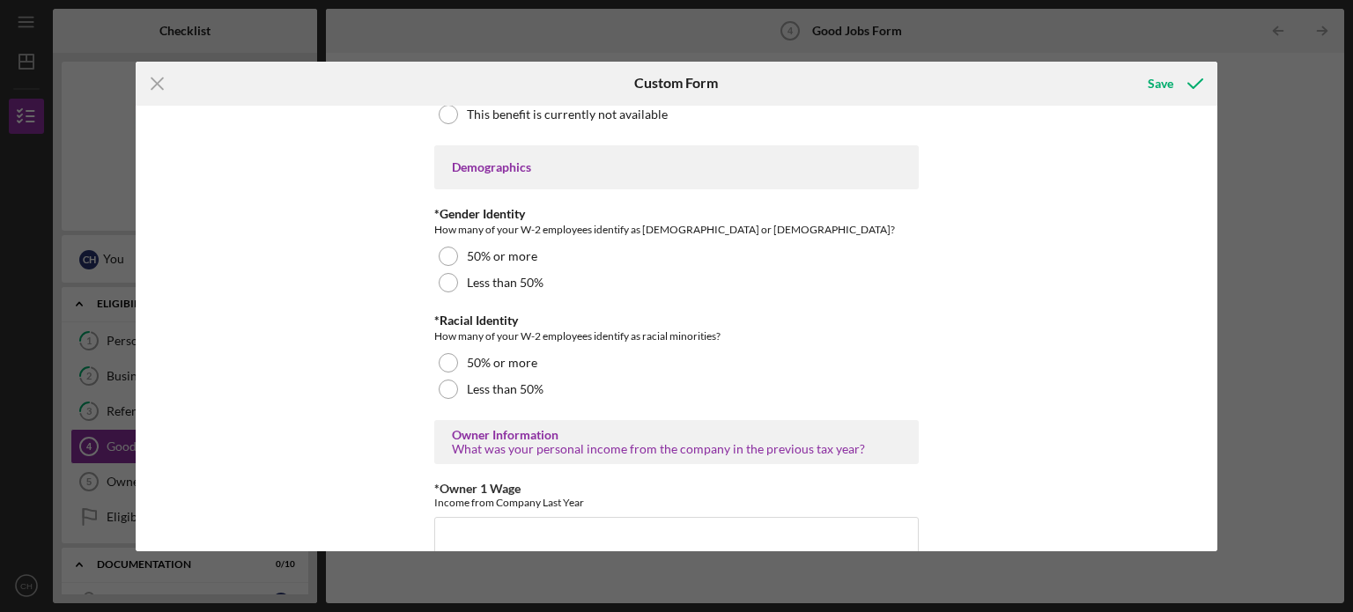
scroll to position [2515, 0]
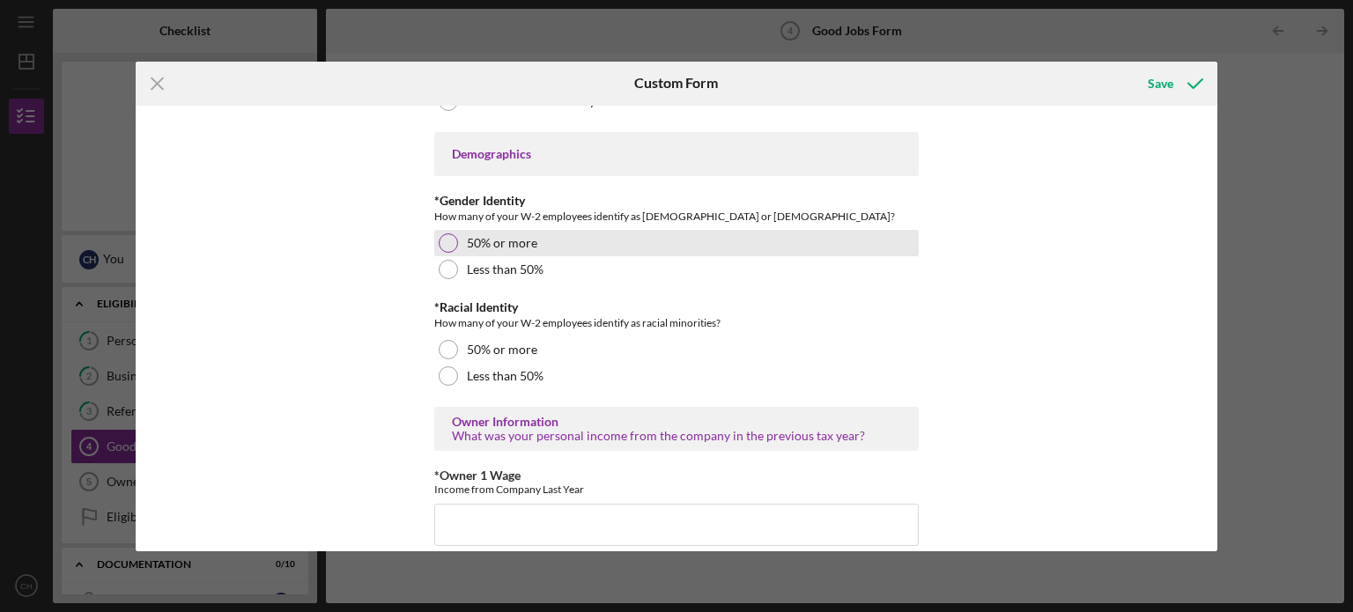
click at [493, 232] on div "50% or more" at bounding box center [676, 243] width 484 height 26
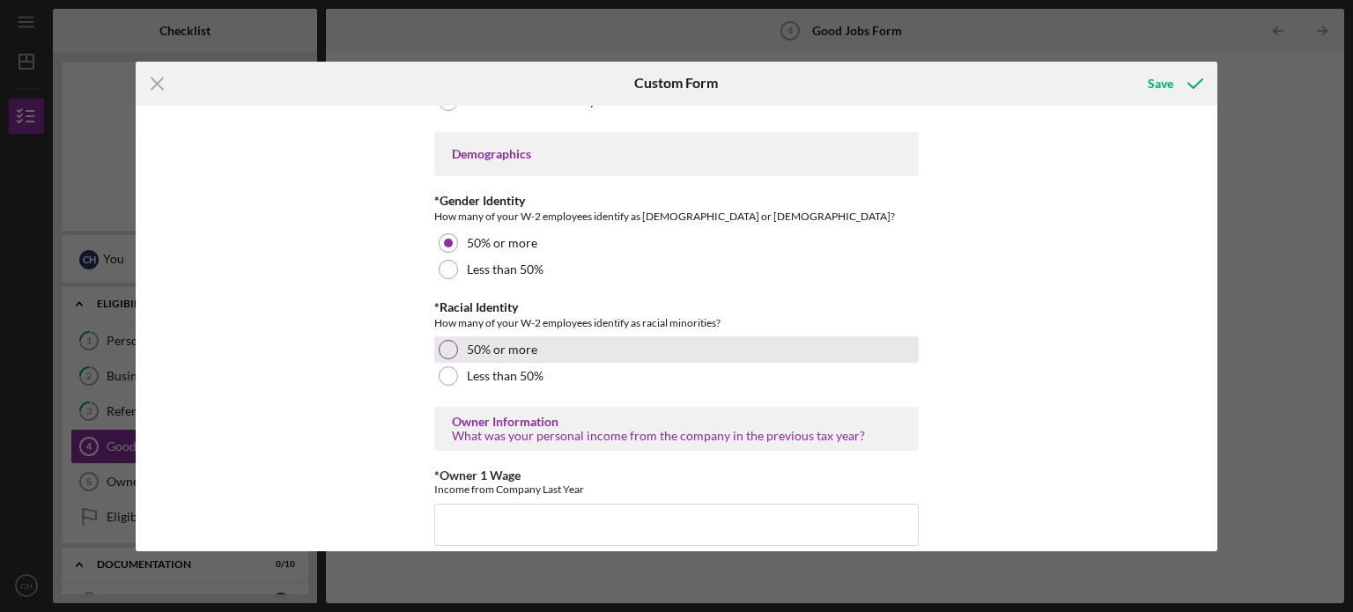
click at [499, 348] on label "50% or more" at bounding box center [502, 350] width 70 height 14
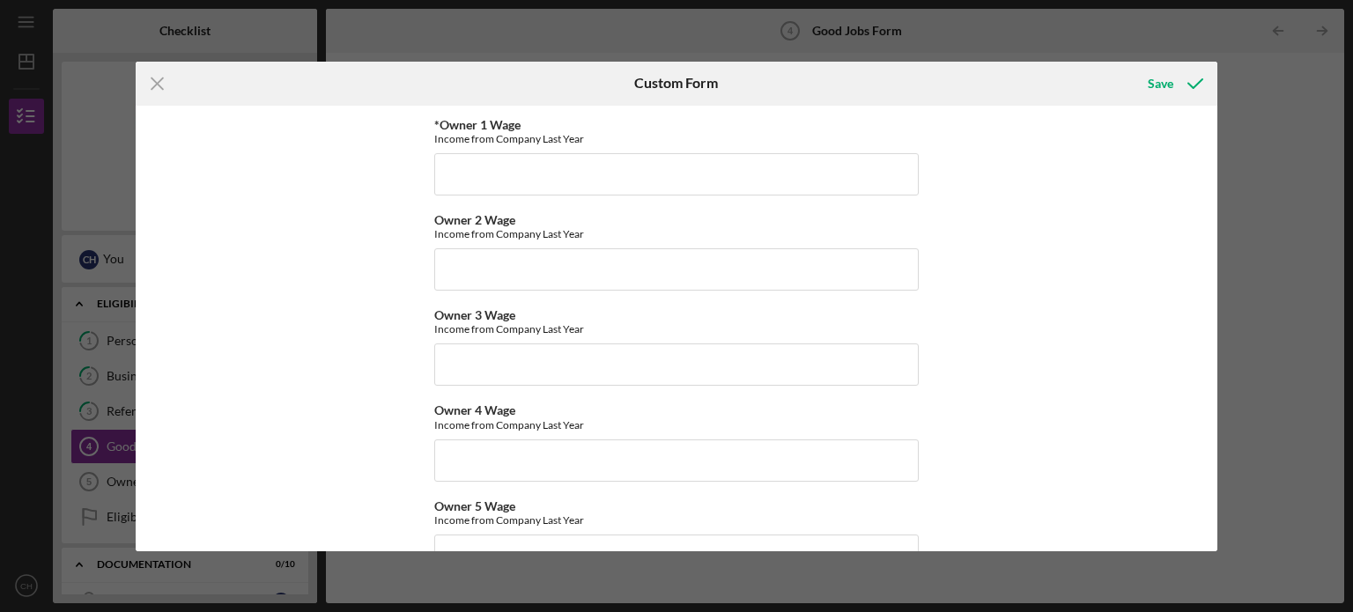
scroll to position [2872, 0]
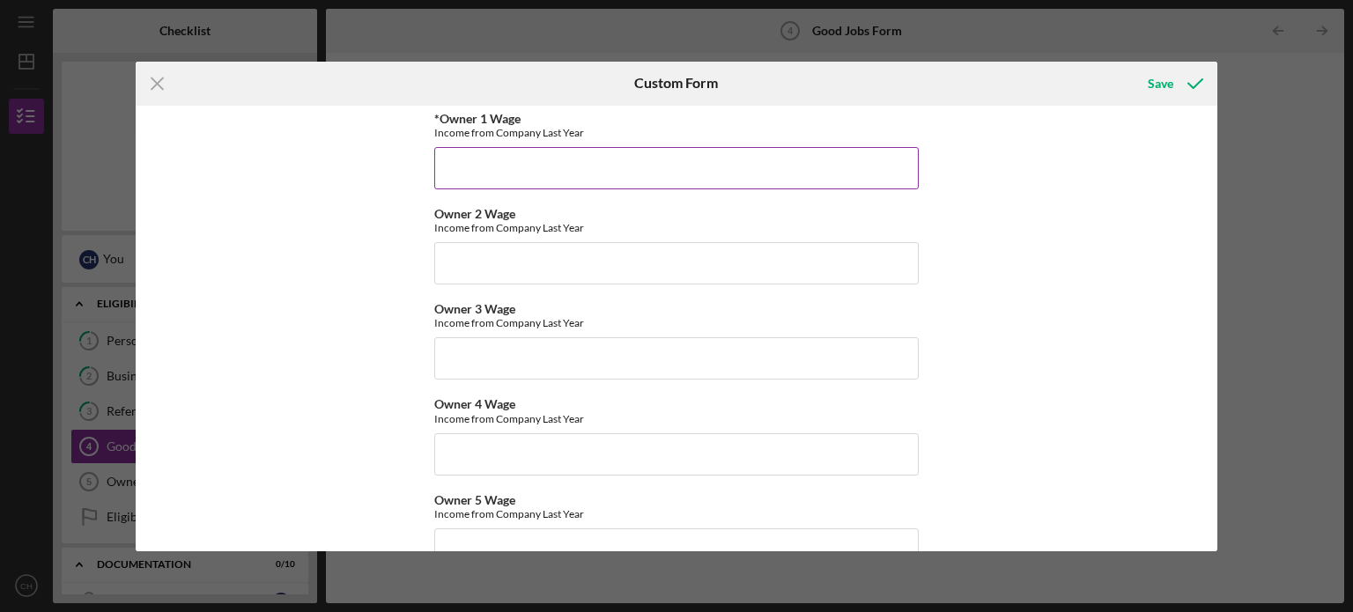
click at [737, 166] on input "*Owner 1 Wage" at bounding box center [676, 168] width 484 height 42
click at [691, 249] on input "Owner 2 Wage" at bounding box center [676, 263] width 484 height 42
click at [472, 167] on input "3900" at bounding box center [676, 168] width 484 height 42
click at [486, 255] on input "Owner 2 Wage" at bounding box center [676, 263] width 484 height 42
click at [501, 148] on input "39000" at bounding box center [676, 168] width 484 height 42
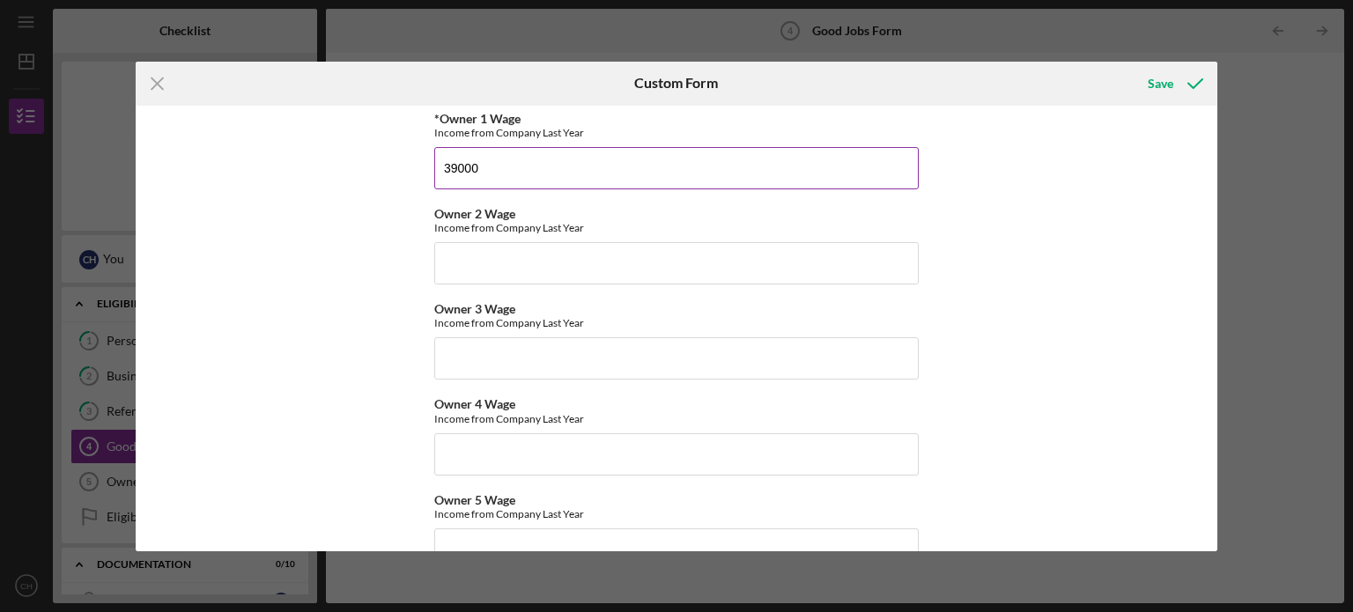
click at [501, 148] on input "39000" at bounding box center [676, 168] width 484 height 42
type input "$39,000.00"
click at [520, 257] on input "Owner 2 Wage" at bounding box center [676, 263] width 484 height 42
type input "$15,600.00"
click at [980, 207] on div "Good Jobs Form *Total Number of [DEMOGRAPHIC_DATA] W-2 Employees If you have no…" at bounding box center [677, 329] width 1083 height 446
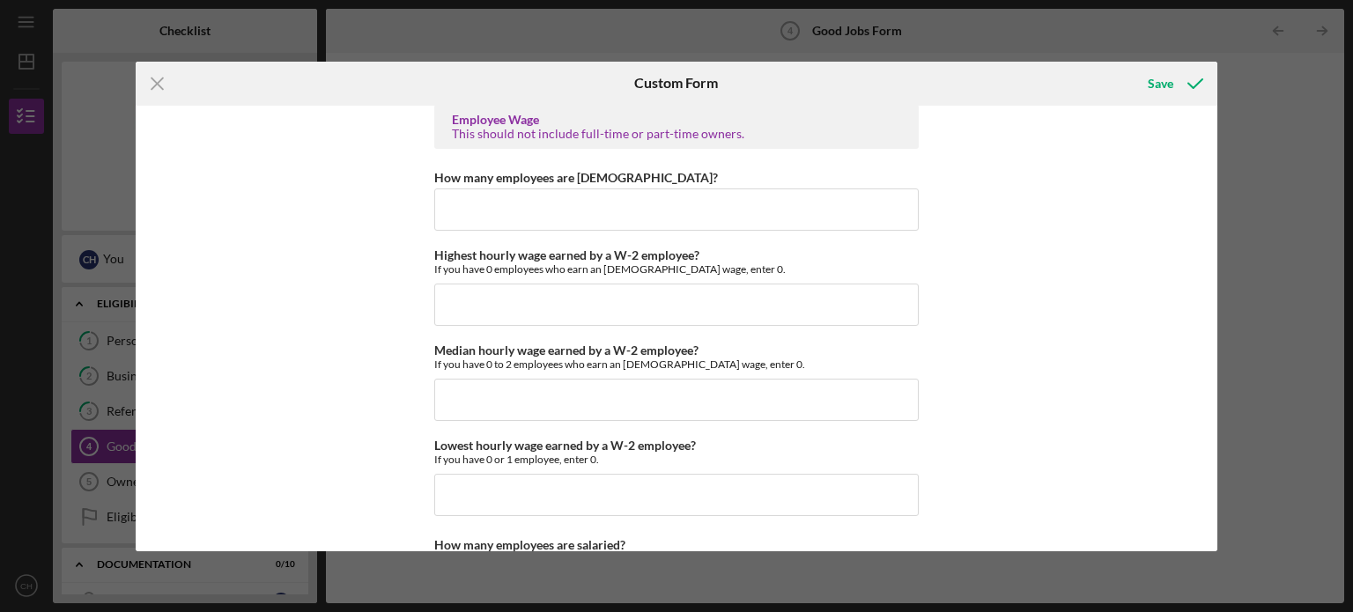
scroll to position [3369, 0]
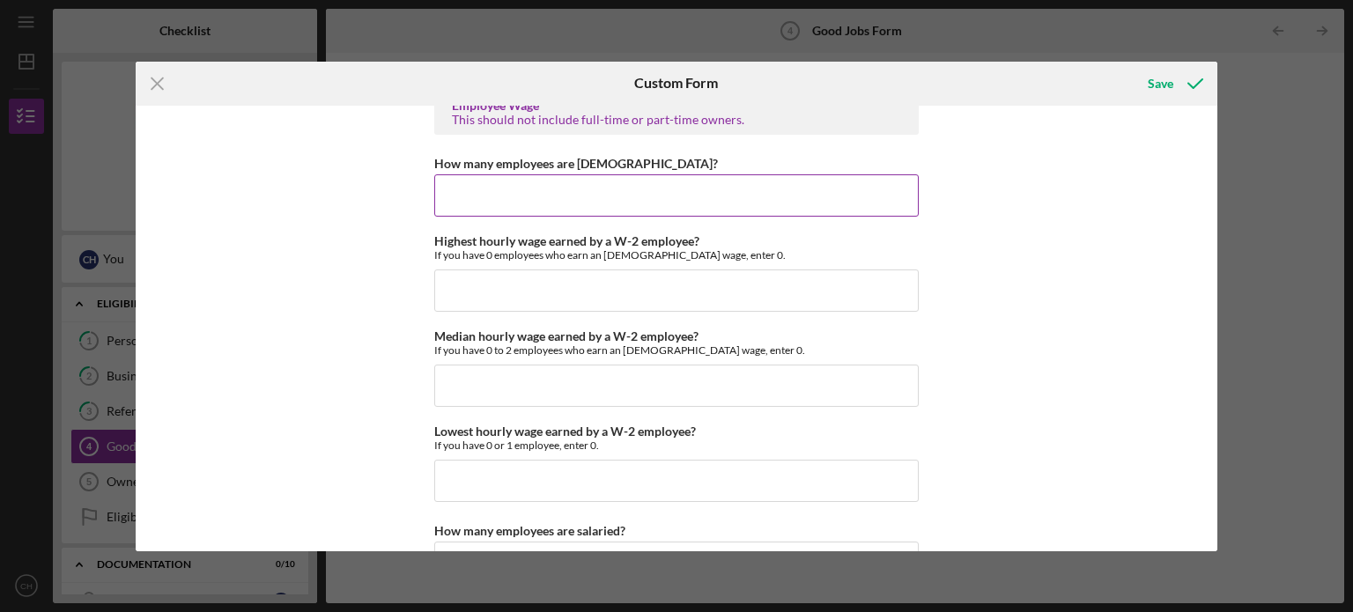
click at [728, 205] on input "How many employees are [DEMOGRAPHIC_DATA]?" at bounding box center [676, 195] width 484 height 42
click at [557, 189] on input "How many employees are [DEMOGRAPHIC_DATA]?" at bounding box center [676, 195] width 484 height 42
type input "9"
click at [1007, 224] on div "Good Jobs Form *Total Number of [DEMOGRAPHIC_DATA] W-2 Employees If you have no…" at bounding box center [677, 329] width 1083 height 446
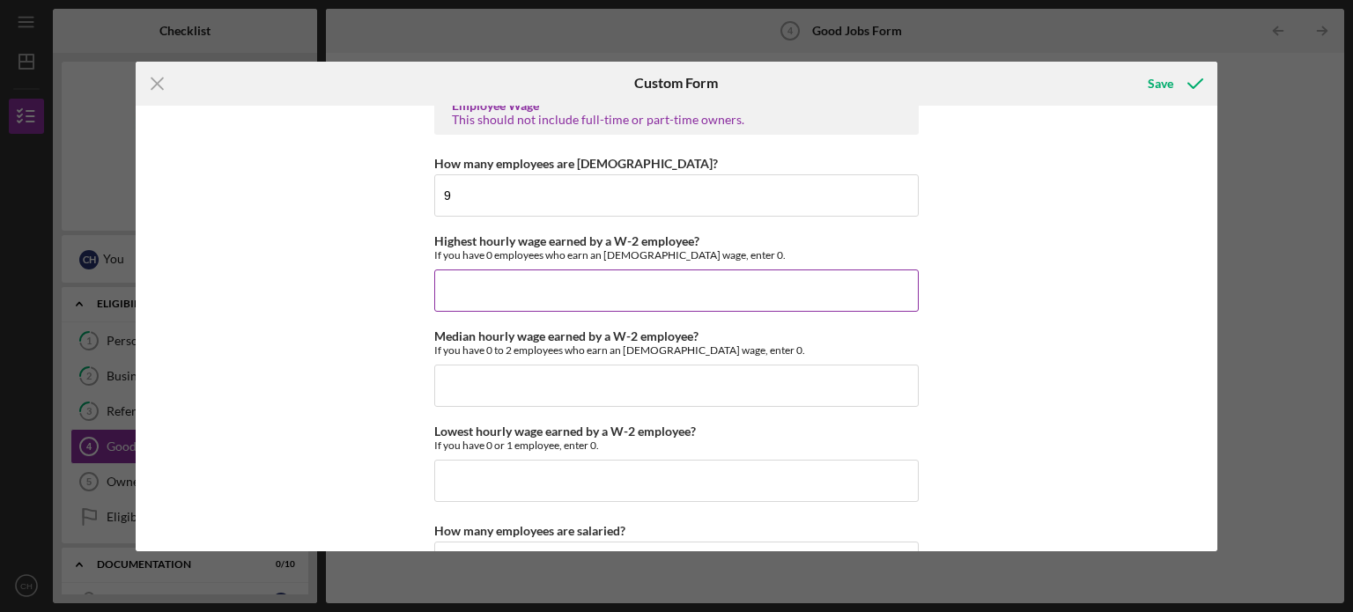
click at [634, 279] on input "Highest hourly wage earned by a W-2 employee?" at bounding box center [676, 291] width 484 height 42
type input "$17.87"
click at [976, 339] on div "Good Jobs Form *Total Number of [DEMOGRAPHIC_DATA] W-2 Employees If you have no…" at bounding box center [677, 329] width 1083 height 446
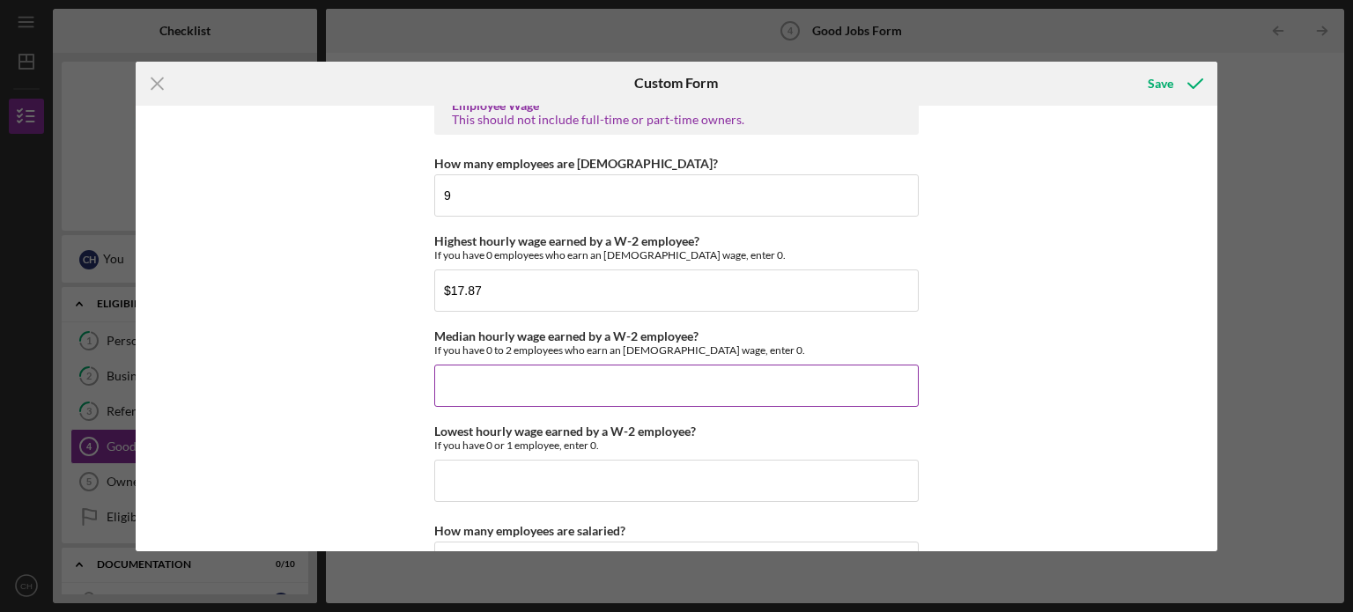
click at [680, 397] on input "Median hourly wage earned by a W-2 employee?" at bounding box center [676, 386] width 484 height 42
drag, startPoint x: 692, startPoint y: 333, endPoint x: 432, endPoint y: 325, distance: 260.0
click at [434, 329] on label "Median hourly wage earned by a W-2 employee?" at bounding box center [566, 336] width 264 height 15
copy label "Median hourly wage earned by a W-2 employee"
click at [605, 376] on input "Median hourly wage earned by a W-2 employee?" at bounding box center [676, 386] width 484 height 42
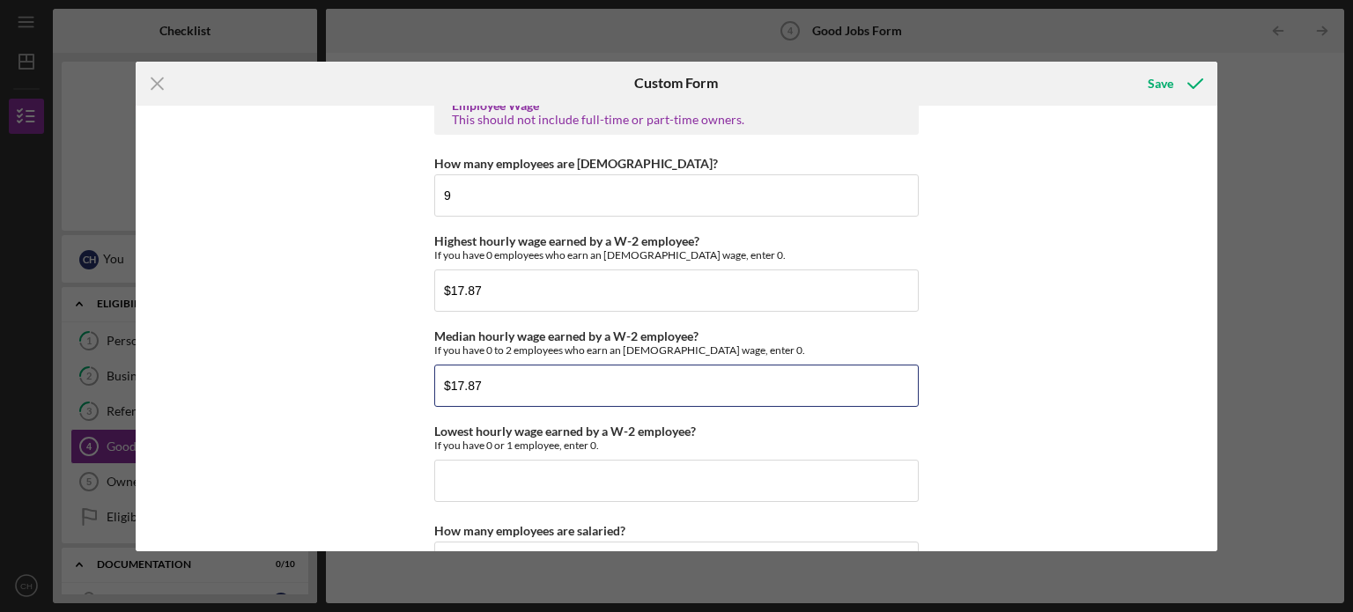
type input "$17.87"
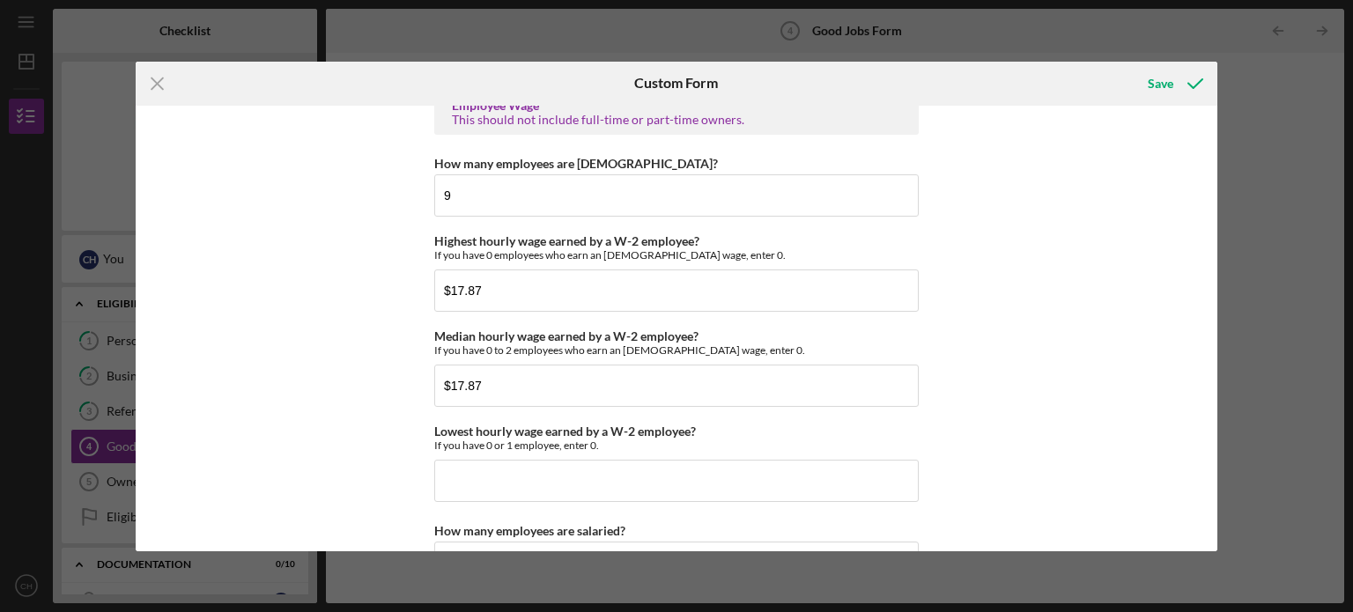
click at [965, 343] on div "Good Jobs Form *Total Number of [DEMOGRAPHIC_DATA] W-2 Employees If you have no…" at bounding box center [677, 329] width 1083 height 446
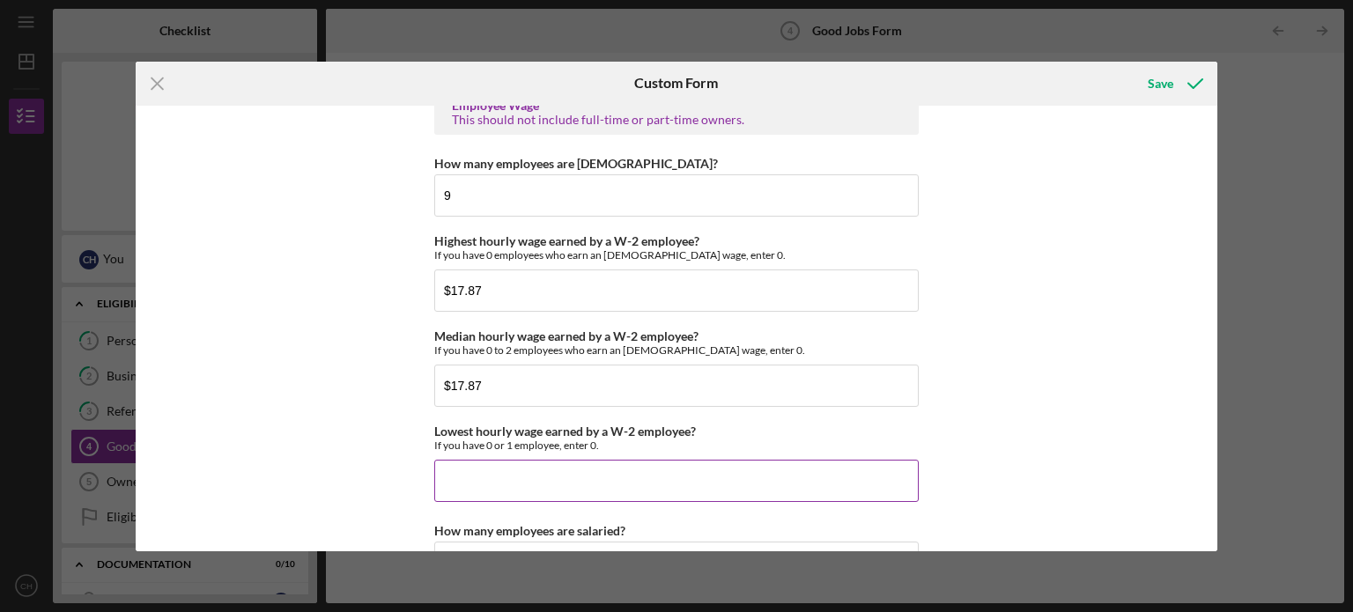
click at [834, 476] on input "Lowest hourly wage earned by a W-2 employee?" at bounding box center [676, 481] width 484 height 42
type input "$17.87"
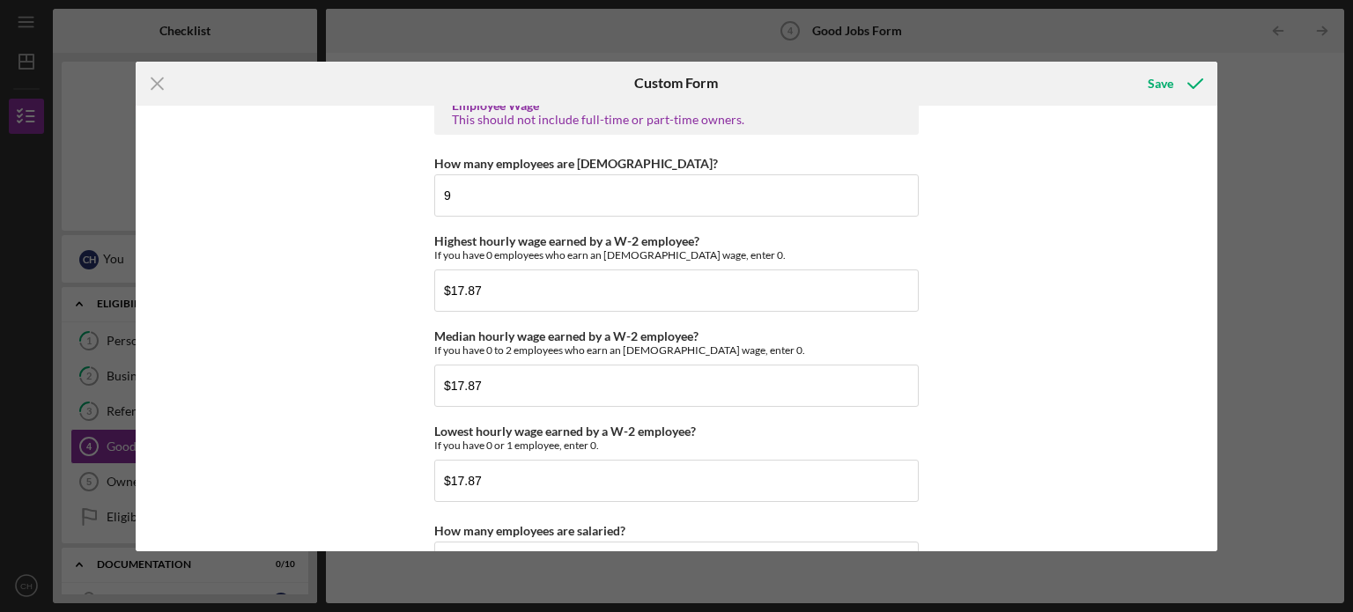
click at [1022, 414] on div "Good Jobs Form *Total Number of [DEMOGRAPHIC_DATA] W-2 Employees If you have no…" at bounding box center [677, 329] width 1083 height 446
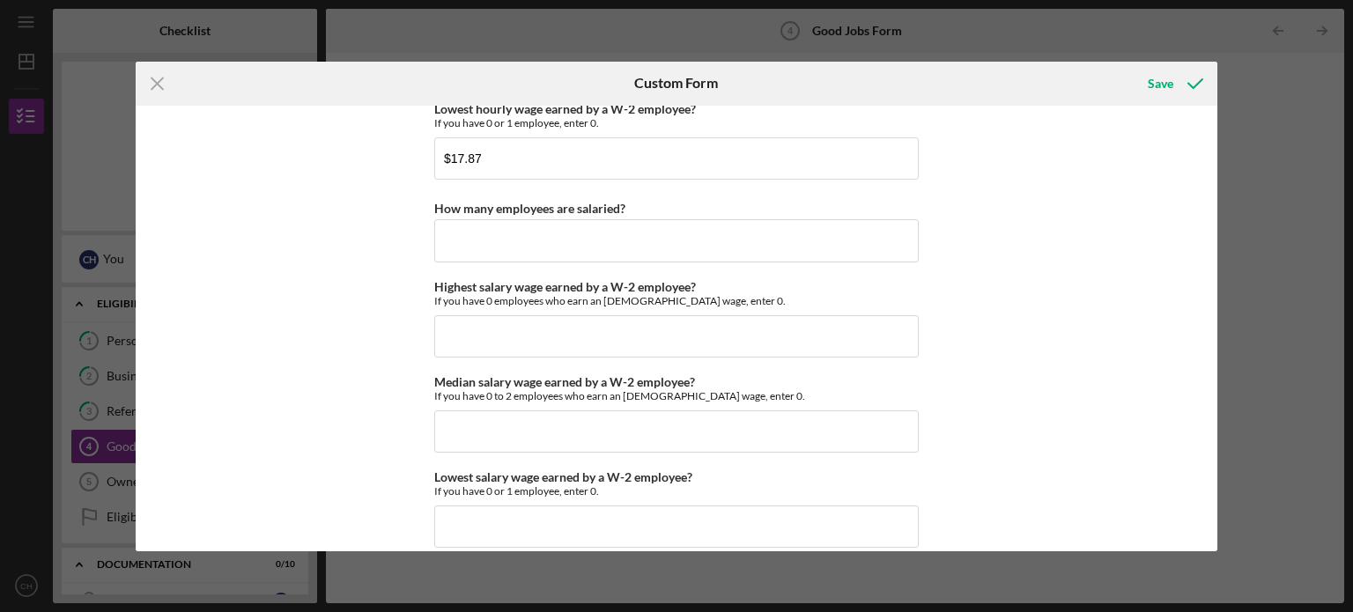
scroll to position [3706, 0]
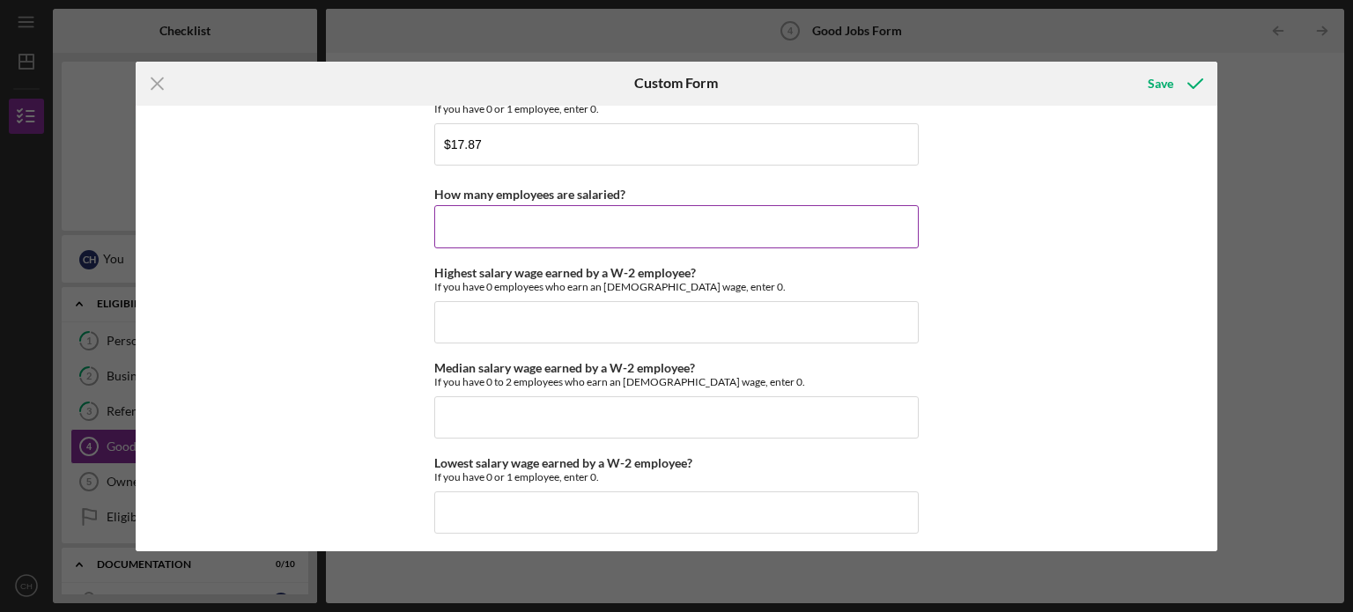
click at [698, 234] on input "How many employees are salaried?" at bounding box center [676, 226] width 484 height 42
type input "0"
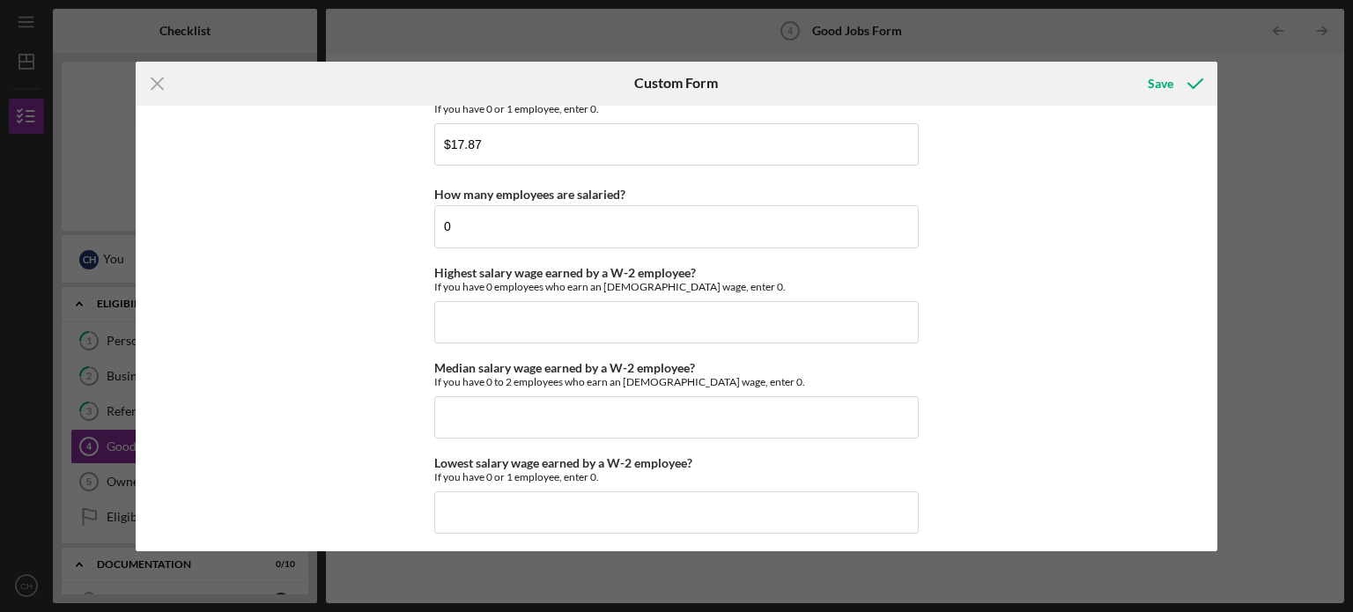
click at [978, 303] on div "Good Jobs Form *Total Number of [DEMOGRAPHIC_DATA] W-2 Employees If you have no…" at bounding box center [677, 329] width 1083 height 446
click at [764, 322] on input "Highest salary wage earned by a W-2 employee?" at bounding box center [676, 322] width 484 height 42
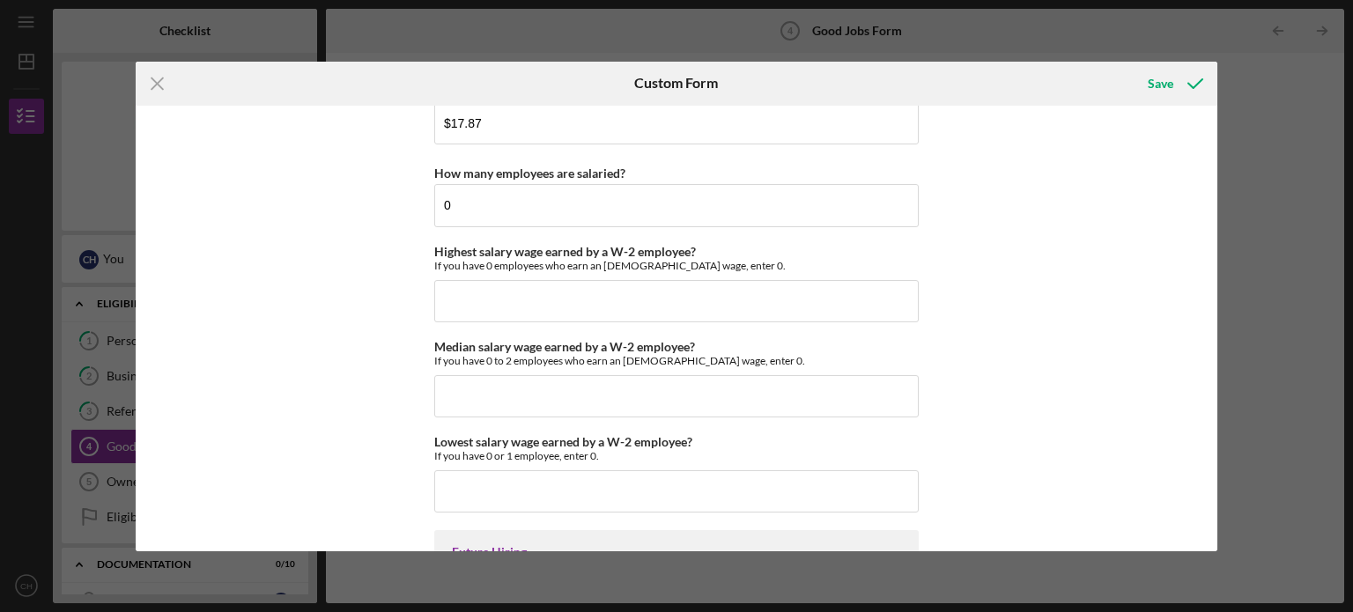
scroll to position [3762, 0]
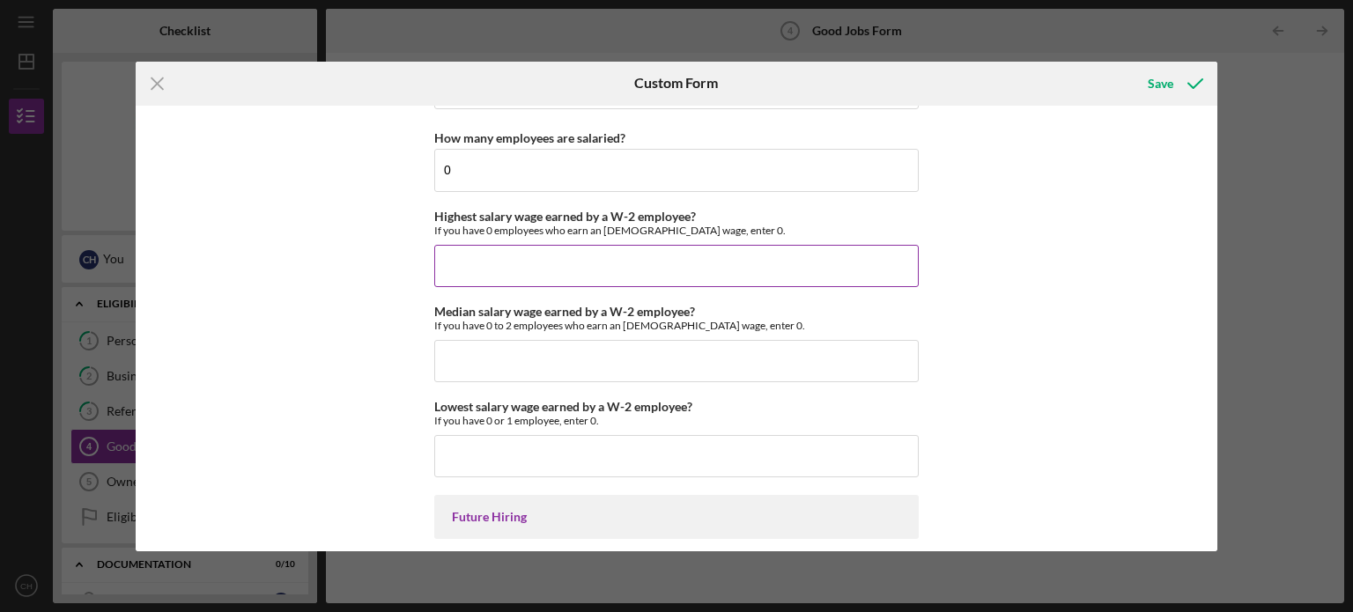
click at [708, 268] on input "Highest salary wage earned by a W-2 employee?" at bounding box center [676, 266] width 484 height 42
type input "$0"
click at [692, 329] on div "Median salary wage earned by a W-2 employee? If you have 0 to 2 employees who e…" at bounding box center [676, 344] width 484 height 78
click at [687, 340] on input "Median salary wage earned by a W-2 employee?" at bounding box center [676, 361] width 484 height 42
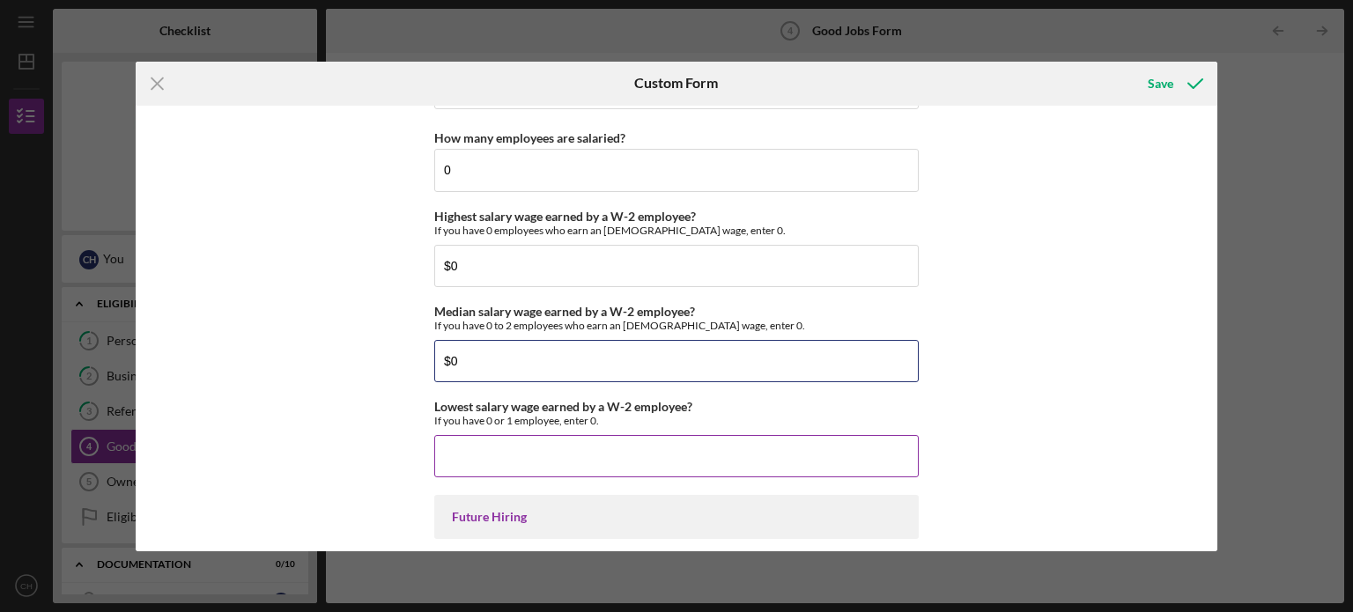
type input "$0"
click at [673, 435] on input "Lowest salary wage earned by a W-2 employee?" at bounding box center [676, 456] width 484 height 42
type input "$0"
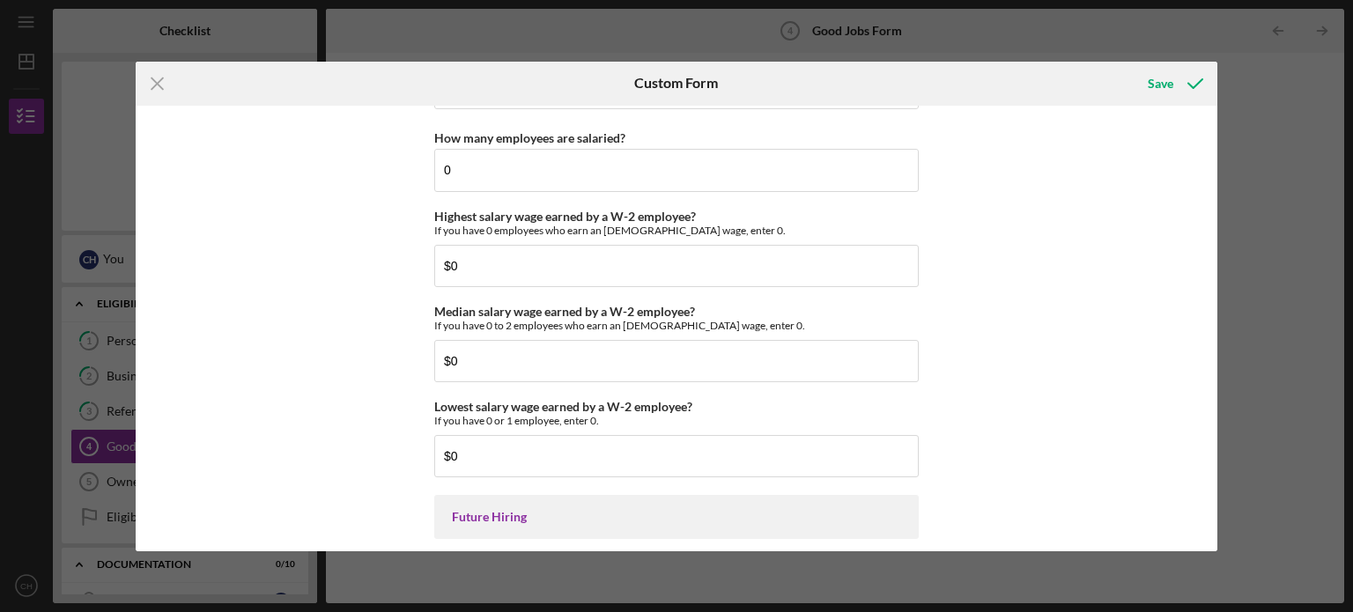
click at [964, 418] on div "Good Jobs Form *Total Number of [DEMOGRAPHIC_DATA] W-2 Employees If you have no…" at bounding box center [677, 329] width 1083 height 446
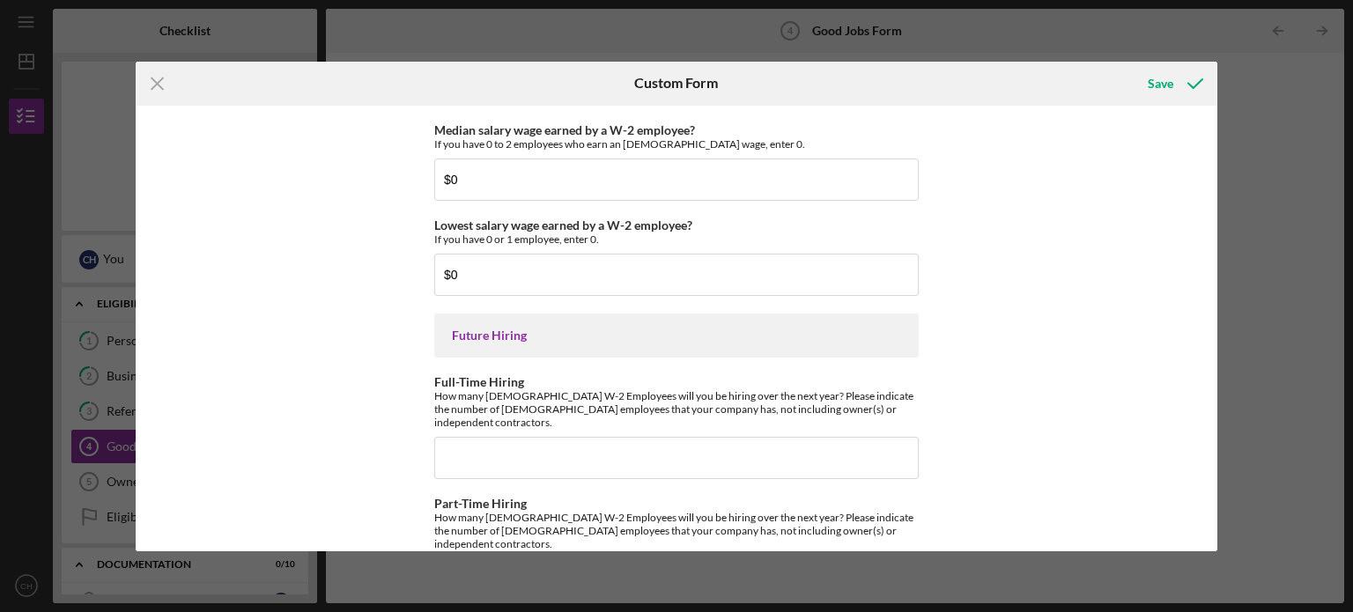
scroll to position [3986, 0]
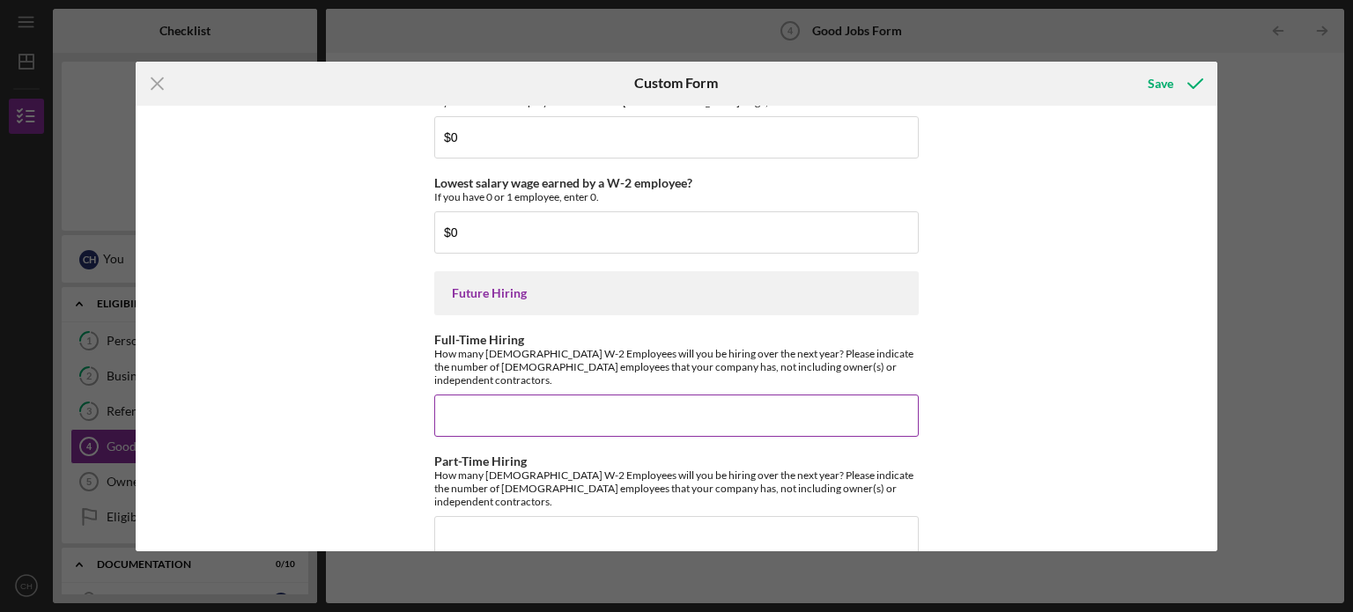
click at [502, 397] on input "Full-Time Hiring" at bounding box center [676, 416] width 484 height 42
type input "0"
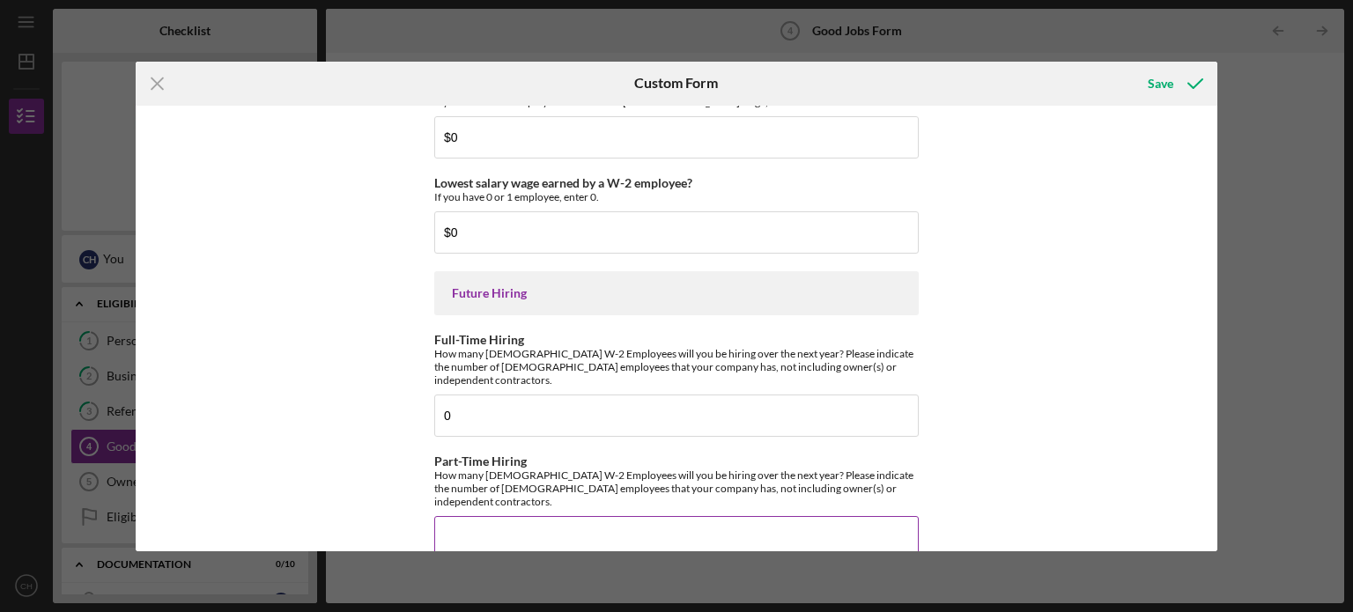
click at [814, 516] on input "Part-Time Hiring" at bounding box center [676, 537] width 484 height 42
type input "2"
click at [1047, 420] on div "Good Jobs Form *Total Number of [DEMOGRAPHIC_DATA] W-2 Employees If you have no…" at bounding box center [677, 329] width 1083 height 446
click at [1163, 92] on div "Save" at bounding box center [1161, 83] width 26 height 35
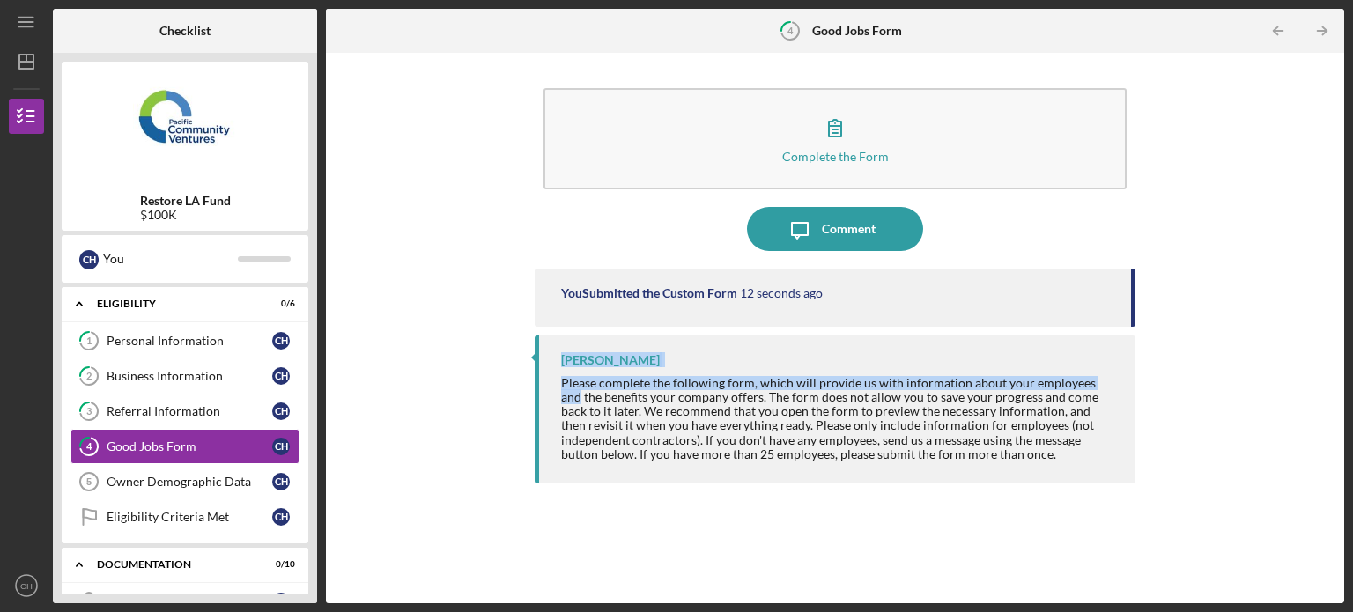
drag, startPoint x: 1135, startPoint y: 305, endPoint x: 1138, endPoint y: 385, distance: 80.2
click at [1138, 385] on div "Complete the Form Form Icon/Message Comment You Submitted the Custom Form 12 se…" at bounding box center [835, 328] width 1001 height 533
click at [1194, 274] on div "Complete the Form Form Icon/Message Comment You Submitted the Custom Form 13 se…" at bounding box center [835, 328] width 1001 height 533
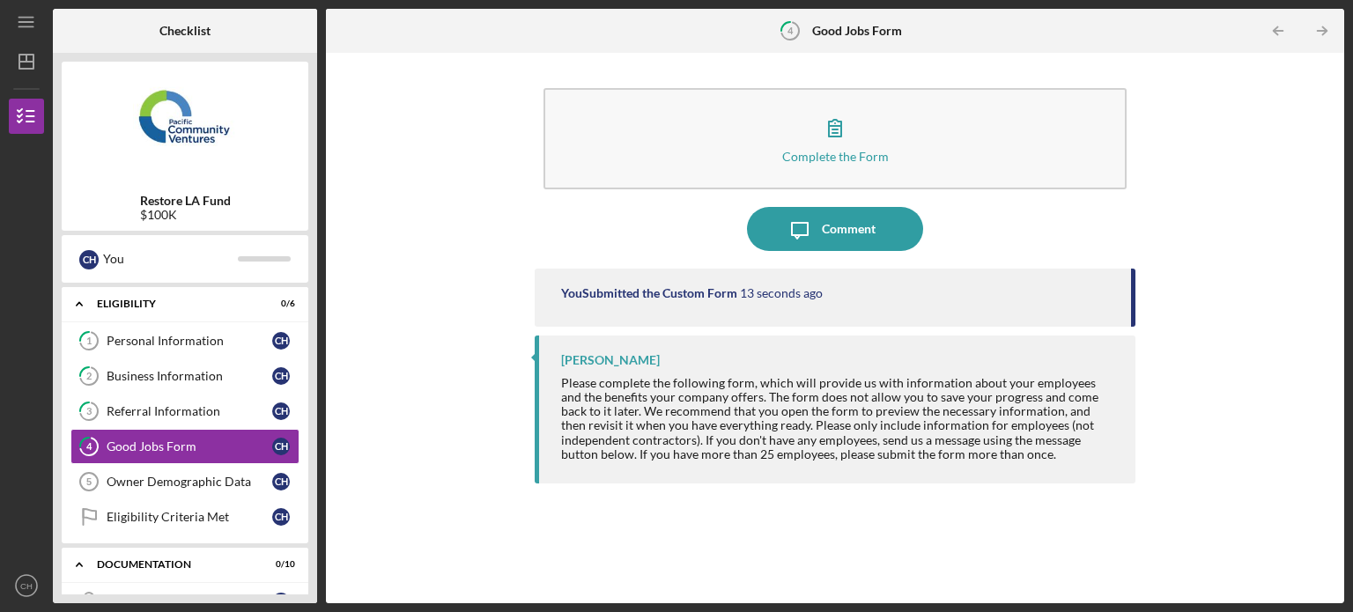
click at [1240, 225] on div "Complete the Form Form Icon/Message Comment You Submitted the Custom Form 13 se…" at bounding box center [835, 328] width 1001 height 533
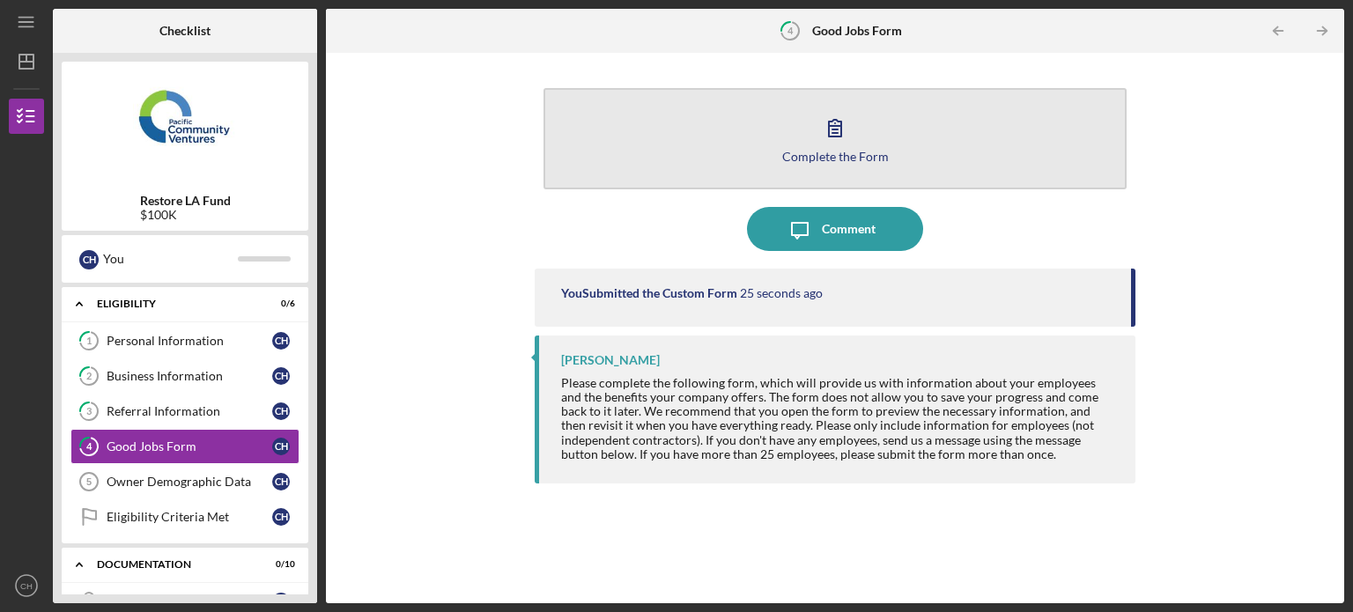
click at [817, 137] on icon "button" at bounding box center [835, 128] width 44 height 44
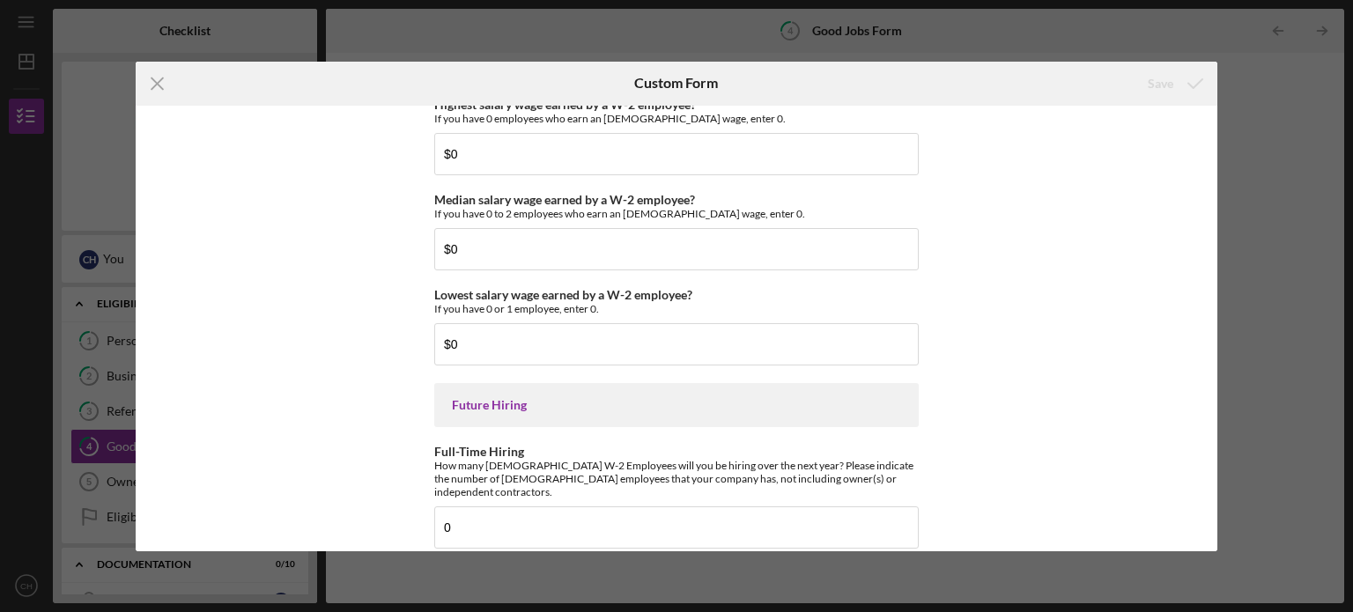
scroll to position [3986, 0]
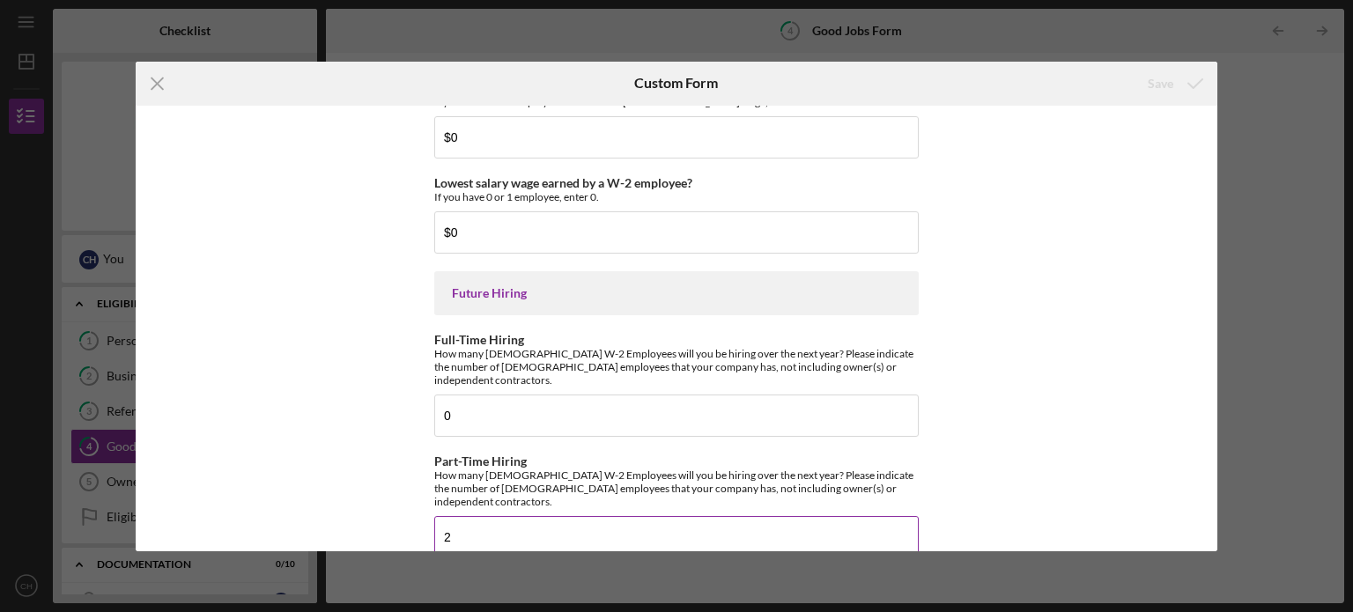
click at [768, 516] on input "2" at bounding box center [676, 537] width 484 height 42
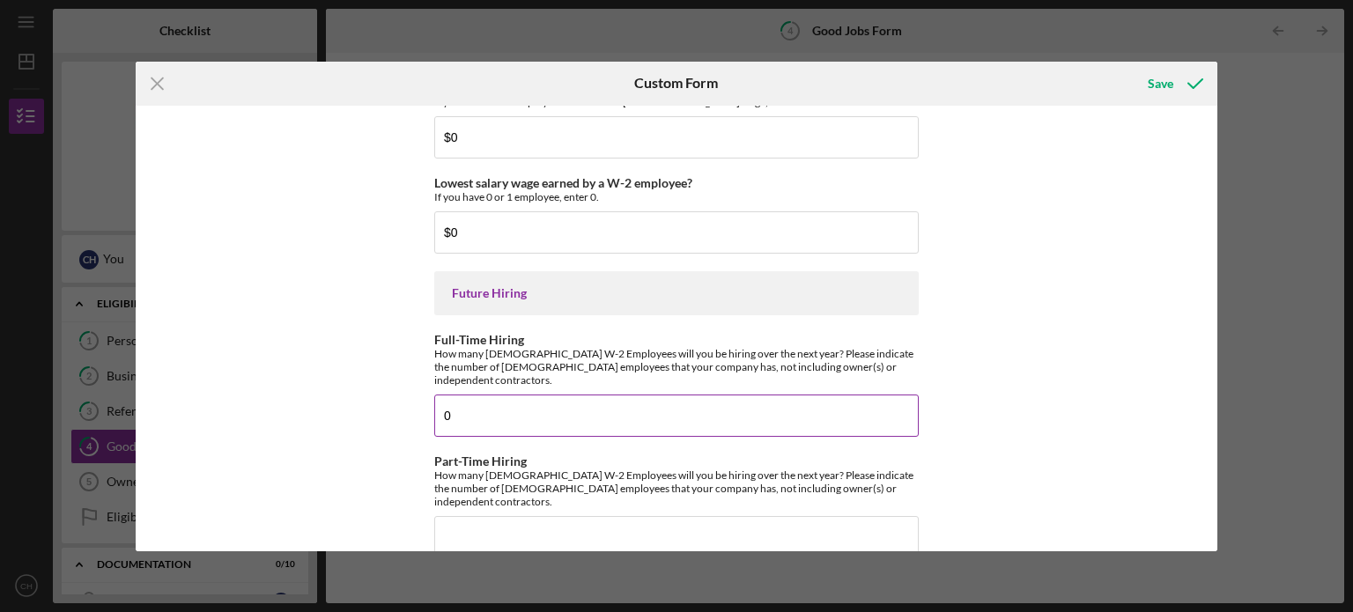
click at [672, 404] on input "0" at bounding box center [676, 416] width 484 height 42
type input "0"
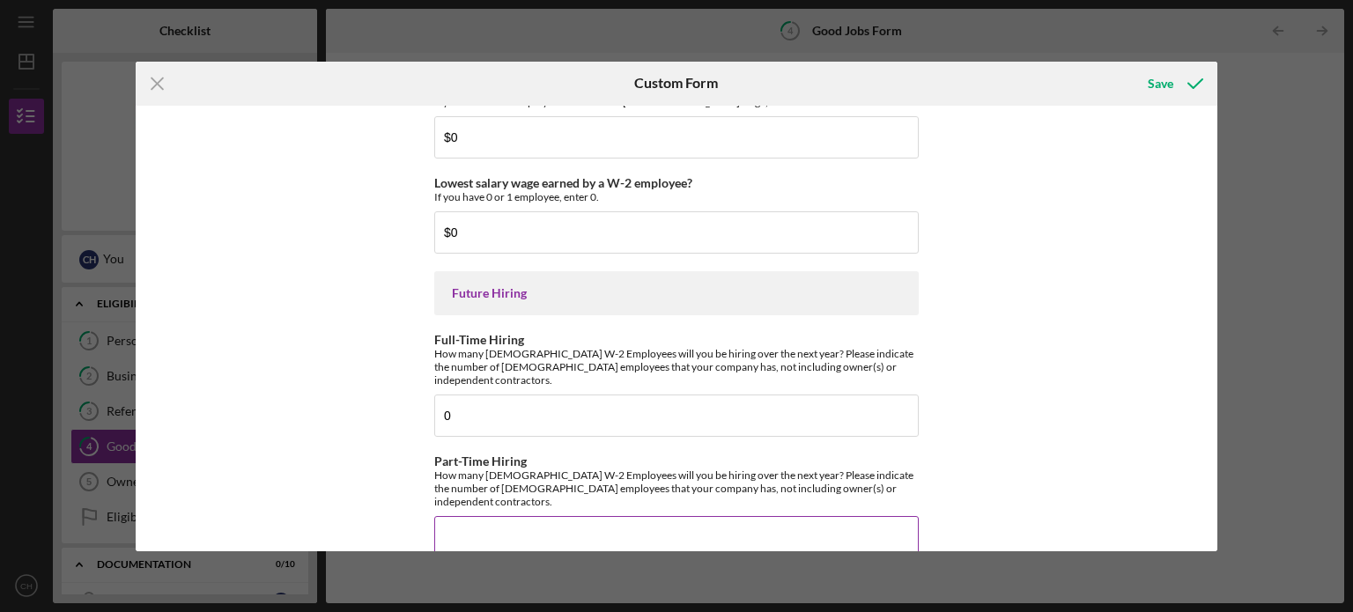
click at [646, 516] on input "Part-Time Hiring" at bounding box center [676, 537] width 484 height 42
type input "7"
click at [937, 429] on div "Good Jobs Form *Total Number of [DEMOGRAPHIC_DATA] W-2 Employees If you have no…" at bounding box center [677, 329] width 1083 height 446
click at [1159, 87] on div "Save" at bounding box center [1161, 83] width 26 height 35
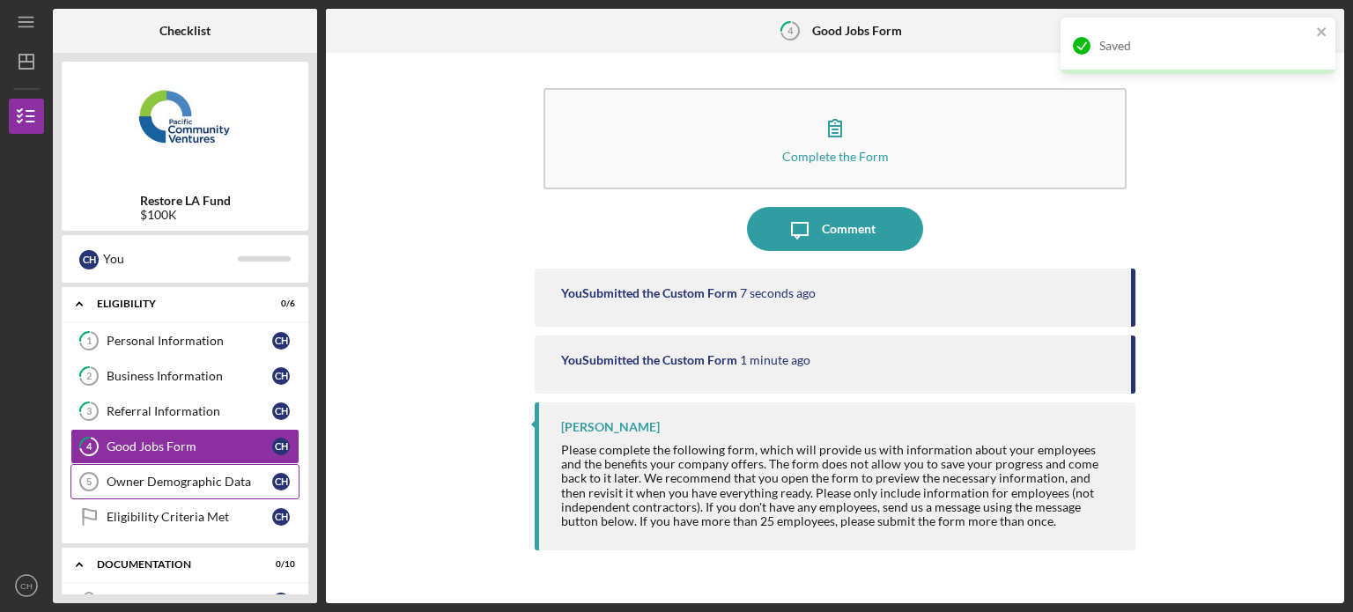
click at [209, 484] on div "Owner Demographic Data" at bounding box center [190, 482] width 166 height 14
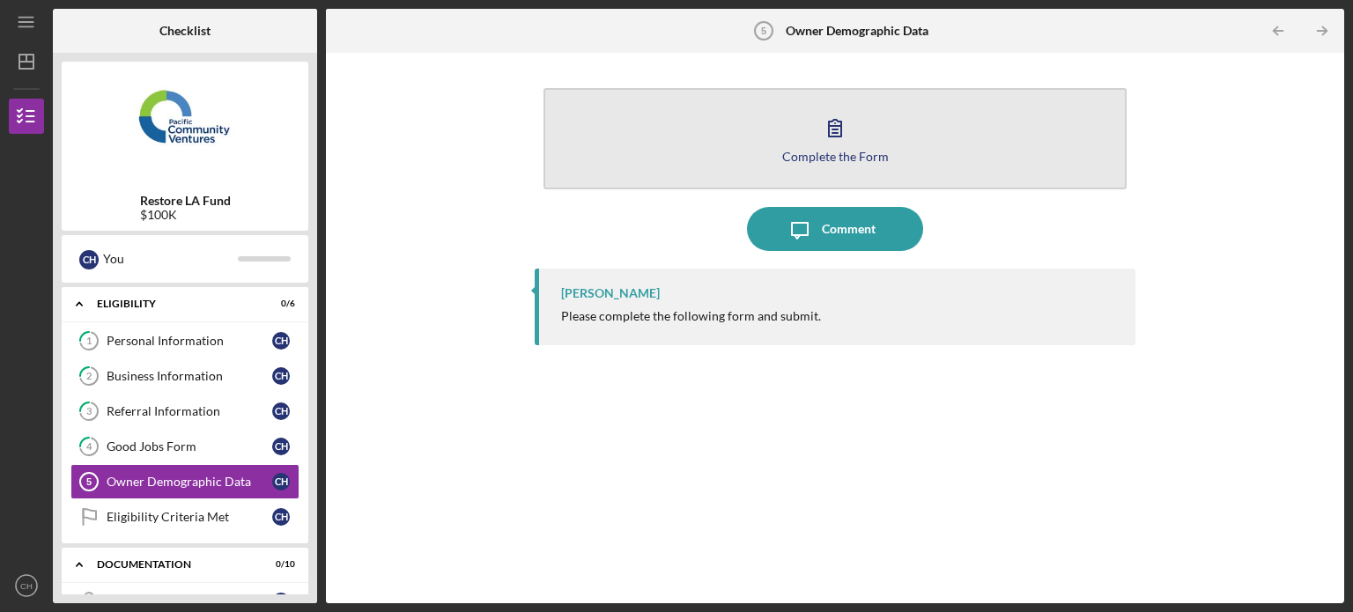
click at [920, 161] on button "Complete the Form Form" at bounding box center [835, 138] width 583 height 101
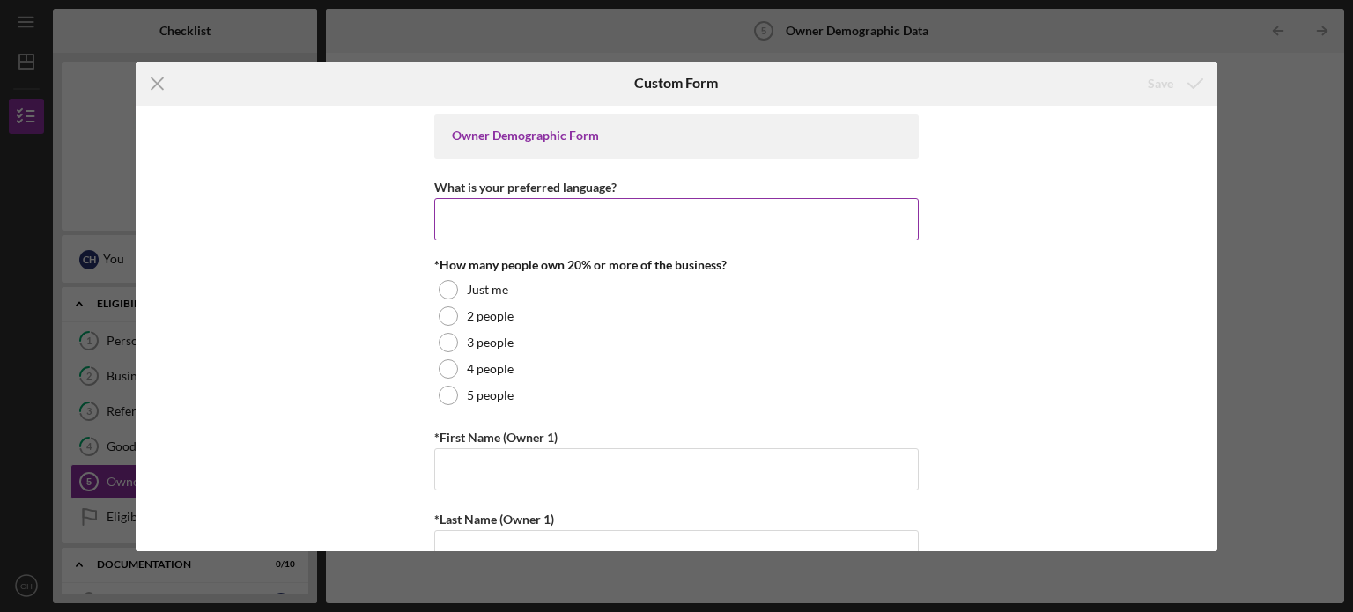
click at [568, 221] on input "What is your preferred language?" at bounding box center [676, 219] width 484 height 42
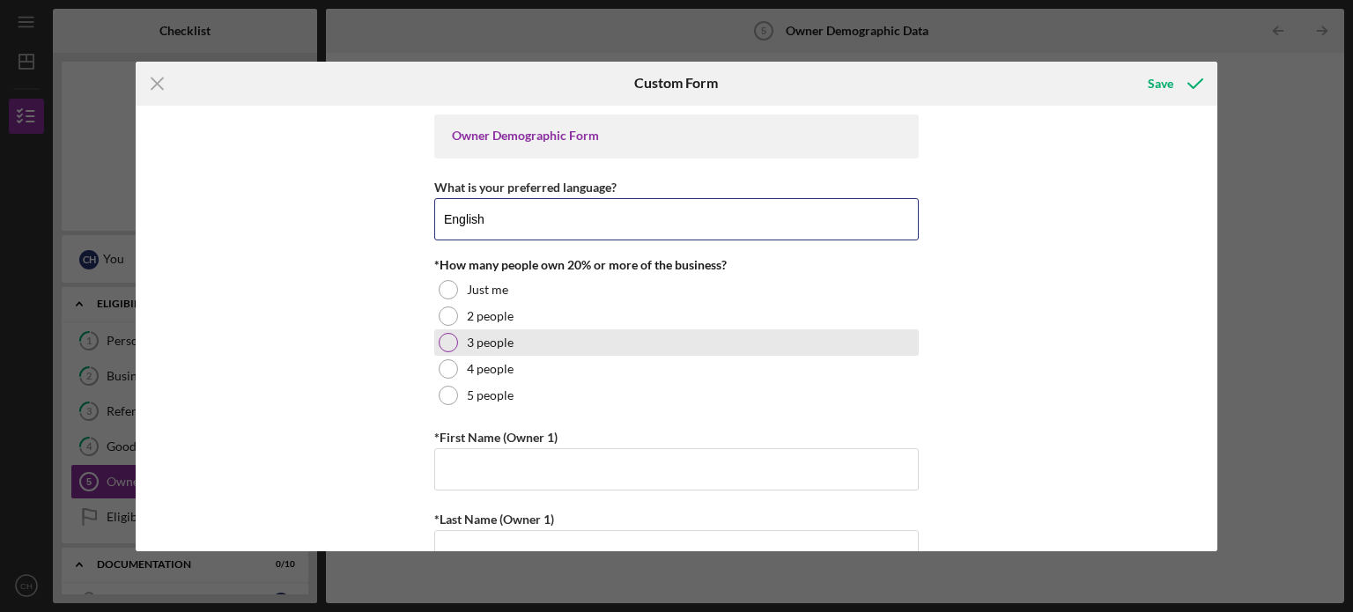
type input "English"
click at [687, 329] on div "3 people" at bounding box center [676, 342] width 484 height 26
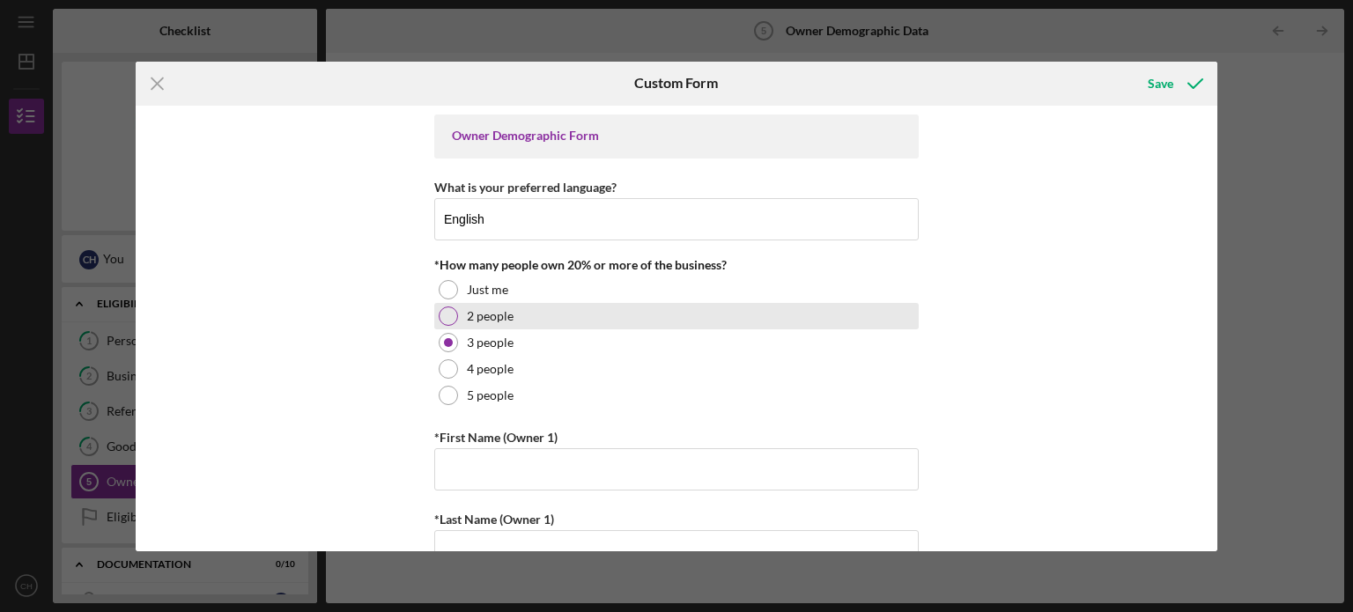
click at [558, 324] on div "2 people" at bounding box center [676, 316] width 484 height 26
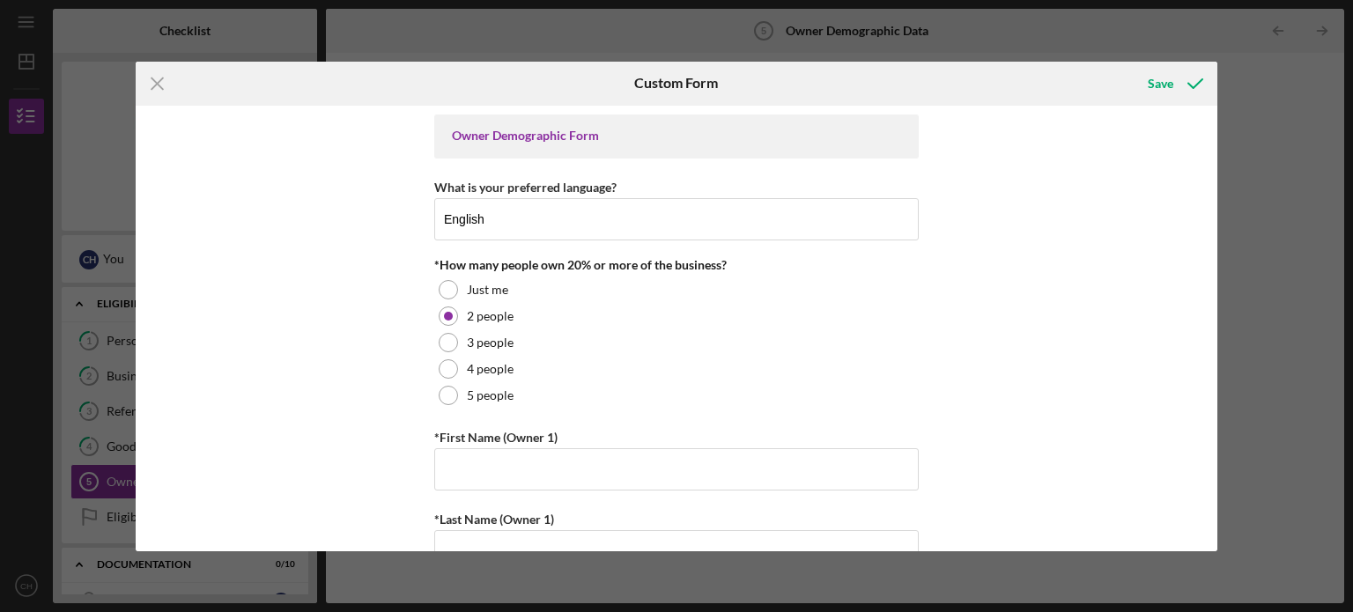
click at [1062, 305] on div "Owner Demographic Form What is your preferred language? English *How many peopl…" at bounding box center [677, 329] width 1083 height 446
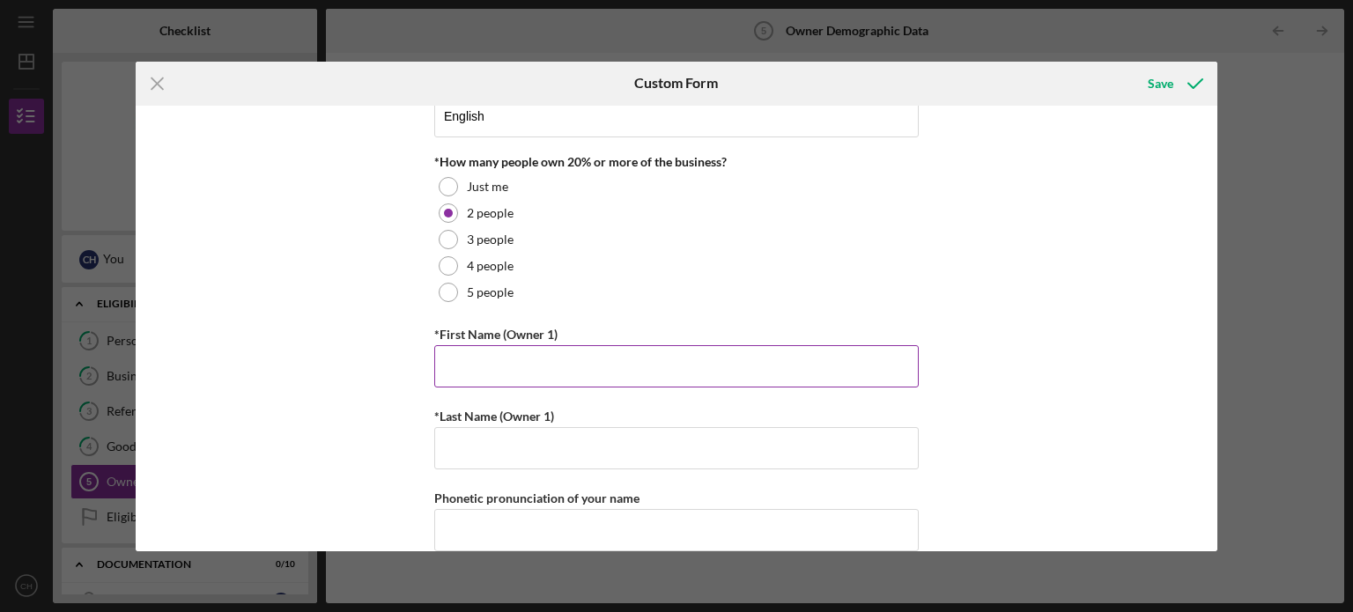
click at [625, 363] on input "*First Name (Owner 1)" at bounding box center [676, 366] width 484 height 42
type input "[PERSON_NAME]"
click at [640, 429] on input "*Last Name (Owner 1)" at bounding box center [676, 448] width 484 height 42
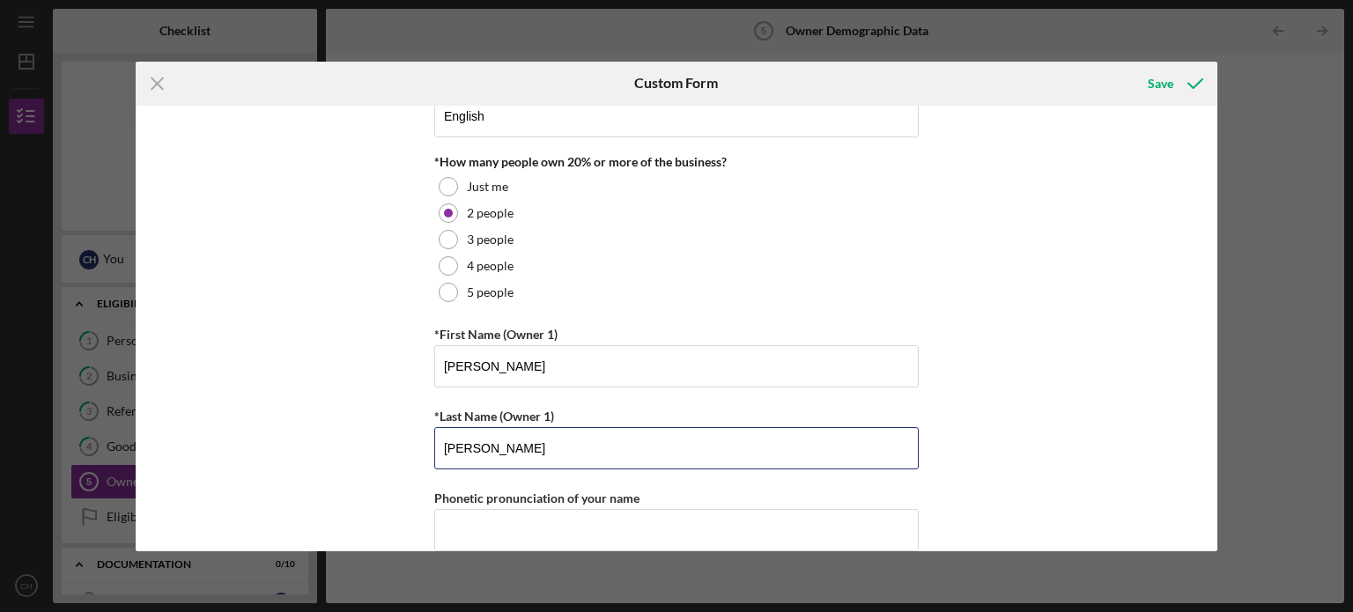
type input "[PERSON_NAME]"
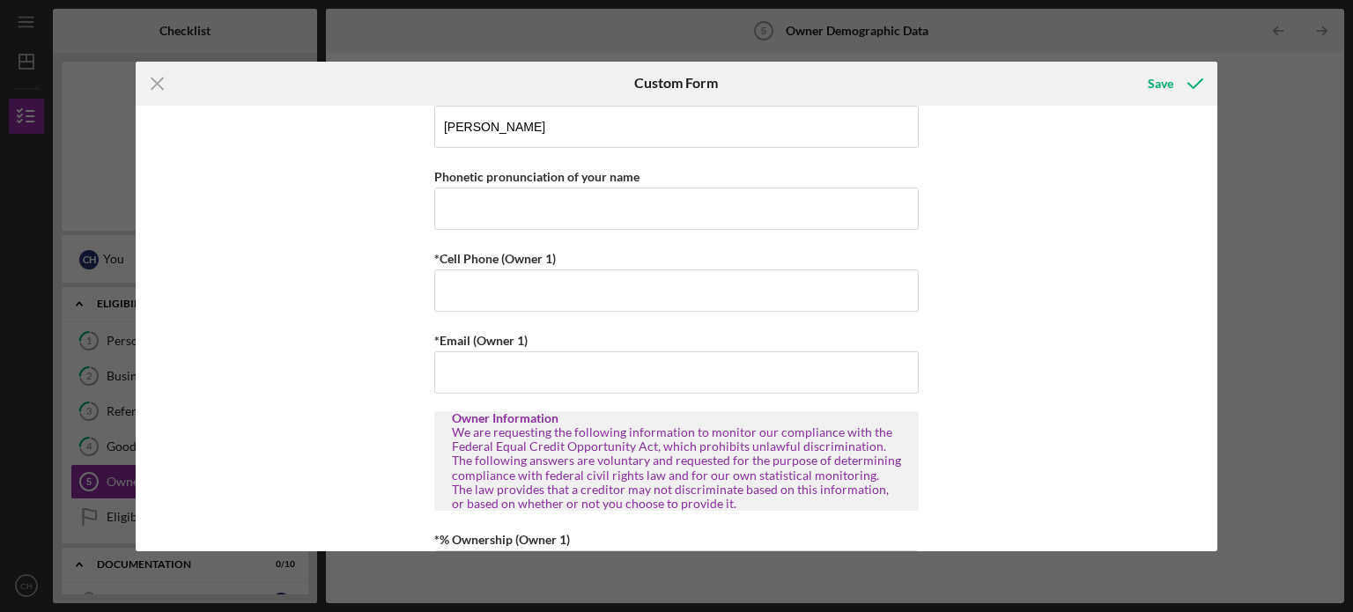
scroll to position [447, 0]
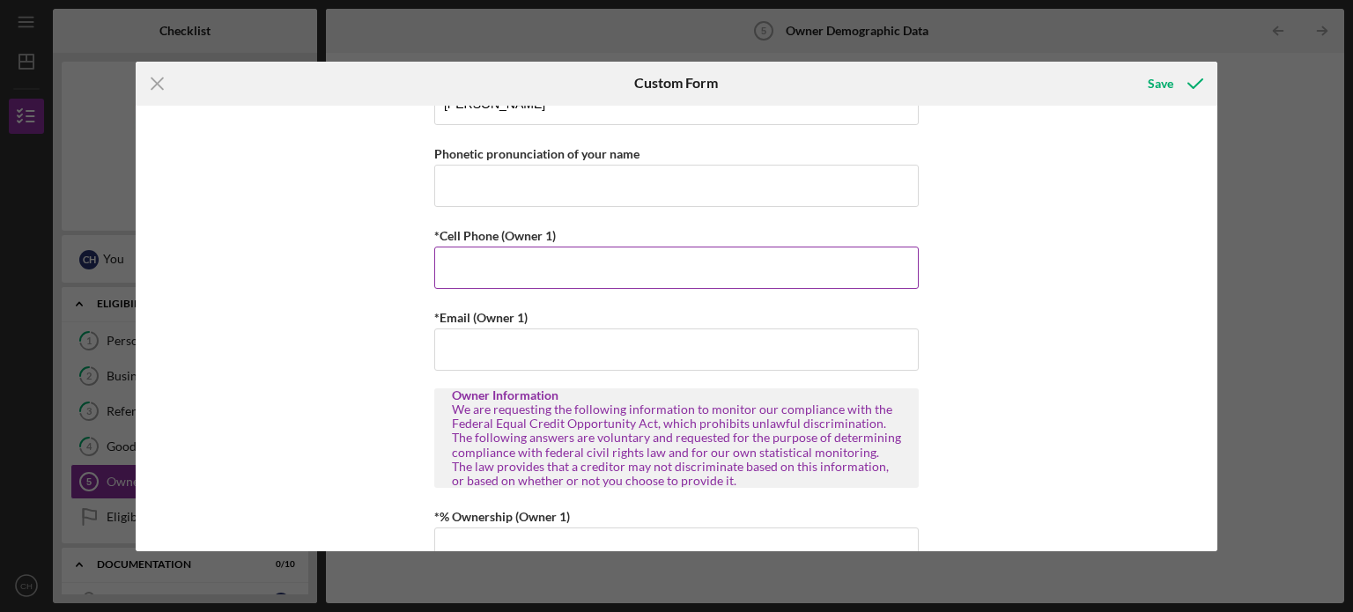
click at [673, 260] on input "*Cell Phone (Owner 1)" at bounding box center [676, 268] width 484 height 42
type input "[PHONE_NUMBER]"
click at [656, 344] on input "*Email (Owner 1)" at bounding box center [676, 350] width 484 height 42
type input "[EMAIL_ADDRESS][DOMAIN_NAME]"
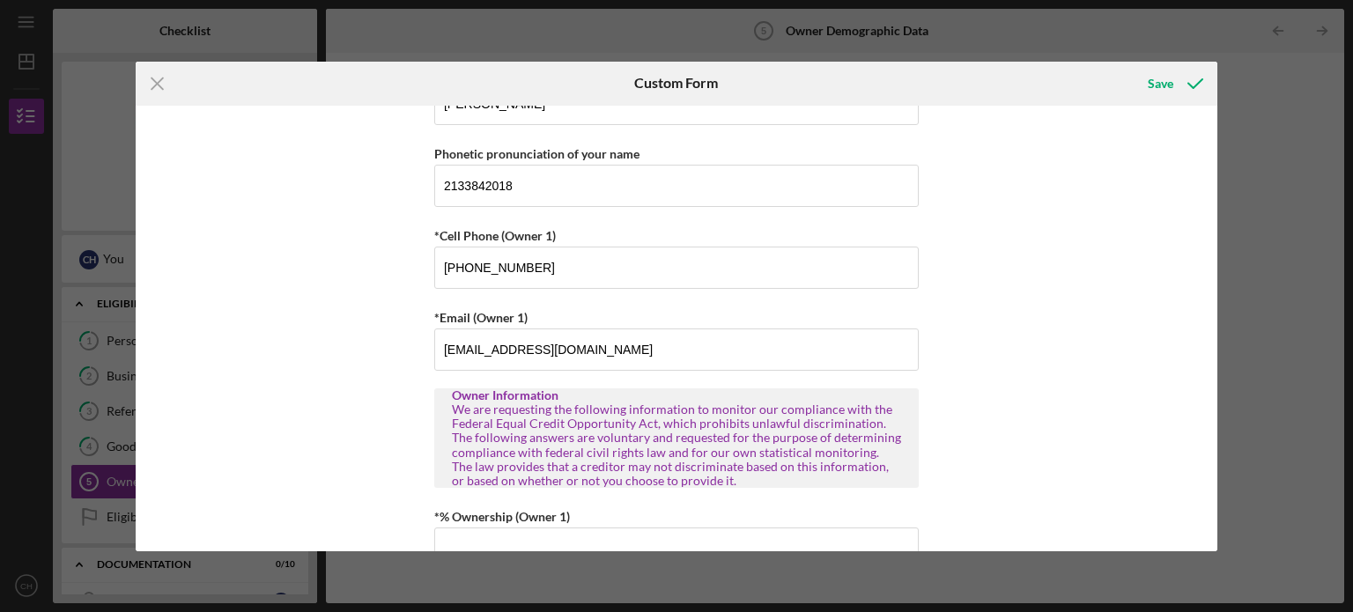
click at [1015, 368] on div "Owner Demographic Form What is your preferred language? English *How many peopl…" at bounding box center [677, 329] width 1083 height 446
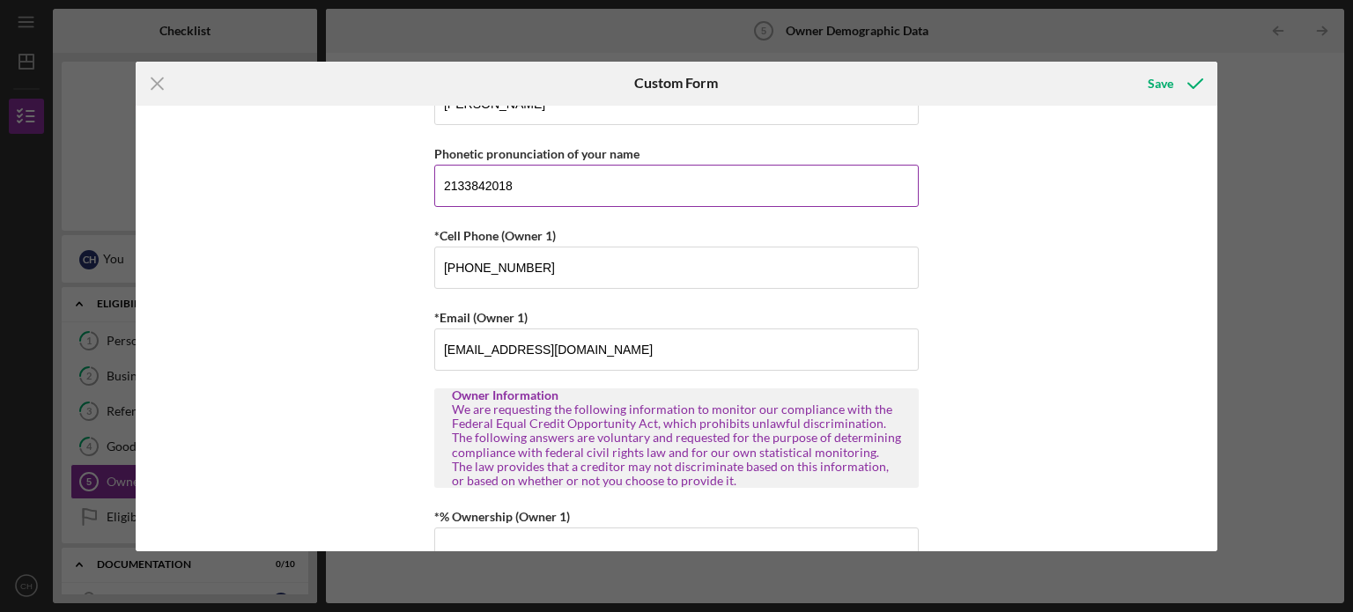
click at [769, 203] on input "2133842018" at bounding box center [676, 186] width 484 height 42
type input "2"
type input "2132481830"
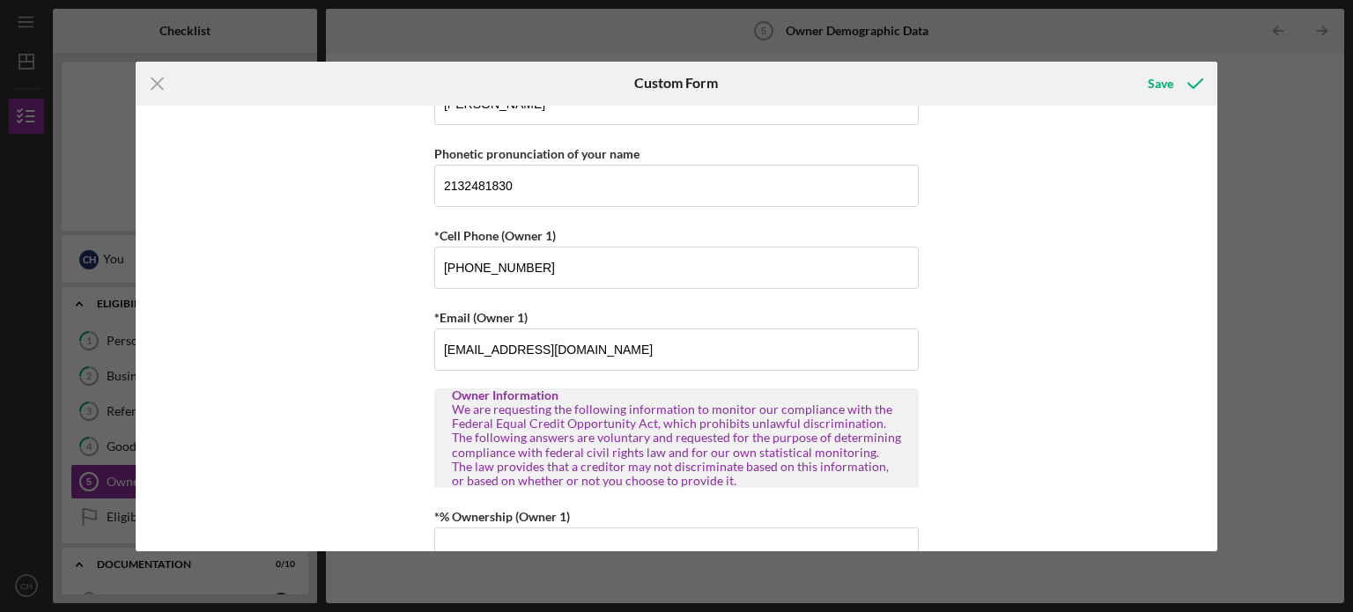
click at [1160, 263] on div "Owner Demographic Form What is your preferred language? English *How many peopl…" at bounding box center [677, 329] width 1083 height 446
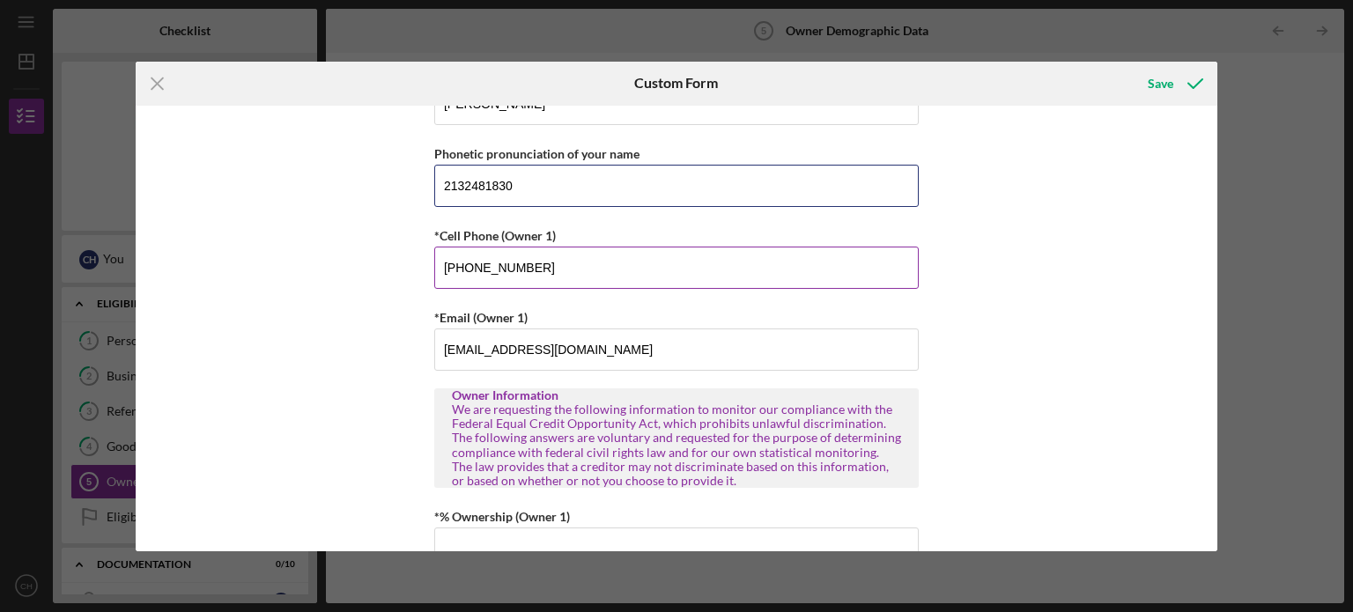
drag, startPoint x: 613, startPoint y: 189, endPoint x: 439, endPoint y: 229, distance: 178.9
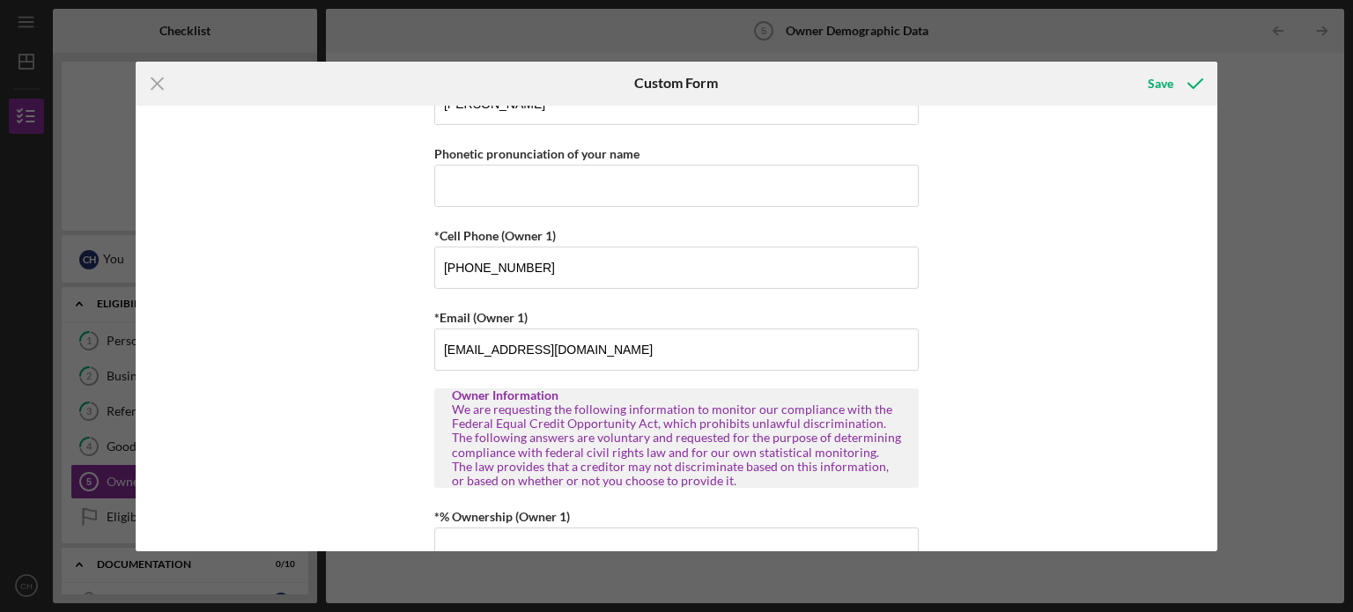
click at [1106, 218] on div "Owner Demographic Form What is your preferred language? English *How many peopl…" at bounding box center [677, 329] width 1083 height 446
click at [1057, 387] on div "Owner Demographic Form What is your preferred language? English *How many peopl…" at bounding box center [677, 329] width 1083 height 446
click at [1212, 153] on div "Owner Demographic Form What is your preferred language? English *How many peopl…" at bounding box center [677, 329] width 1083 height 446
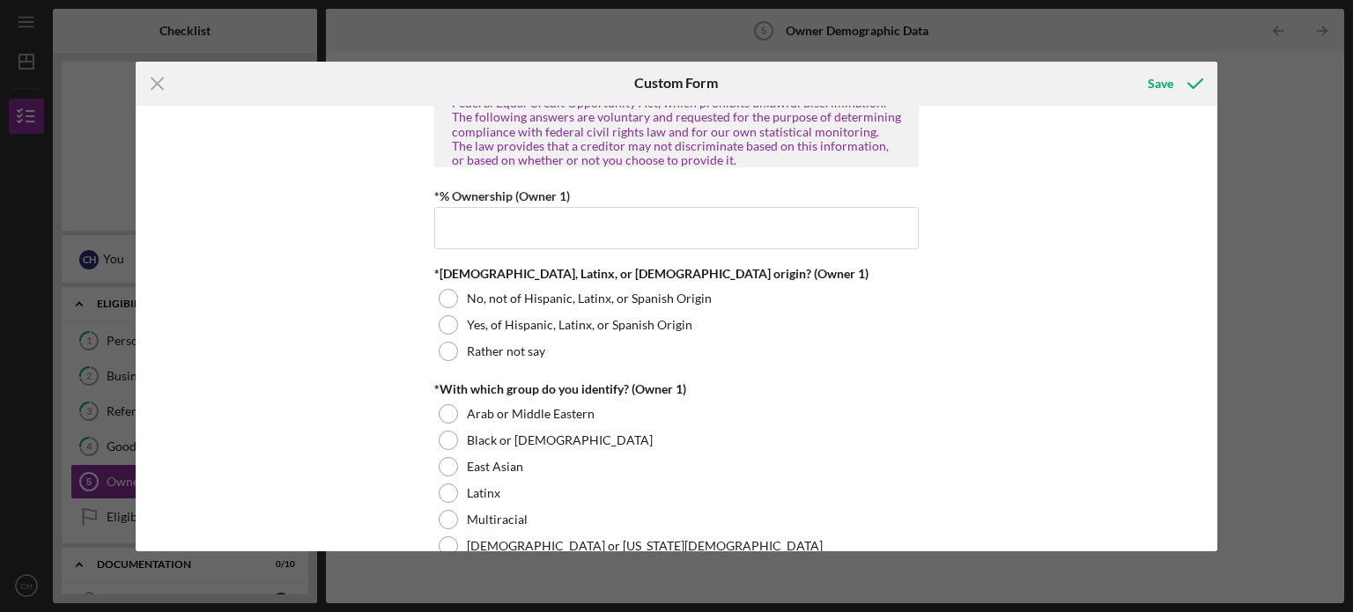
scroll to position [734, 0]
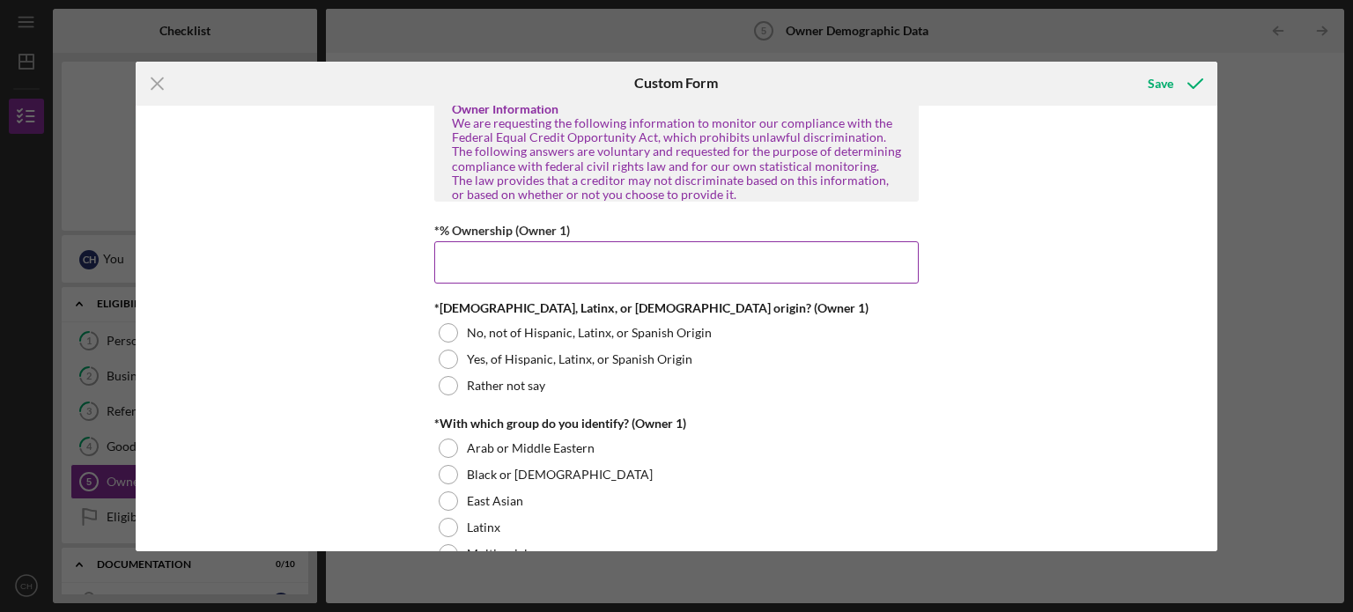
click at [684, 248] on input "*% Ownership (Owner 1)" at bounding box center [676, 262] width 484 height 42
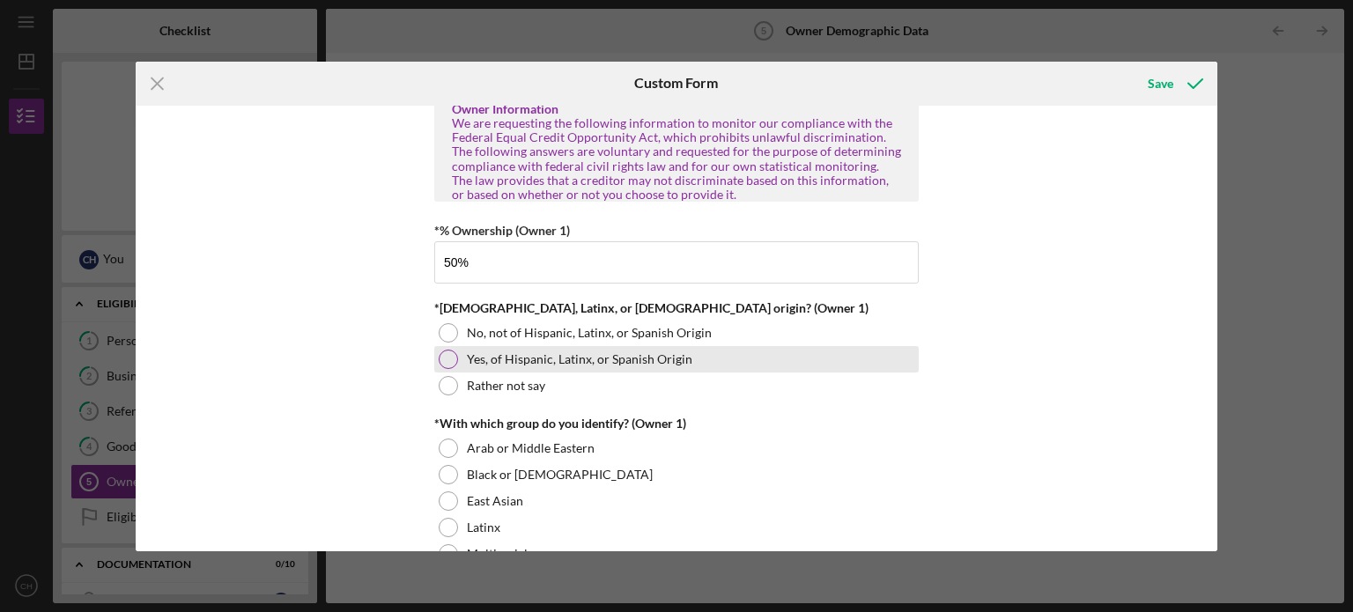
type input "50.00000%"
click at [858, 346] on div "Yes, of Hispanic, Latinx, or Spanish Origin" at bounding box center [676, 359] width 484 height 26
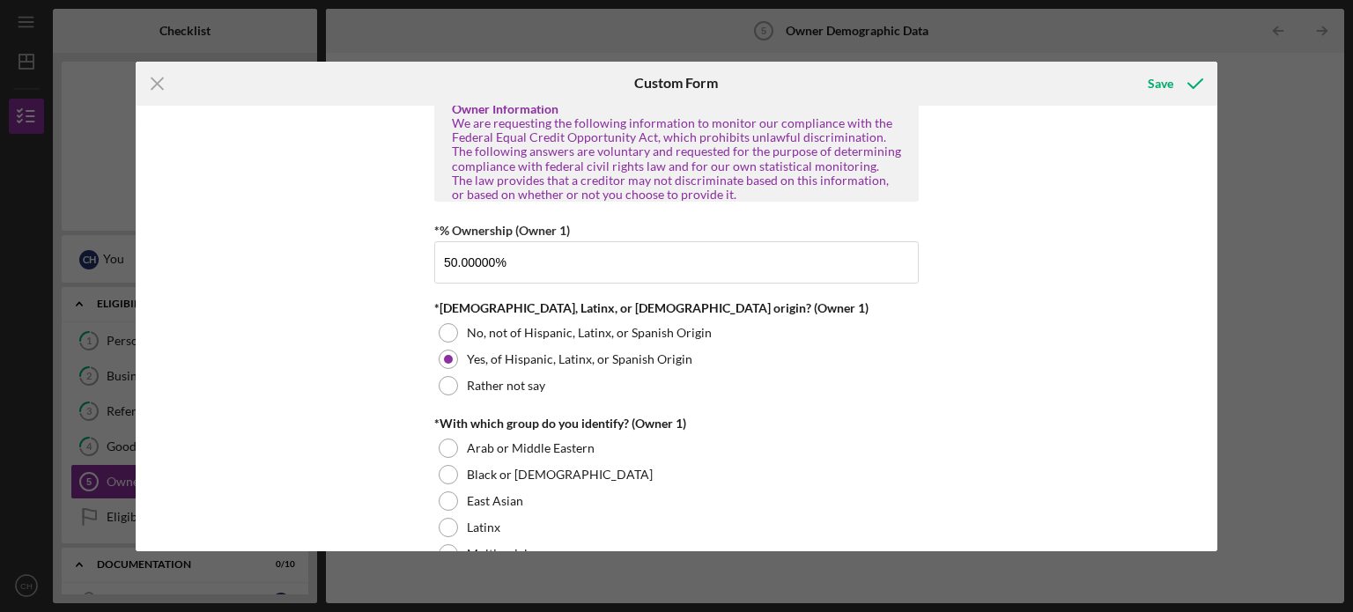
click at [1025, 294] on div "Owner Demographic Form What is your preferred language? English *How many peopl…" at bounding box center [677, 329] width 1083 height 446
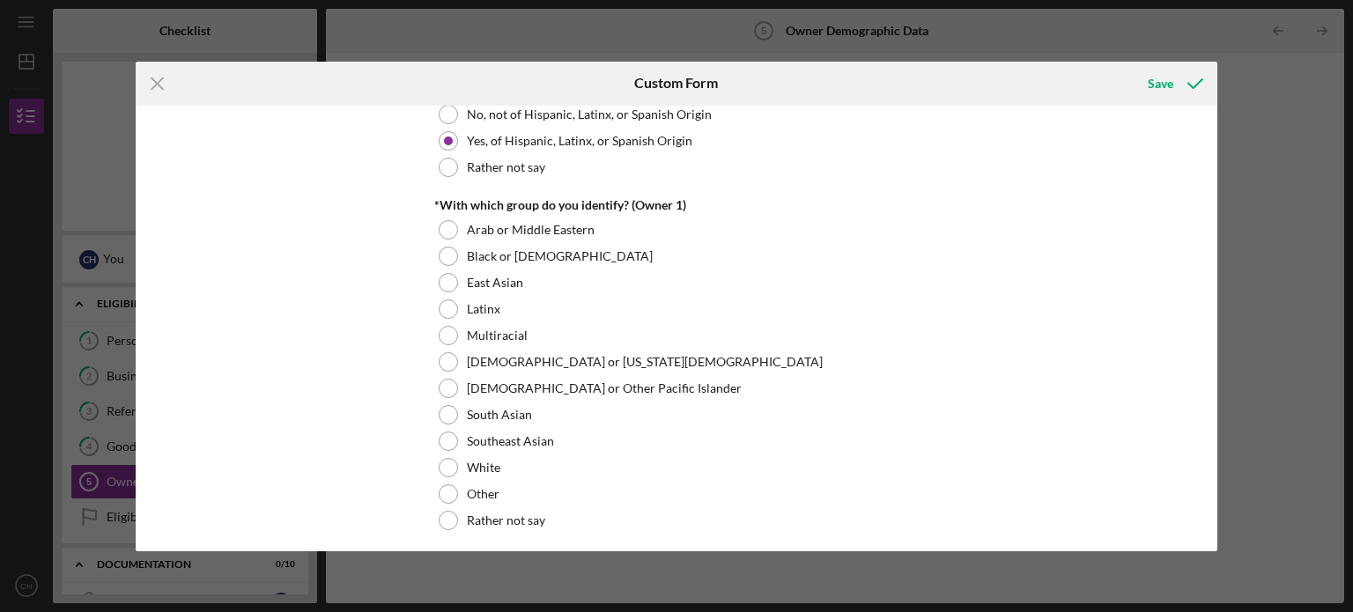
scroll to position [975, 0]
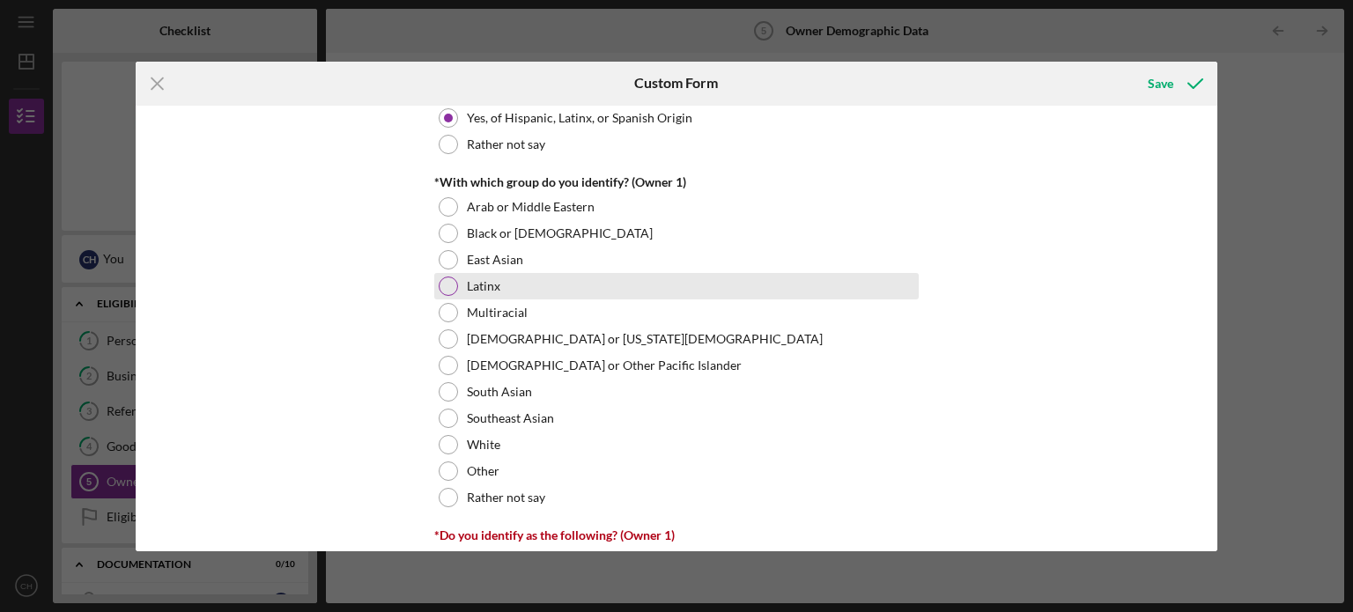
click at [444, 287] on div at bounding box center [448, 286] width 19 height 19
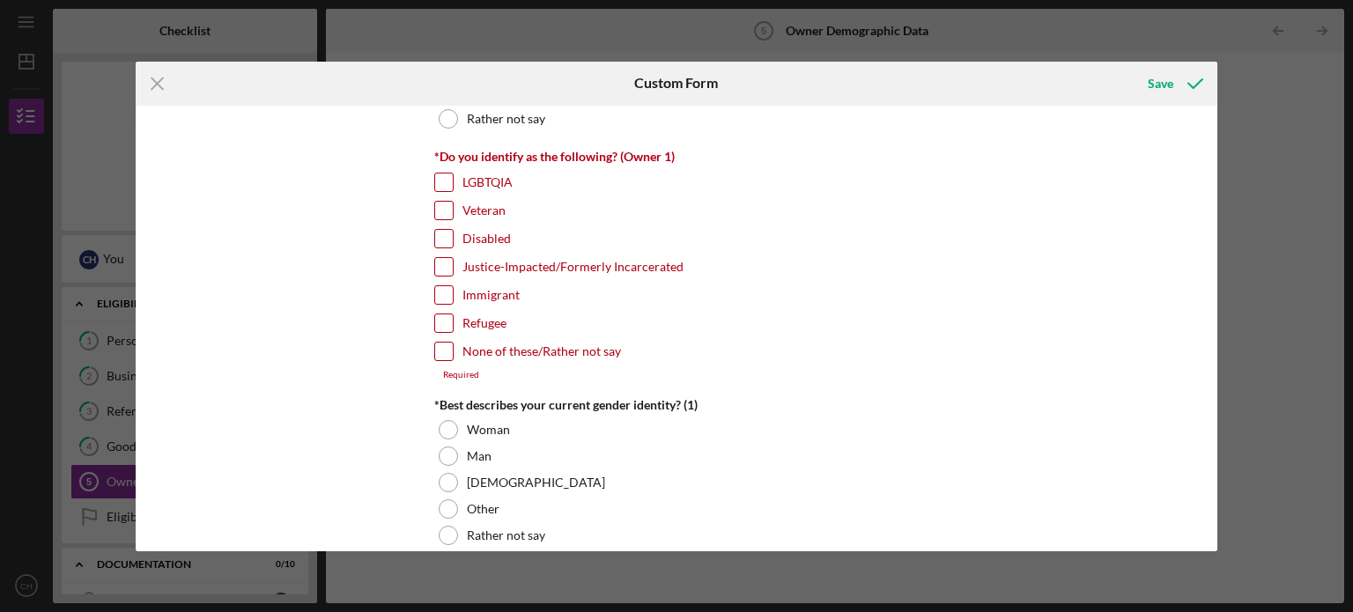
scroll to position [1365, 0]
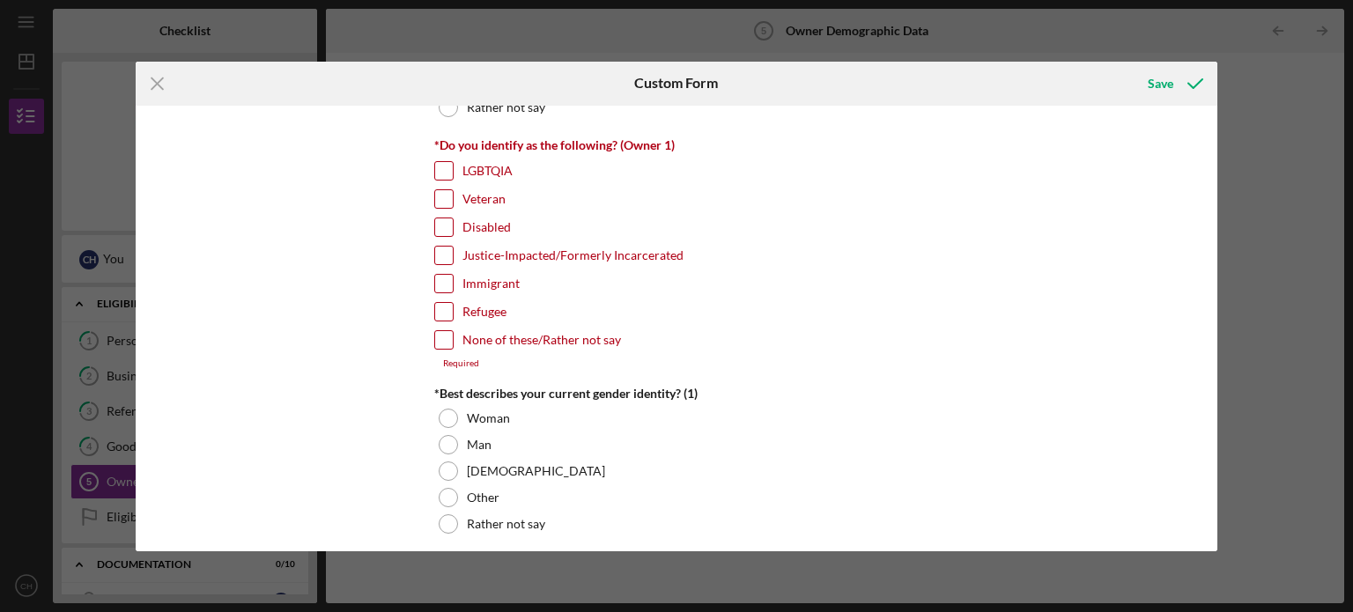
click at [439, 331] on input "None of these/Rather not say" at bounding box center [444, 340] width 18 height 18
checkbox input "true"
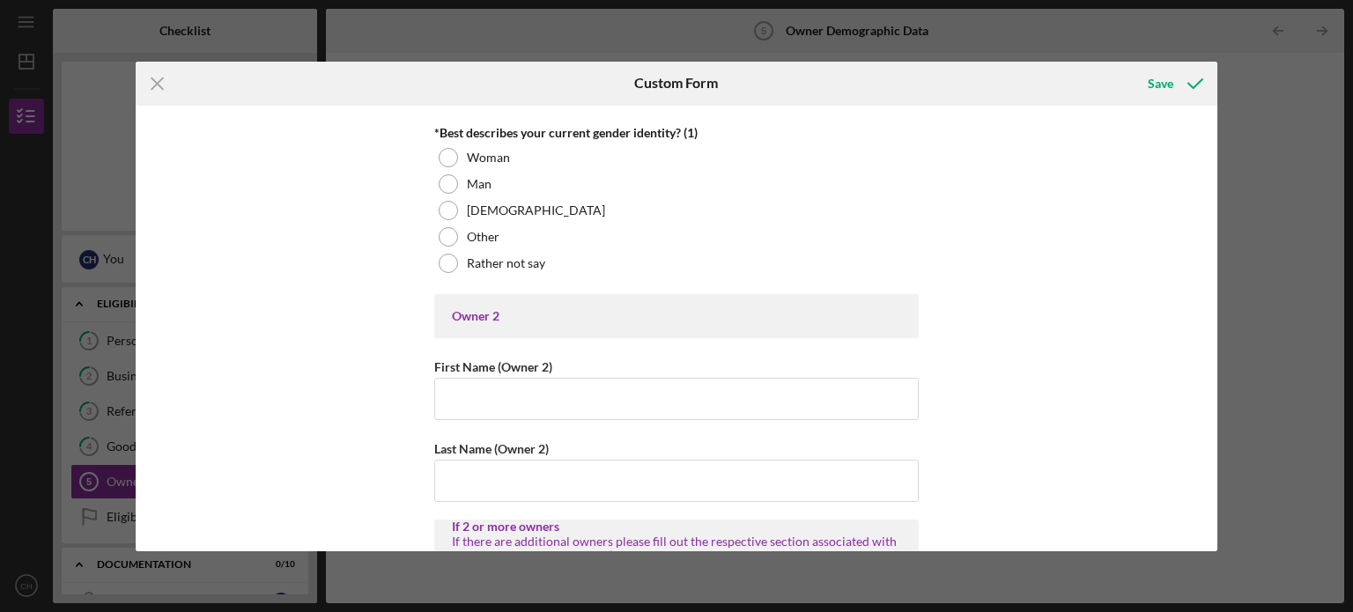
scroll to position [1627, 0]
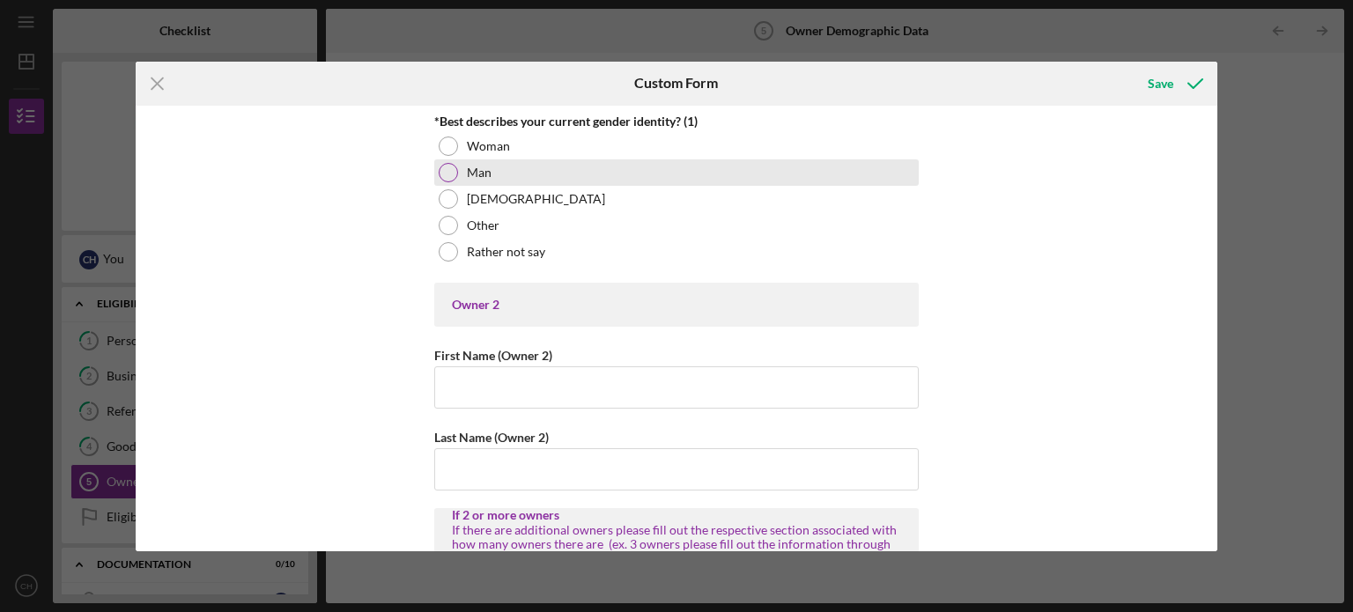
click at [435, 174] on div "Man" at bounding box center [676, 172] width 484 height 26
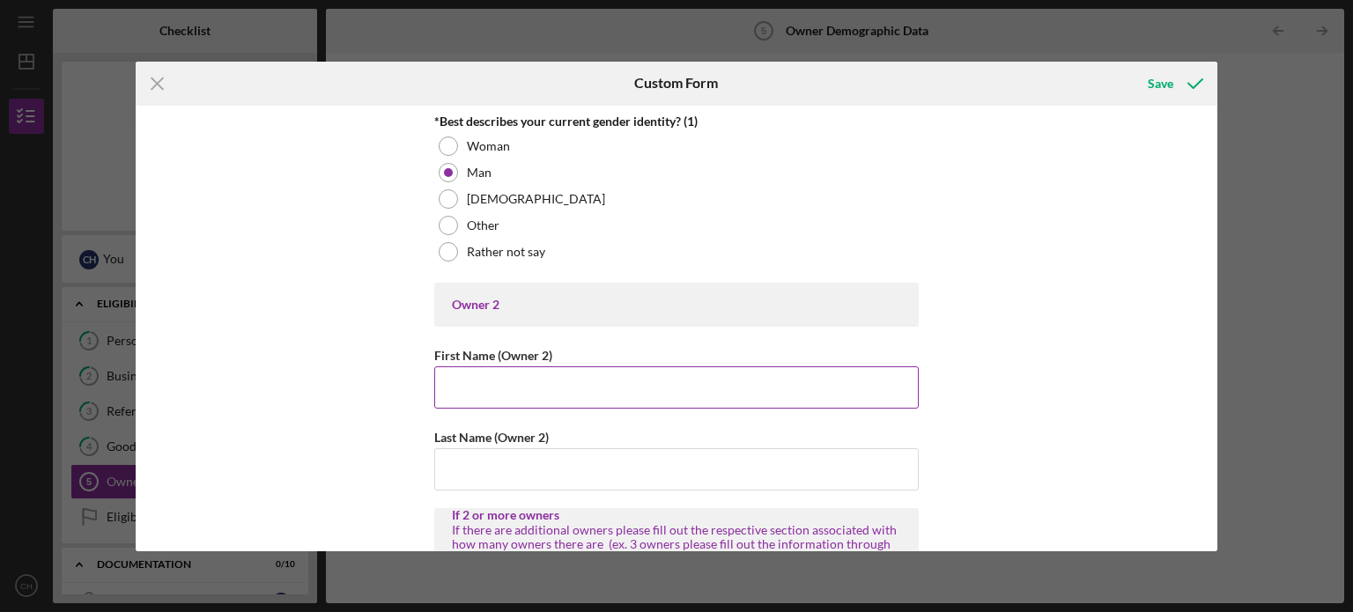
click at [692, 387] on input "First Name (Owner 2)" at bounding box center [676, 387] width 484 height 42
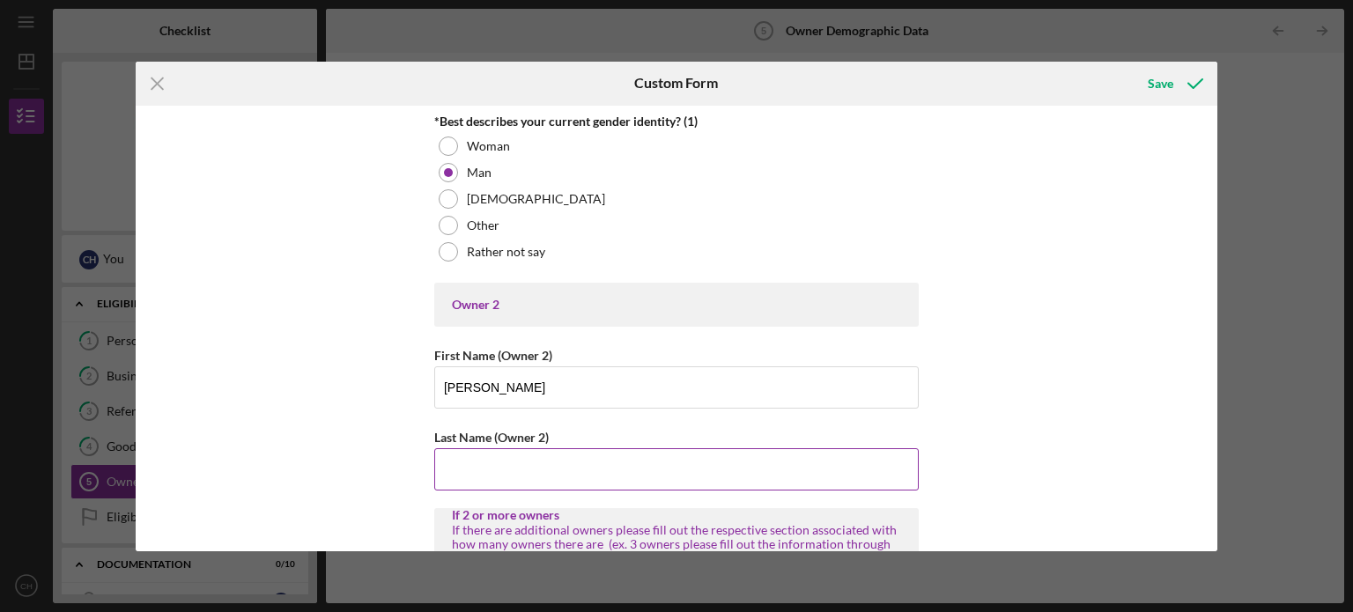
click at [740, 453] on input "Last Name (Owner 2)" at bounding box center [676, 469] width 484 height 42
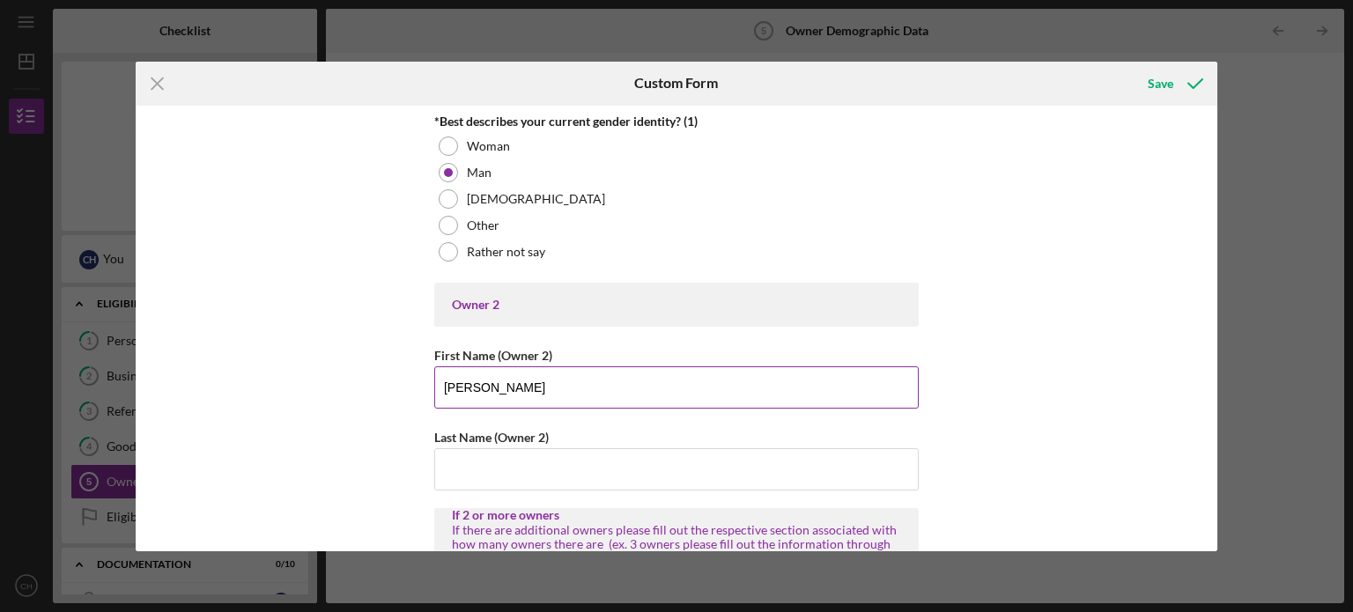
click at [823, 368] on input "[PERSON_NAME]" at bounding box center [676, 387] width 484 height 42
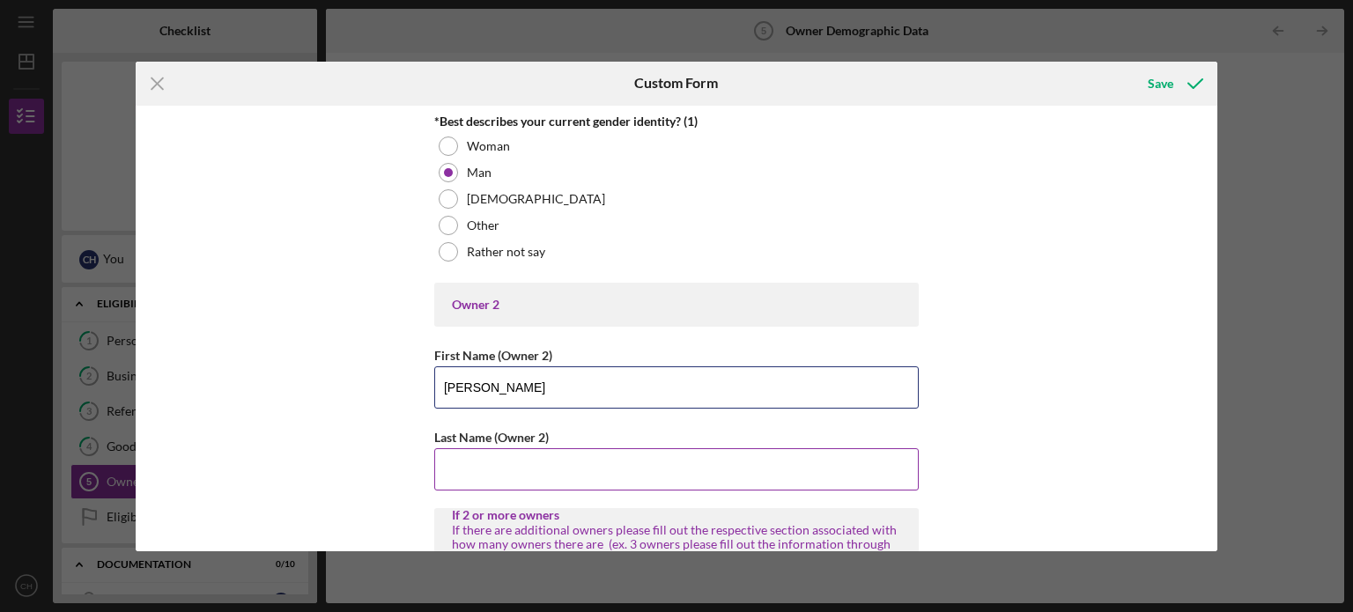
type input "[PERSON_NAME]"
click at [729, 470] on input "Last Name (Owner 2)" at bounding box center [676, 469] width 484 height 42
type input "[PERSON_NAME]"
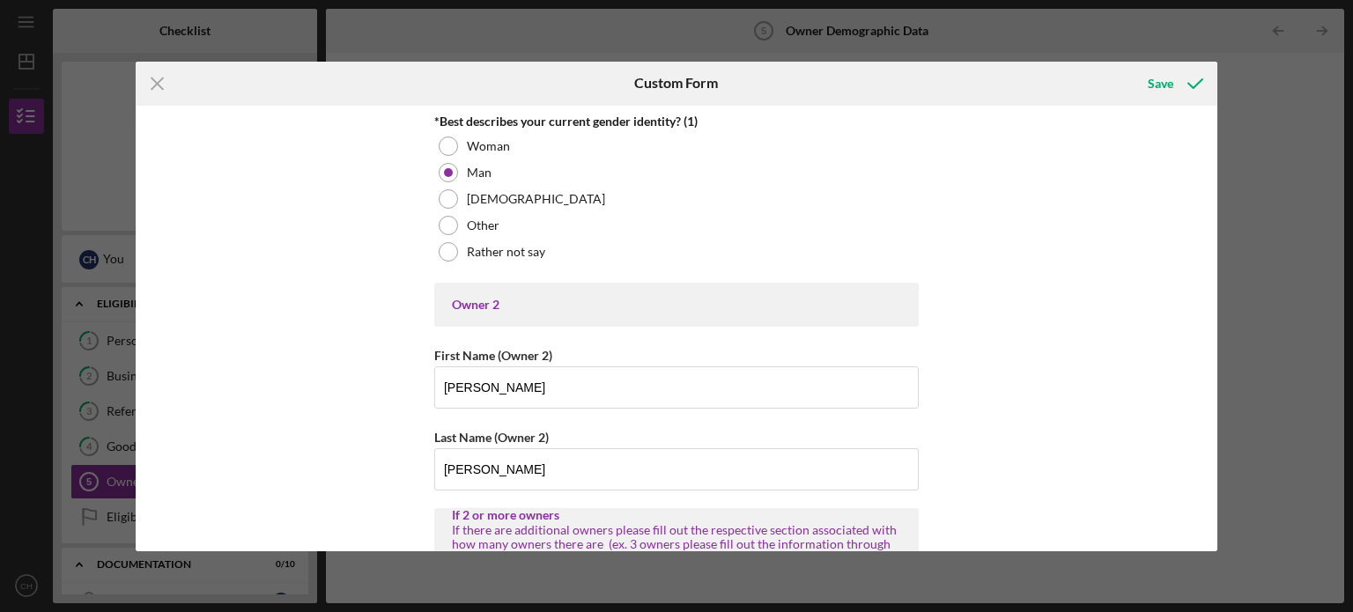
click at [968, 380] on div "Owner Demographic Form What is your preferred language? English *How many peopl…" at bounding box center [677, 329] width 1083 height 446
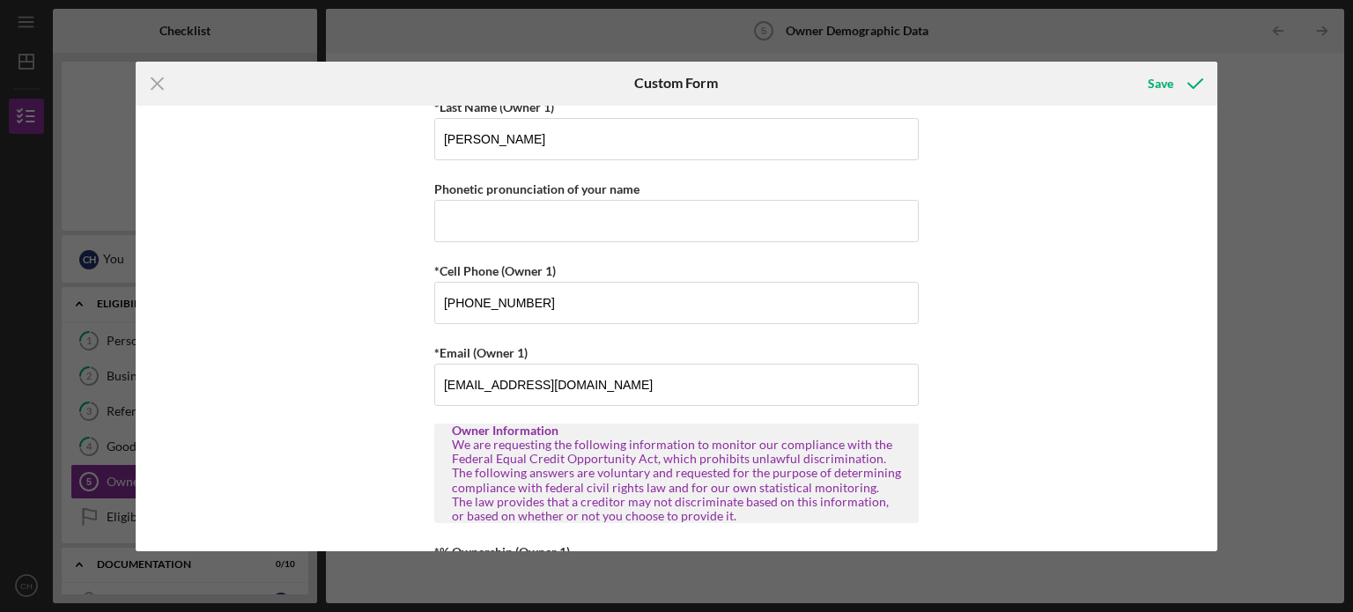
scroll to position [309, 0]
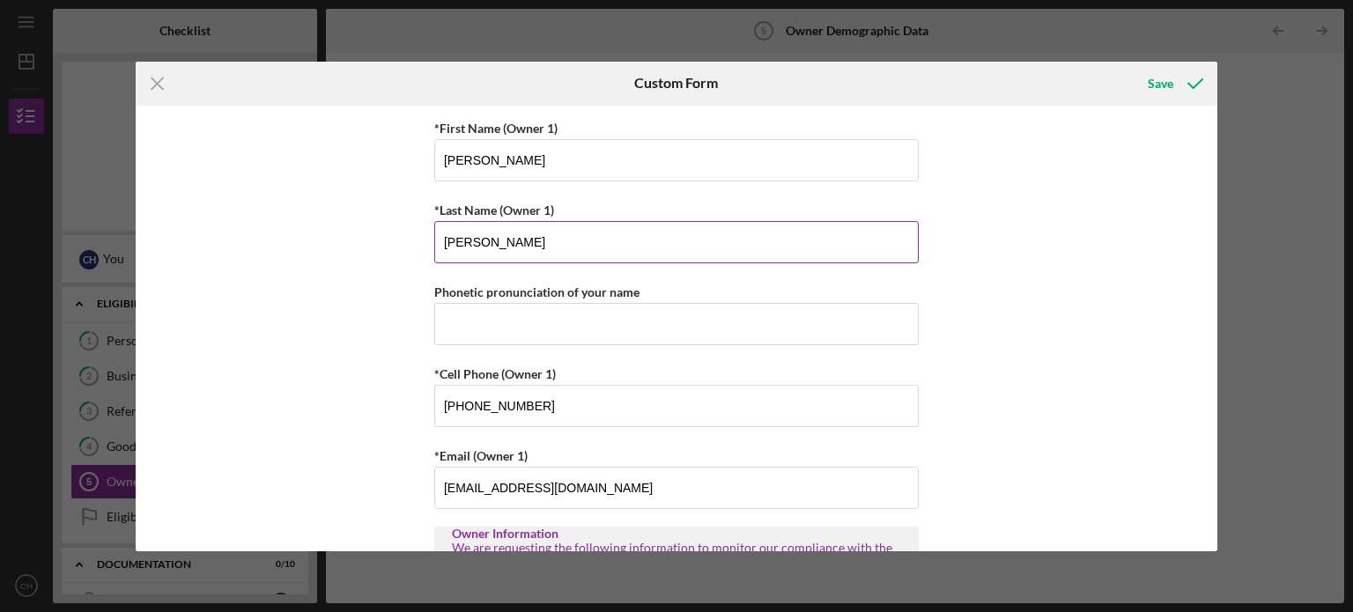
drag, startPoint x: 569, startPoint y: 256, endPoint x: 551, endPoint y: 252, distance: 19.0
click at [551, 252] on input "[PERSON_NAME]" at bounding box center [676, 242] width 484 height 42
type input "L"
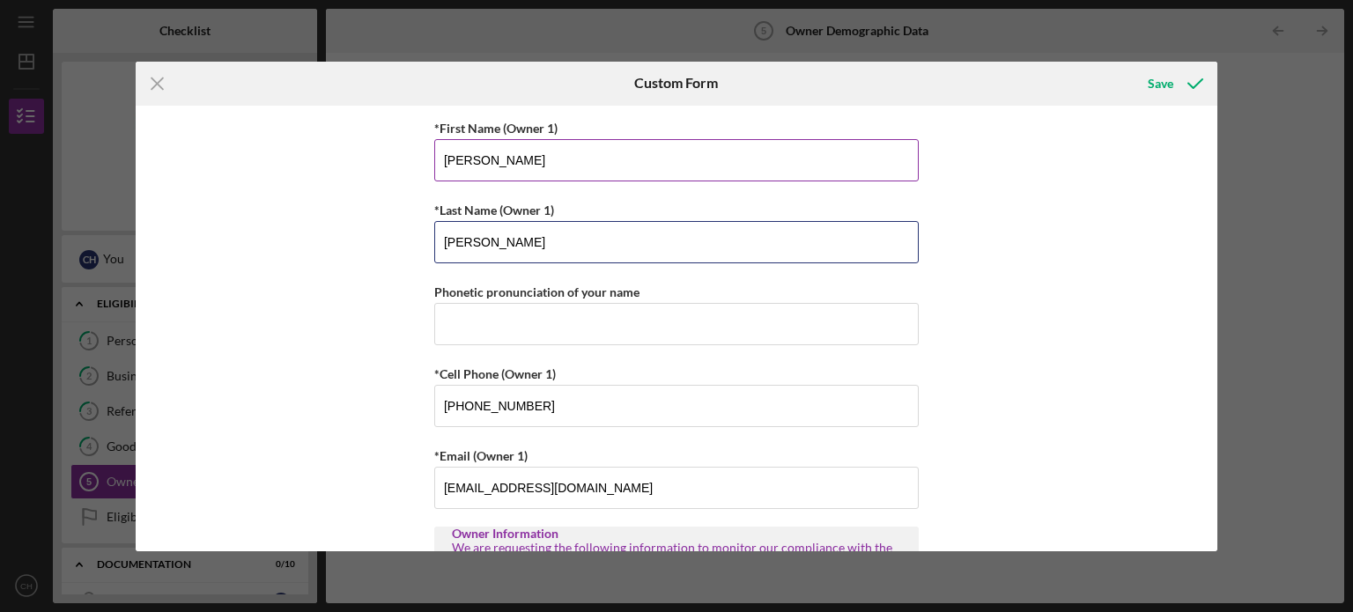
type input "[PERSON_NAME]"
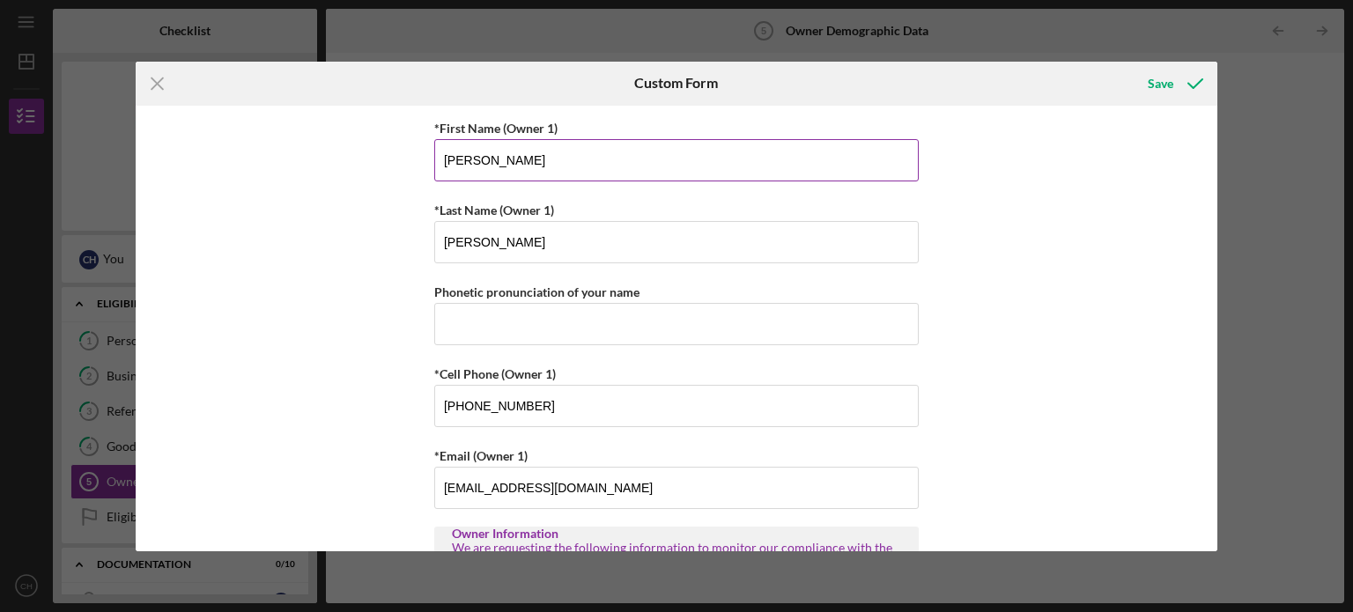
click at [609, 164] on input "[PERSON_NAME]" at bounding box center [676, 160] width 484 height 42
type input "[PERSON_NAME]"
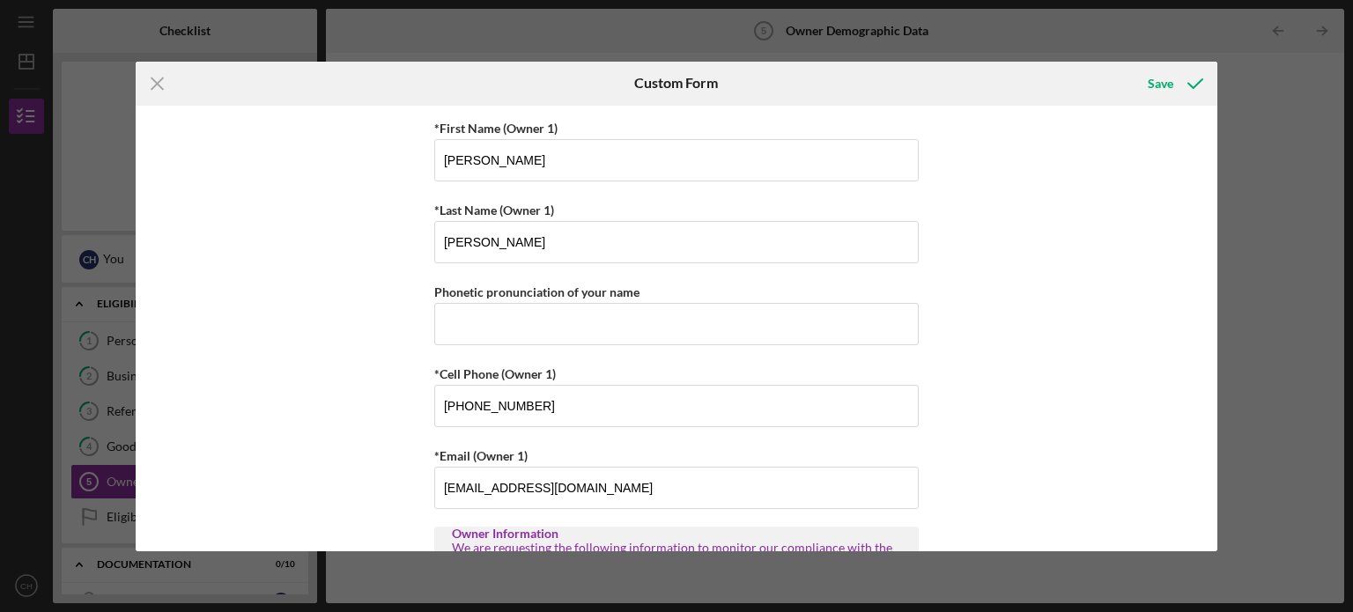
click at [1103, 207] on div "Owner Demographic Form What is your preferred language? English *How many peopl…" at bounding box center [677, 329] width 1083 height 446
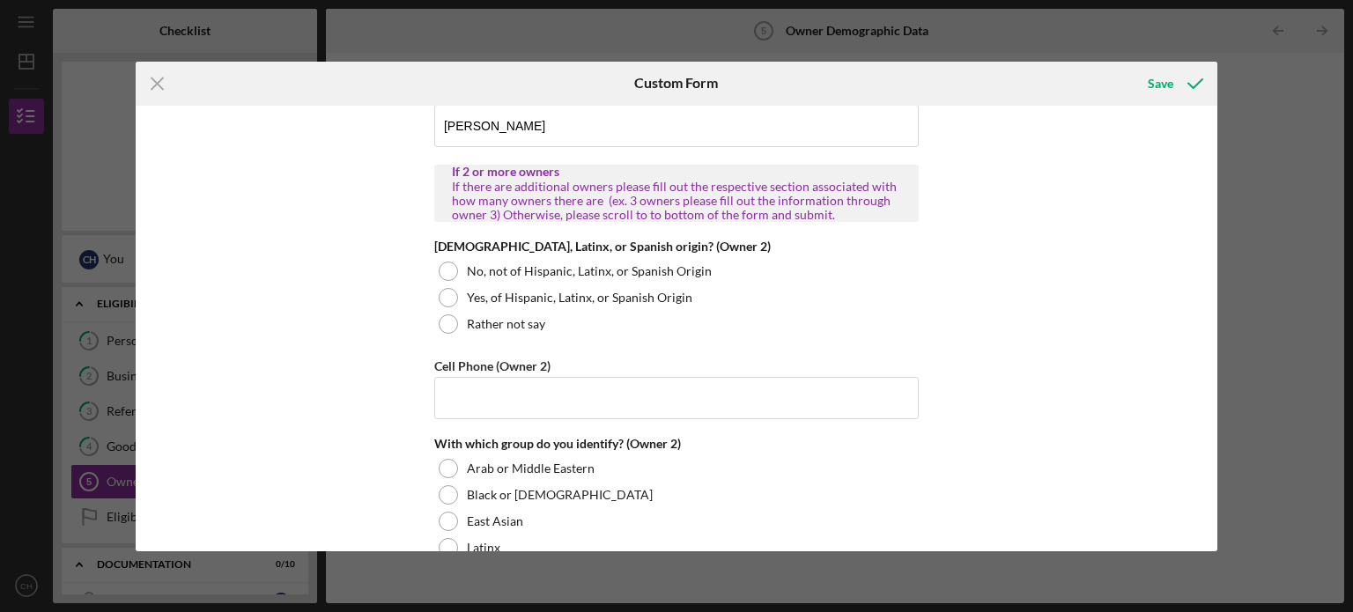
scroll to position [2051, 0]
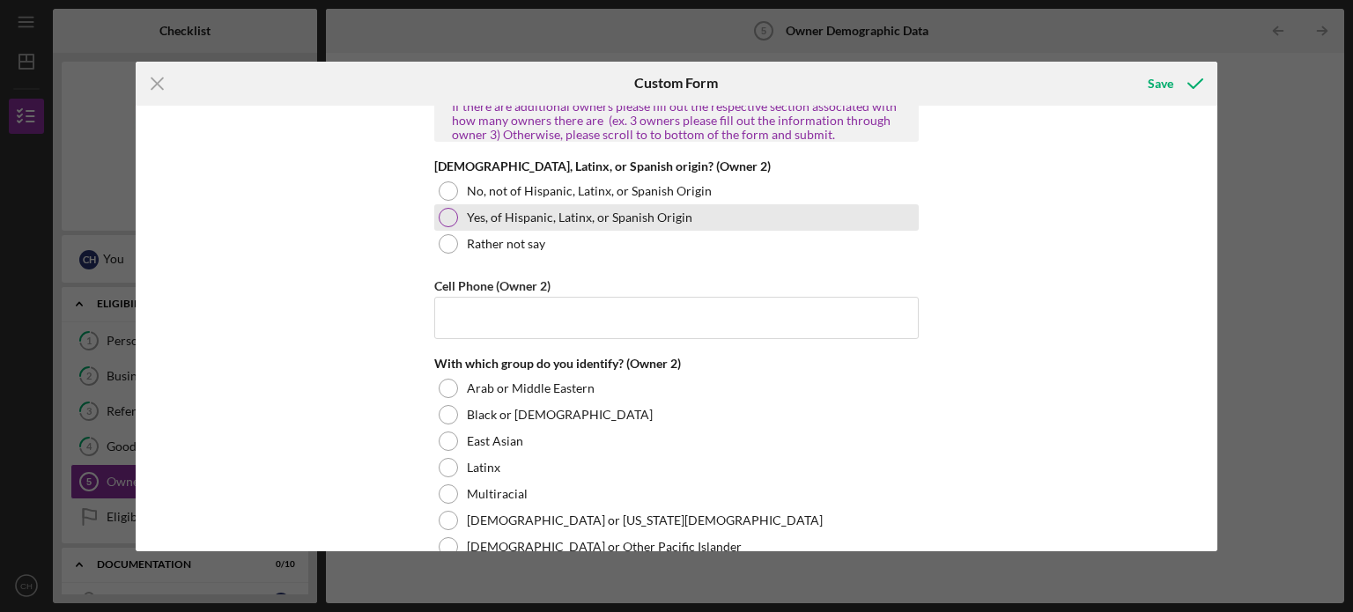
click at [491, 211] on label "Yes, of Hispanic, Latinx, or Spanish Origin" at bounding box center [580, 218] width 226 height 14
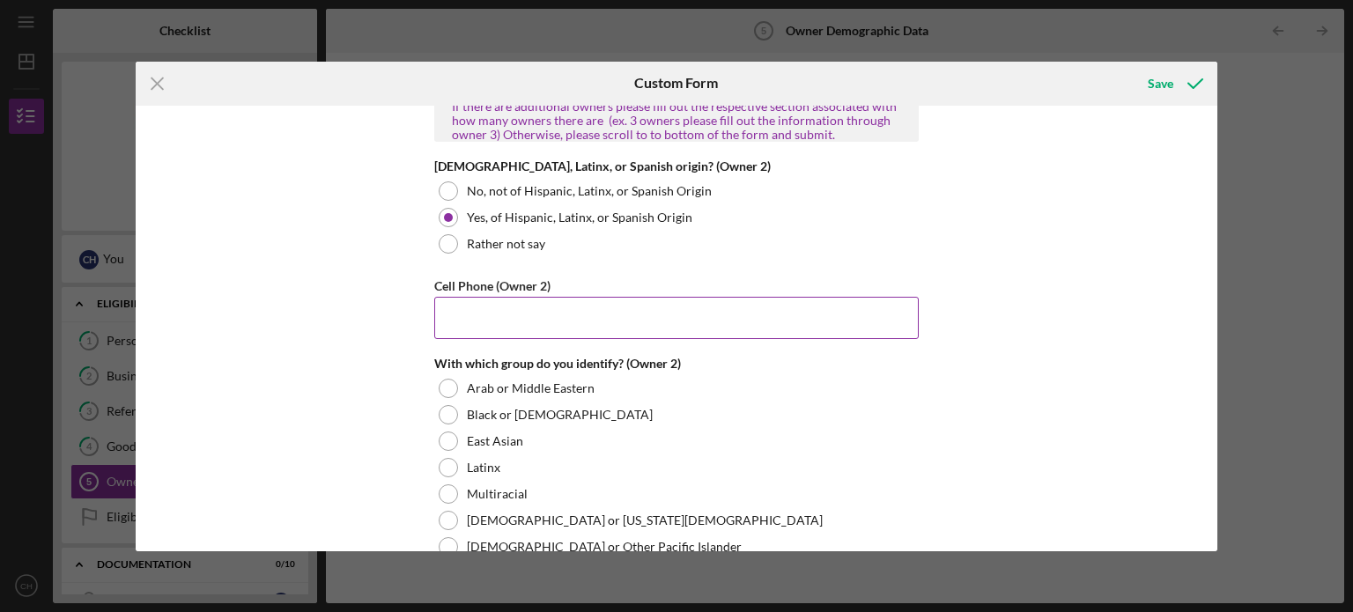
click at [610, 307] on input "Cell Phone (Owner 2)" at bounding box center [676, 318] width 484 height 42
type input "[PHONE_NUMBER]"
click at [946, 306] on div "Owner Demographic Form What is your preferred language? English *How many peopl…" at bounding box center [677, 329] width 1083 height 446
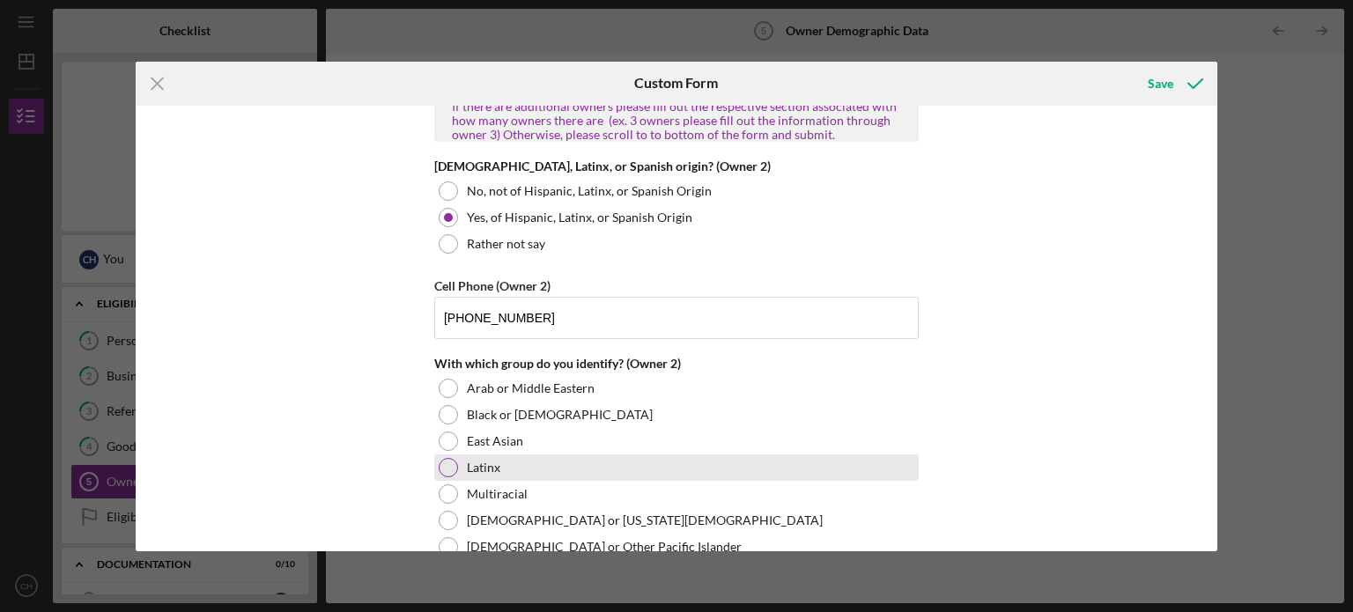
click at [470, 455] on div "Latinx" at bounding box center [676, 468] width 484 height 26
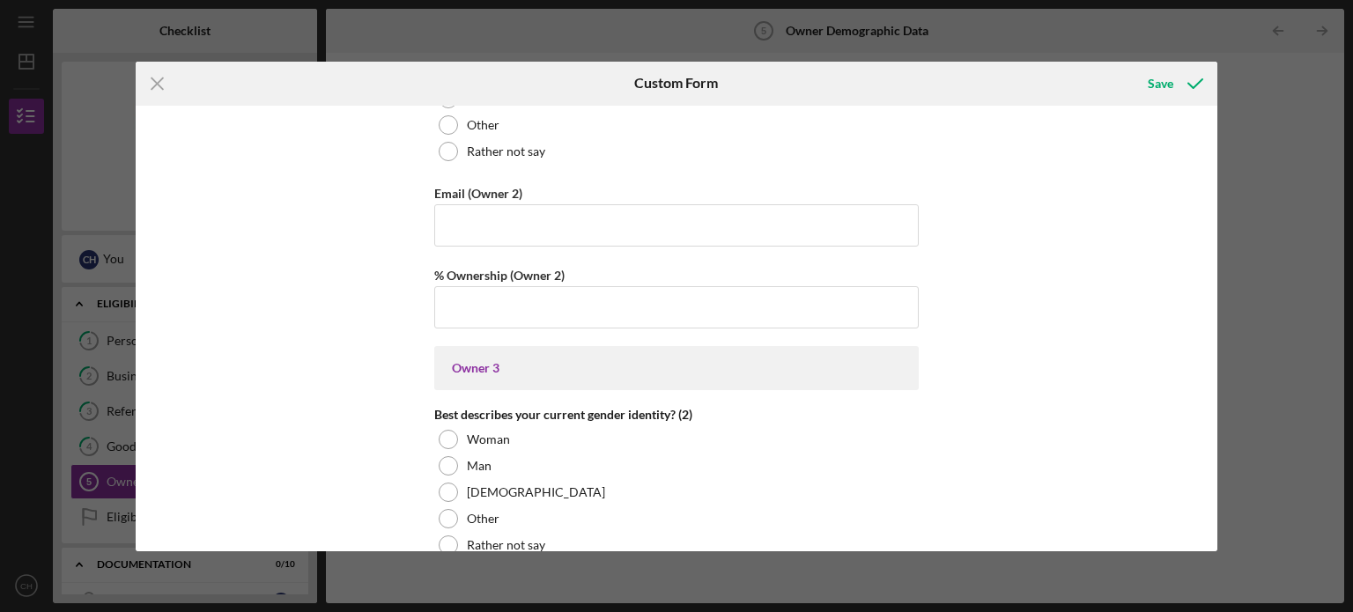
scroll to position [2659, 0]
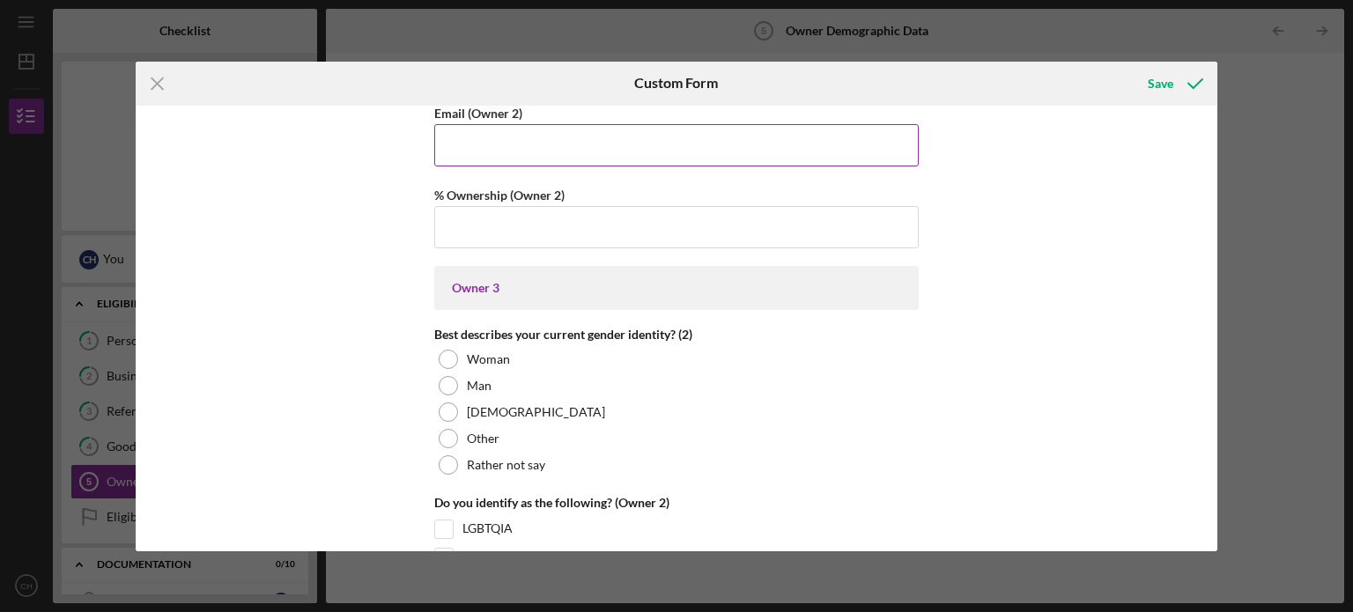
click at [521, 151] on input "Email (Owner 2)" at bounding box center [676, 145] width 484 height 42
type input "[EMAIL_ADDRESS][DOMAIN_NAME]"
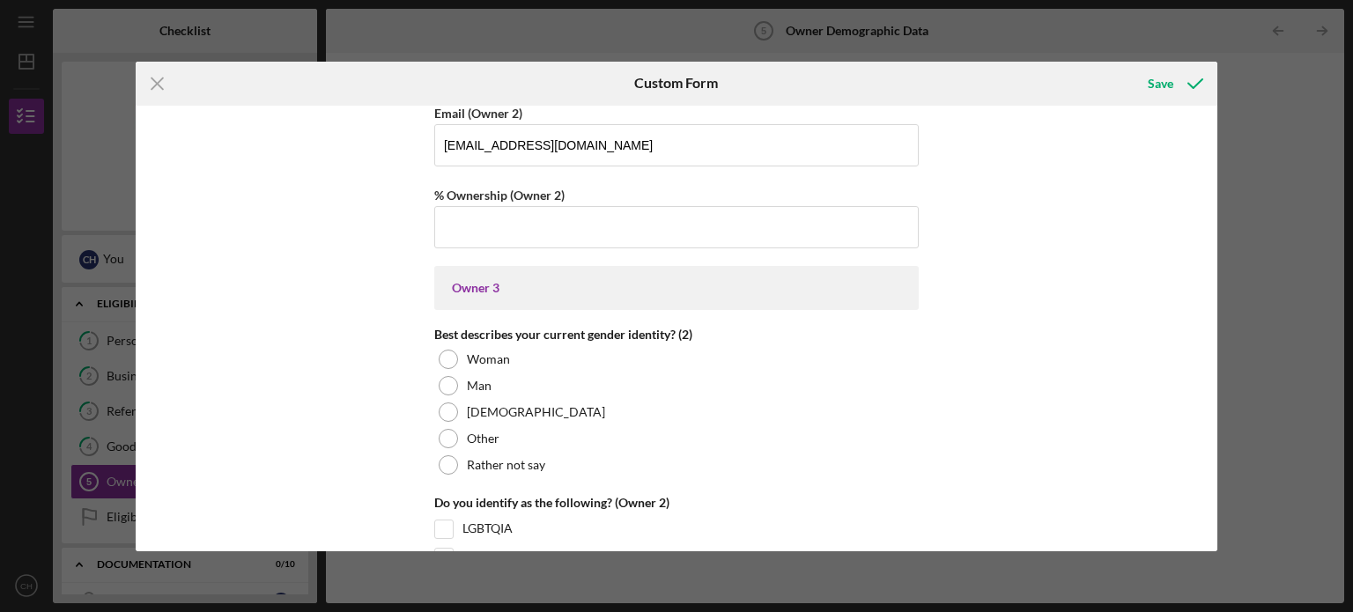
click at [952, 282] on div "Owner Demographic Form What is your preferred language? English *How many peopl…" at bounding box center [677, 329] width 1083 height 446
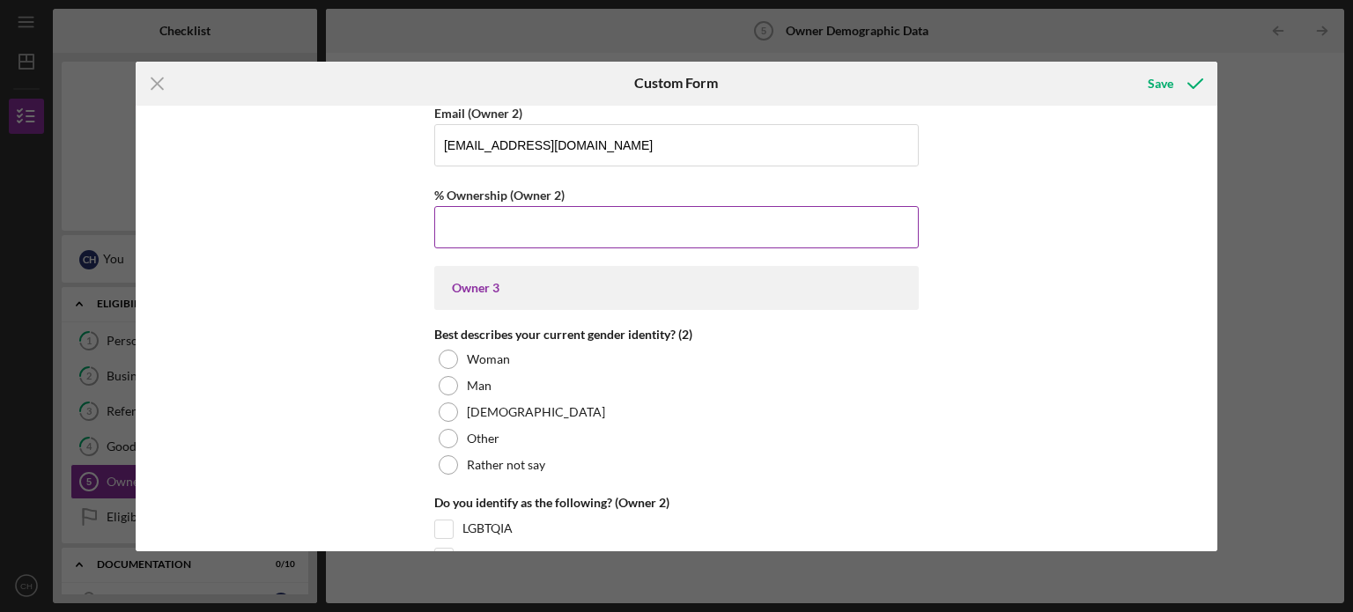
click at [605, 215] on input "% Ownership (Owner 2)" at bounding box center [676, 227] width 484 height 42
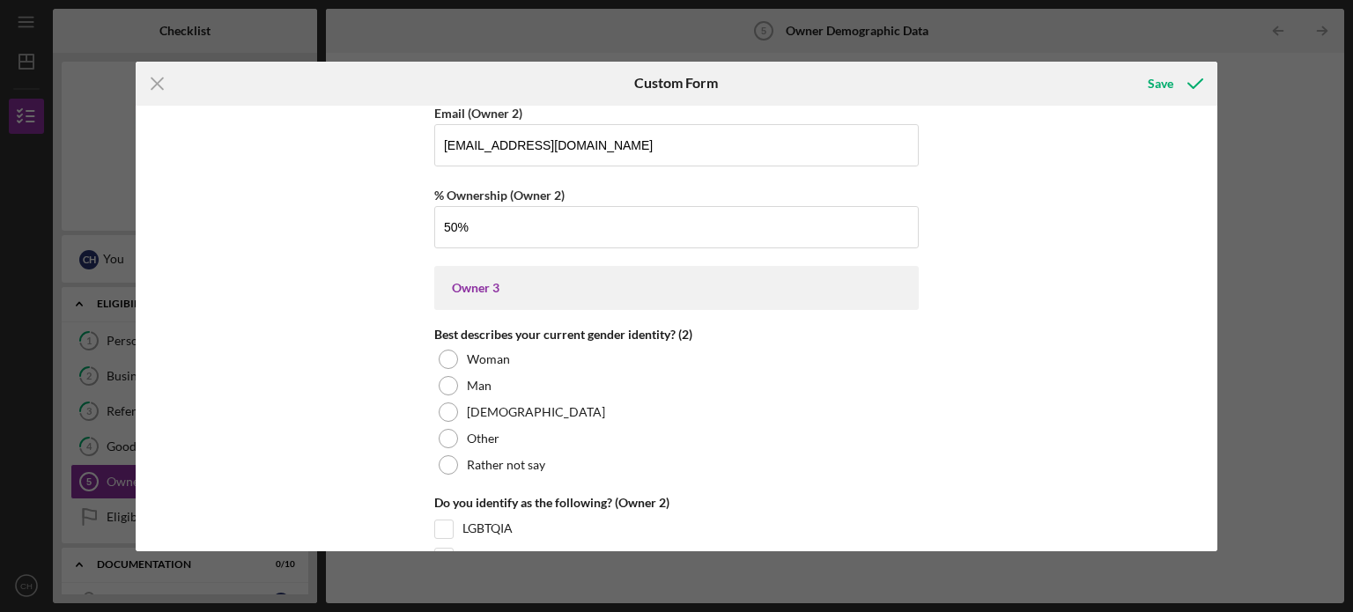
type input "50.00000%"
click at [1032, 342] on div "Owner Demographic Form What is your preferred language? English *How many peopl…" at bounding box center [677, 329] width 1083 height 446
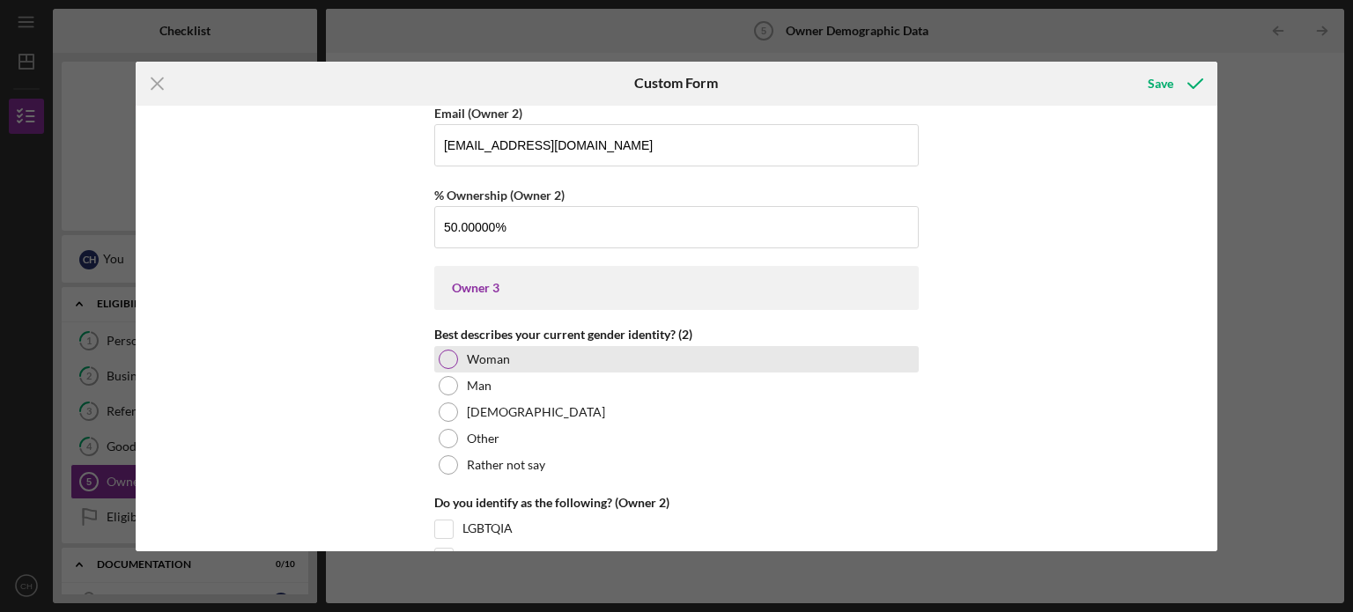
click at [507, 359] on div "Woman" at bounding box center [676, 359] width 484 height 26
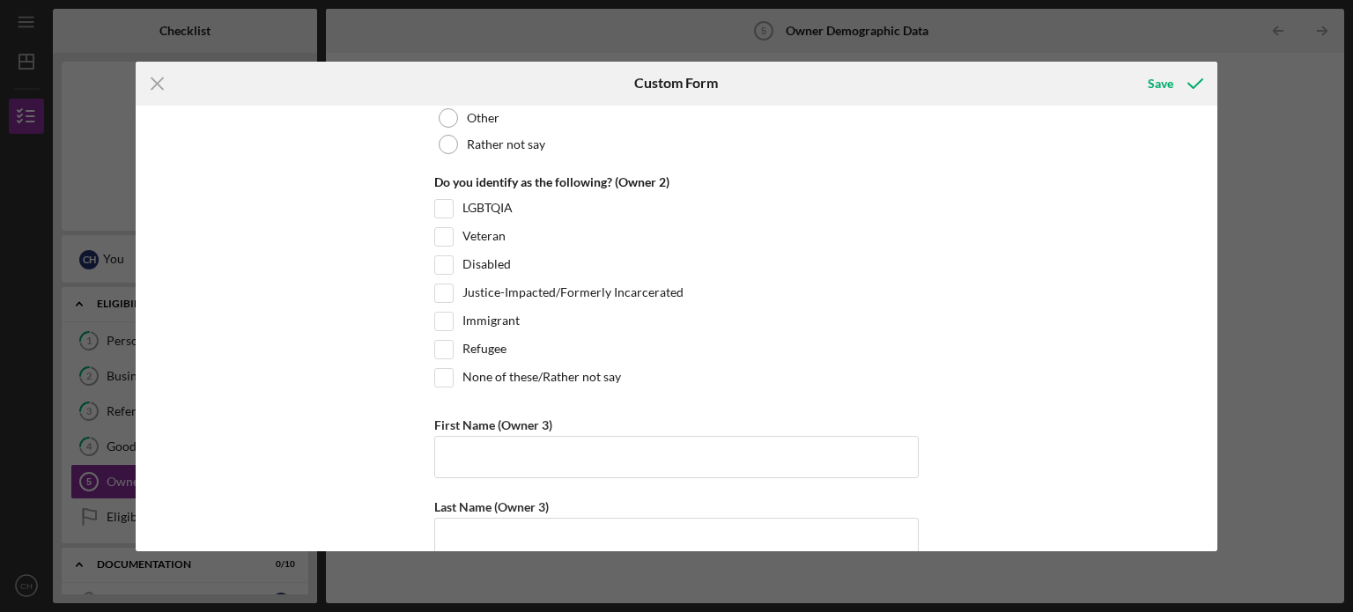
scroll to position [3002, 0]
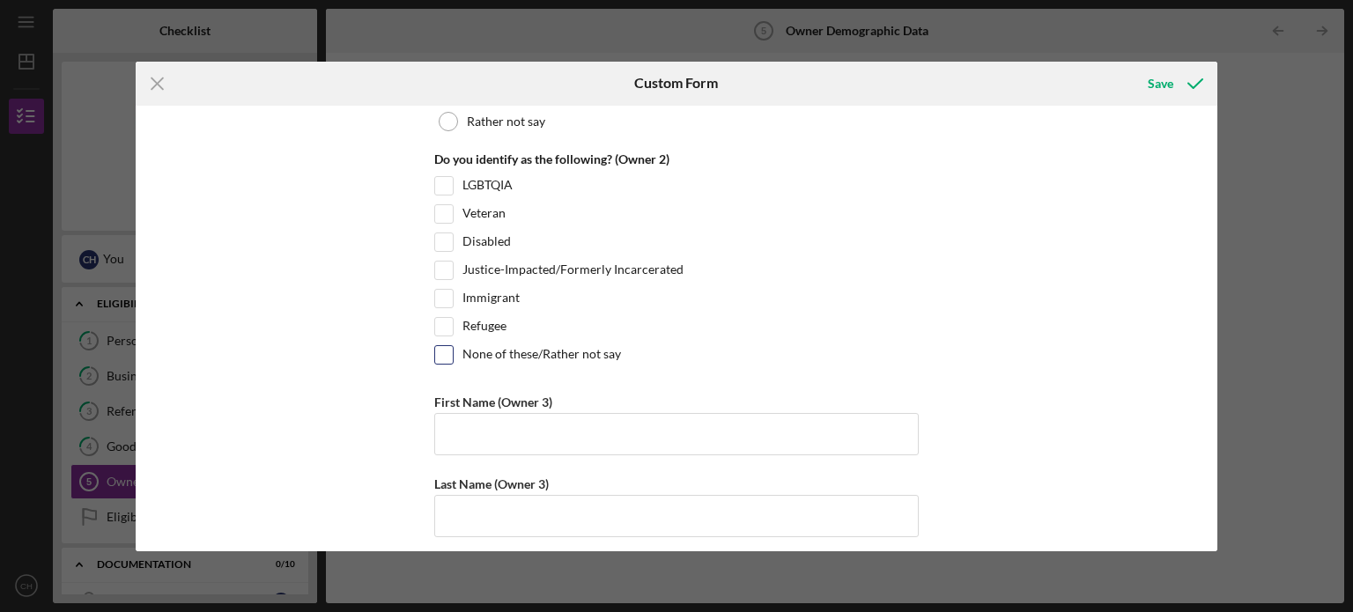
click at [615, 353] on label "None of these/Rather not say" at bounding box center [541, 355] width 159 height 18
click at [453, 353] on input "None of these/Rather not say" at bounding box center [444, 355] width 18 height 18
checkbox input "true"
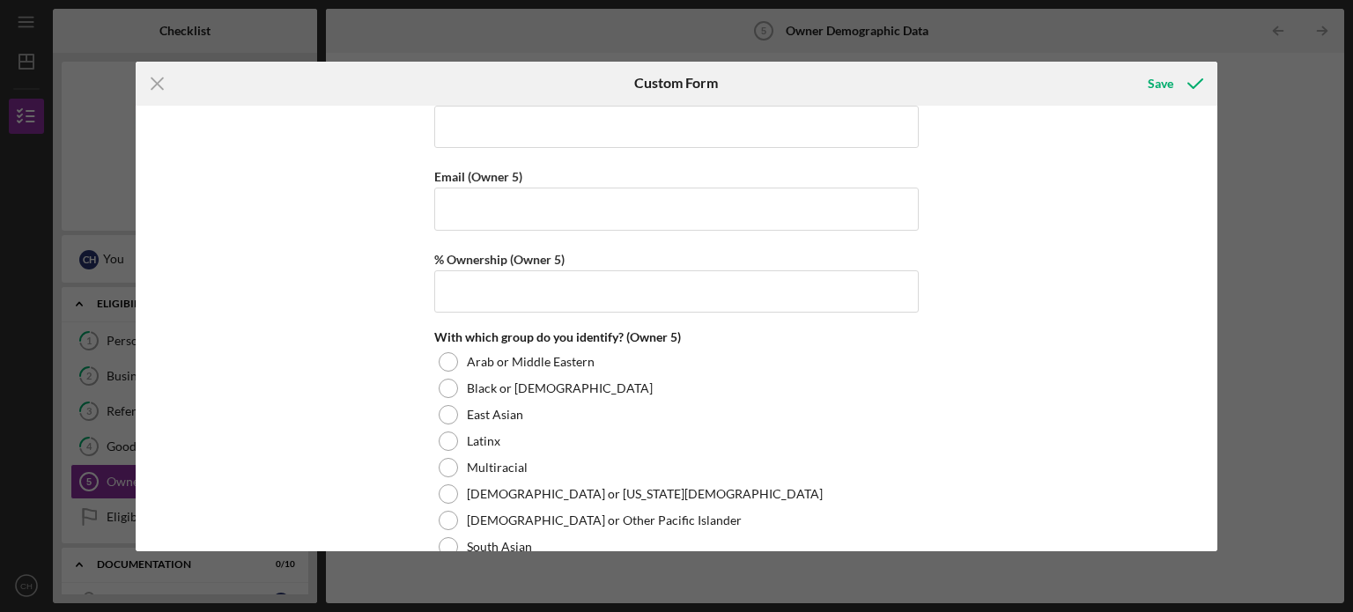
scroll to position [6808, 0]
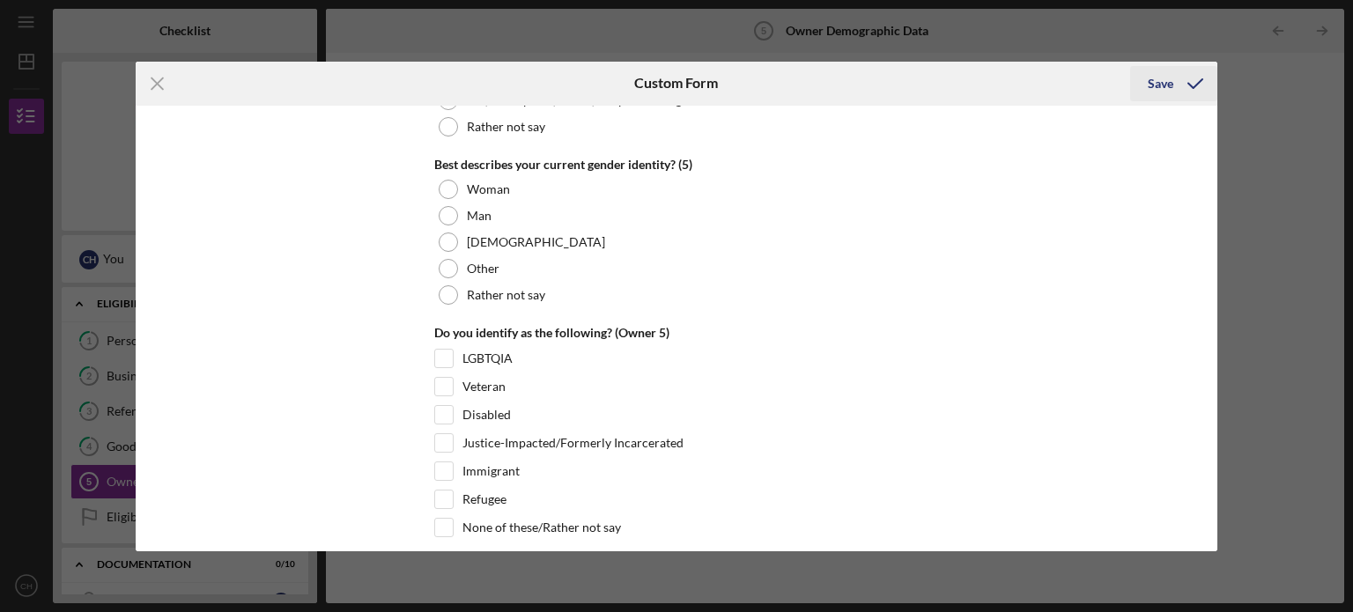
click at [1178, 80] on icon "submit" at bounding box center [1195, 84] width 44 height 44
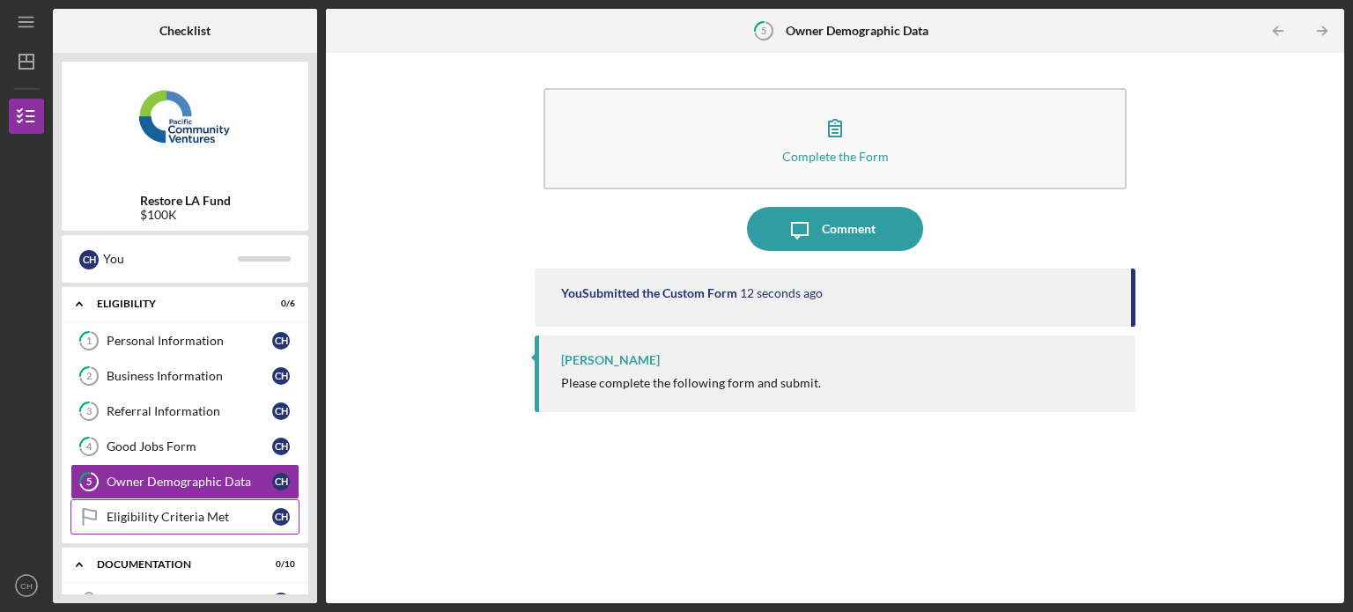
click at [229, 518] on div "Eligibility Criteria Met" at bounding box center [190, 517] width 166 height 14
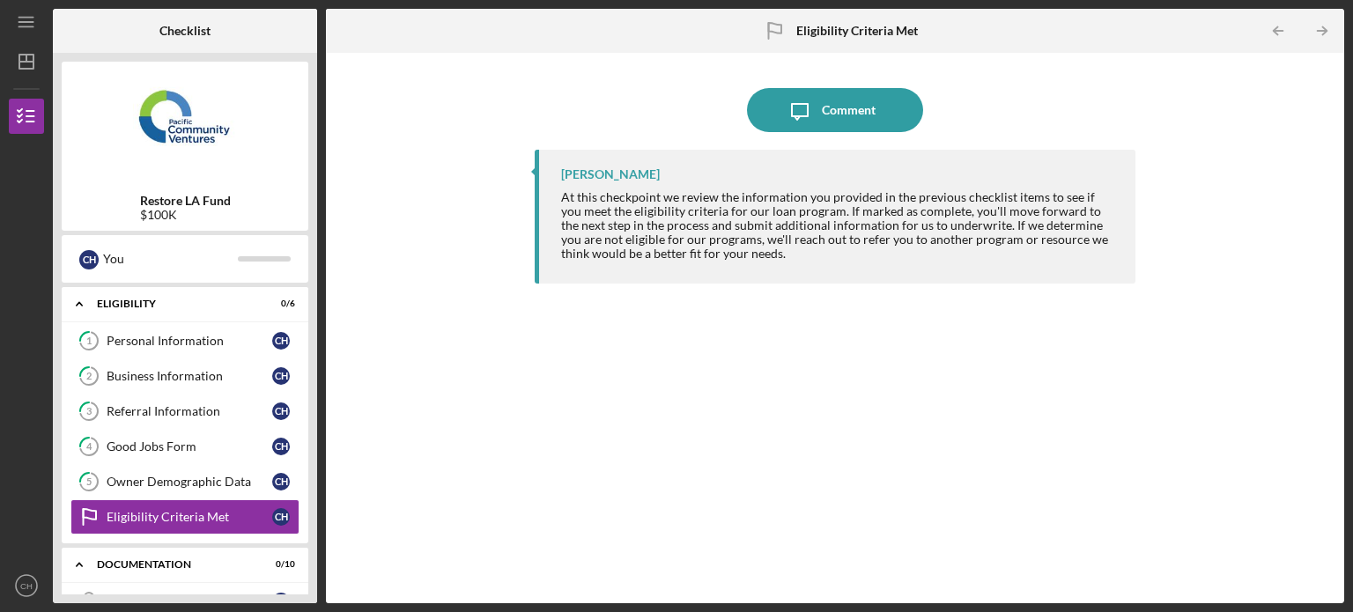
click at [1287, 101] on div "Icon/Message Comment [PERSON_NAME] At this checkpoint we review the information…" at bounding box center [835, 328] width 1001 height 533
click at [890, 41] on div "Eligibility Criteria Met Eligibility Criteria Met" at bounding box center [835, 31] width 166 height 44
click at [236, 514] on div "Eligibility Criteria Met" at bounding box center [190, 517] width 166 height 14
click at [312, 280] on div "Restore LA Fund $100K C H You Icon/Expander Eligibility 0 / 6 1 Personal Inform…" at bounding box center [185, 328] width 264 height 551
click at [1327, 26] on icon "Icon/Table Pagination Arrow" at bounding box center [1322, 31] width 40 height 40
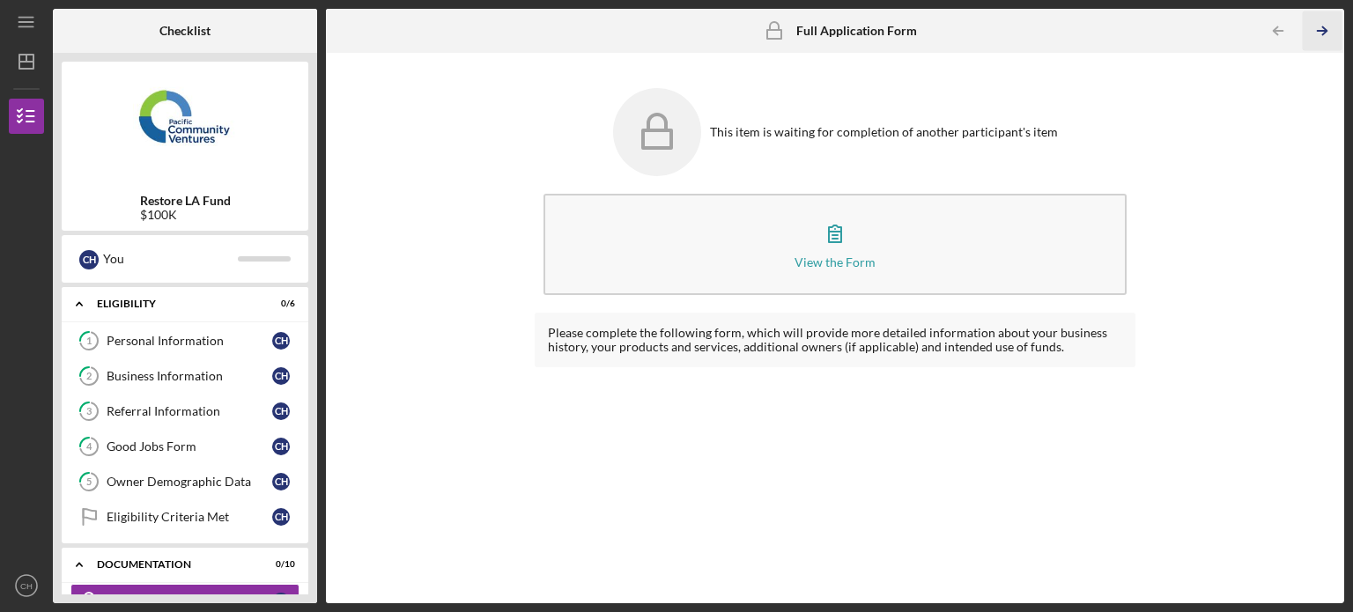
click at [1312, 30] on icon "Icon/Table Pagination Arrow" at bounding box center [1322, 31] width 40 height 40
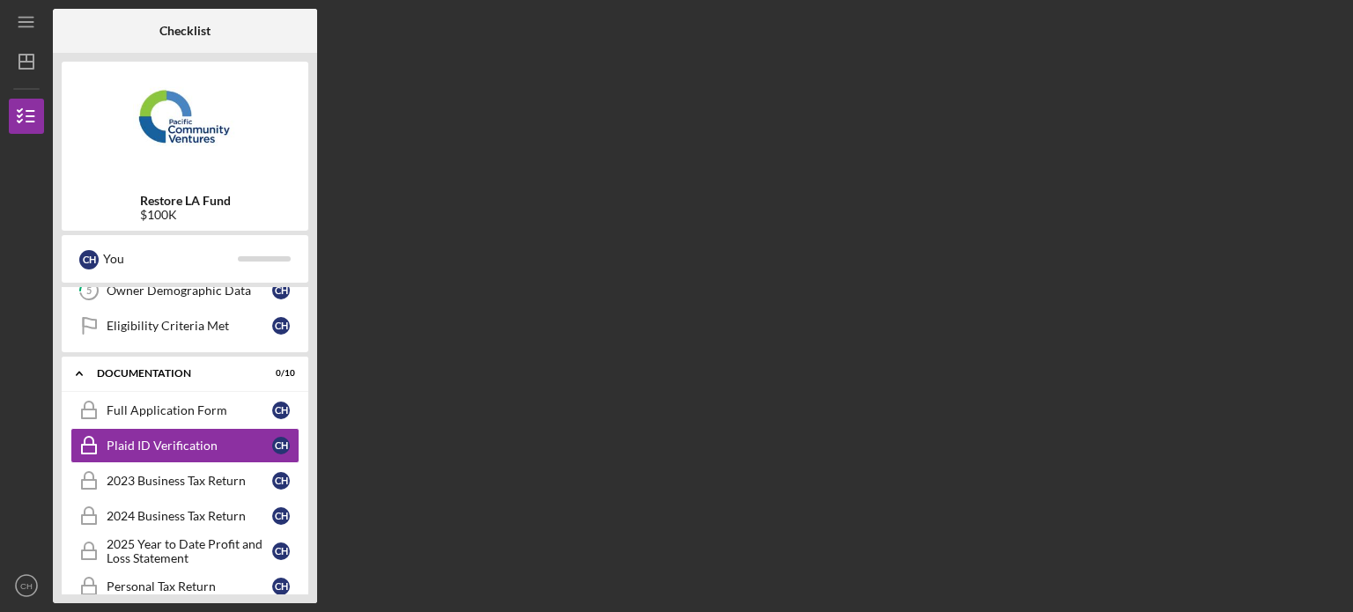
scroll to position [193, 0]
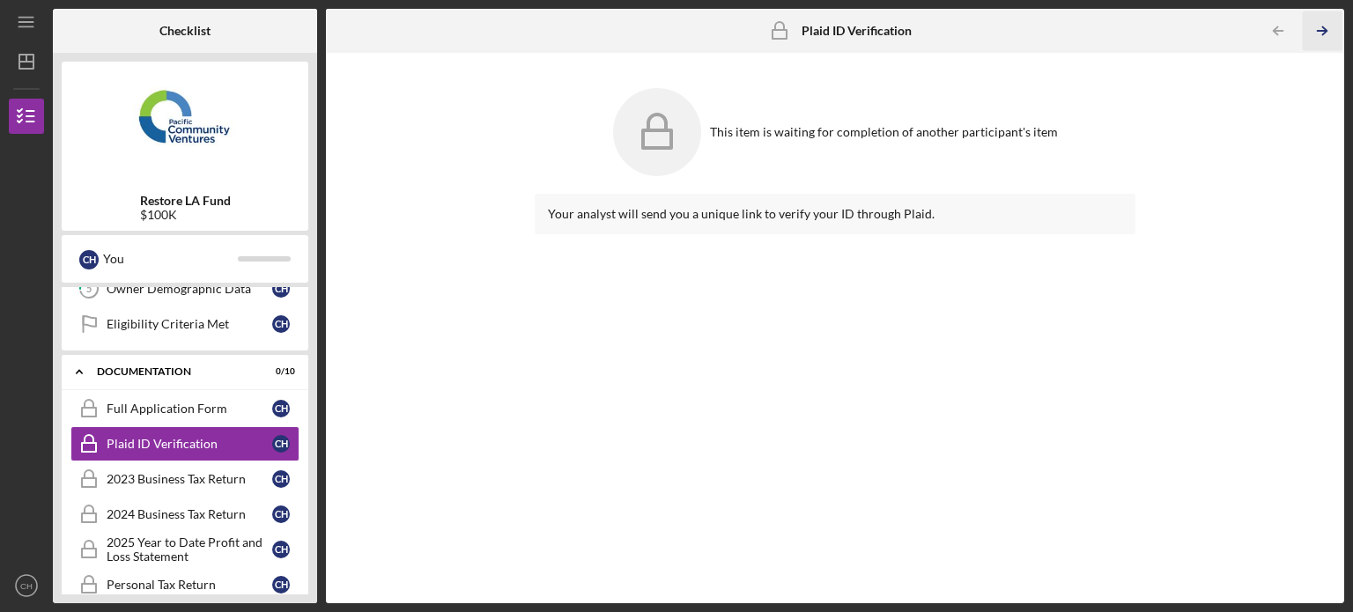
click at [1314, 29] on icon "Icon/Table Pagination Arrow" at bounding box center [1322, 31] width 40 height 40
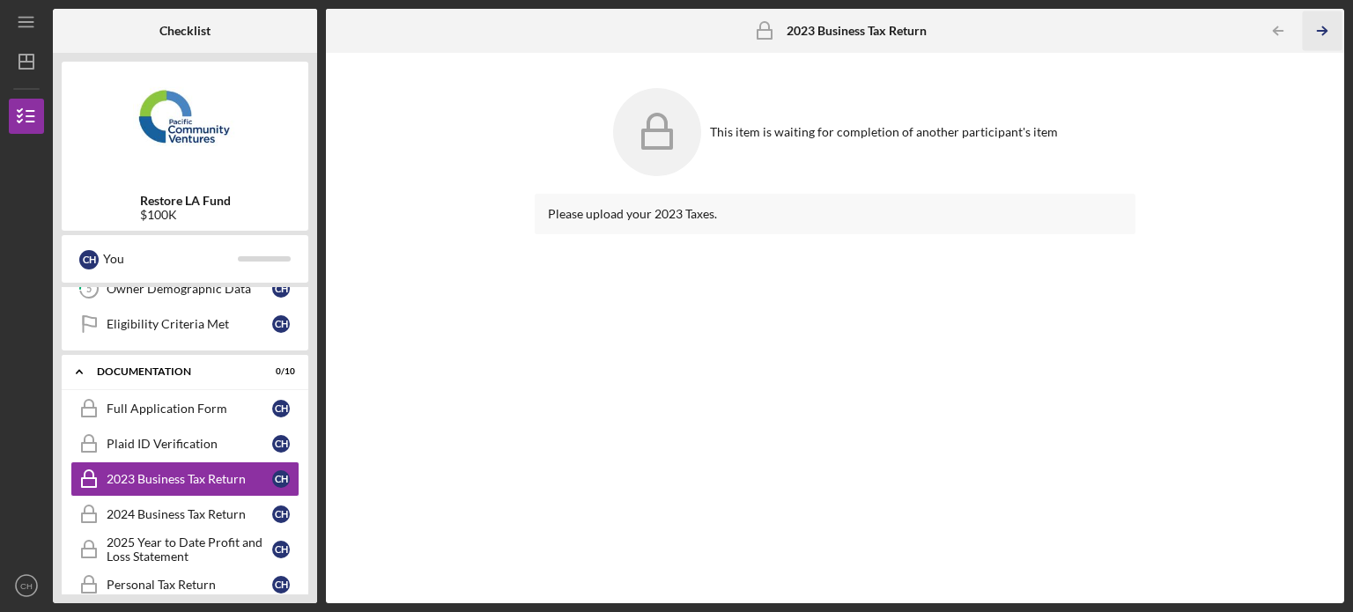
click at [1318, 27] on icon "Icon/Table Pagination Arrow" at bounding box center [1322, 31] width 40 height 40
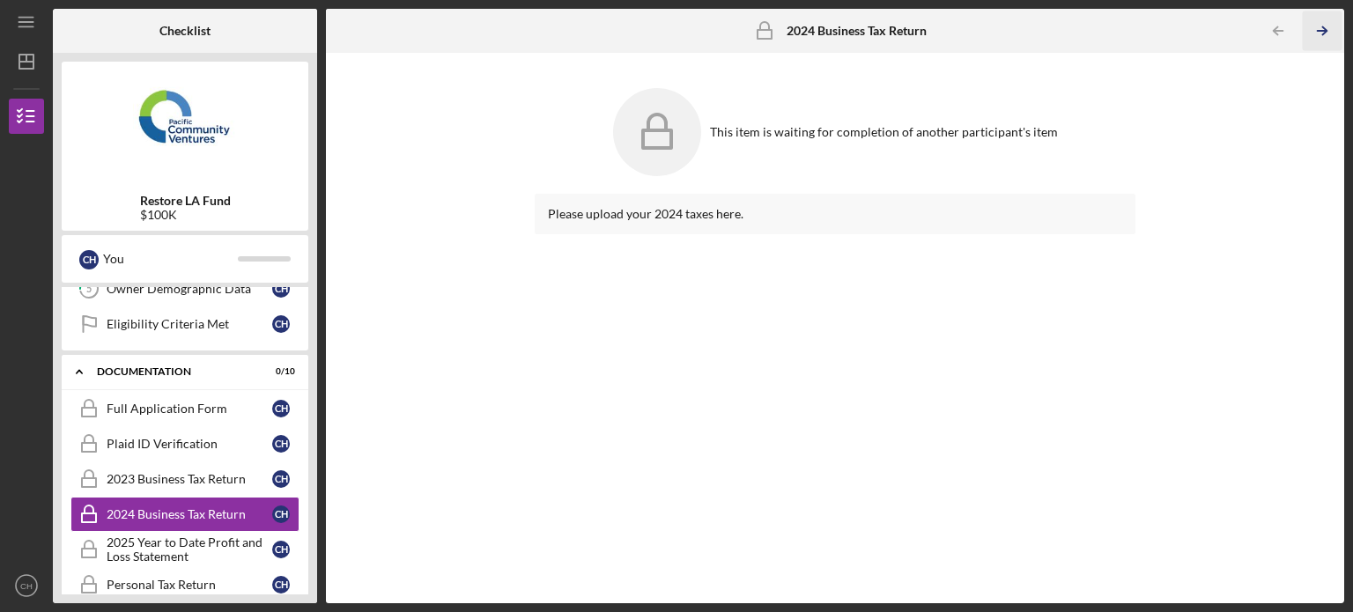
click at [1318, 27] on icon "Icon/Table Pagination Arrow" at bounding box center [1322, 31] width 40 height 40
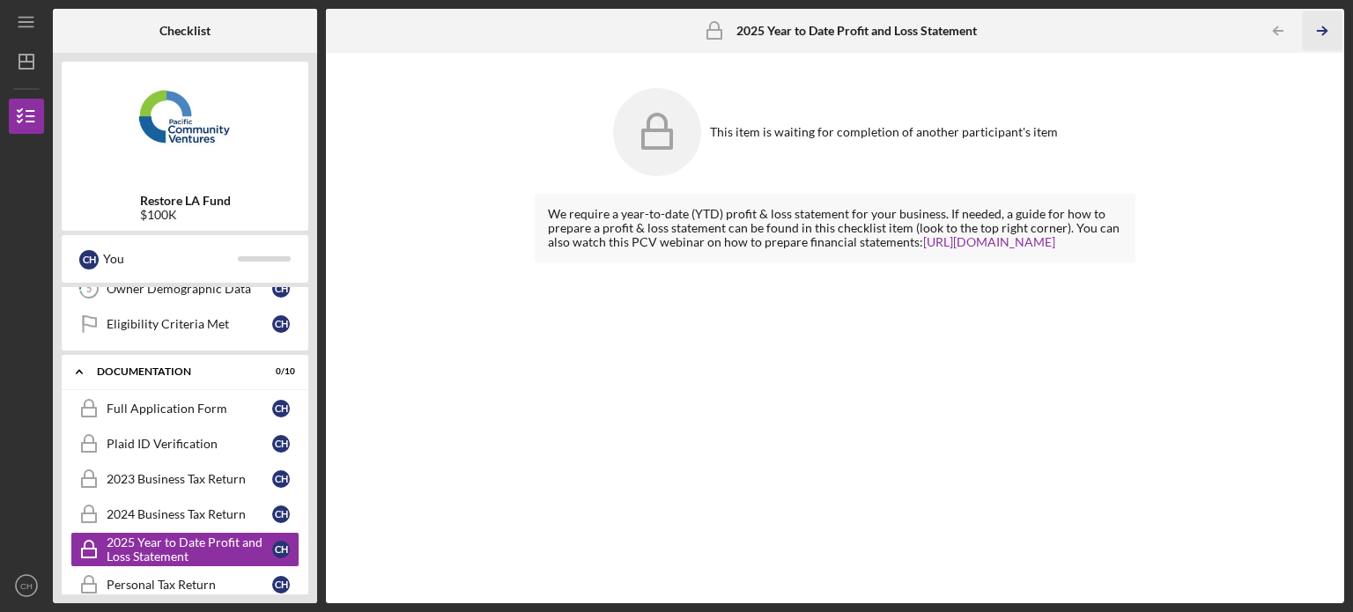
click at [1318, 27] on icon "Icon/Table Pagination Arrow" at bounding box center [1322, 31] width 40 height 40
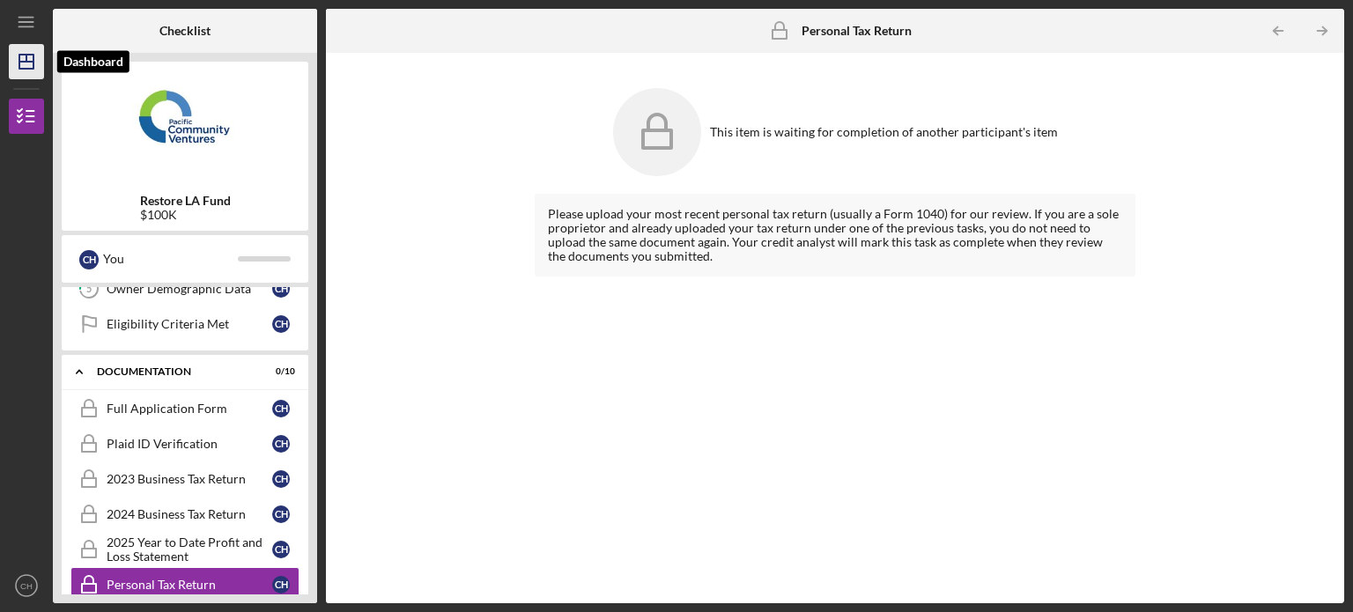
click at [33, 63] on polygon "button" at bounding box center [26, 62] width 14 height 14
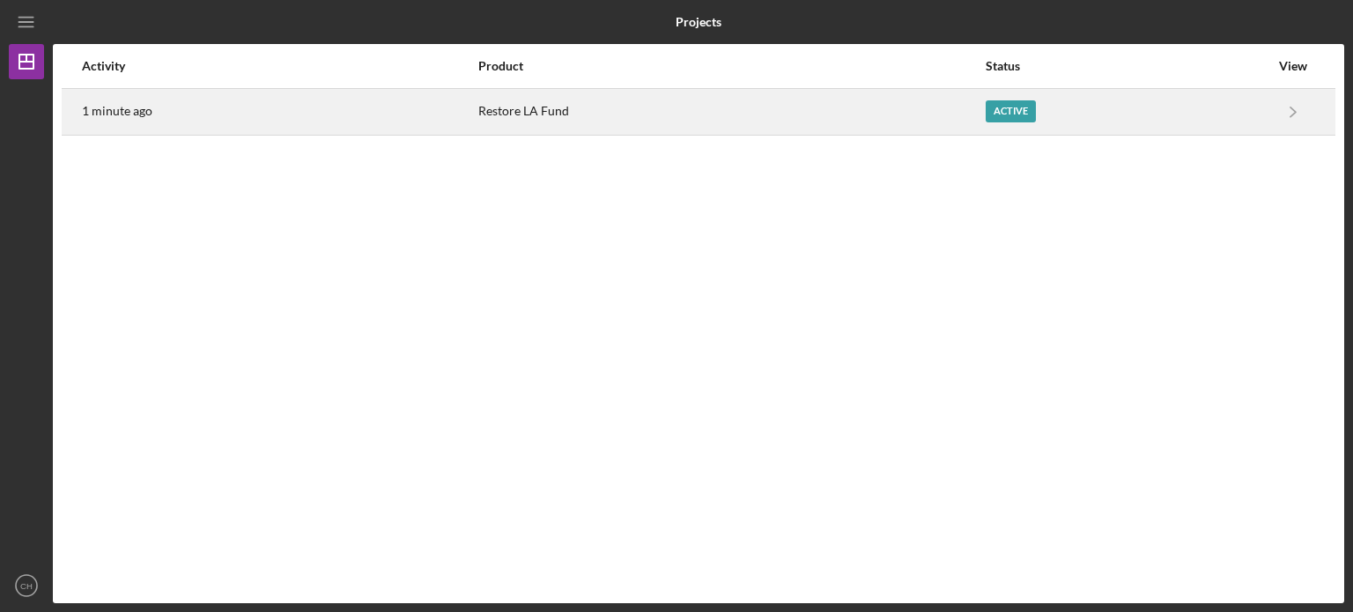
click at [1007, 119] on div "Active" at bounding box center [1011, 111] width 50 height 22
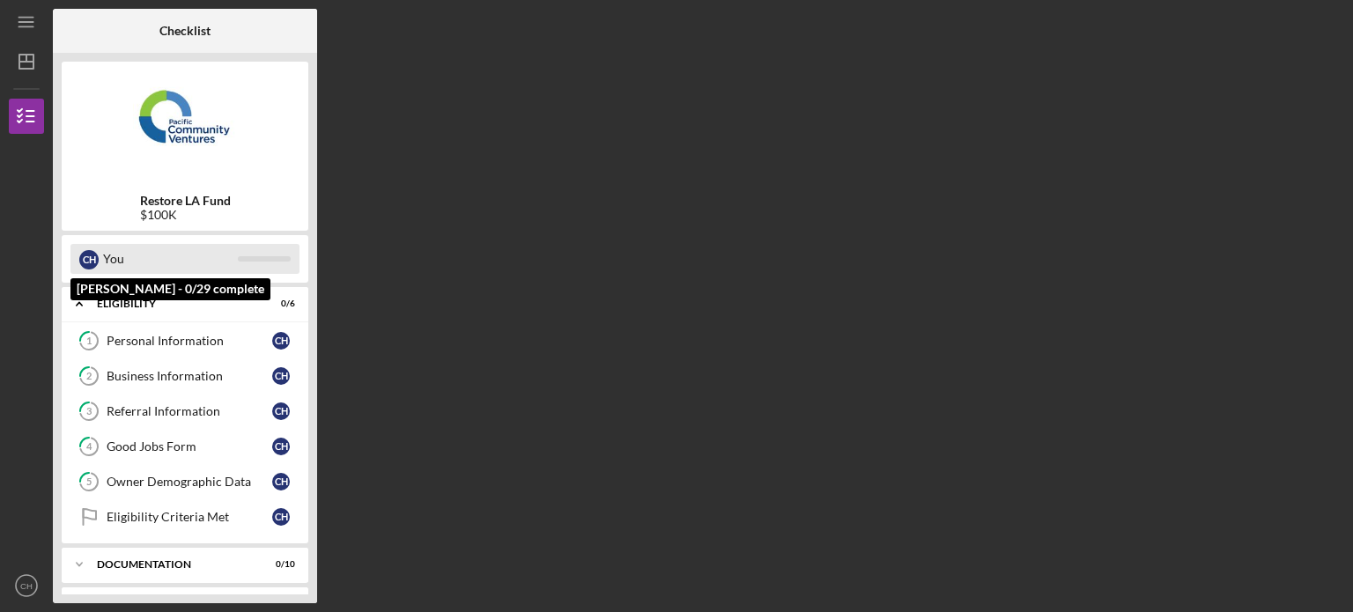
click at [116, 255] on div "You" at bounding box center [170, 259] width 135 height 30
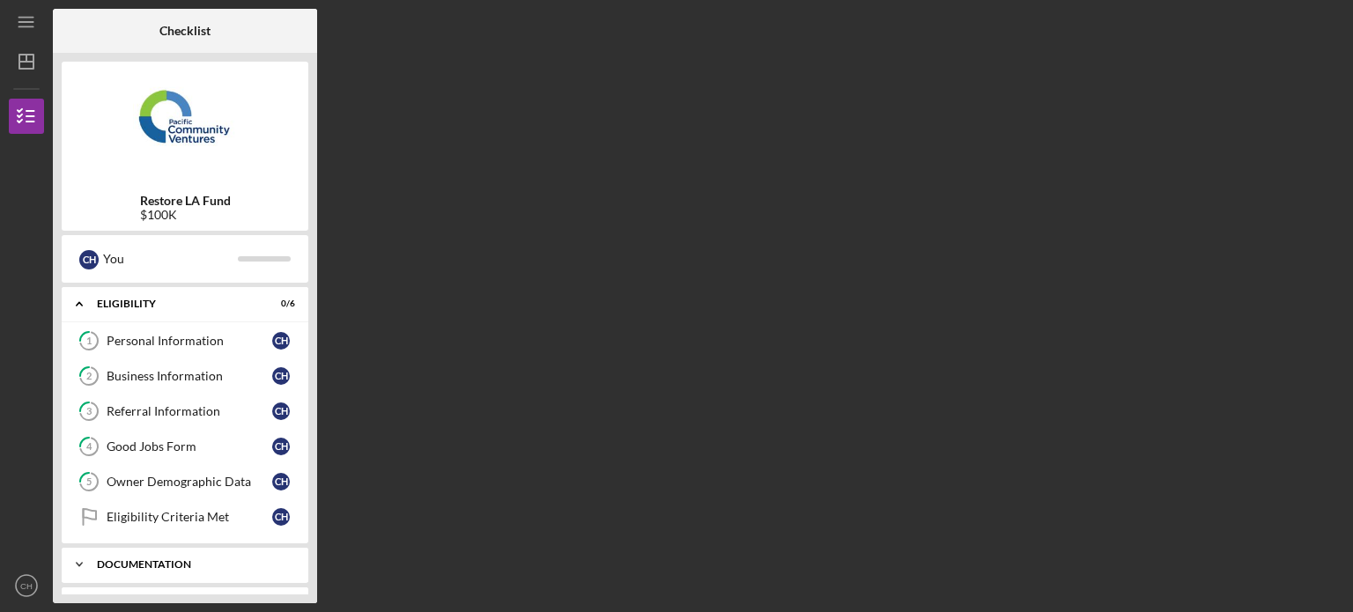
click at [136, 571] on div "Icon/Expander Documentation 0 / 10" at bounding box center [185, 564] width 247 height 35
click at [312, 529] on div "Restore LA Fund $100K C H You Icon/Expander Eligibility 0 / 6 1 Personal Inform…" at bounding box center [185, 328] width 264 height 551
click at [184, 176] on div "Restore LA Fund $100K" at bounding box center [185, 146] width 247 height 169
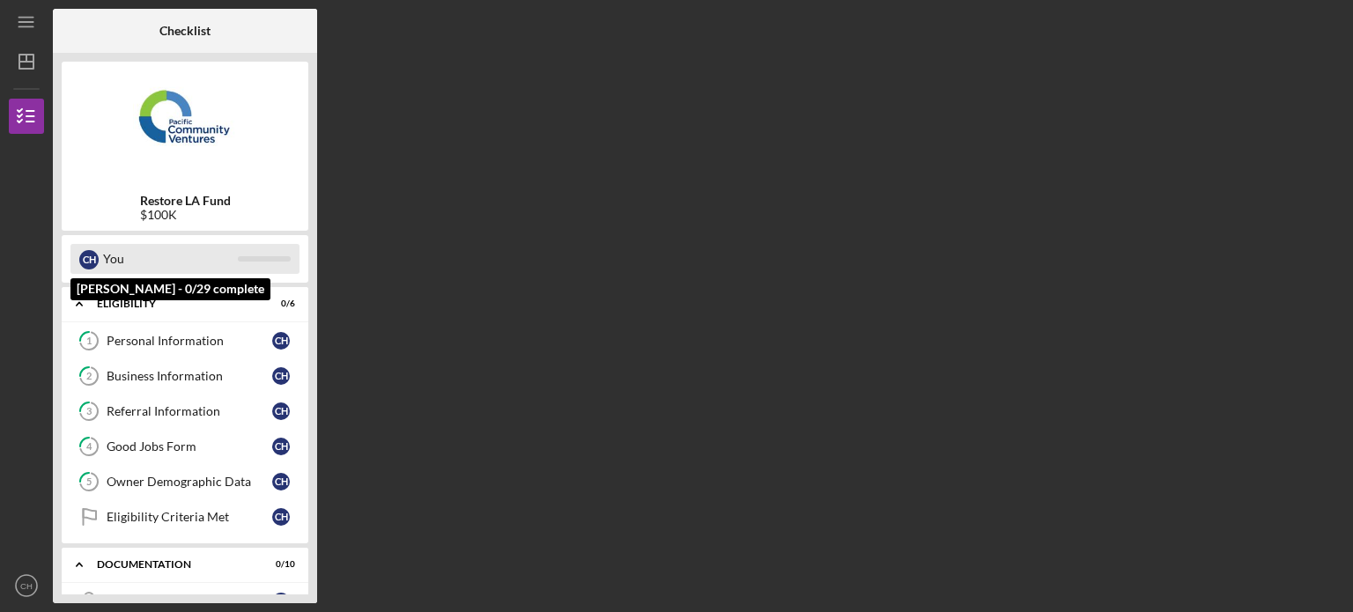
click at [124, 270] on div "You" at bounding box center [170, 259] width 135 height 30
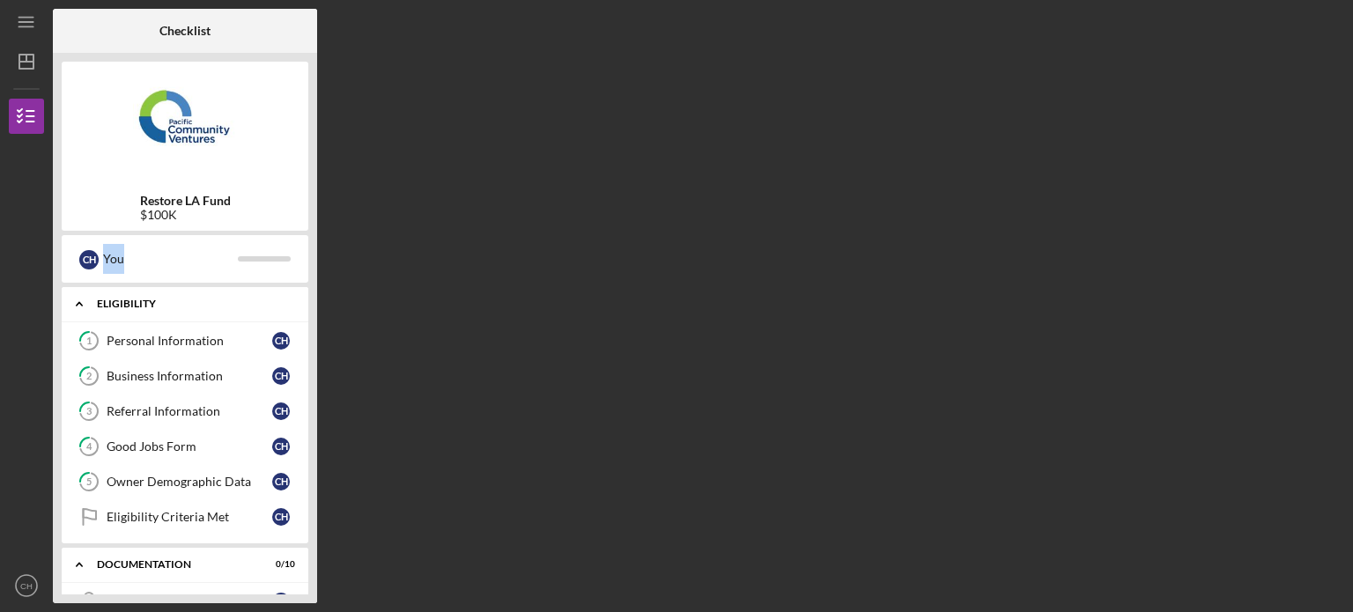
click at [116, 302] on div "Eligibility" at bounding box center [191, 304] width 189 height 11
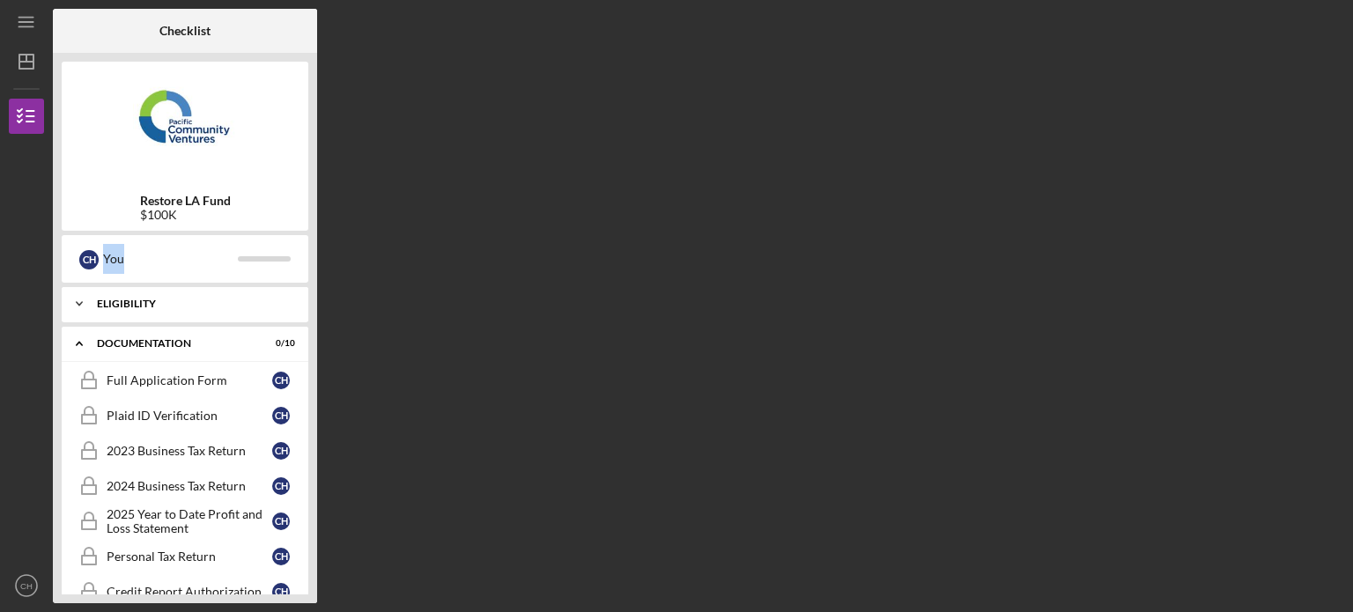
click at [125, 300] on div "Eligibility" at bounding box center [191, 304] width 189 height 11
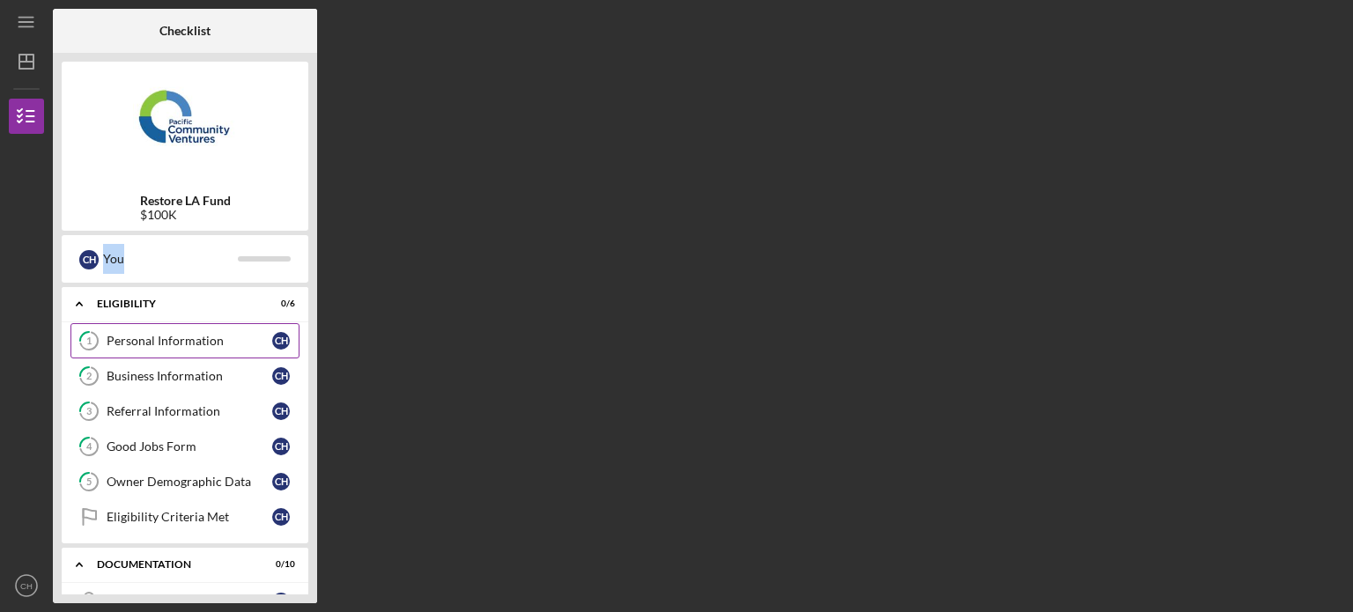
click at [217, 344] on div "Personal Information" at bounding box center [190, 341] width 166 height 14
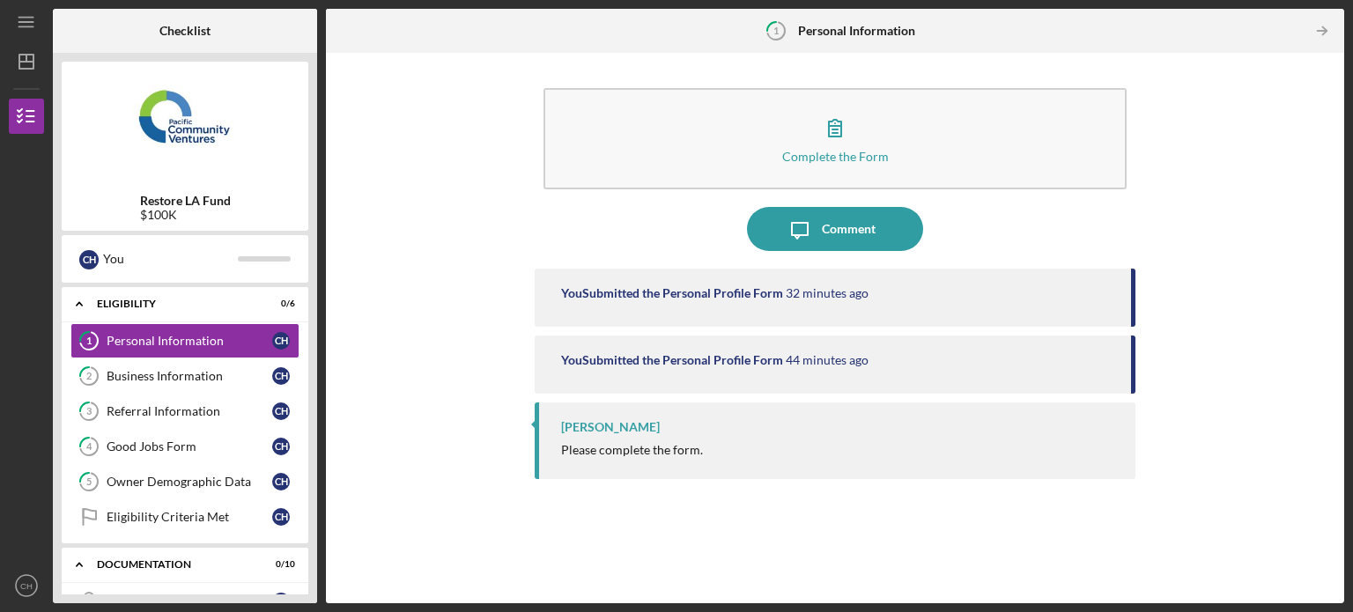
click at [1162, 277] on div "Complete the Form Form Icon/Message Comment You Submitted the Personal Profile …" at bounding box center [835, 328] width 1001 height 533
click at [862, 440] on div "[PERSON_NAME] Please complete the form." at bounding box center [835, 441] width 601 height 77
click at [625, 432] on div "[PERSON_NAME]" at bounding box center [610, 427] width 99 height 14
click at [1323, 36] on icon "Icon/Table Pagination Arrow" at bounding box center [1322, 31] width 40 height 40
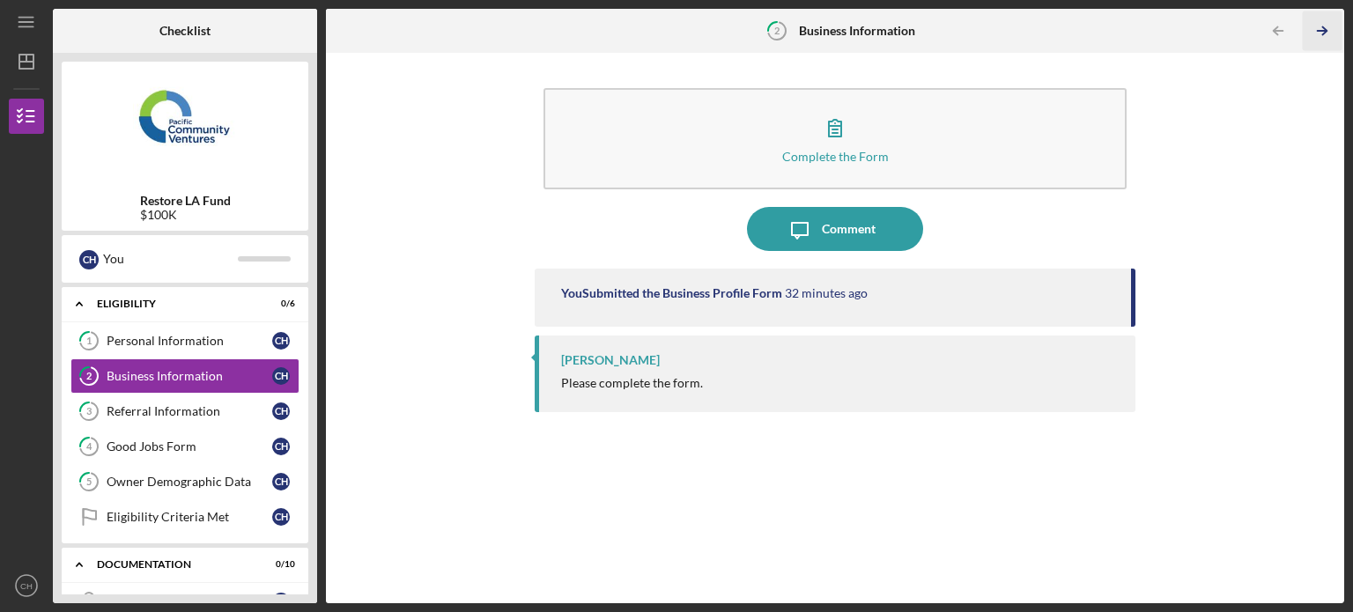
click at [1323, 36] on icon "Icon/Table Pagination Arrow" at bounding box center [1322, 31] width 40 height 40
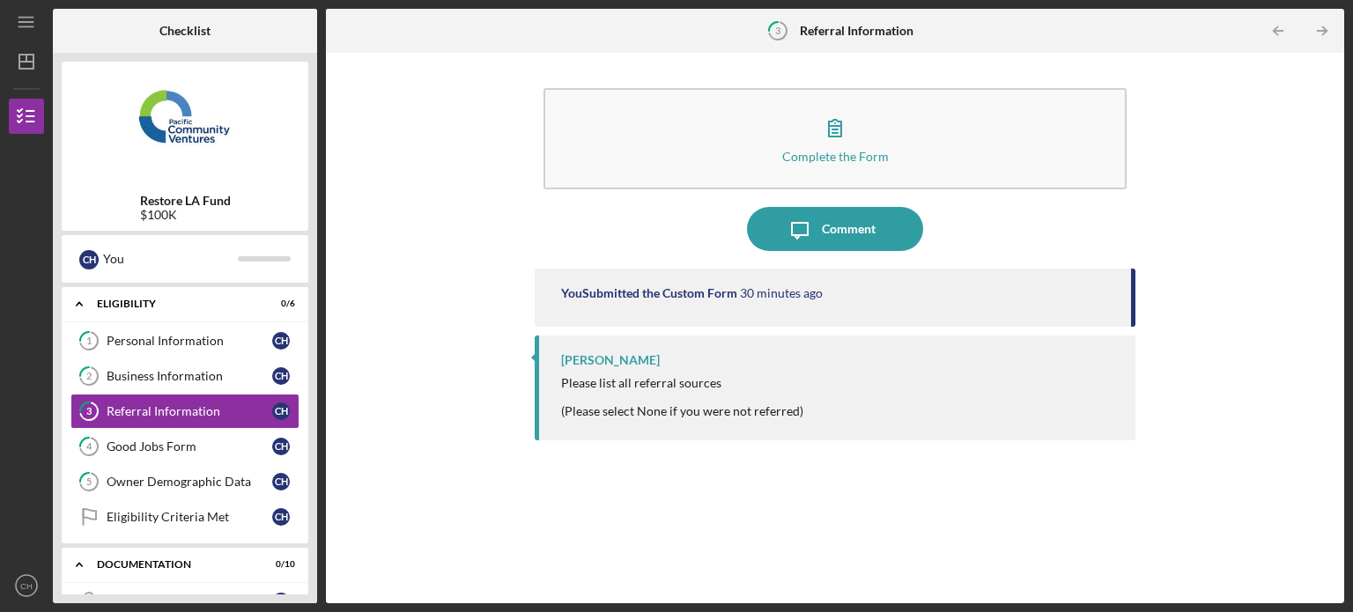
click at [1323, 36] on icon "Icon/Table Pagination Arrow" at bounding box center [1322, 31] width 40 height 40
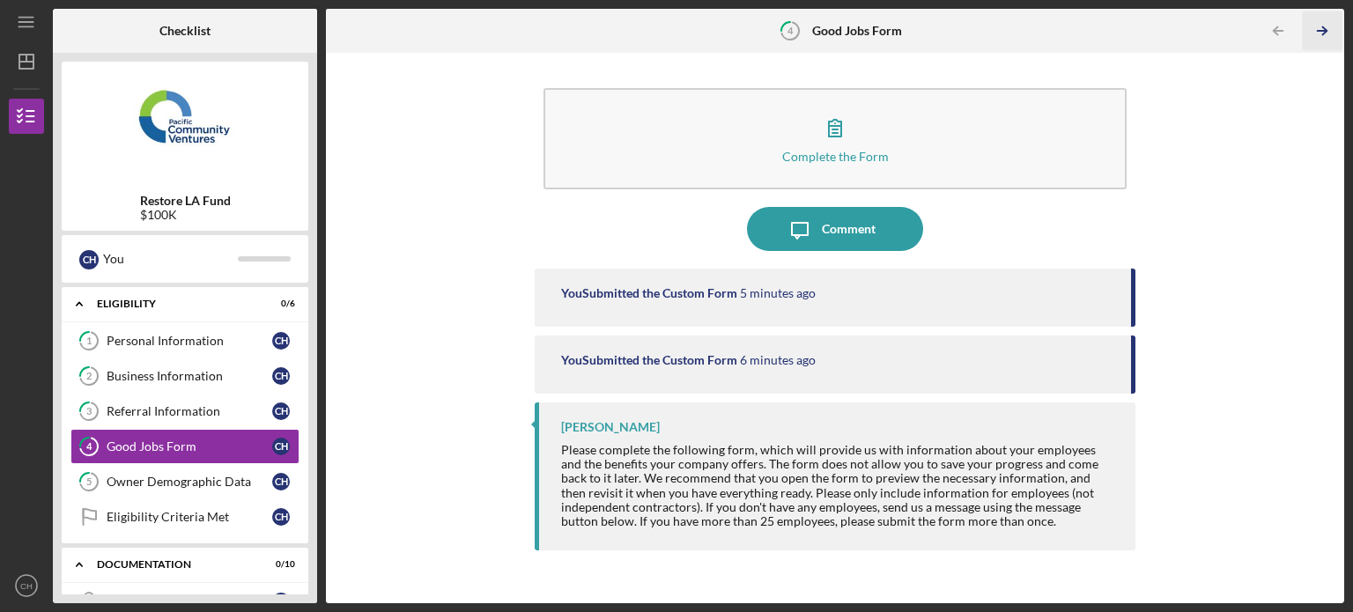
click at [1313, 37] on icon "Icon/Table Pagination Arrow" at bounding box center [1322, 31] width 40 height 40
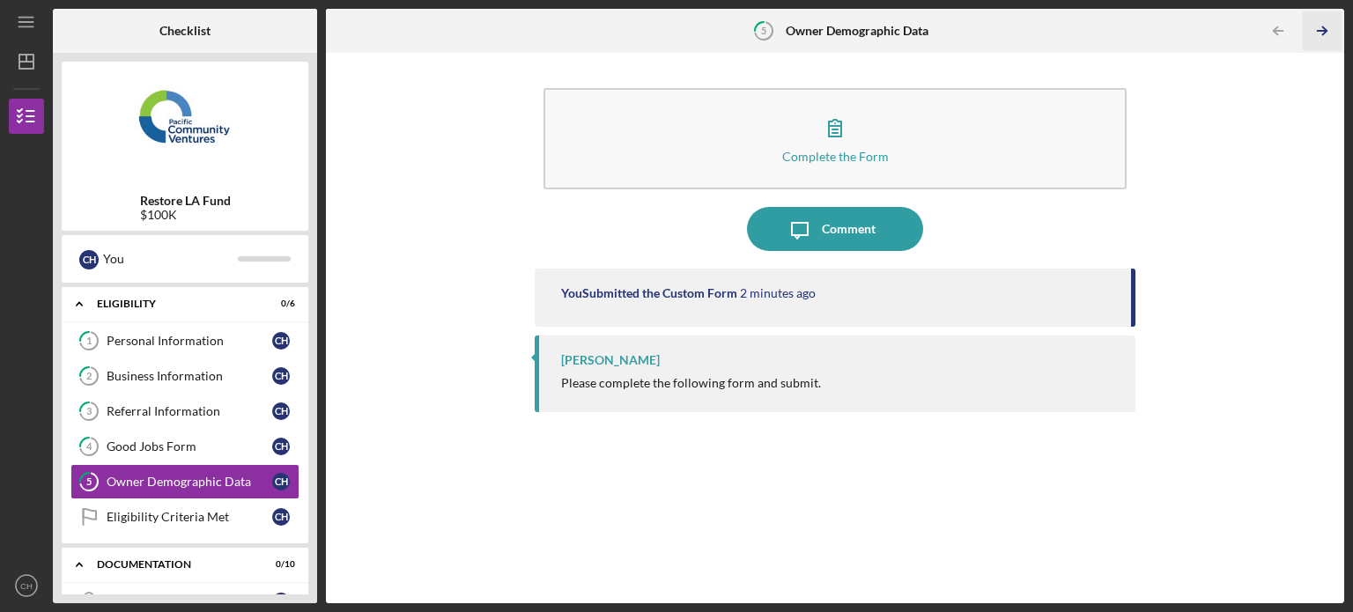
click at [1313, 37] on icon "Icon/Table Pagination Arrow" at bounding box center [1322, 31] width 40 height 40
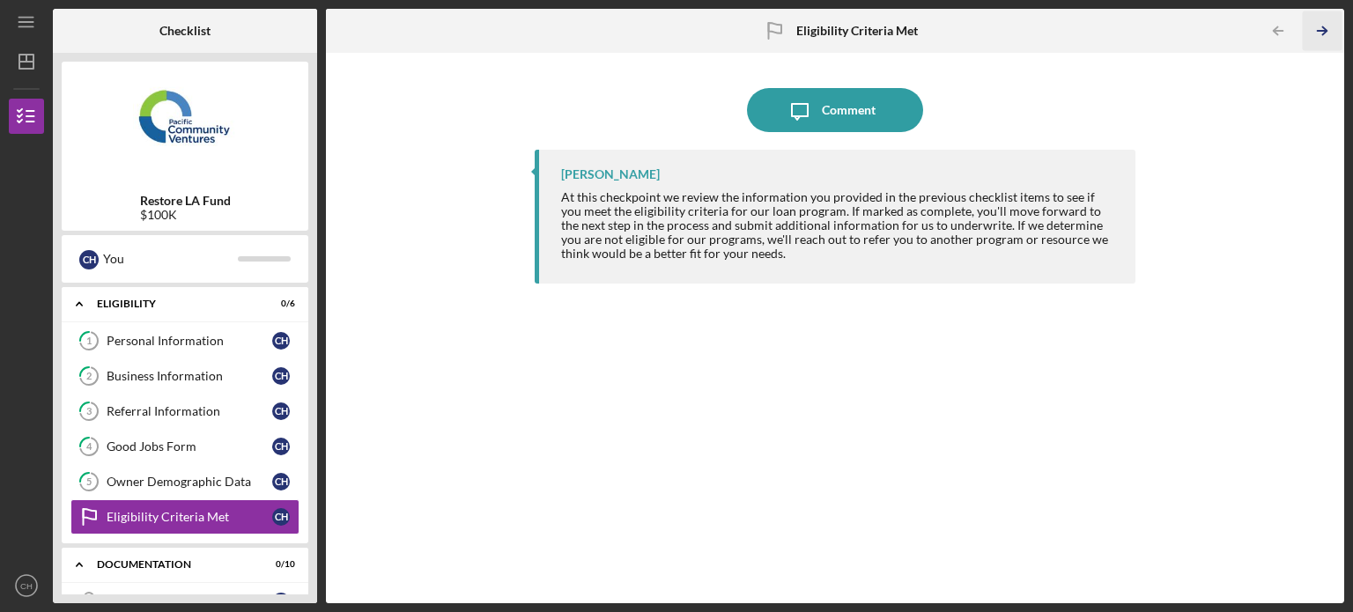
click at [1313, 37] on icon "Icon/Table Pagination Arrow" at bounding box center [1322, 31] width 40 height 40
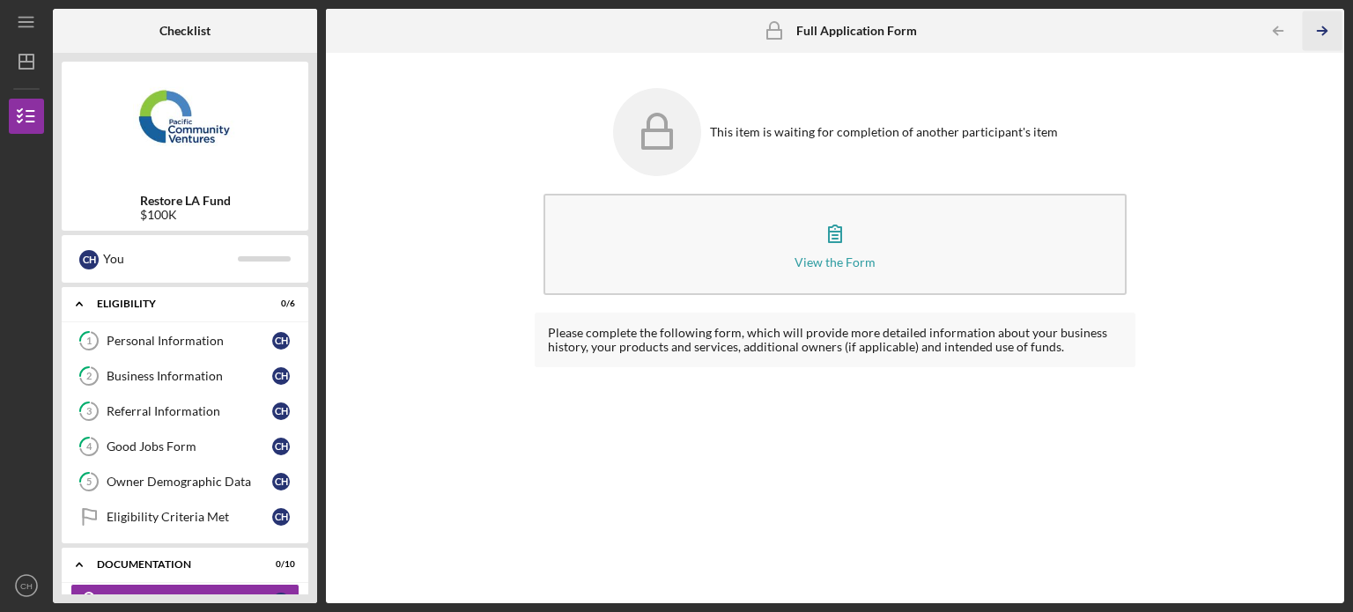
click at [1313, 37] on icon "Icon/Table Pagination Arrow" at bounding box center [1322, 31] width 40 height 40
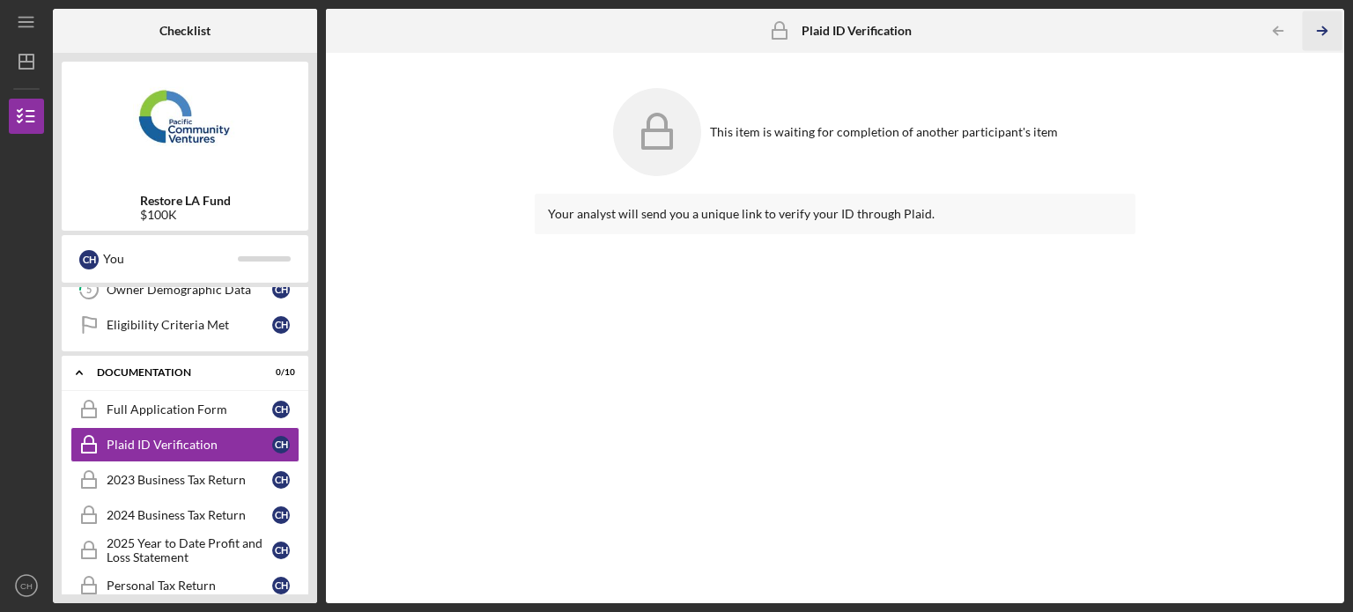
scroll to position [193, 0]
click at [1267, 36] on icon "Icon/Table Pagination Arrow" at bounding box center [1278, 31] width 40 height 40
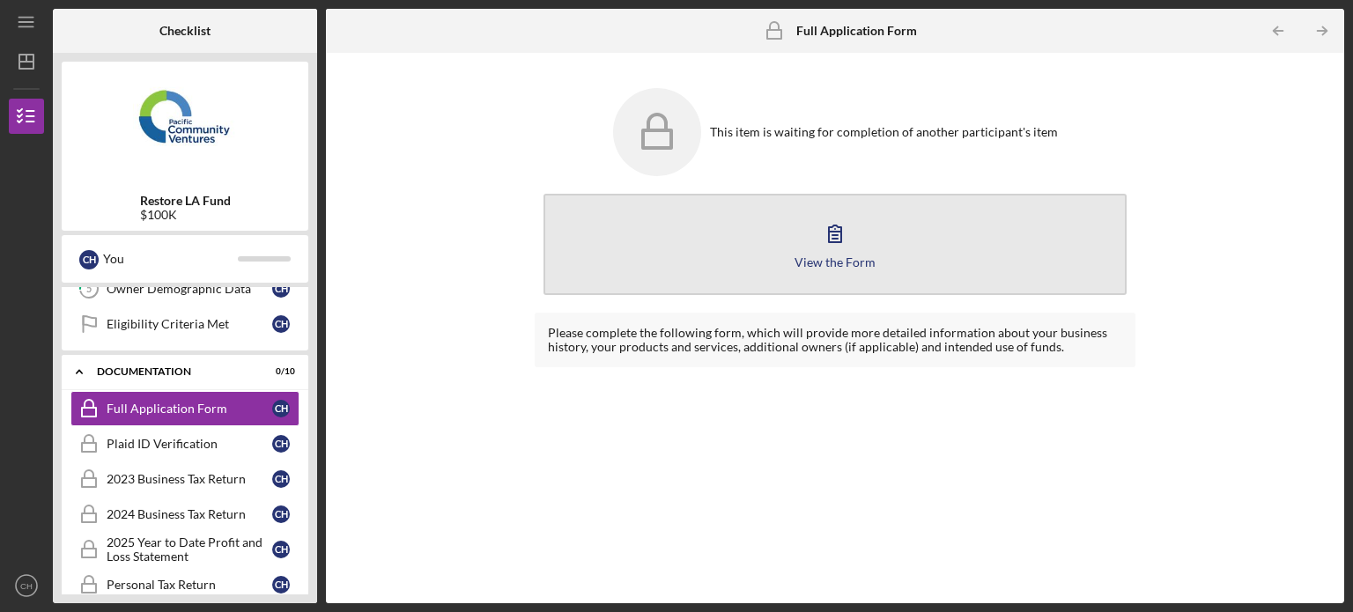
click at [936, 248] on button "View the Form Form" at bounding box center [835, 244] width 583 height 101
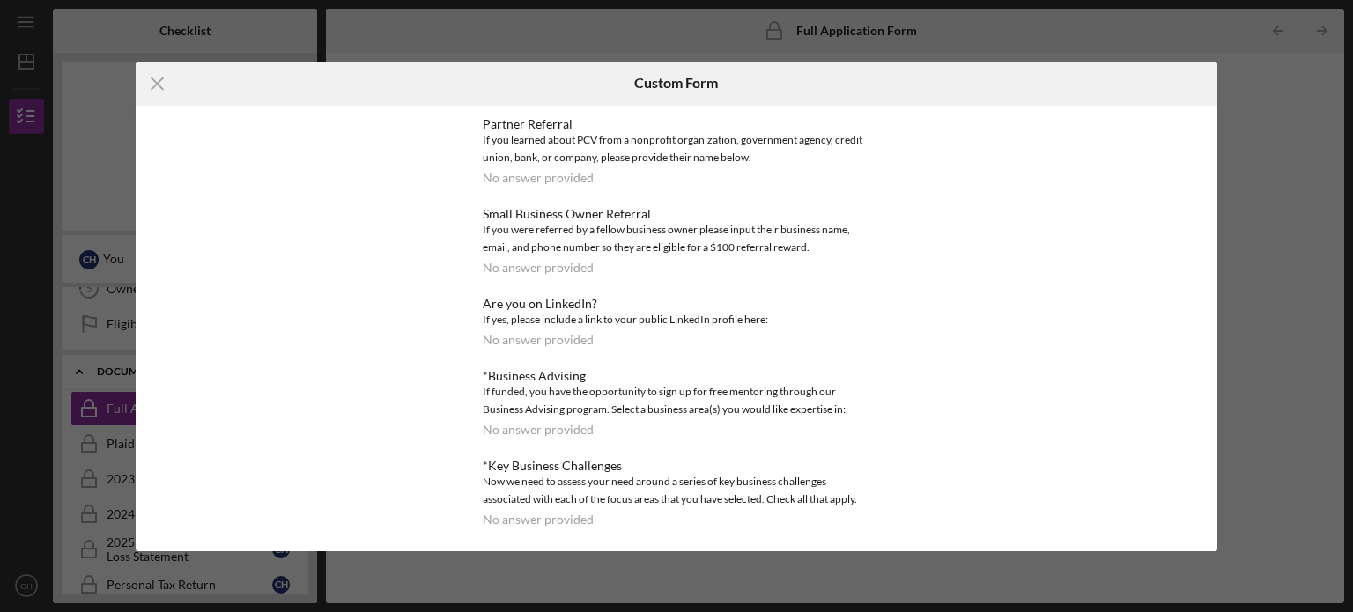
scroll to position [1194, 0]
click at [1292, 119] on div "Icon/Menu Close Custom Form *Use of Proceeds No answer provided Loan Request *R…" at bounding box center [676, 306] width 1353 height 612
click at [158, 89] on icon "Icon/Menu Close" at bounding box center [158, 84] width 44 height 44
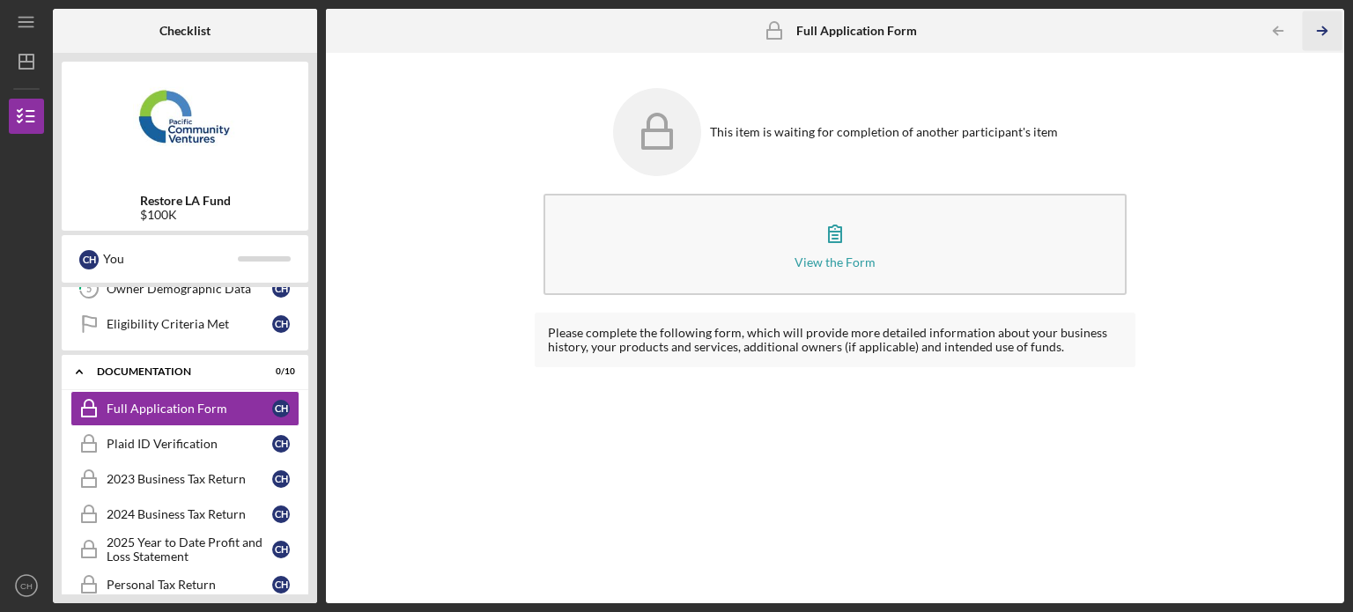
click at [1331, 33] on icon "Icon/Table Pagination Arrow" at bounding box center [1322, 31] width 40 height 40
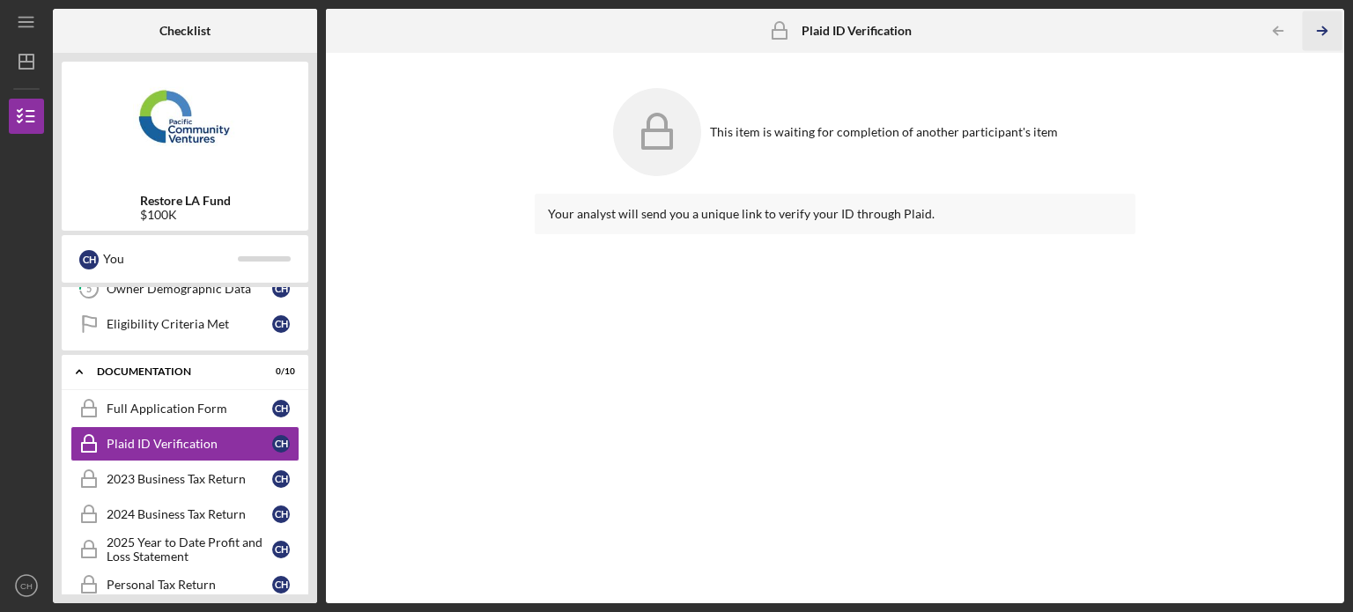
click at [1331, 33] on icon "Icon/Table Pagination Arrow" at bounding box center [1322, 31] width 40 height 40
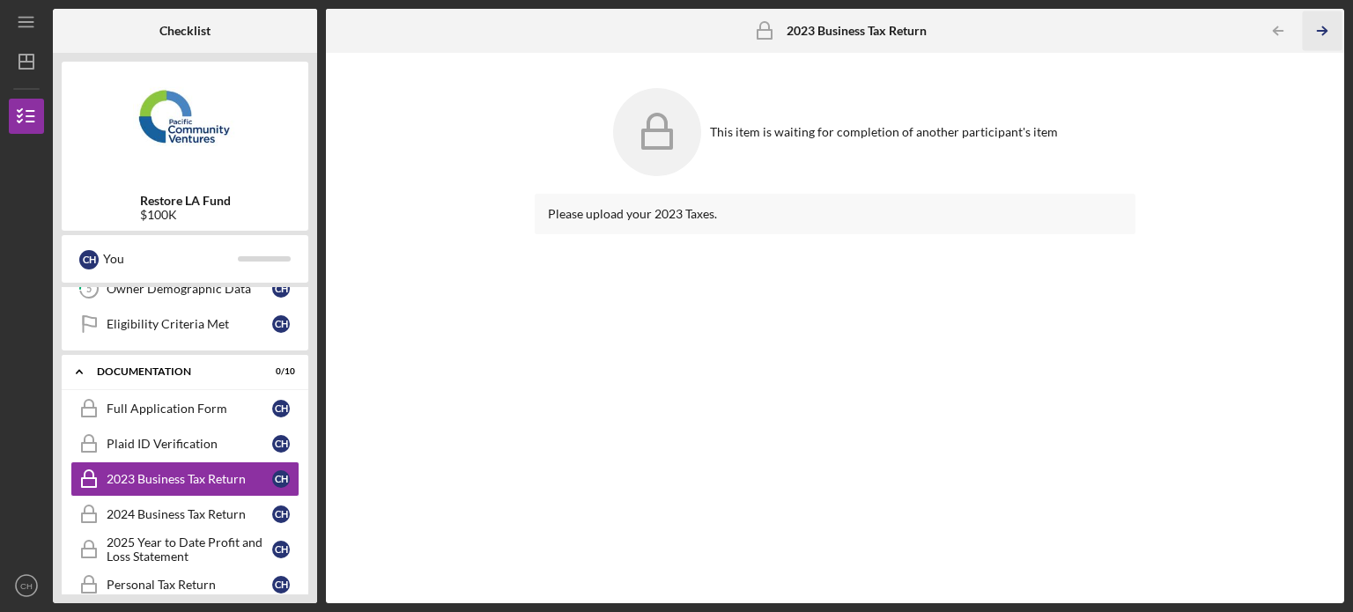
click at [1331, 33] on icon "Icon/Table Pagination Arrow" at bounding box center [1322, 31] width 40 height 40
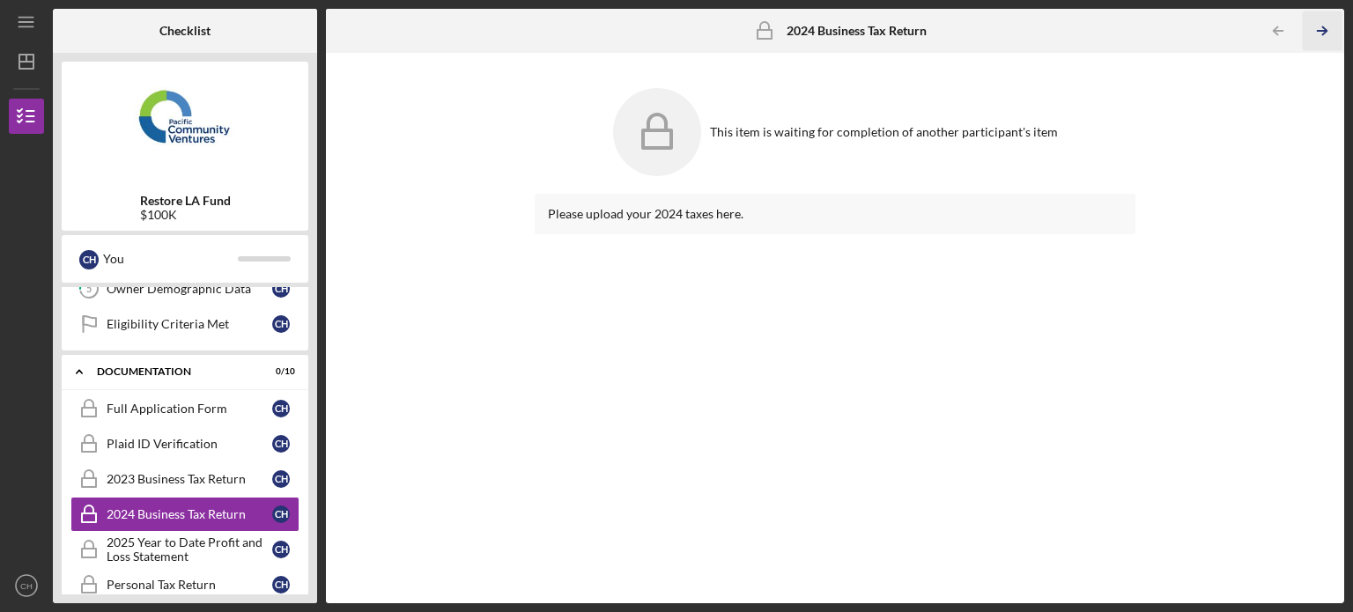
click at [1331, 33] on icon "Icon/Table Pagination Arrow" at bounding box center [1322, 31] width 40 height 40
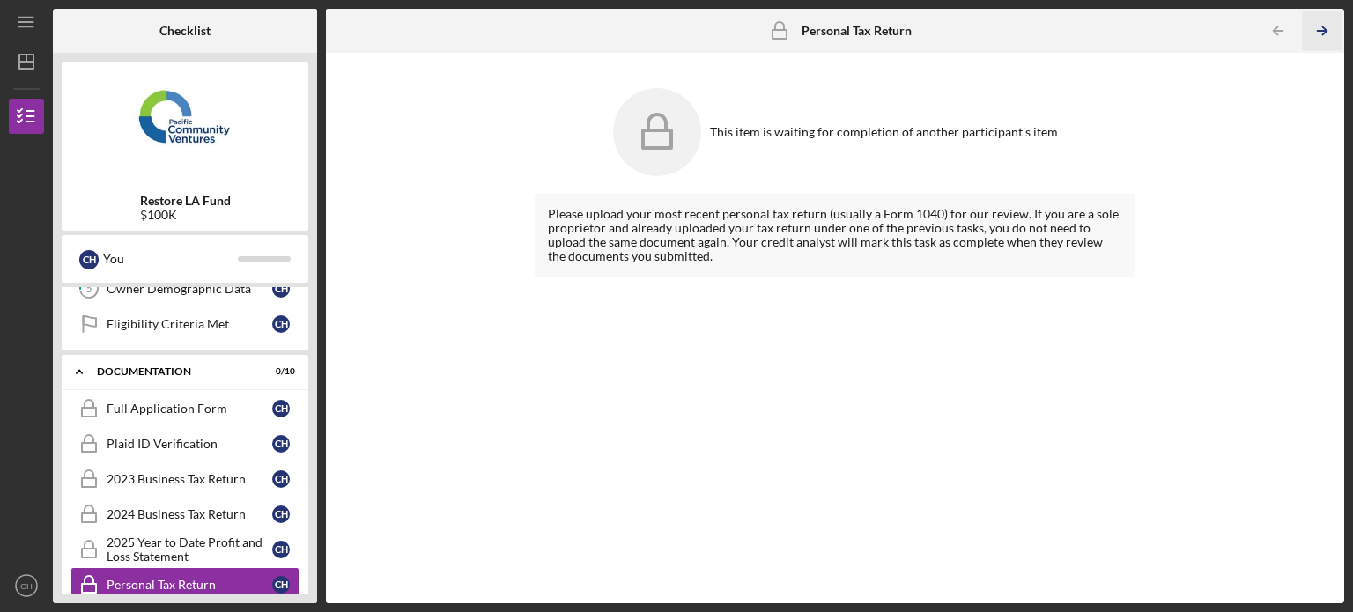
click at [1331, 33] on icon "Icon/Table Pagination Arrow" at bounding box center [1322, 31] width 40 height 40
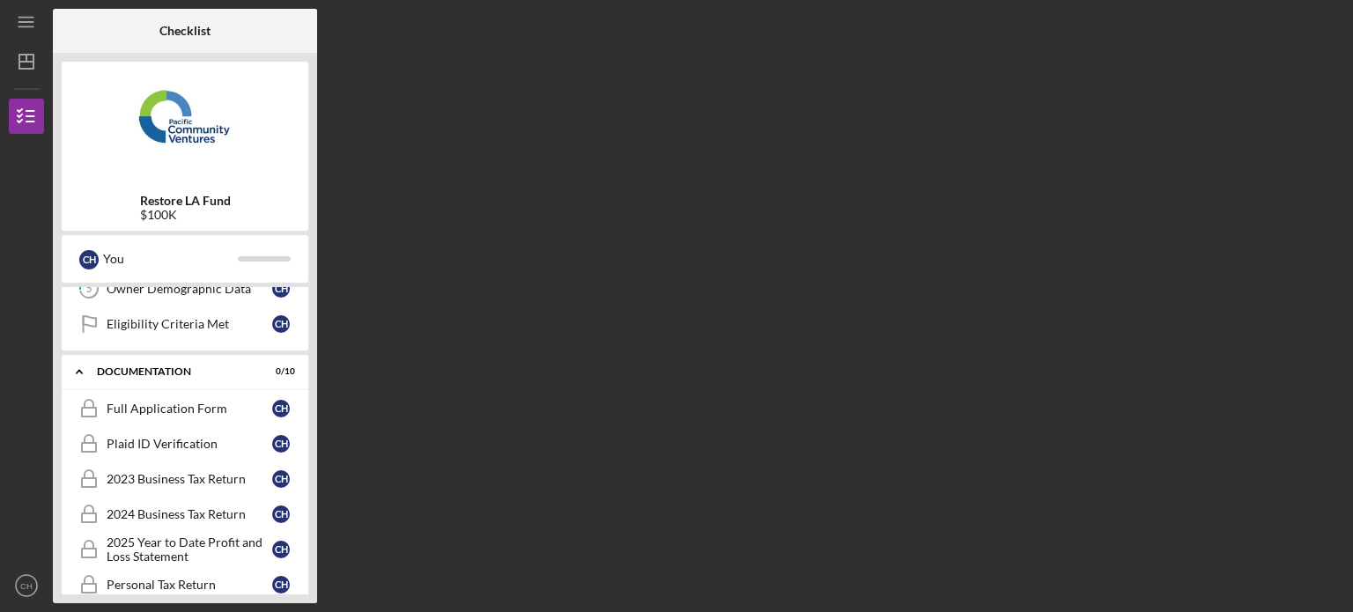
scroll to position [366, 0]
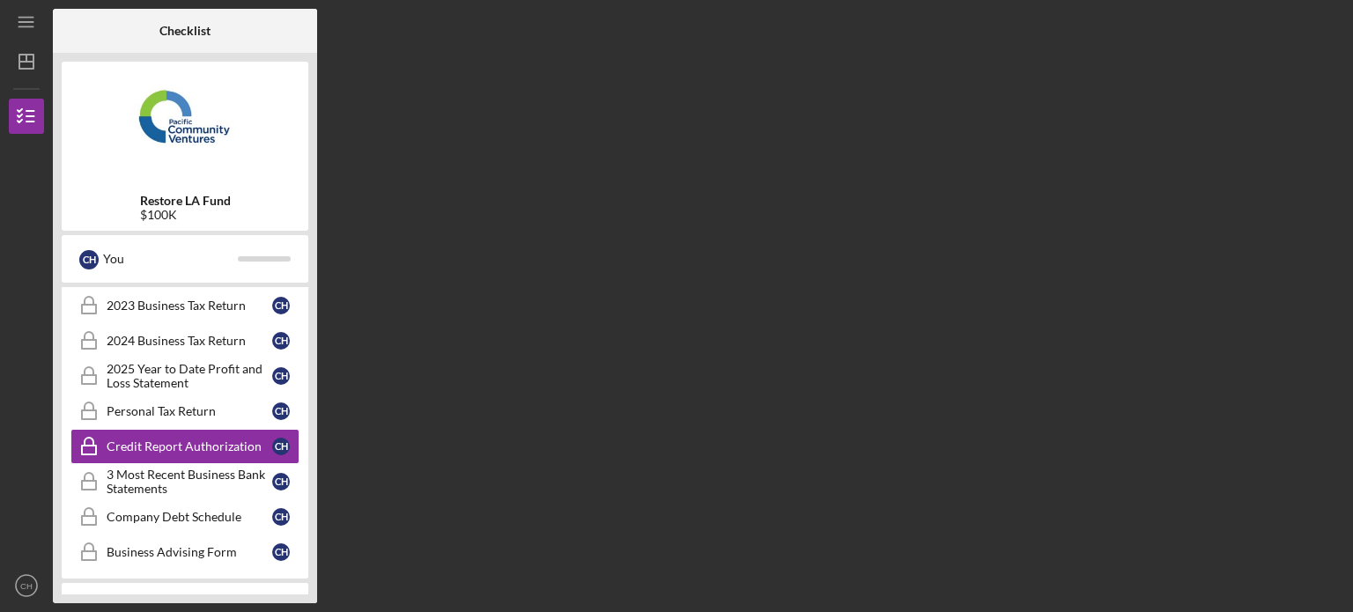
click at [1331, 33] on div "Checklist Restore LA Fund $100K C H You Icon/Expander Eligibility 0 / 6 1 Perso…" at bounding box center [698, 306] width 1291 height 595
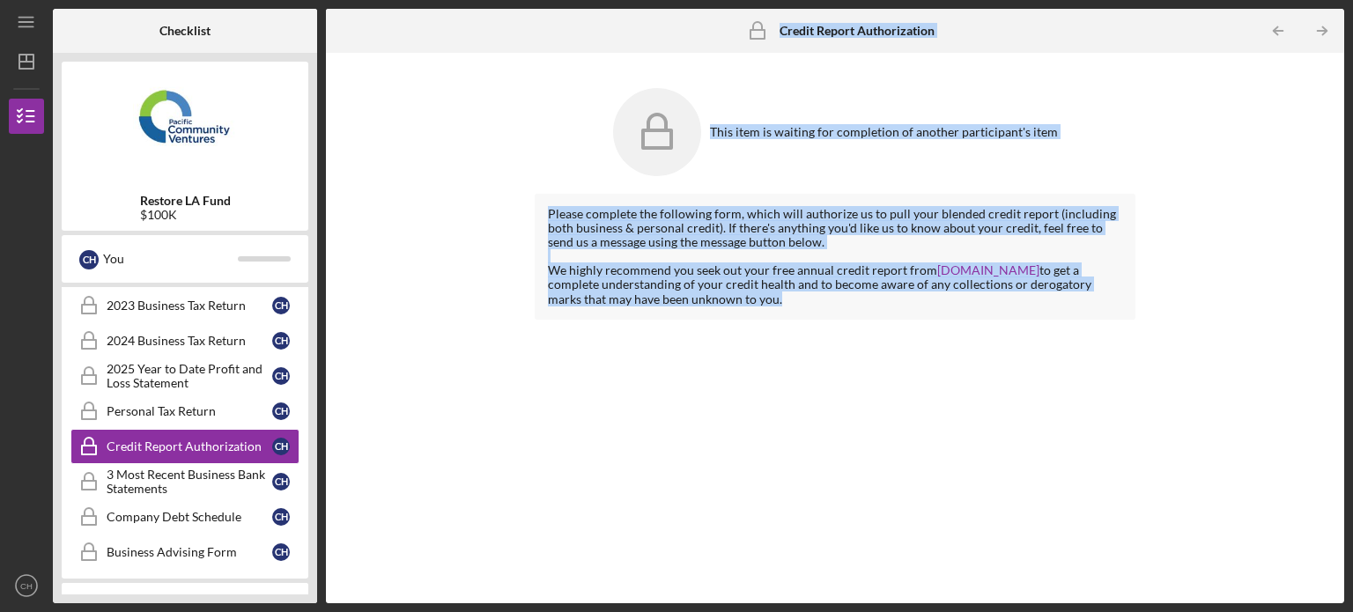
click at [1282, 170] on div "This item is waiting for completion of another participant's item Please comple…" at bounding box center [835, 328] width 1001 height 533
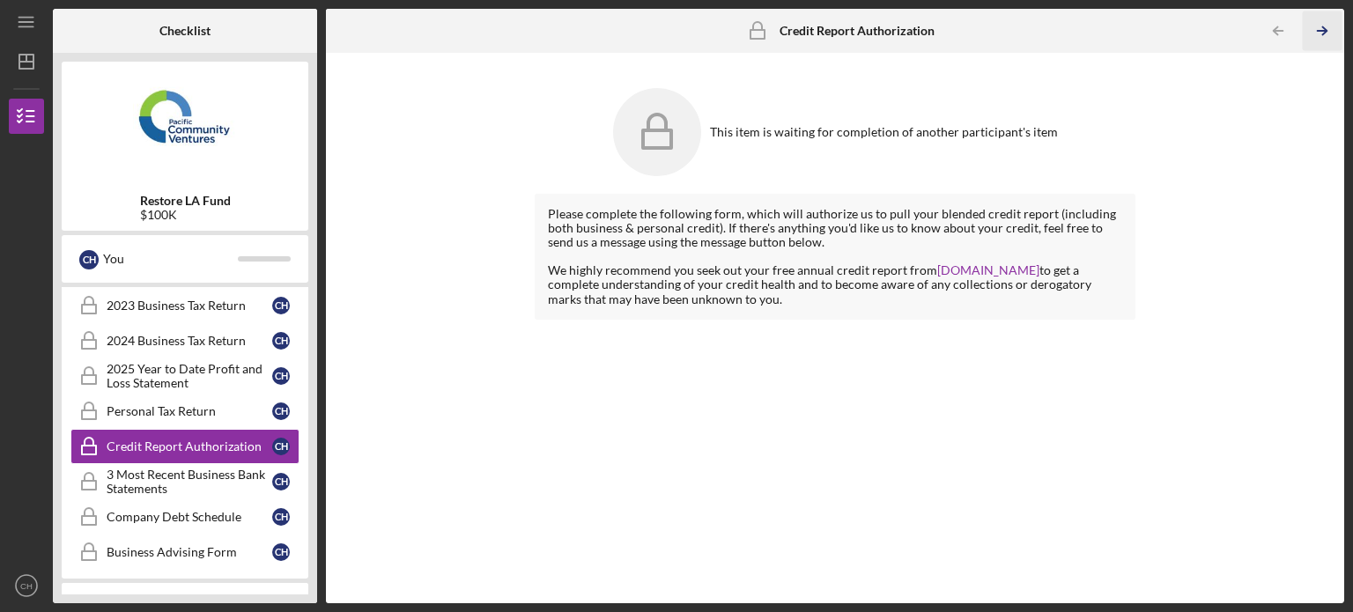
click at [1335, 33] on icon "Icon/Table Pagination Arrow" at bounding box center [1322, 31] width 40 height 40
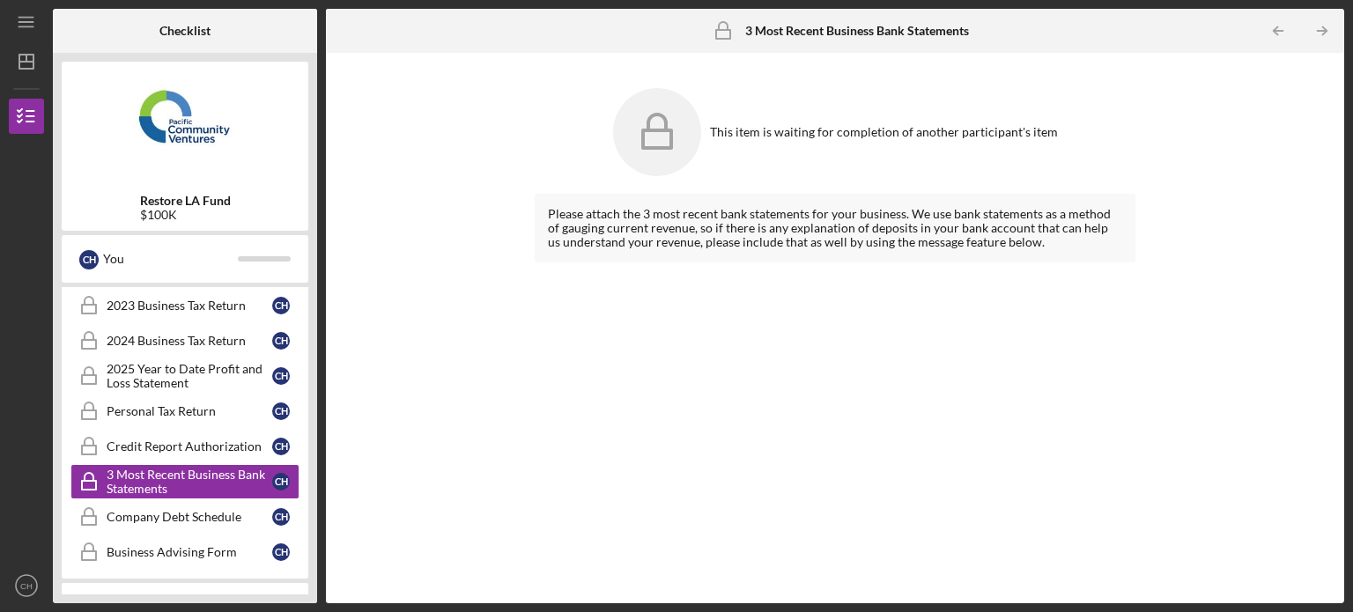
click at [1335, 33] on icon "Icon/Table Pagination Arrow" at bounding box center [1322, 31] width 40 height 40
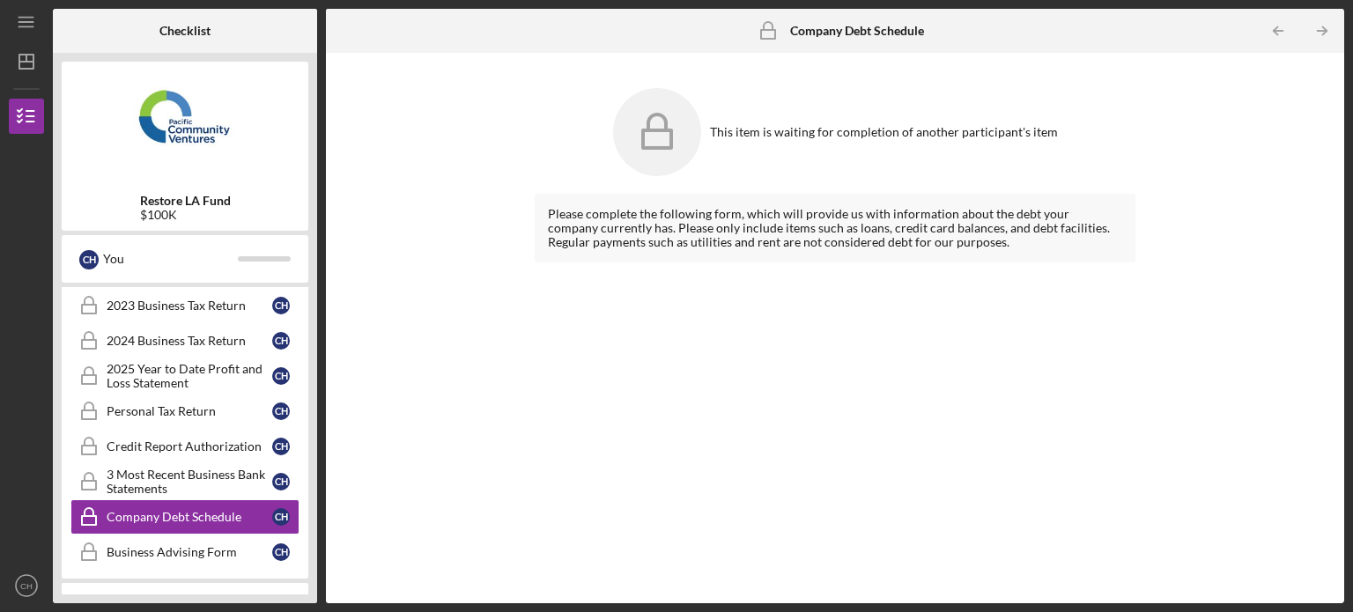
click at [1335, 33] on icon "Icon/Table Pagination Arrow" at bounding box center [1322, 31] width 40 height 40
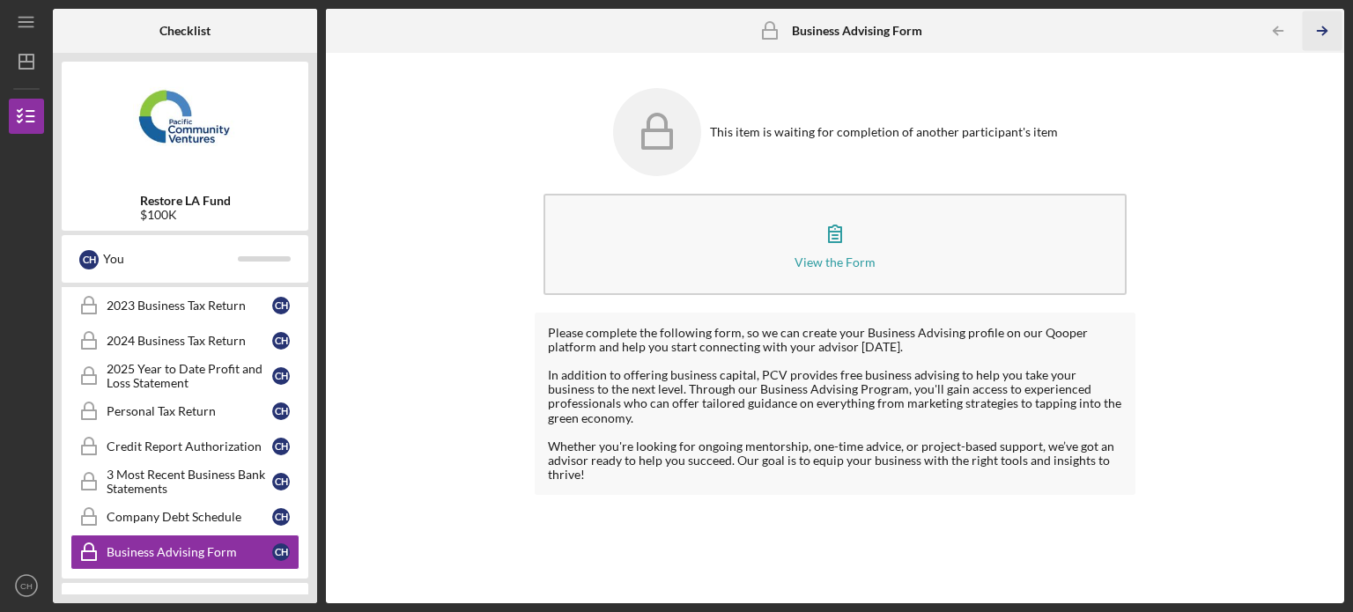
click at [1335, 33] on icon "Icon/Table Pagination Arrow" at bounding box center [1322, 31] width 40 height 40
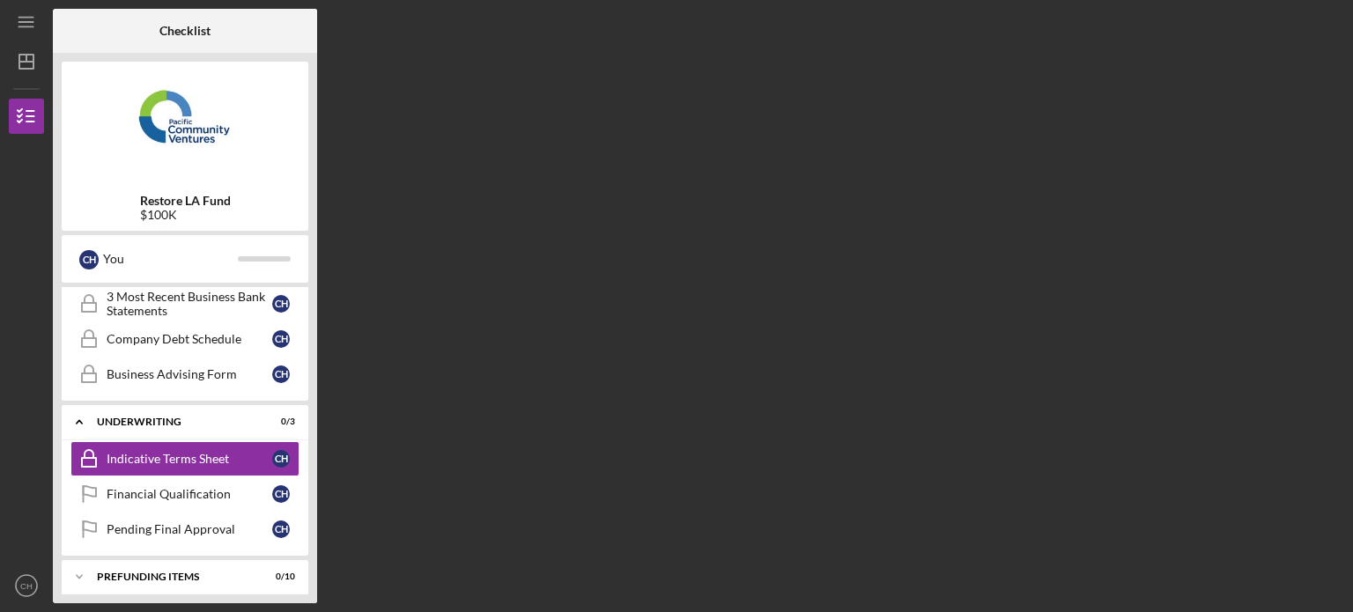
scroll to position [546, 0]
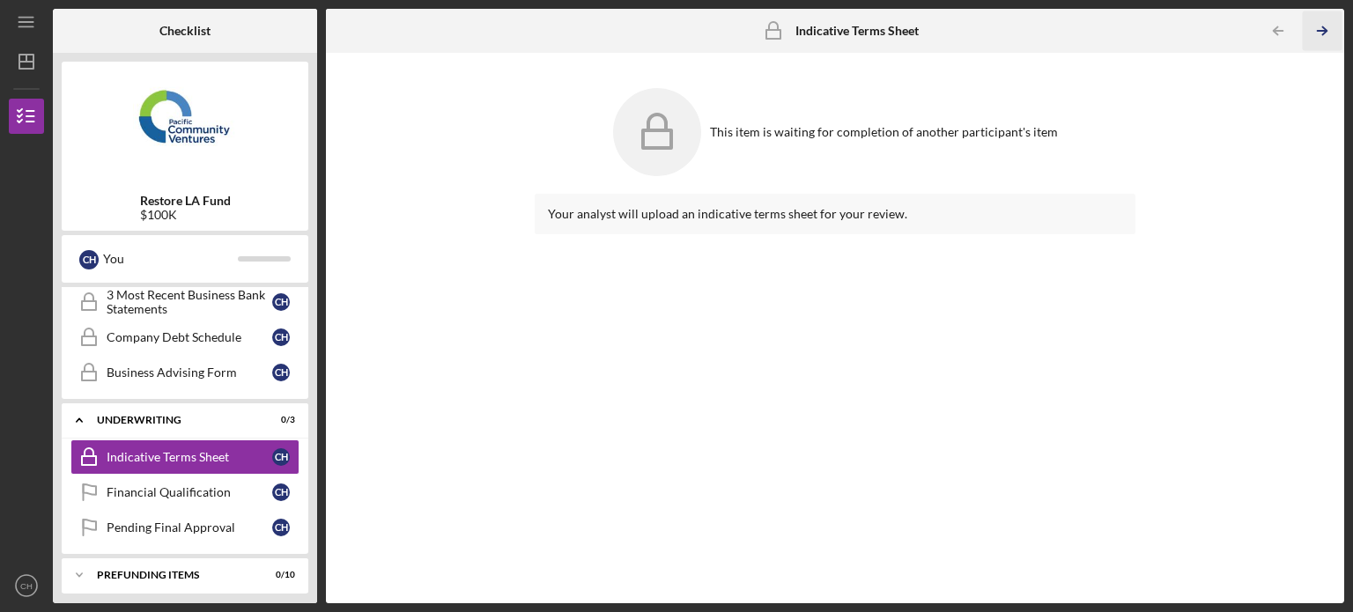
click at [1335, 33] on icon "Icon/Table Pagination Arrow" at bounding box center [1322, 31] width 40 height 40
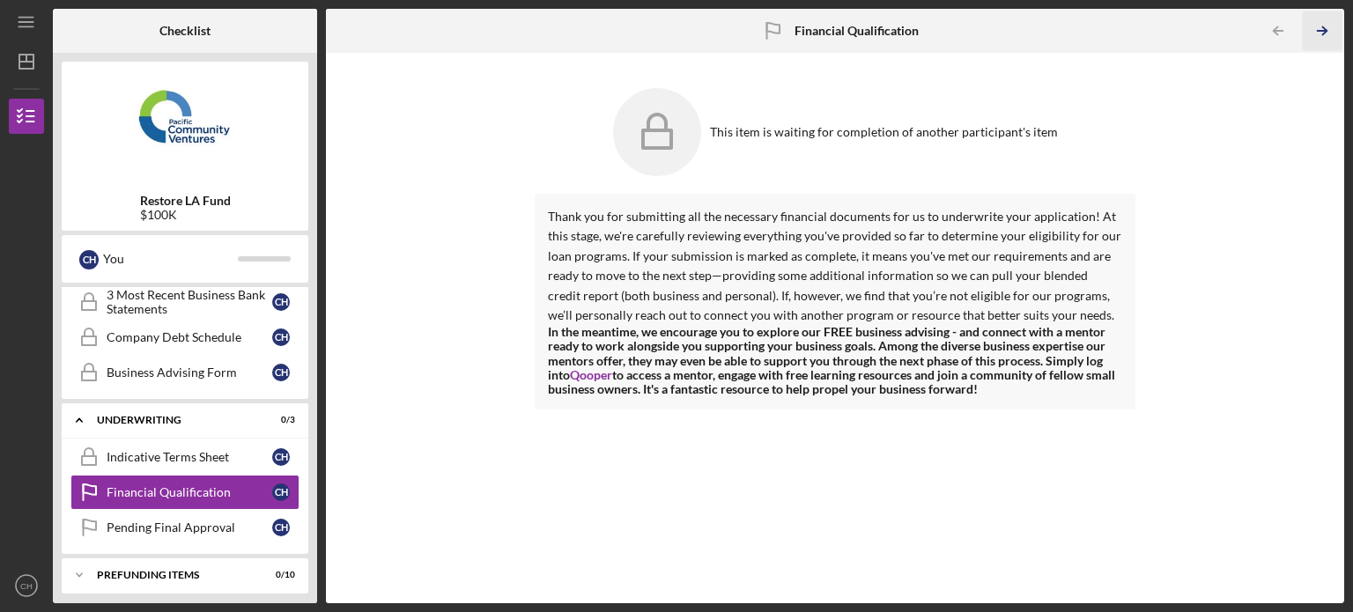
click at [1335, 33] on icon "Icon/Table Pagination Arrow" at bounding box center [1322, 31] width 40 height 40
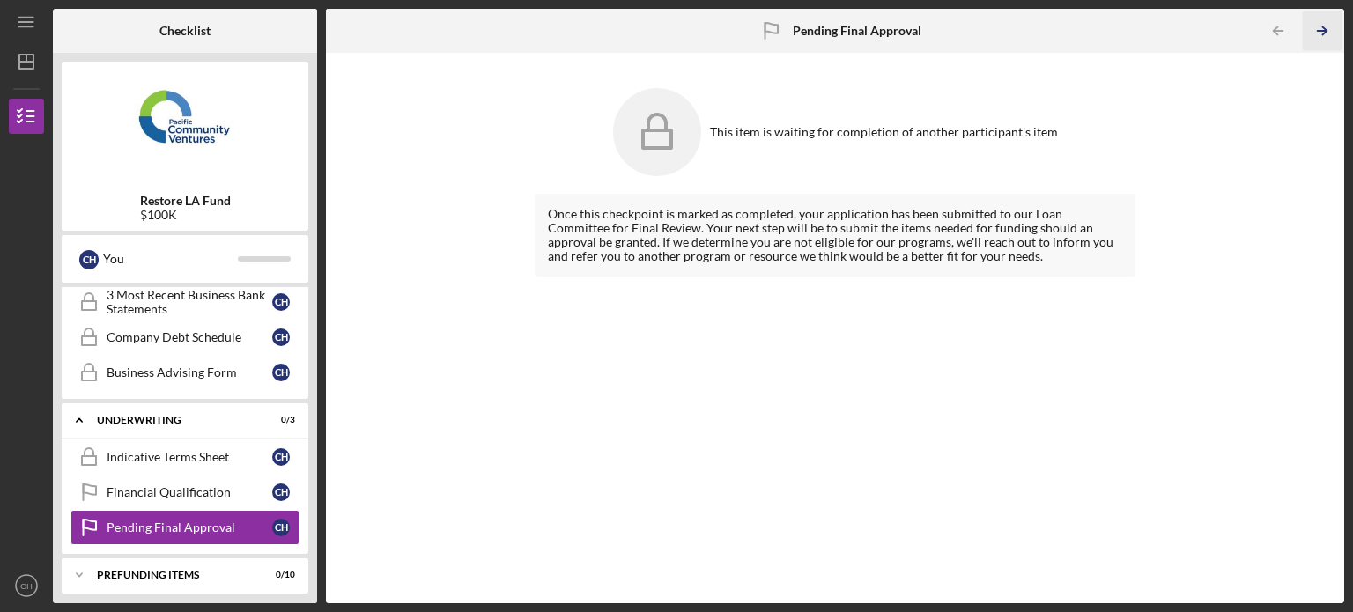
click at [1334, 33] on icon "Icon/Table Pagination Arrow" at bounding box center [1322, 31] width 40 height 40
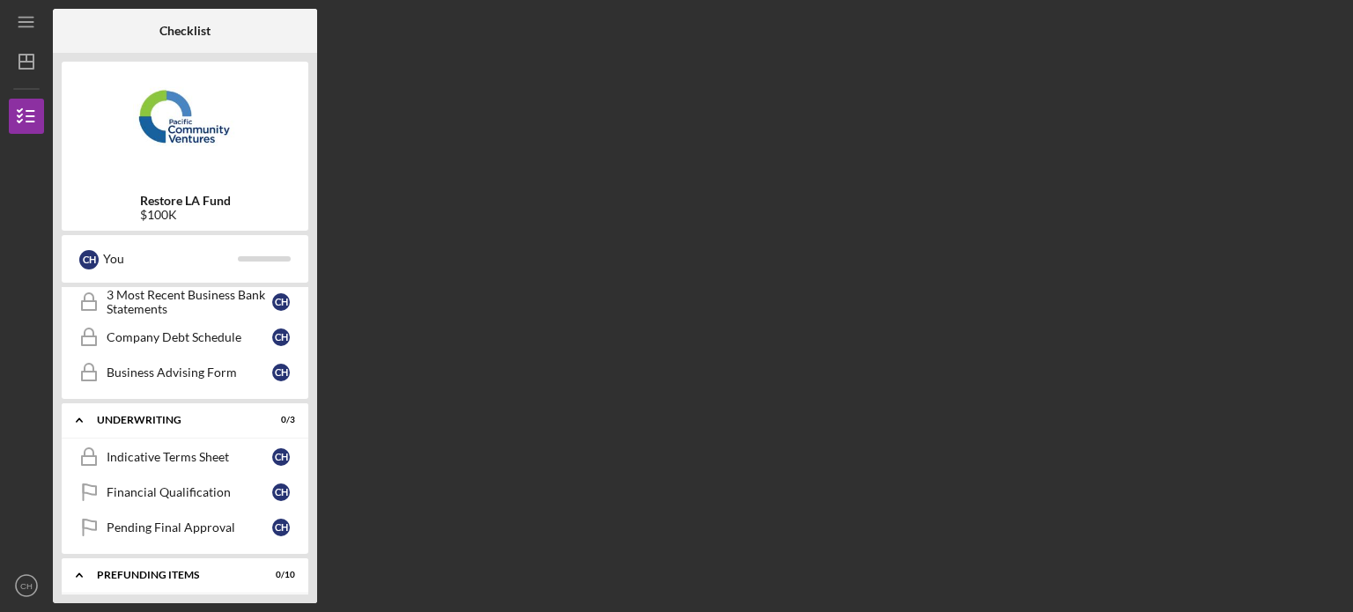
scroll to position [709, 0]
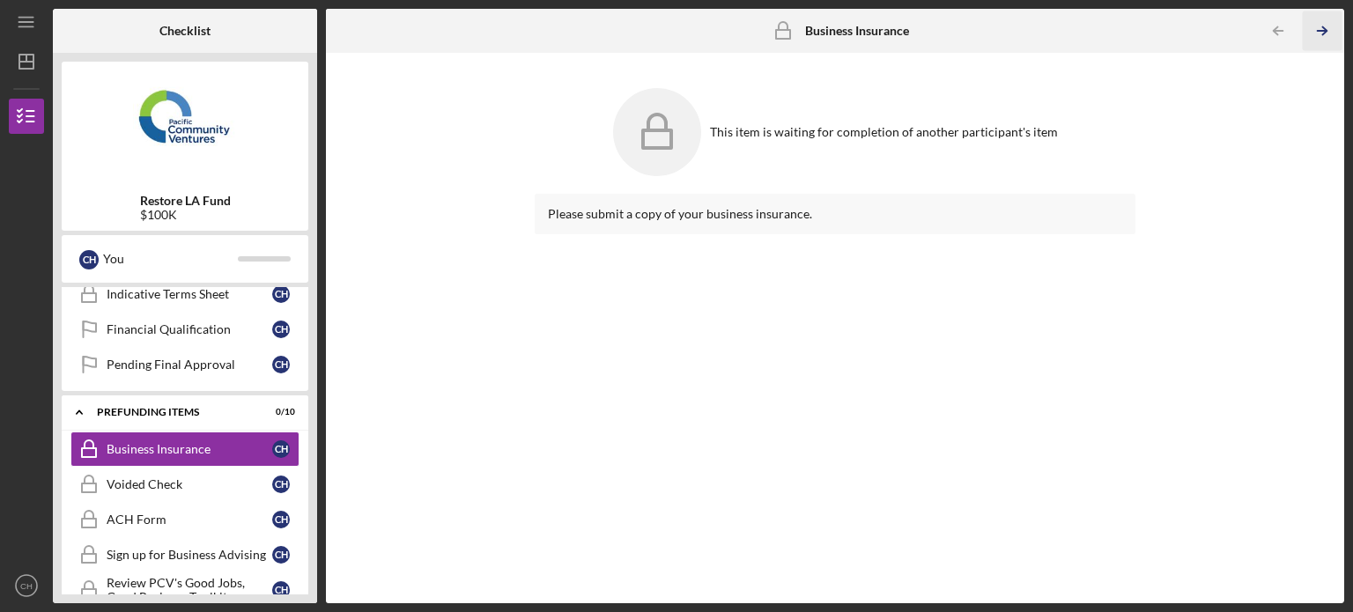
click at [1334, 33] on icon "Icon/Table Pagination Arrow" at bounding box center [1322, 31] width 40 height 40
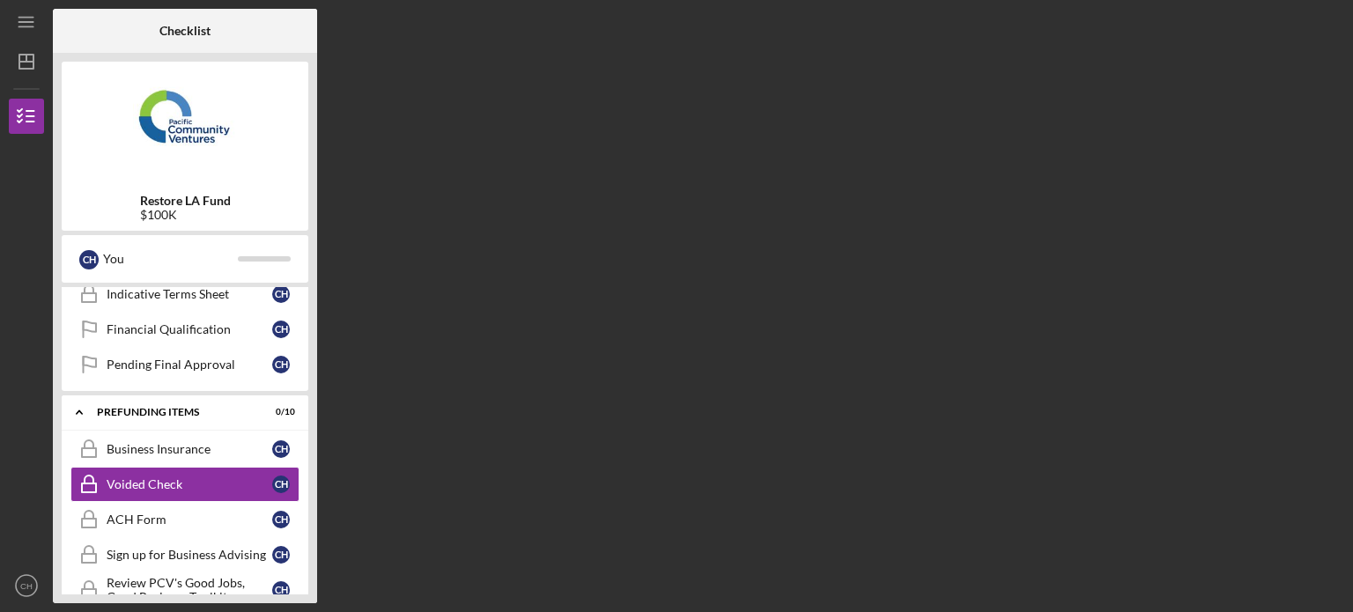
click at [1334, 33] on div "Checklist Restore LA Fund $100K C H You Icon/Expander Eligibility 0 / 6 1 Perso…" at bounding box center [698, 306] width 1291 height 595
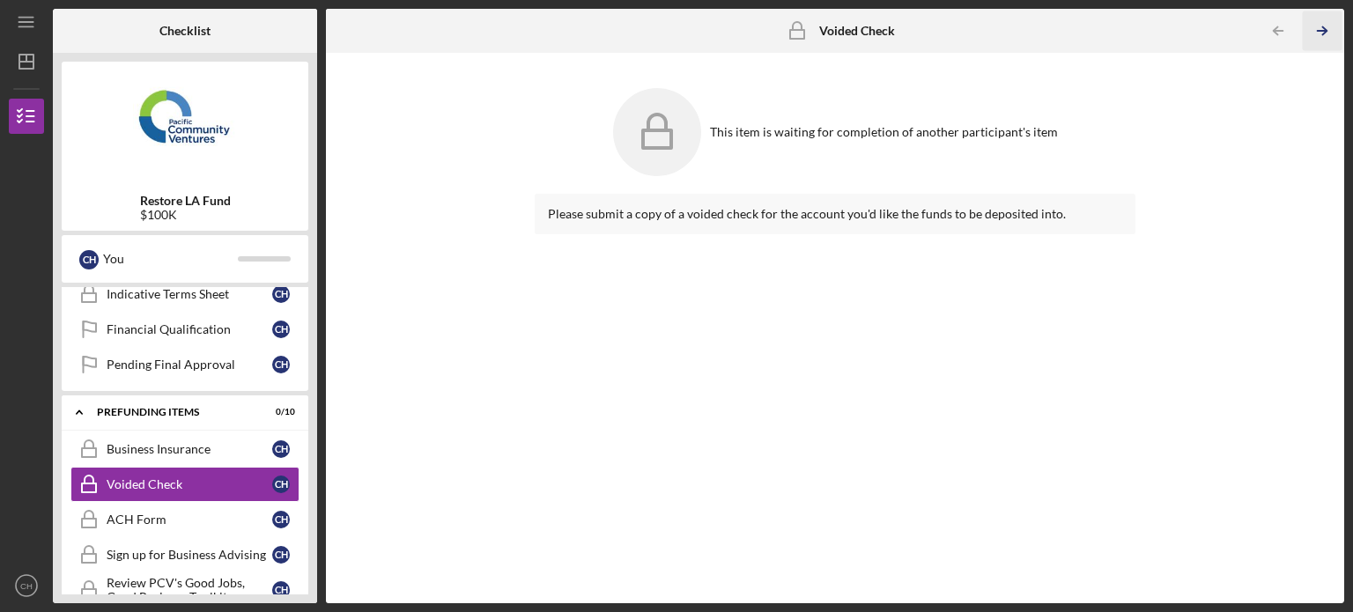
click at [1332, 31] on icon "Icon/Table Pagination Arrow" at bounding box center [1322, 31] width 40 height 40
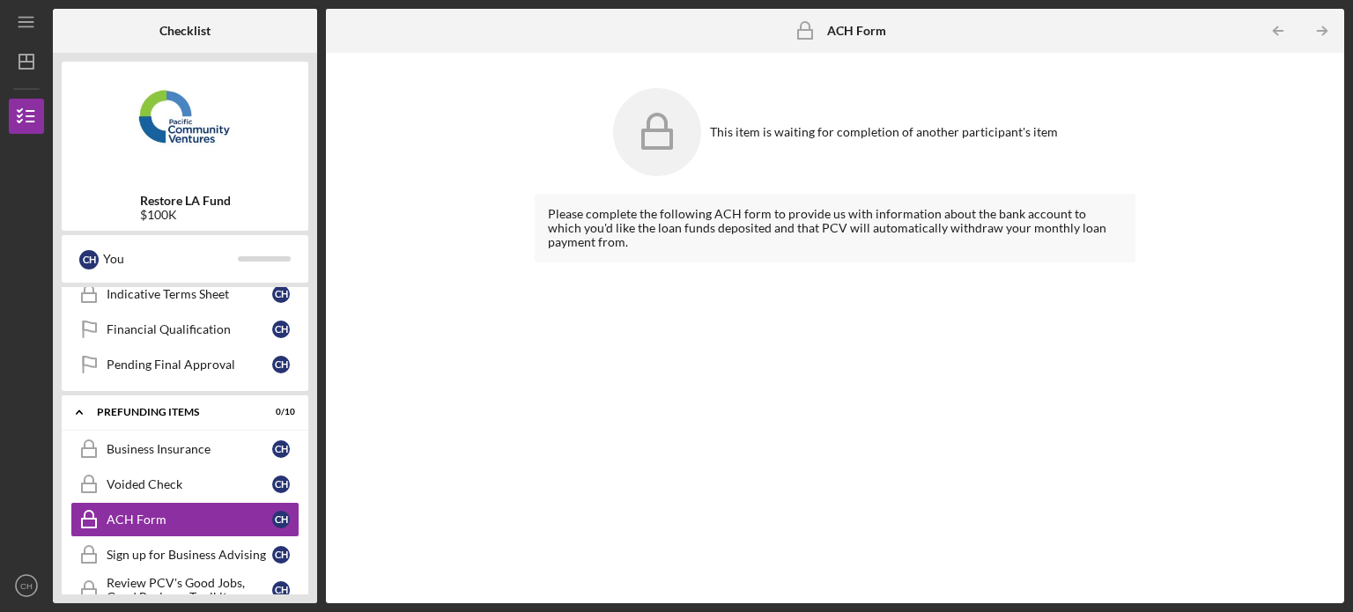
click at [1332, 31] on icon "Icon/Table Pagination Arrow" at bounding box center [1322, 31] width 40 height 40
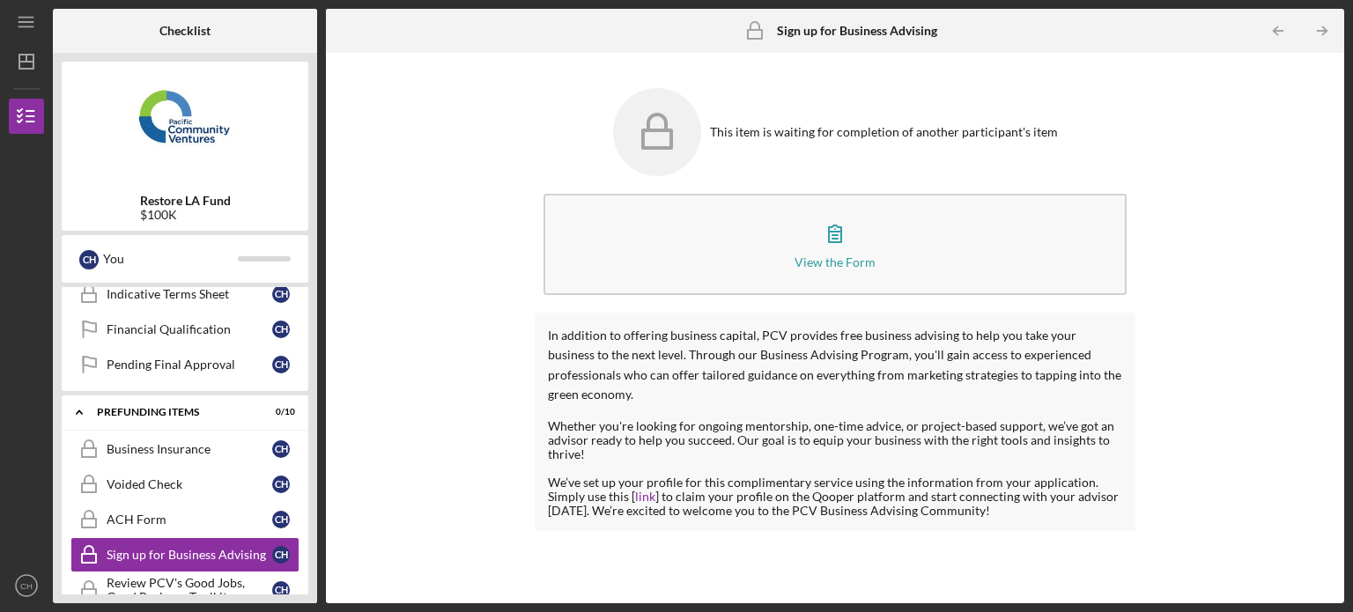
click at [1332, 31] on icon "Icon/Table Pagination Arrow" at bounding box center [1322, 31] width 40 height 40
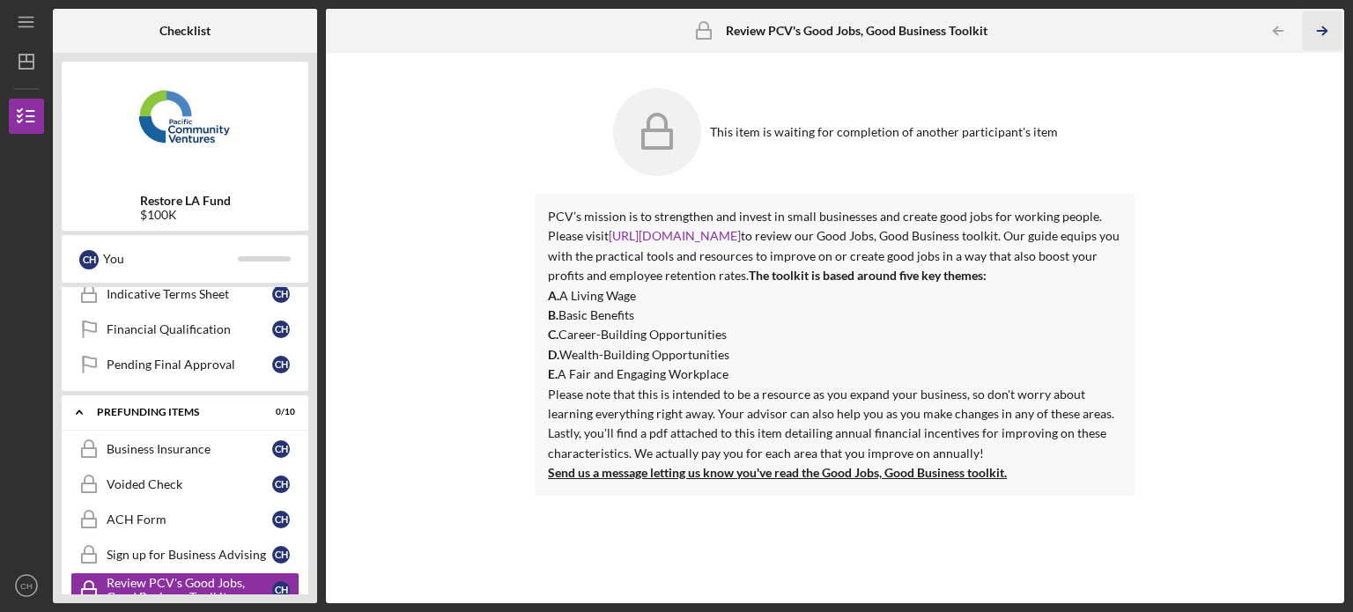
click at [1332, 31] on icon "Icon/Table Pagination Arrow" at bounding box center [1322, 31] width 40 height 40
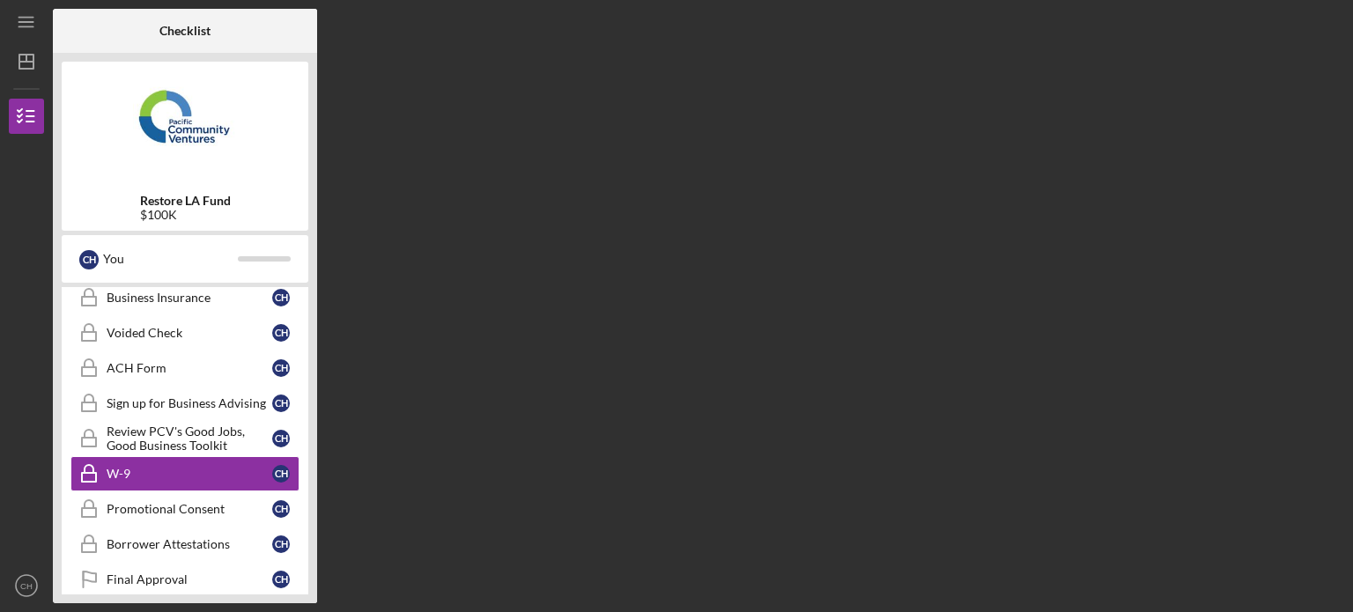
scroll to position [884, 0]
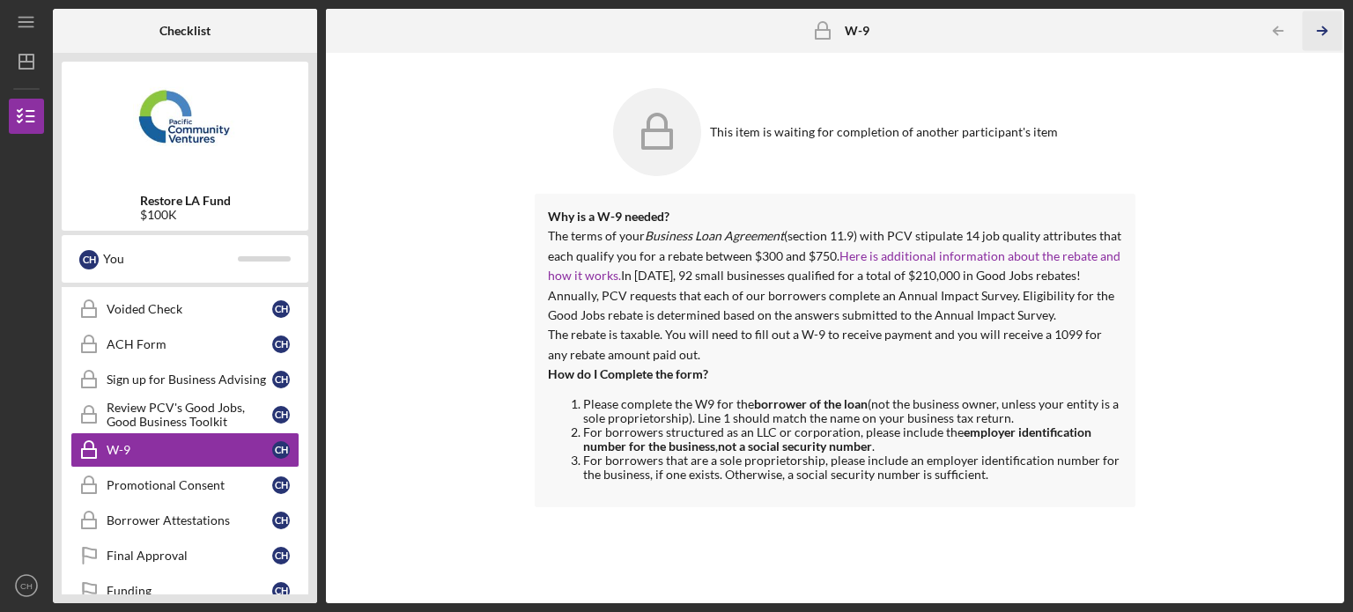
click at [1332, 31] on icon "Icon/Table Pagination Arrow" at bounding box center [1322, 31] width 40 height 40
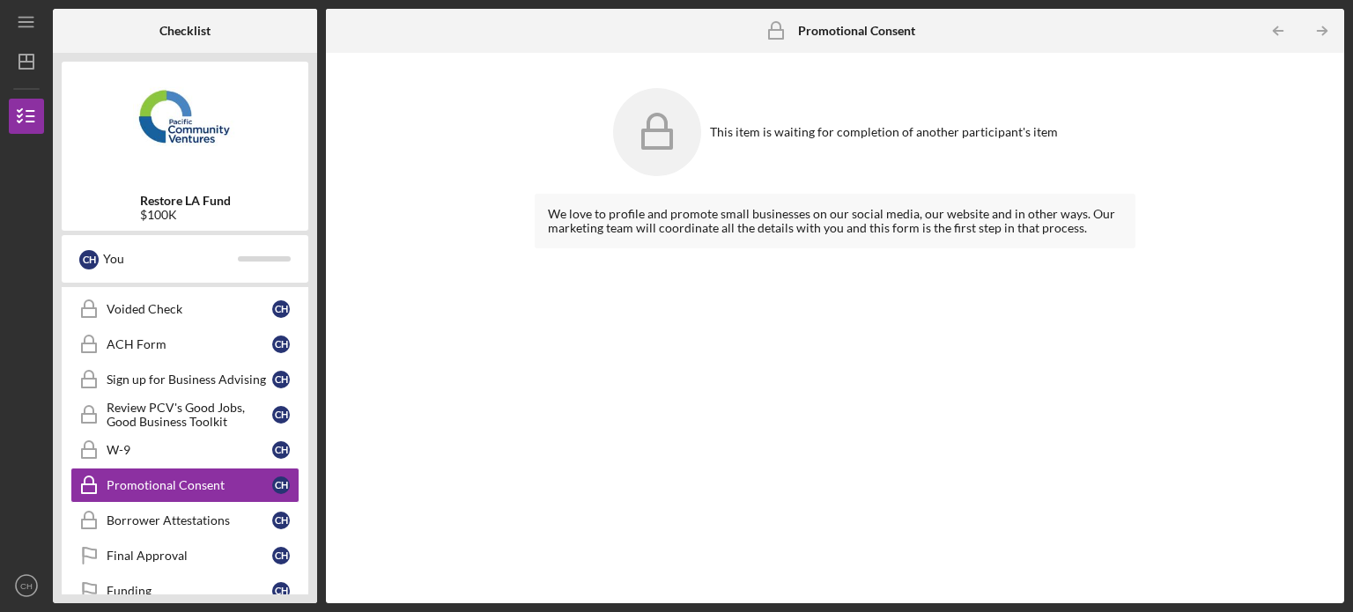
click at [1332, 31] on icon "Icon/Table Pagination Arrow" at bounding box center [1322, 31] width 40 height 40
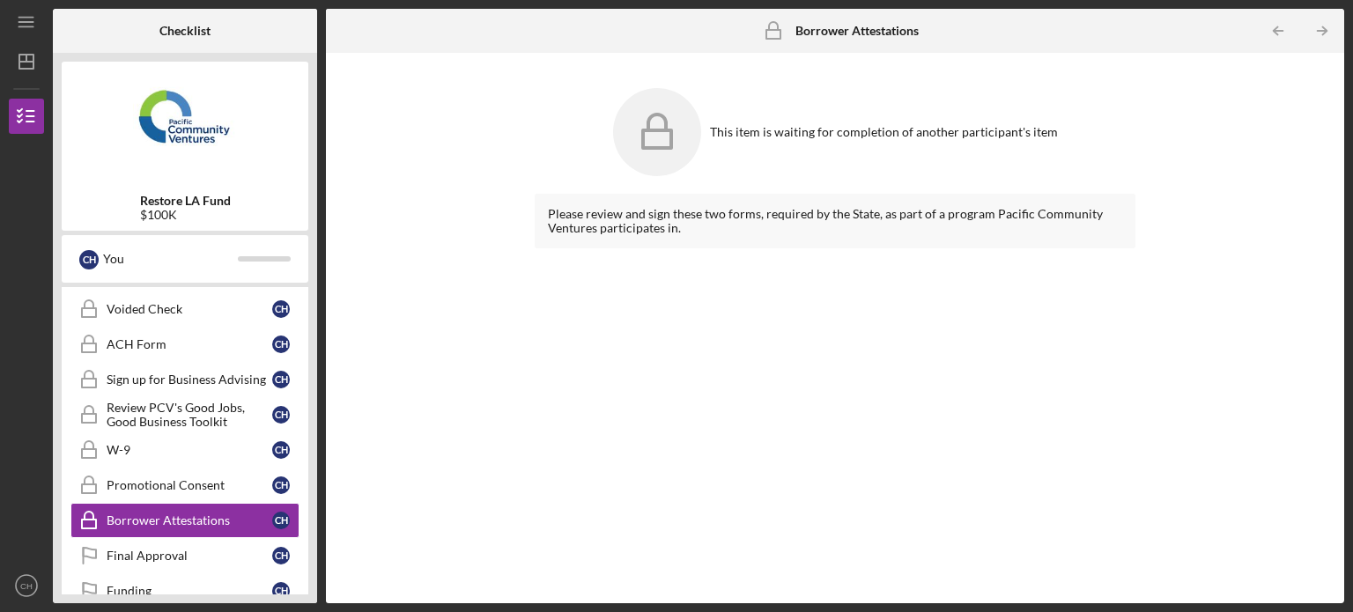
click at [1332, 31] on icon "Icon/Table Pagination Arrow" at bounding box center [1322, 31] width 40 height 40
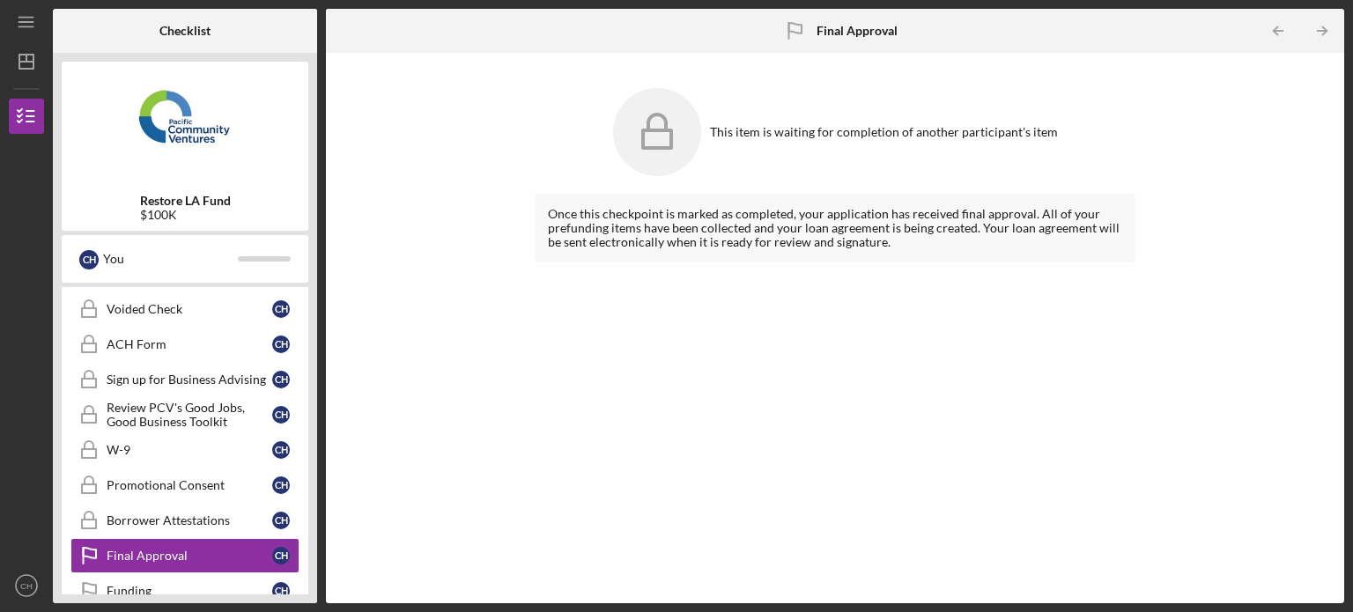
click at [1332, 31] on icon "Icon/Table Pagination Arrow" at bounding box center [1322, 31] width 40 height 40
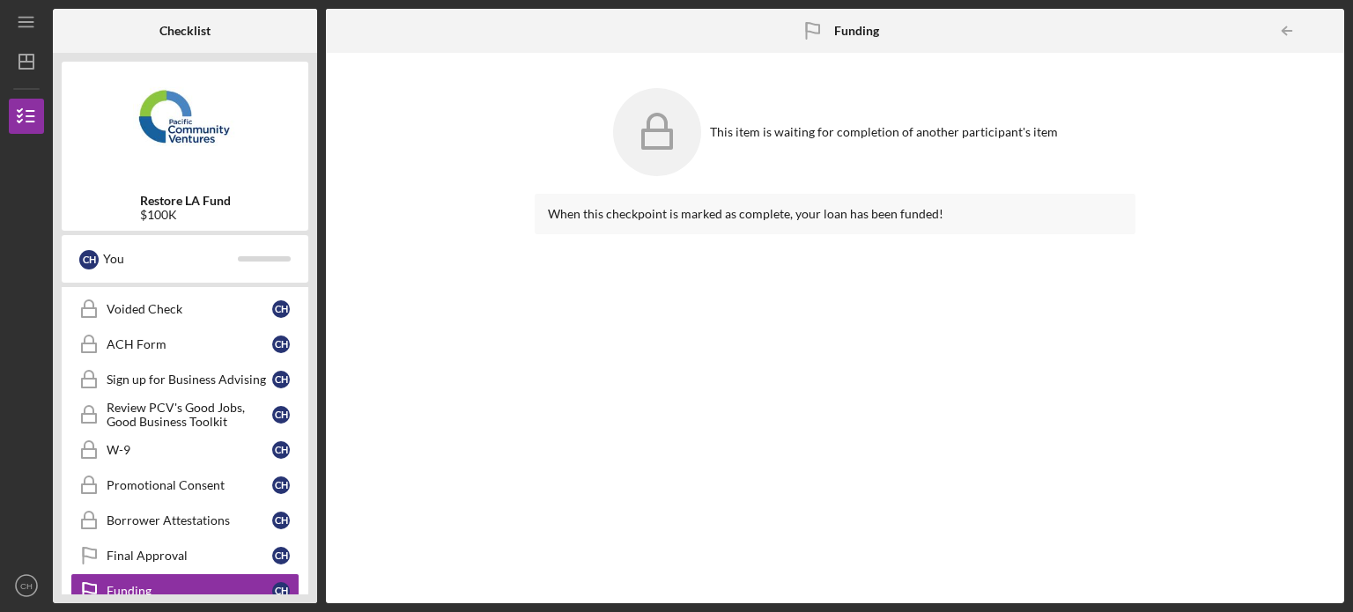
click at [1332, 31] on div at bounding box center [1326, 30] width 35 height 35
click at [28, 25] on icon "Icon/Menu" at bounding box center [27, 23] width 40 height 40
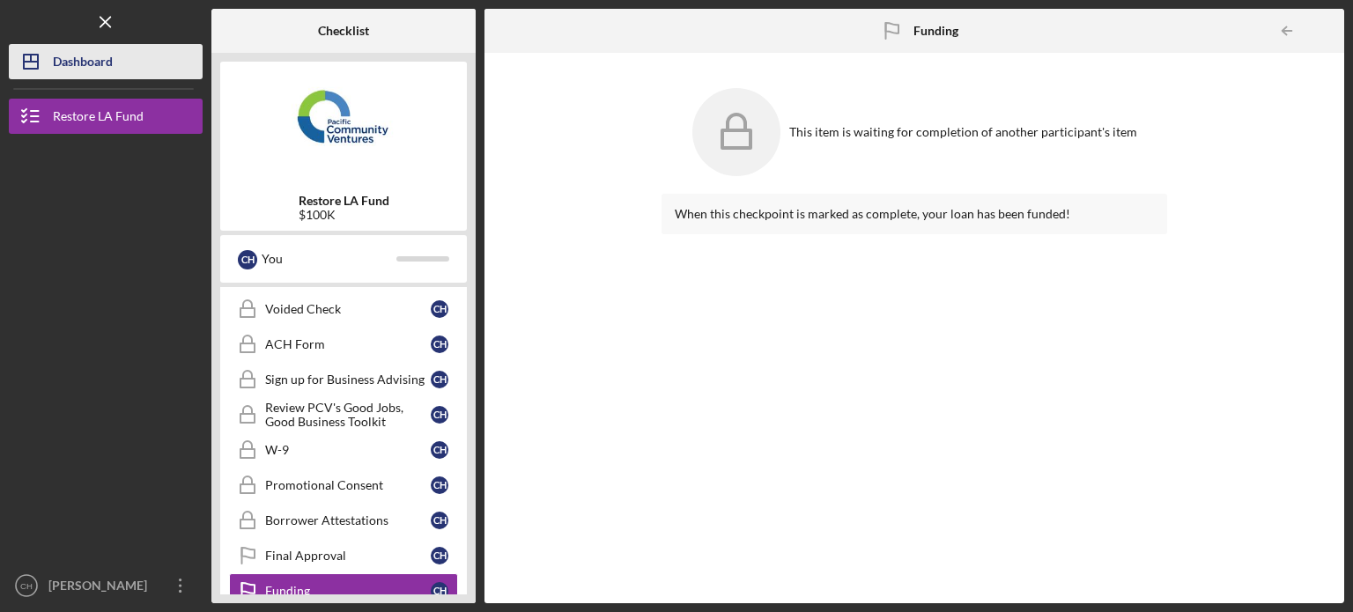
click at [80, 73] on div "Dashboard" at bounding box center [83, 64] width 60 height 40
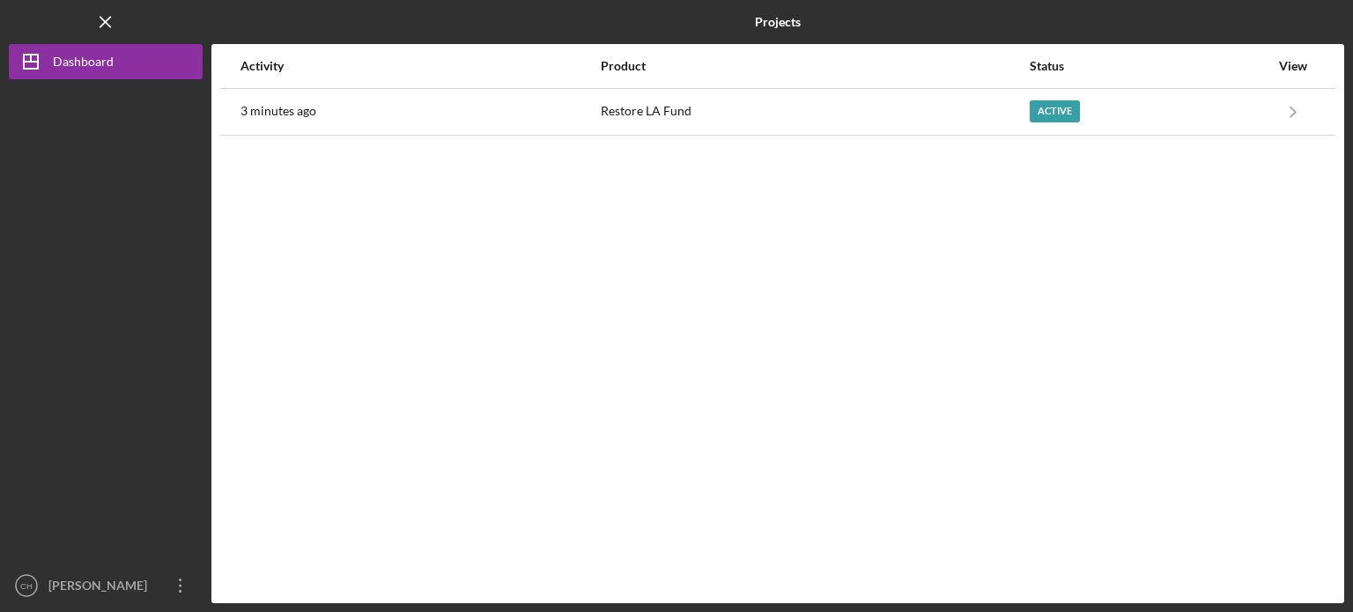
click at [1102, 288] on div "Activity Product Status View 3 minutes ago Restore LA Fund Active Icon/Navigate…" at bounding box center [777, 323] width 1133 height 559
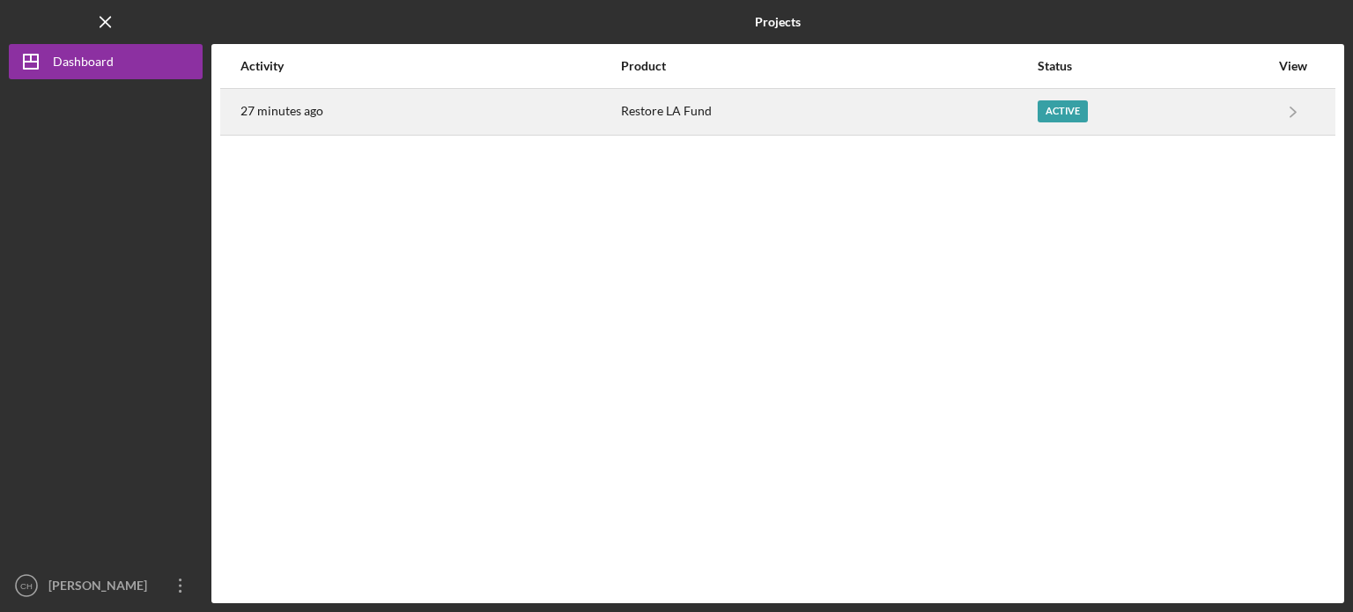
click at [1061, 122] on div "Active" at bounding box center [1063, 111] width 50 height 22
